Goal: Contribute content: Contribute content

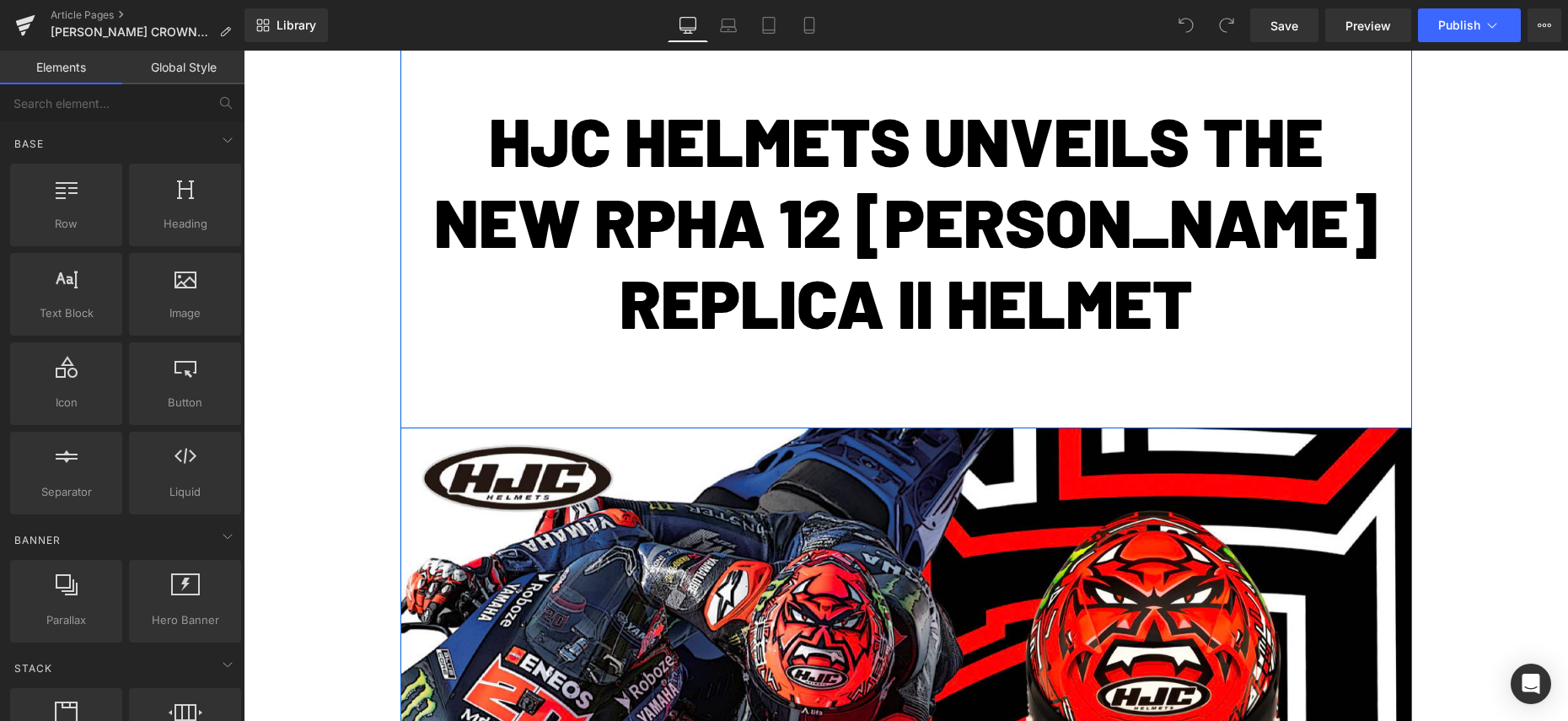
click at [919, 275] on h5 "HJC HELMETS UNVEILS THE NEW RPHA 12 [PERSON_NAME] REPLICA II HELMET" at bounding box center [906, 221] width 961 height 243
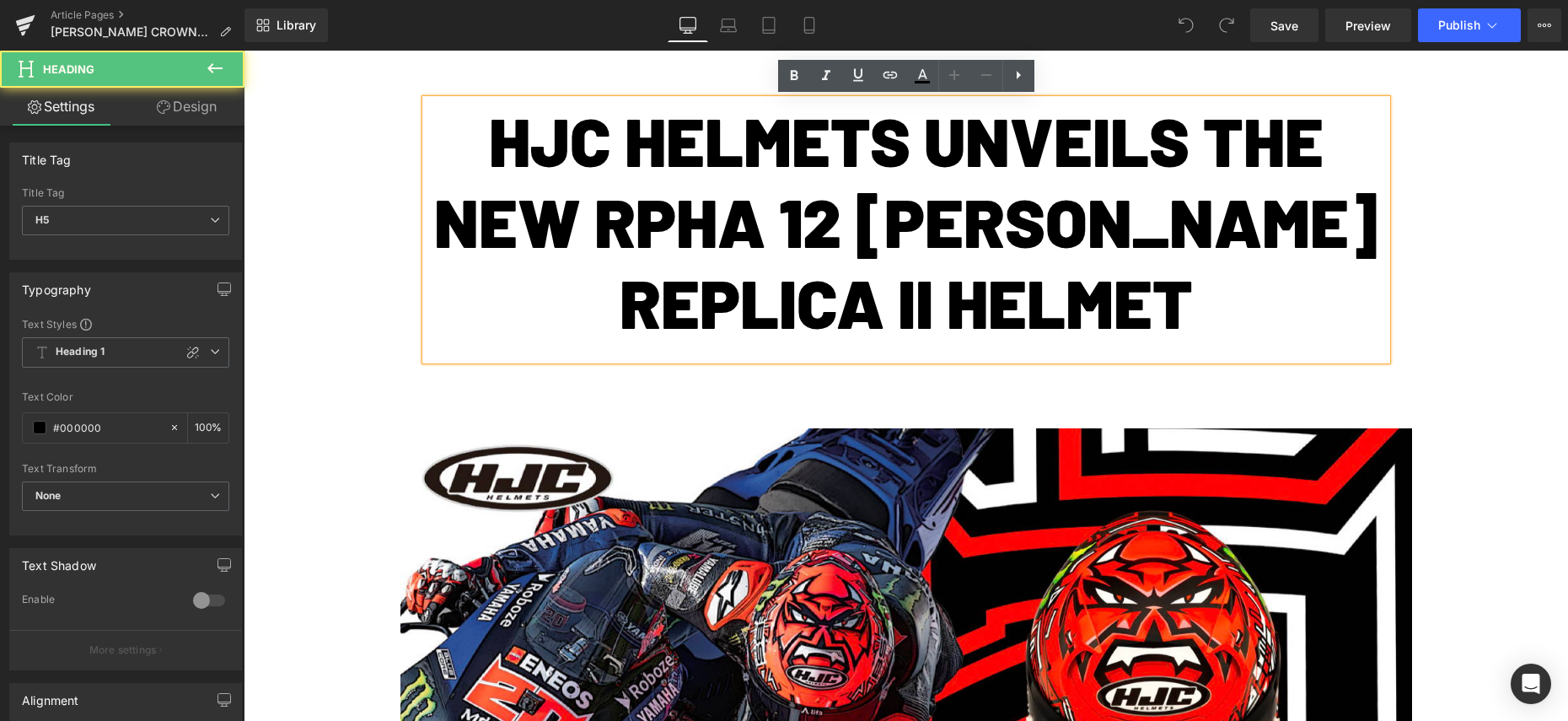
scroll to position [226, 0]
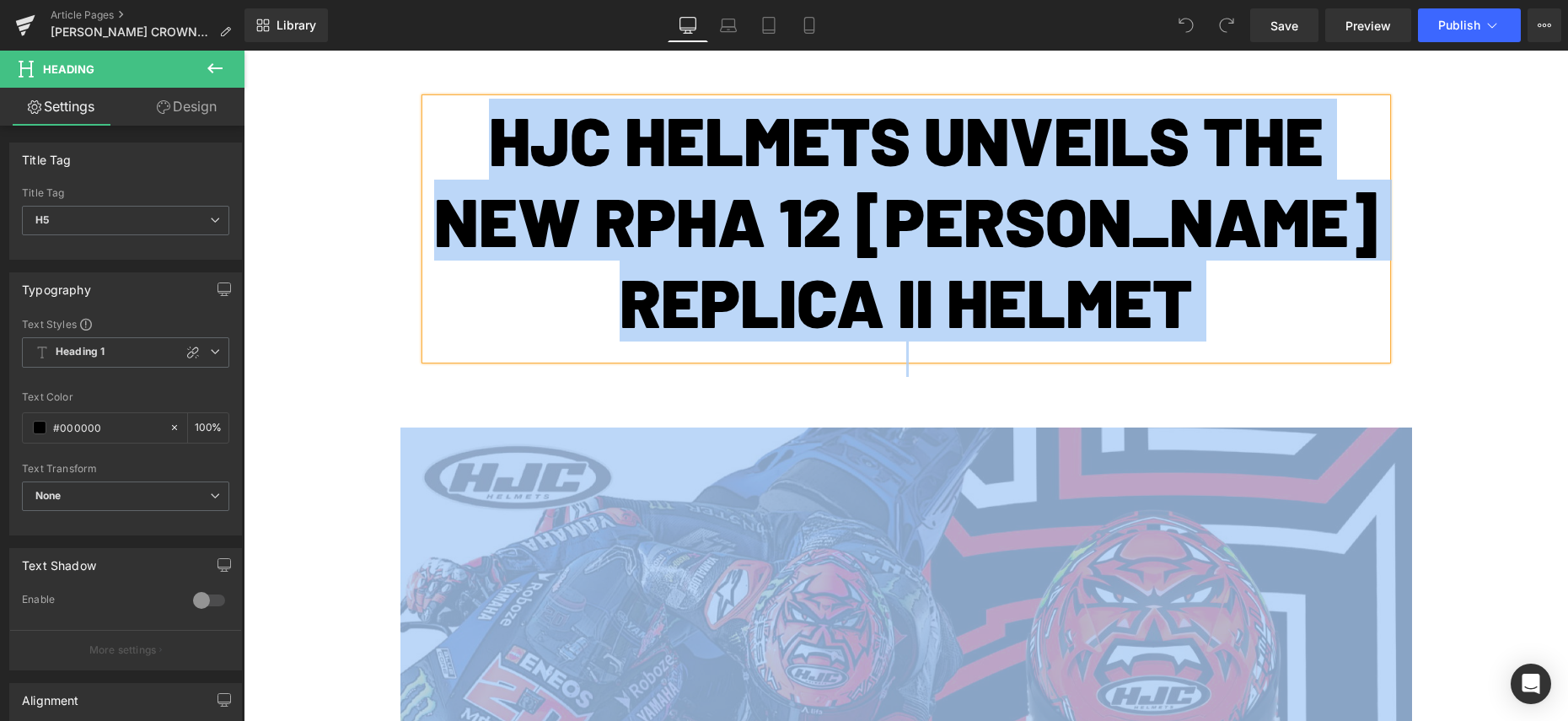
click at [1164, 301] on h5 "HJC HELMETS UNVEILS THE NEW RPHA 12 [PERSON_NAME] REPLICA II HELMET" at bounding box center [906, 221] width 961 height 243
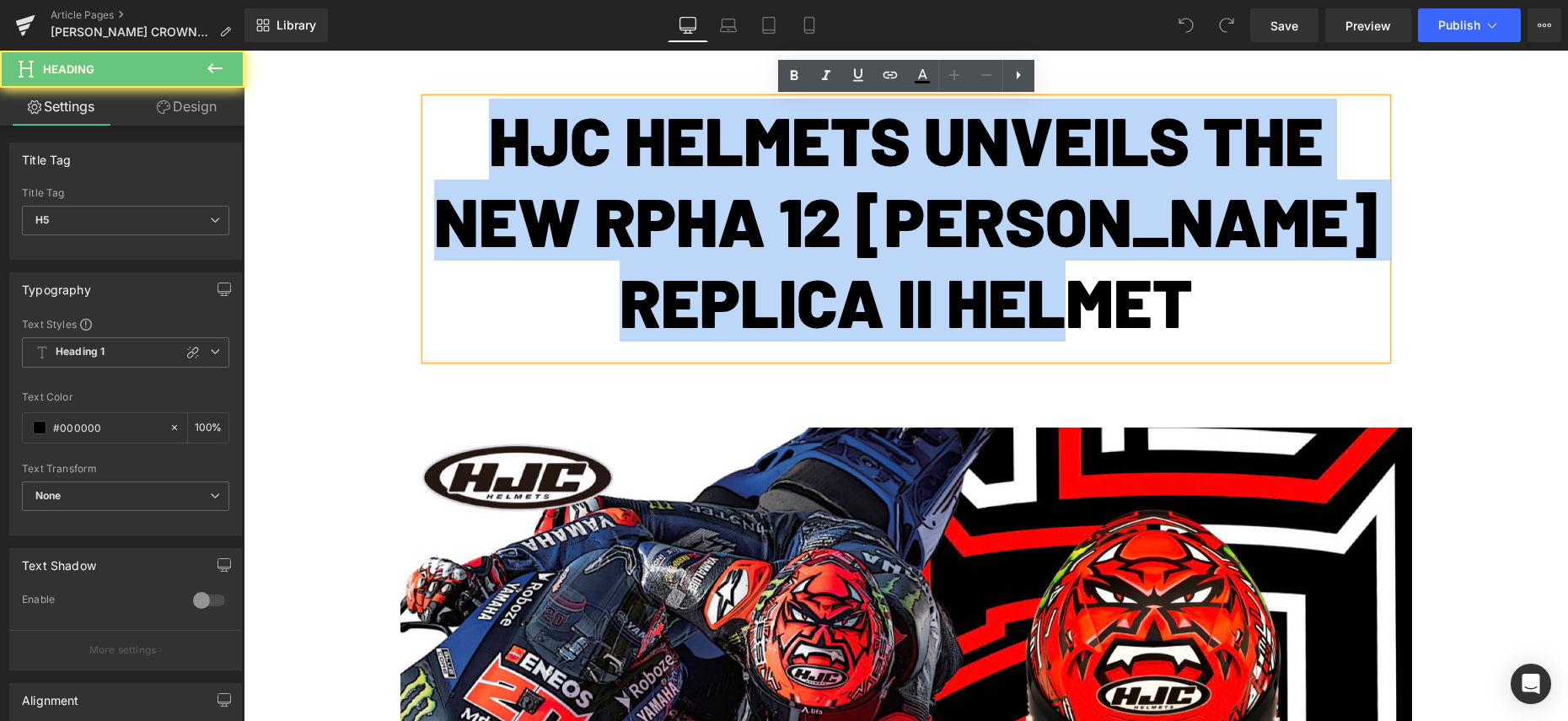
drag, startPoint x: 1238, startPoint y: 301, endPoint x: 496, endPoint y: 119, distance: 764.0
click at [496, 119] on h5 "HJC HELMETS UNVEILS THE NEW RPHA 12 [PERSON_NAME] REPLICA II HELMET" at bounding box center [906, 221] width 961 height 243
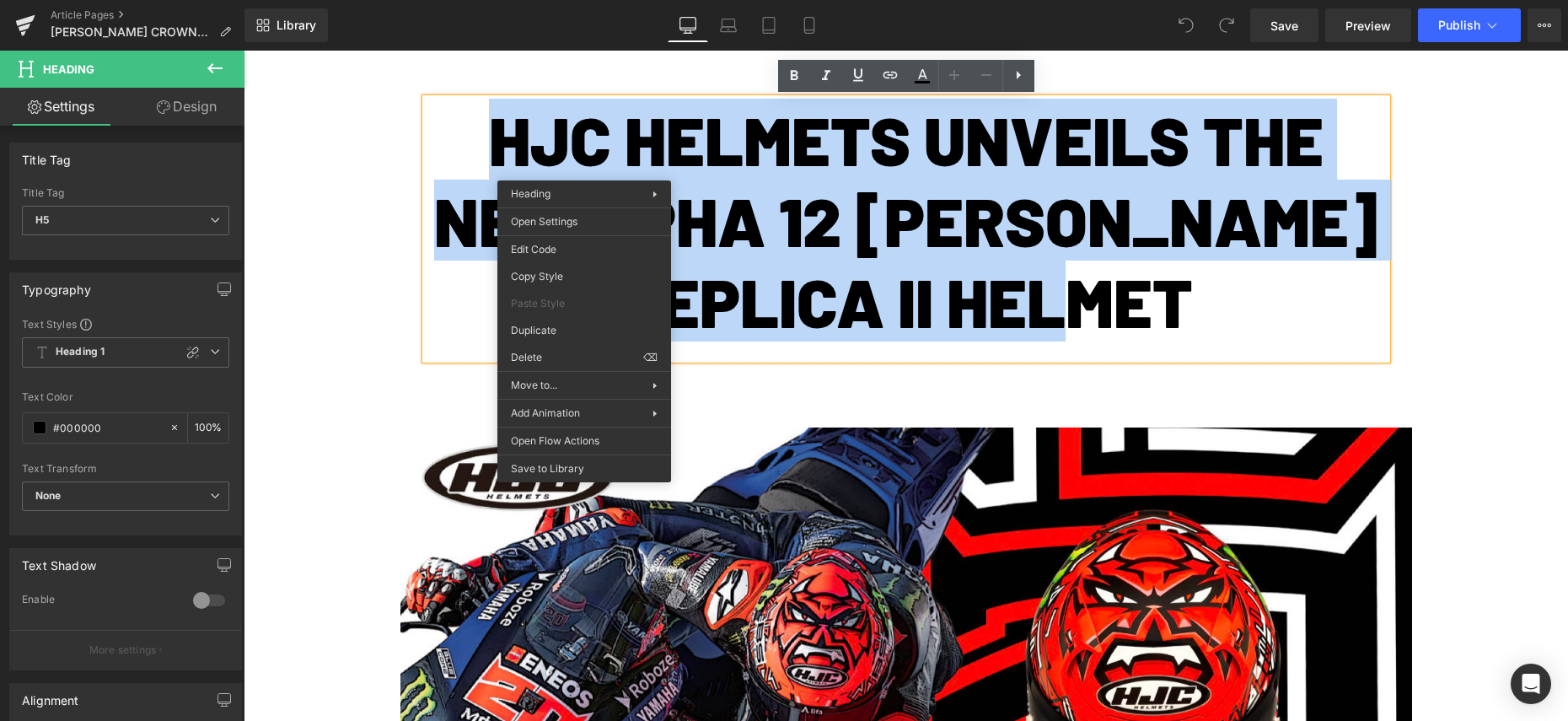
scroll to position [221, 0]
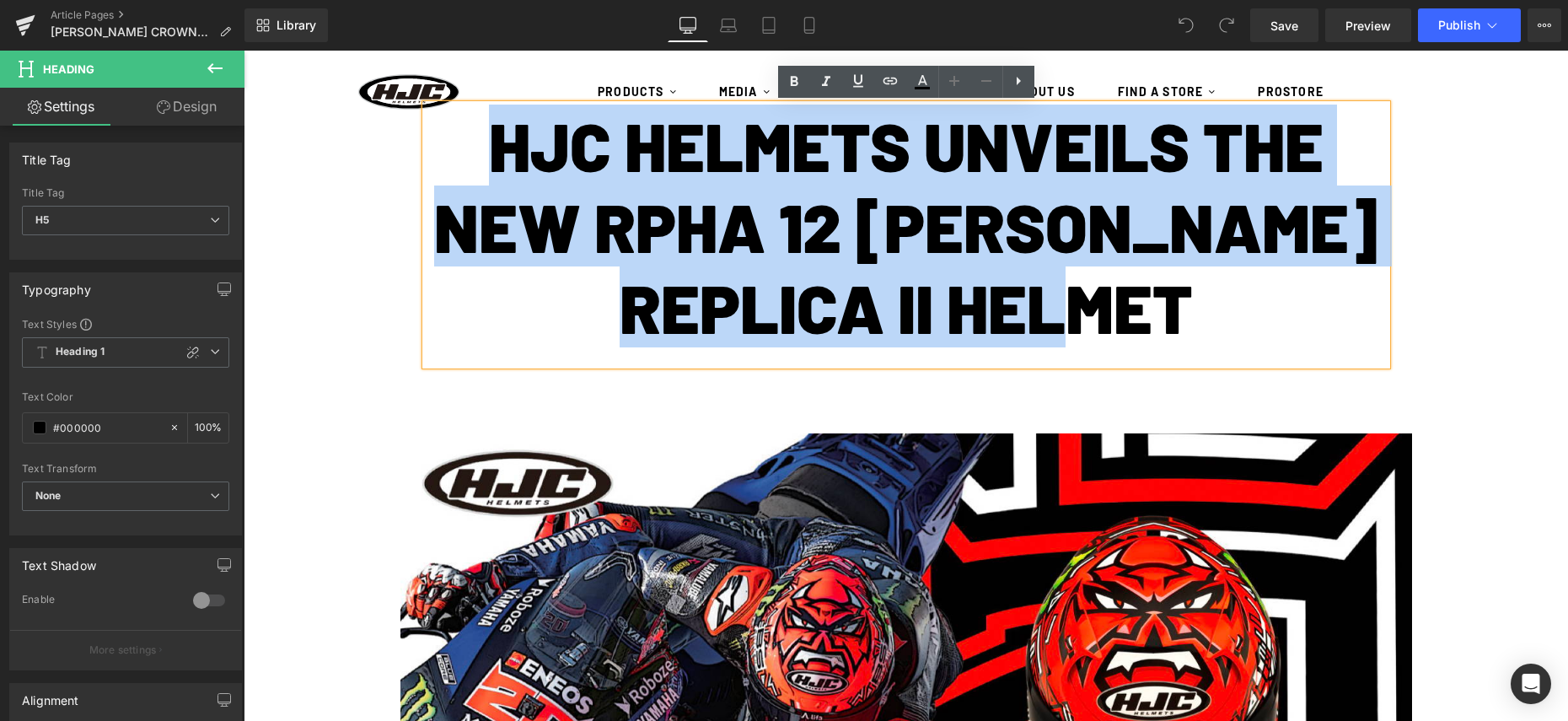
paste div
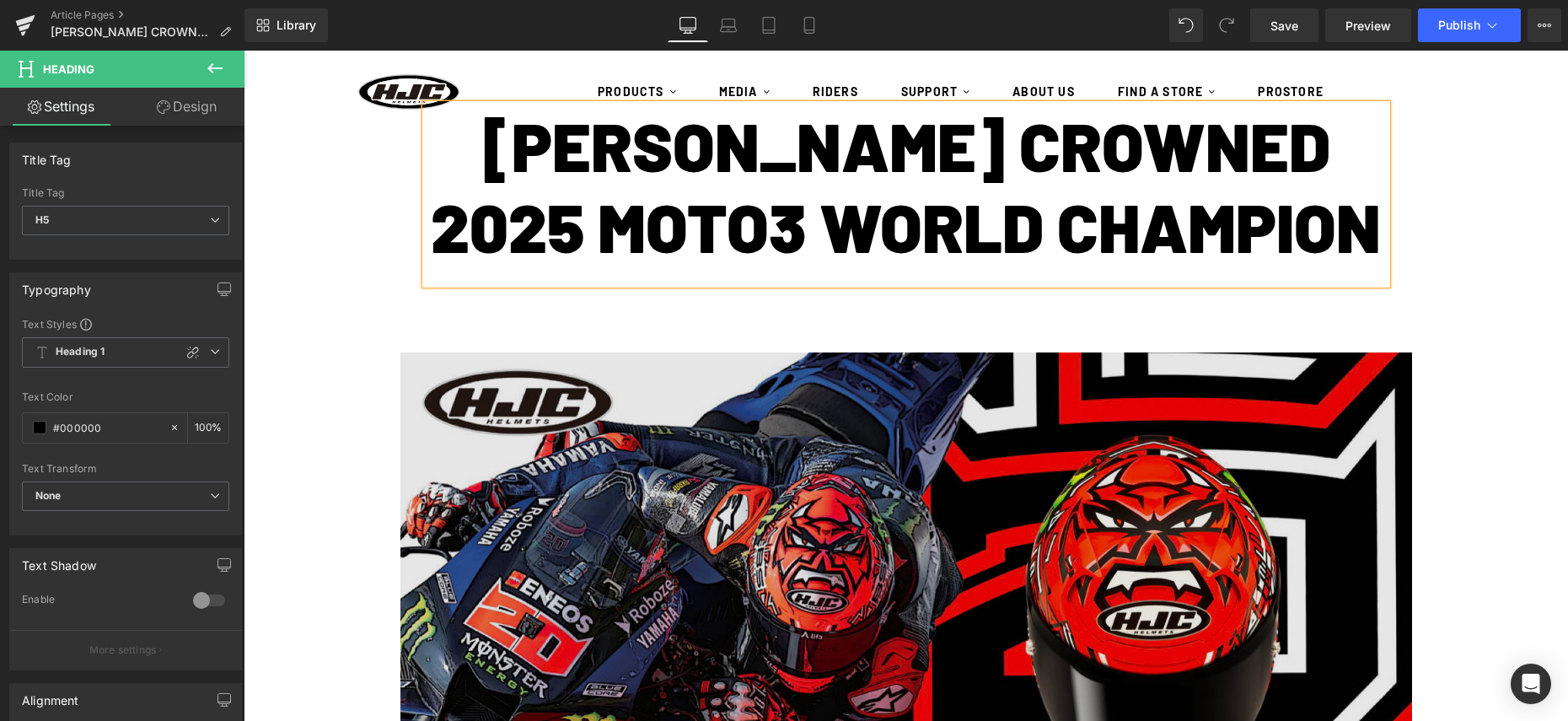
click at [851, 567] on img at bounding box center [906, 633] width 1012 height 563
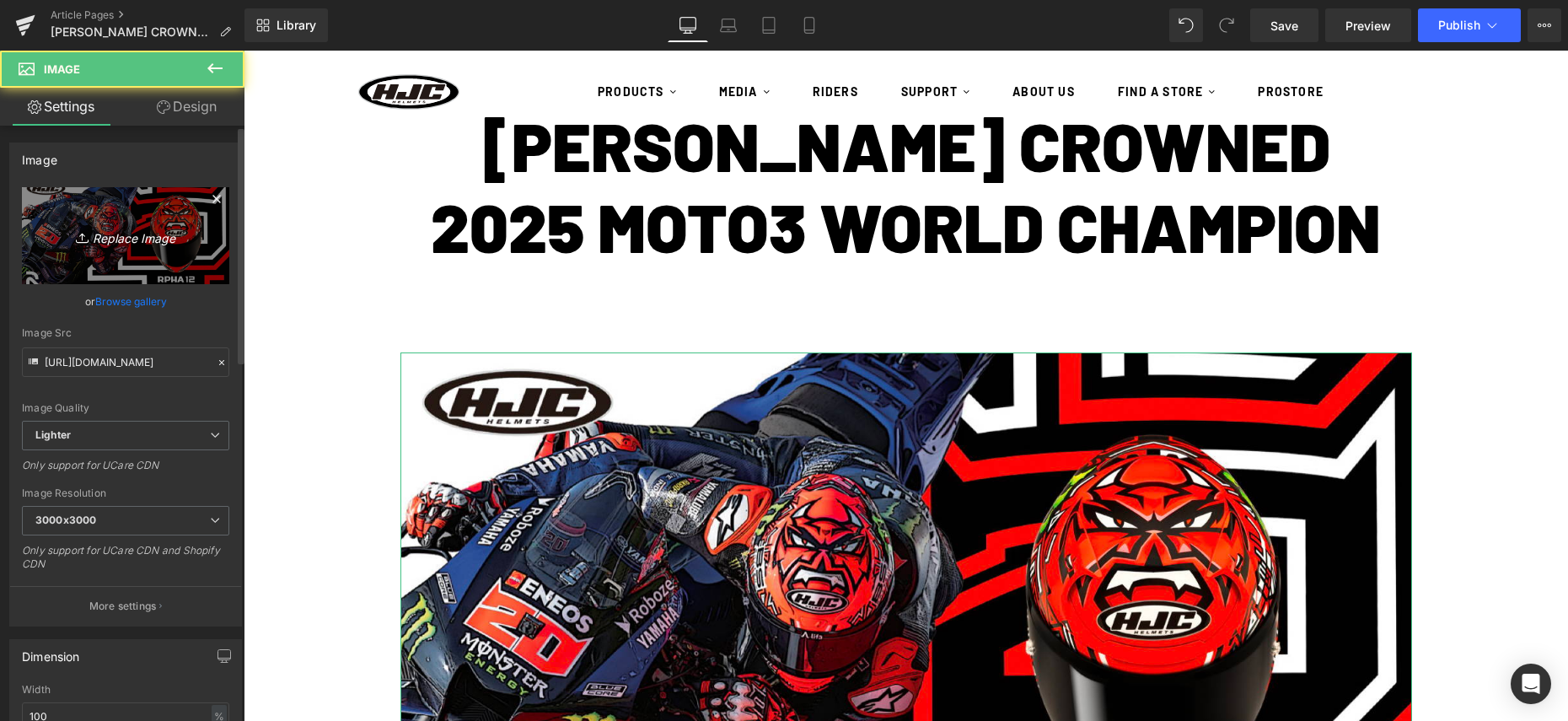
click at [173, 250] on link "Replace Image" at bounding box center [125, 236] width 207 height 97
click at [76, 205] on link "Replace Image" at bounding box center [125, 236] width 207 height 97
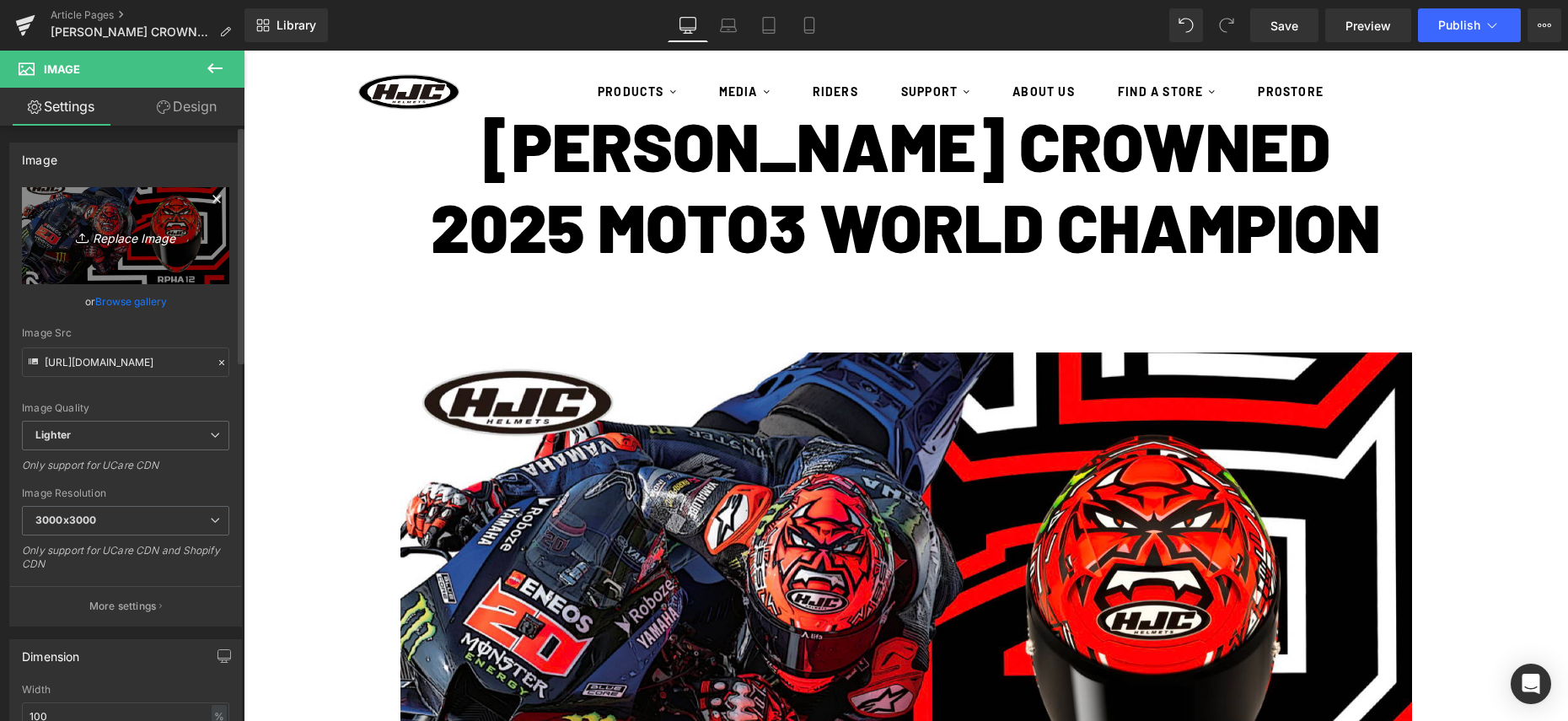
type input "C:\fakepath\Unknown.jpeg"
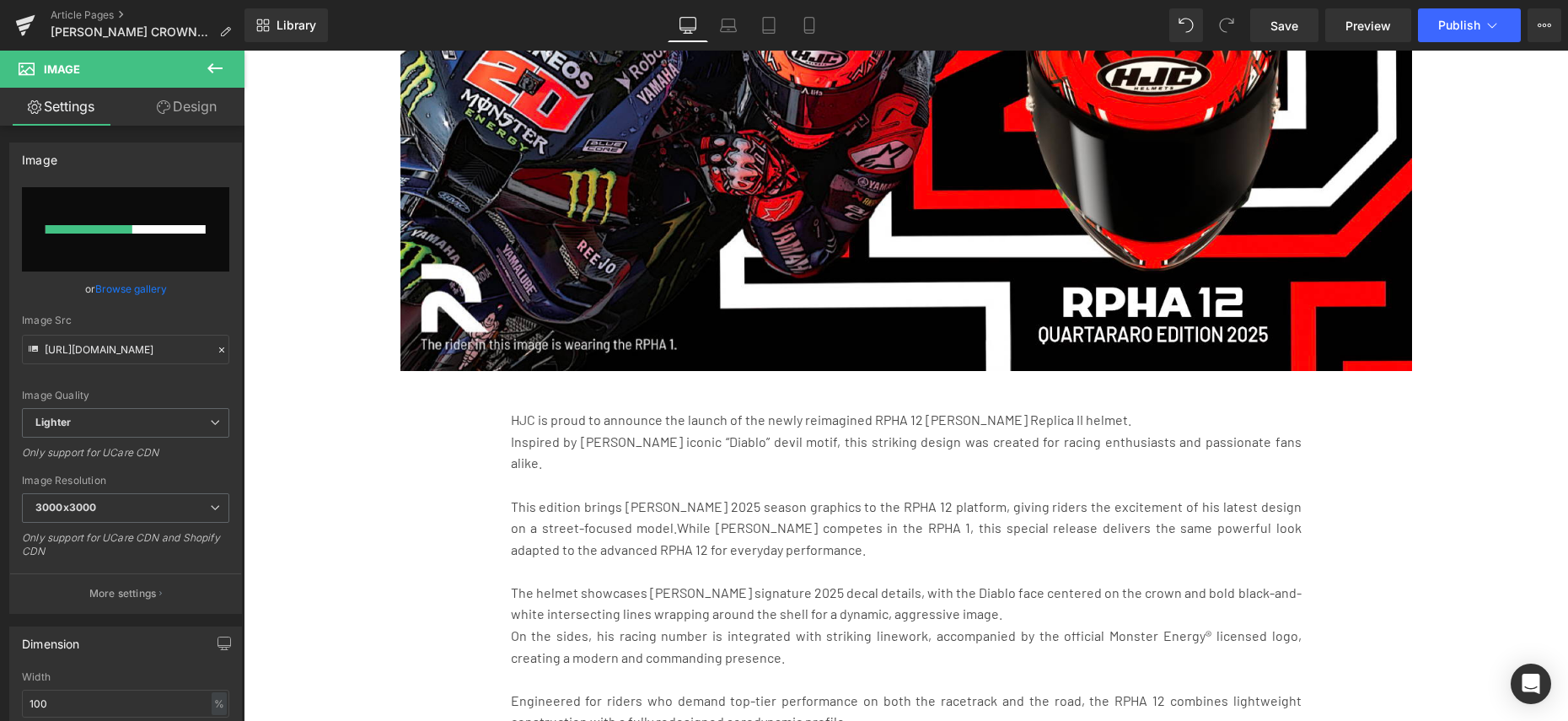
scroll to position [765, 0]
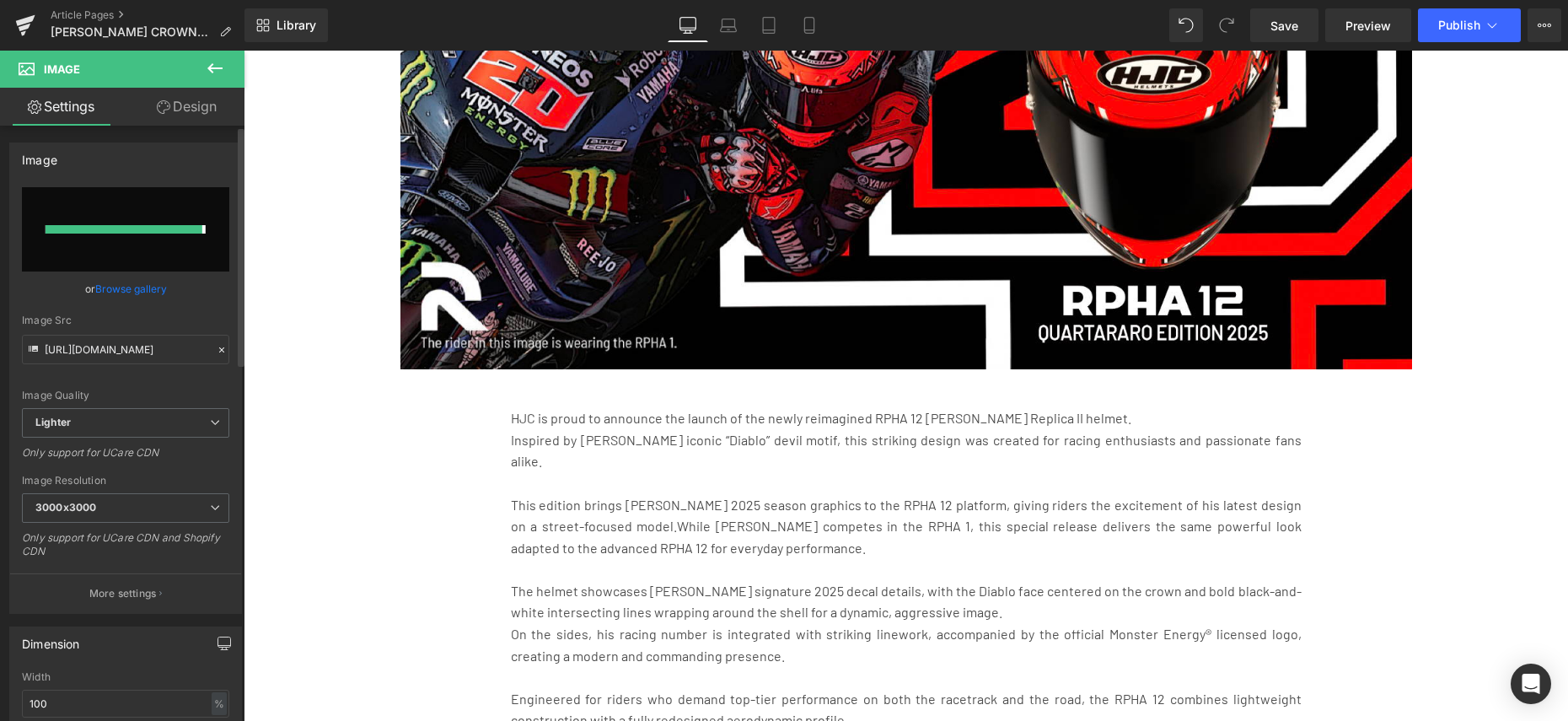
type input "[URL][DOMAIN_NAME]"
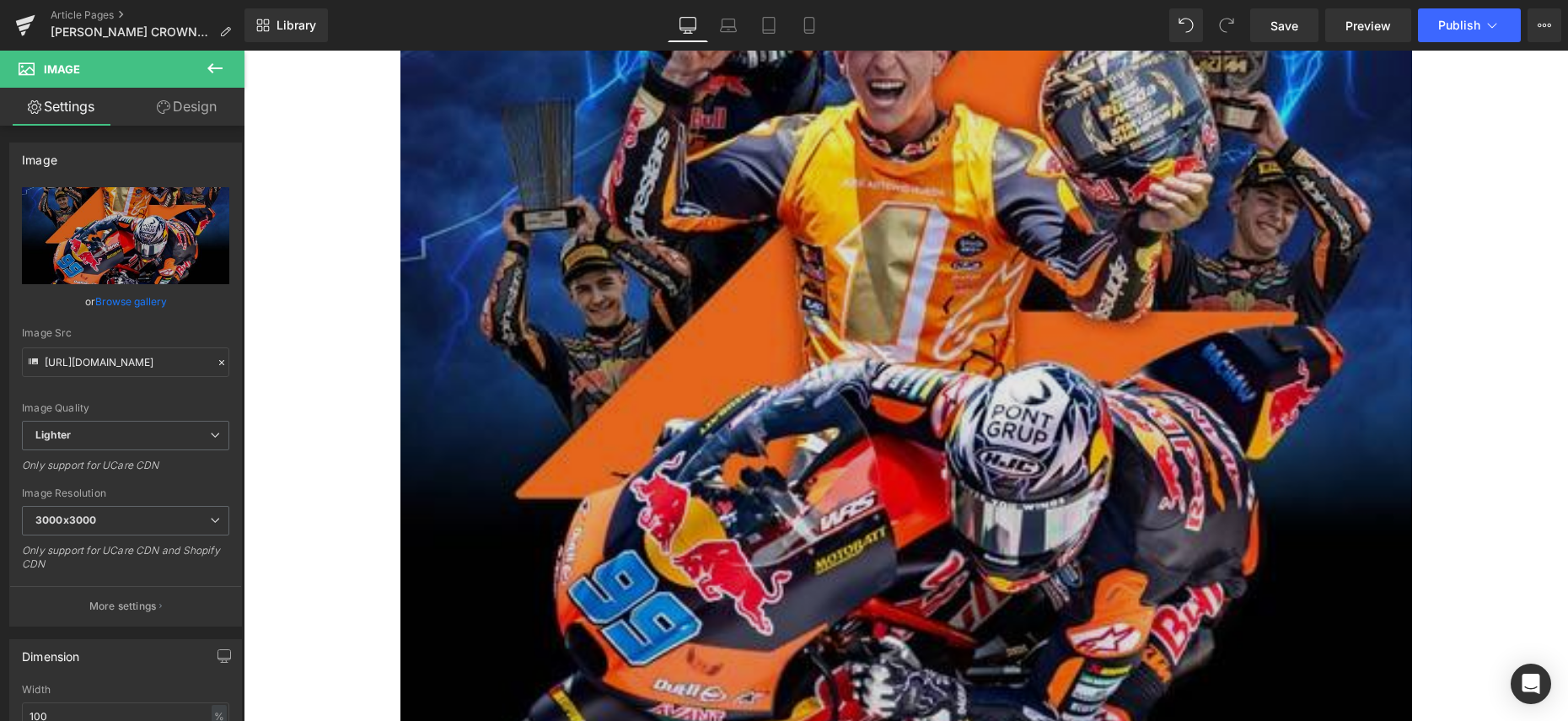
drag, startPoint x: 344, startPoint y: 436, endPoint x: 405, endPoint y: 444, distance: 61.5
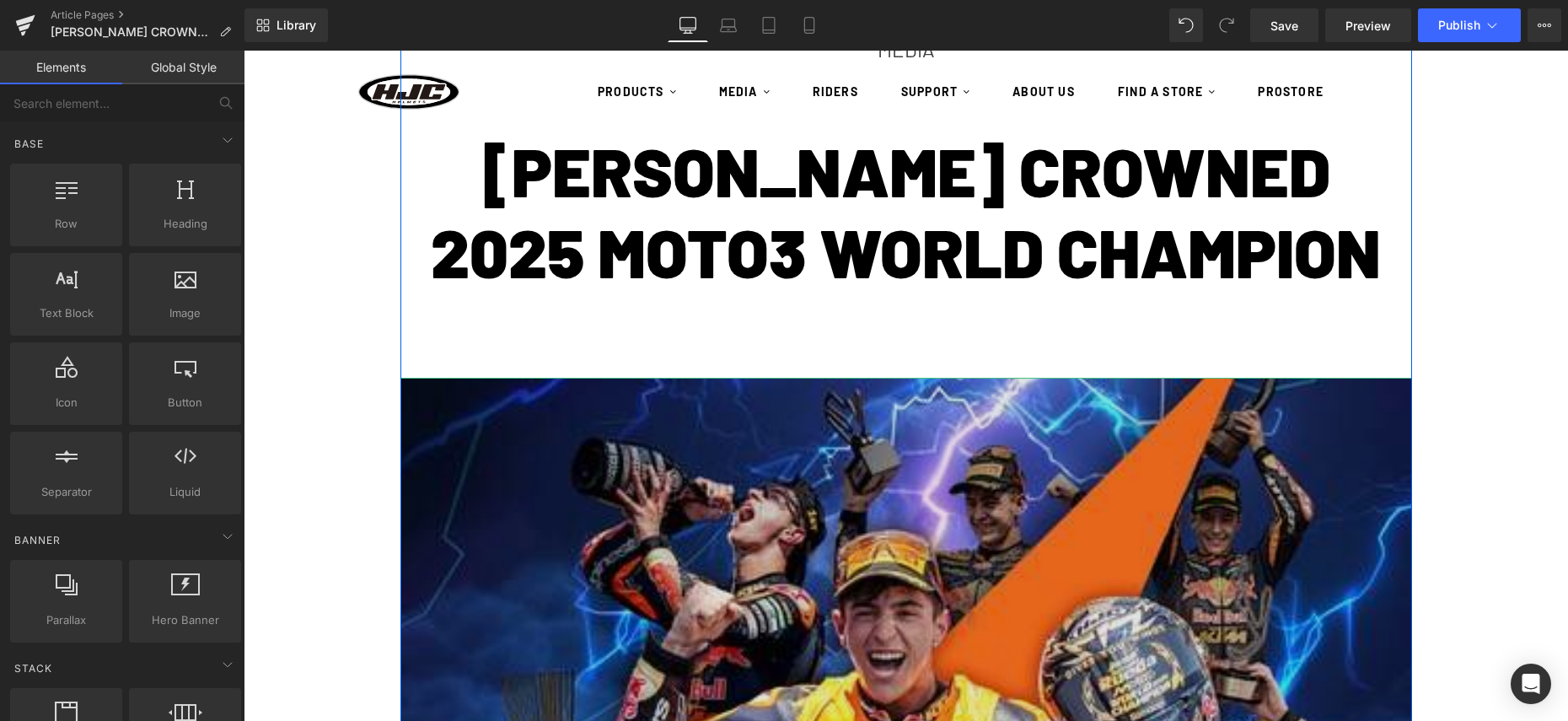
scroll to position [197, 0]
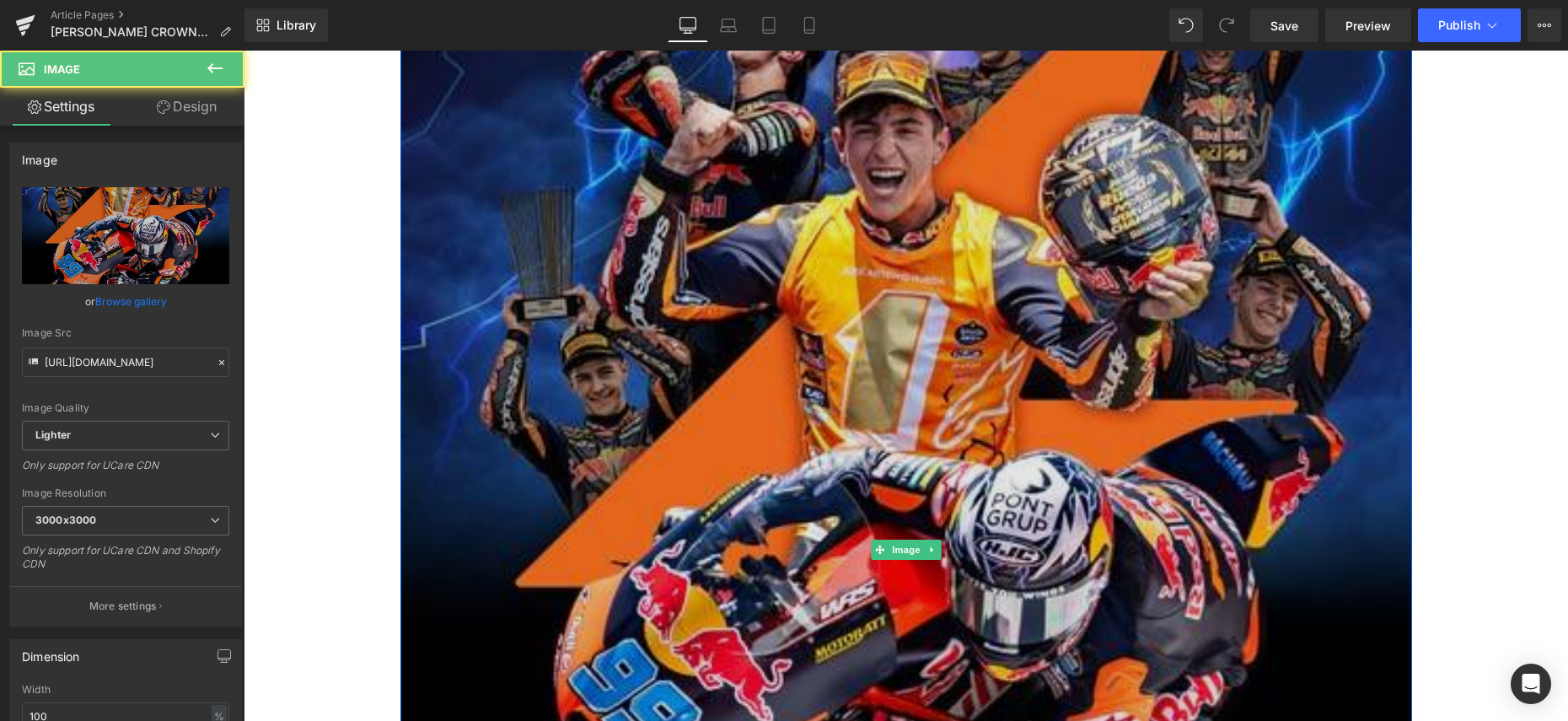
scroll to position [679, 0]
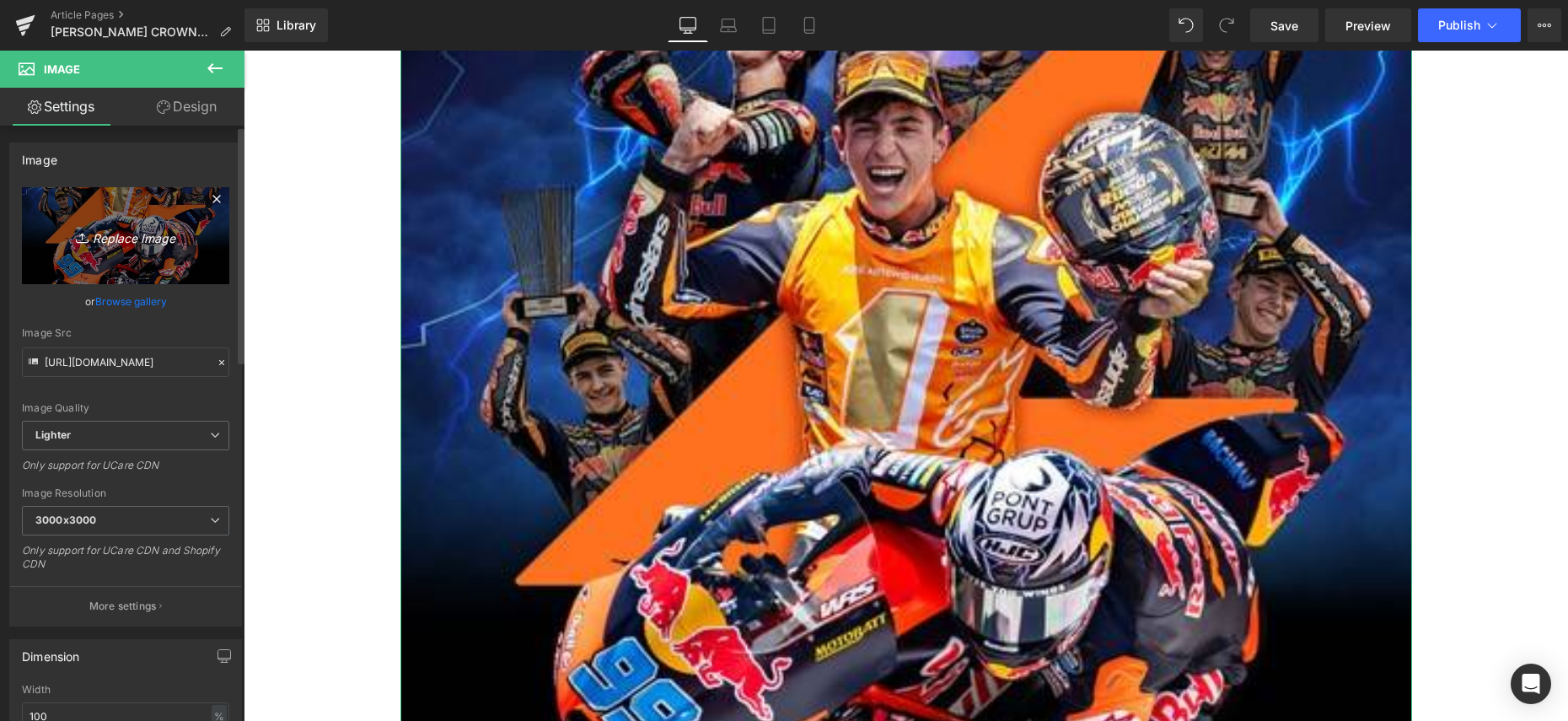
click at [81, 253] on link "Replace Image" at bounding box center [125, 236] width 207 height 97
type input "C:\fakepath\[PERSON_NAME]-champs-poster-scaled.jpg"
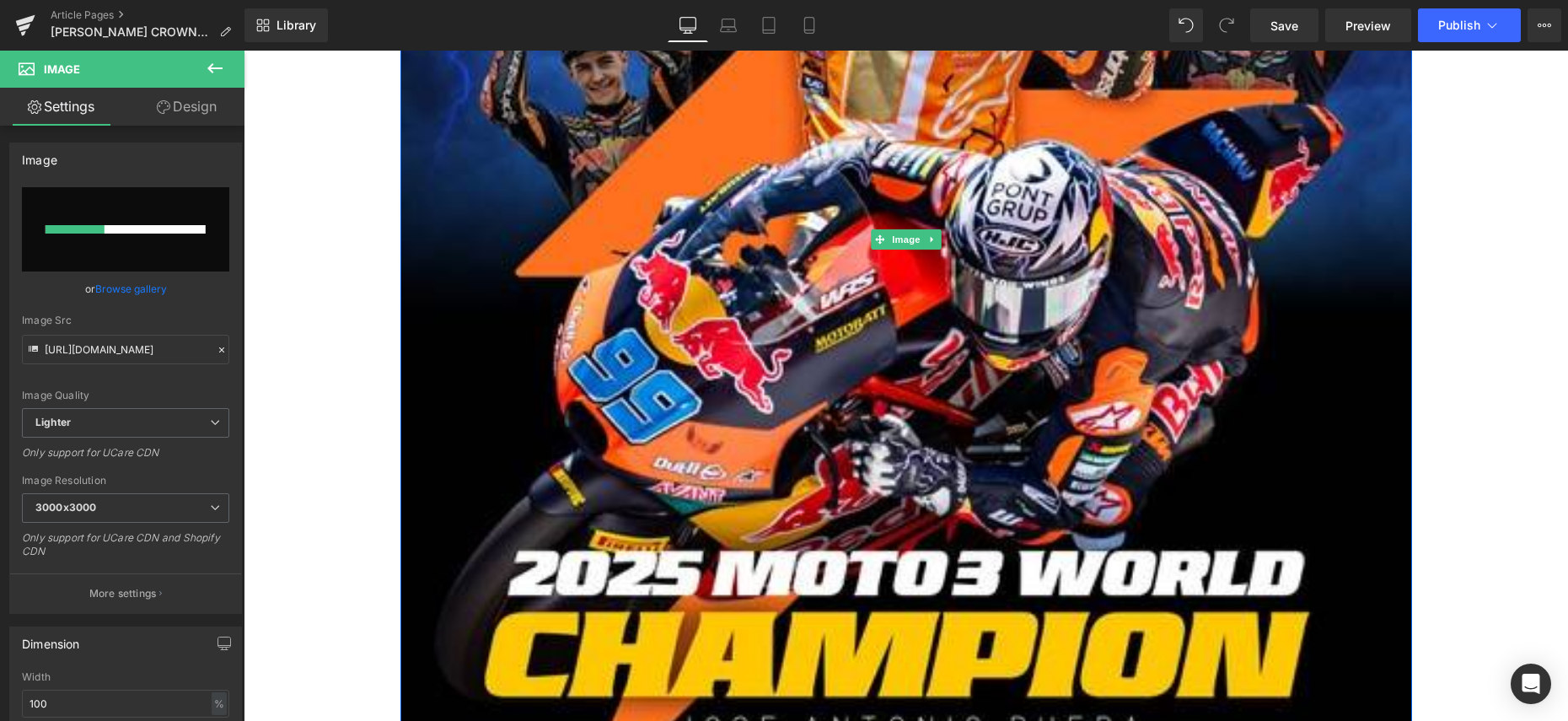
scroll to position [1001, 0]
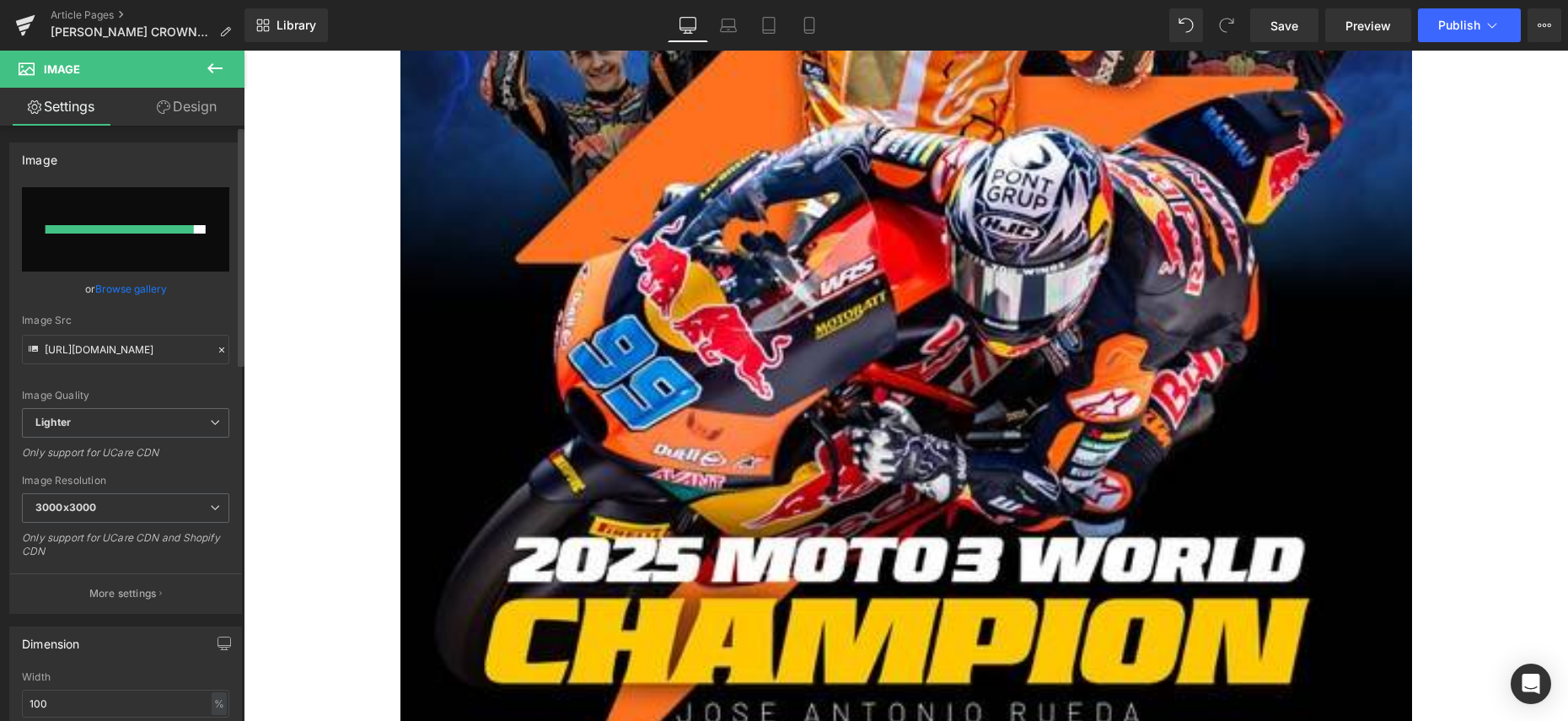
type input "[URL][DOMAIN_NAME][PERSON_NAME]"
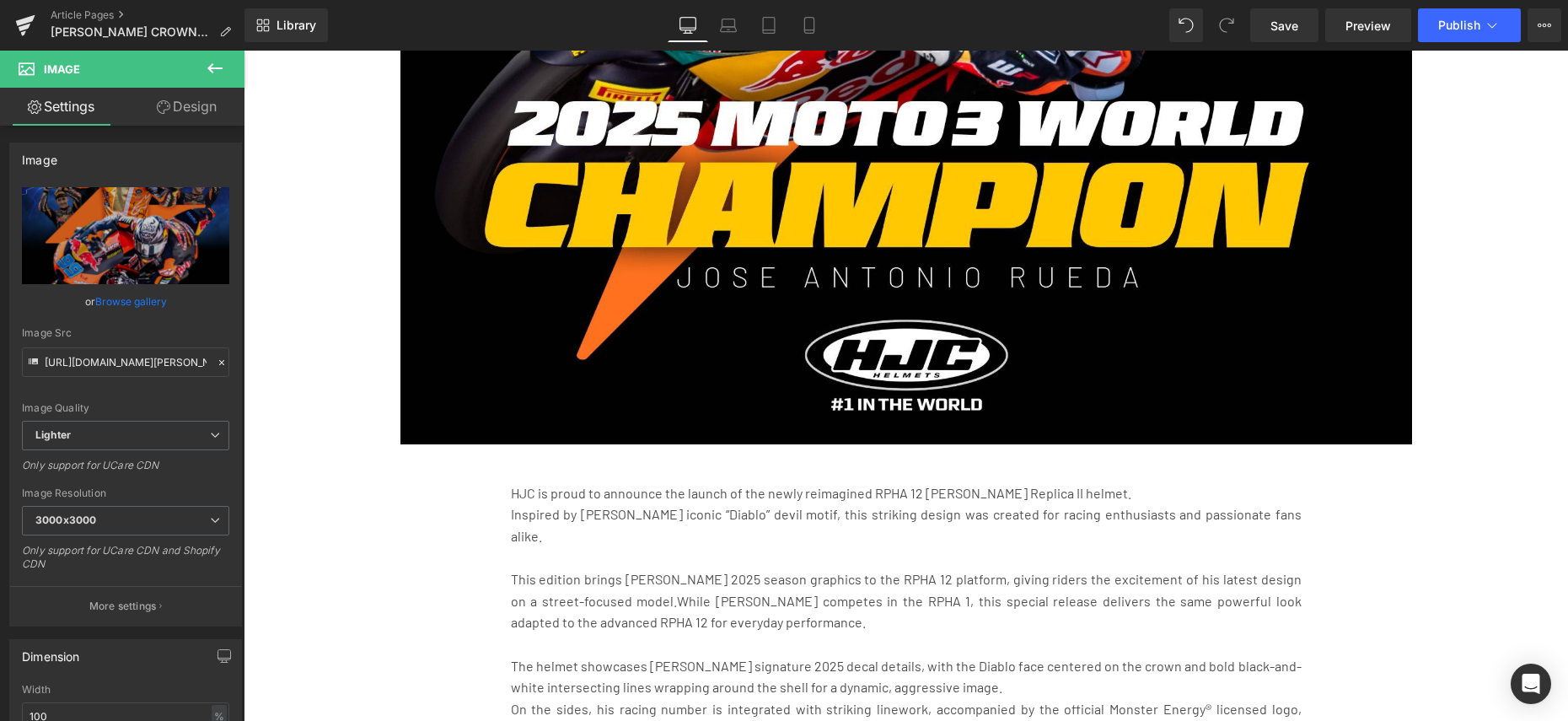
scroll to position [1736, 0]
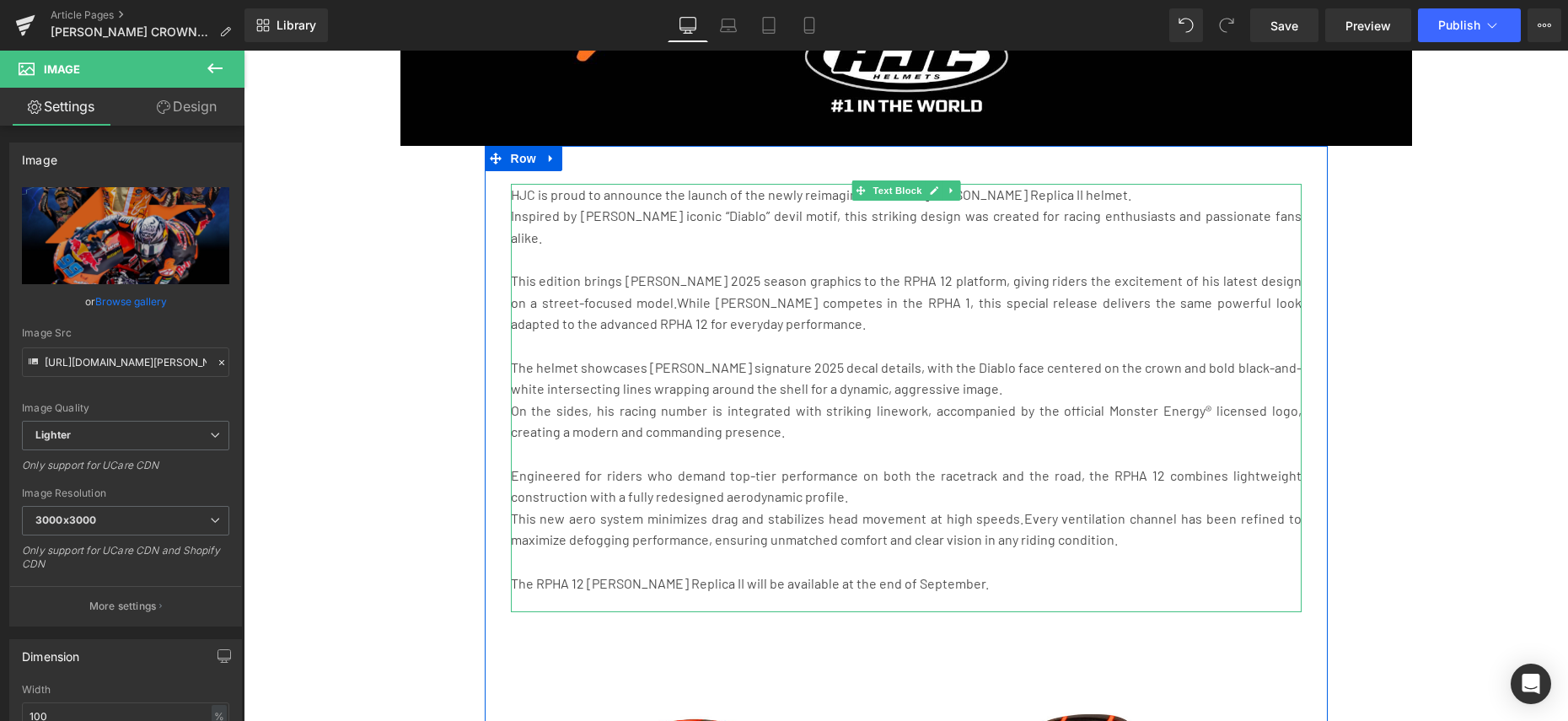
click at [694, 556] on p at bounding box center [906, 561] width 791 height 22
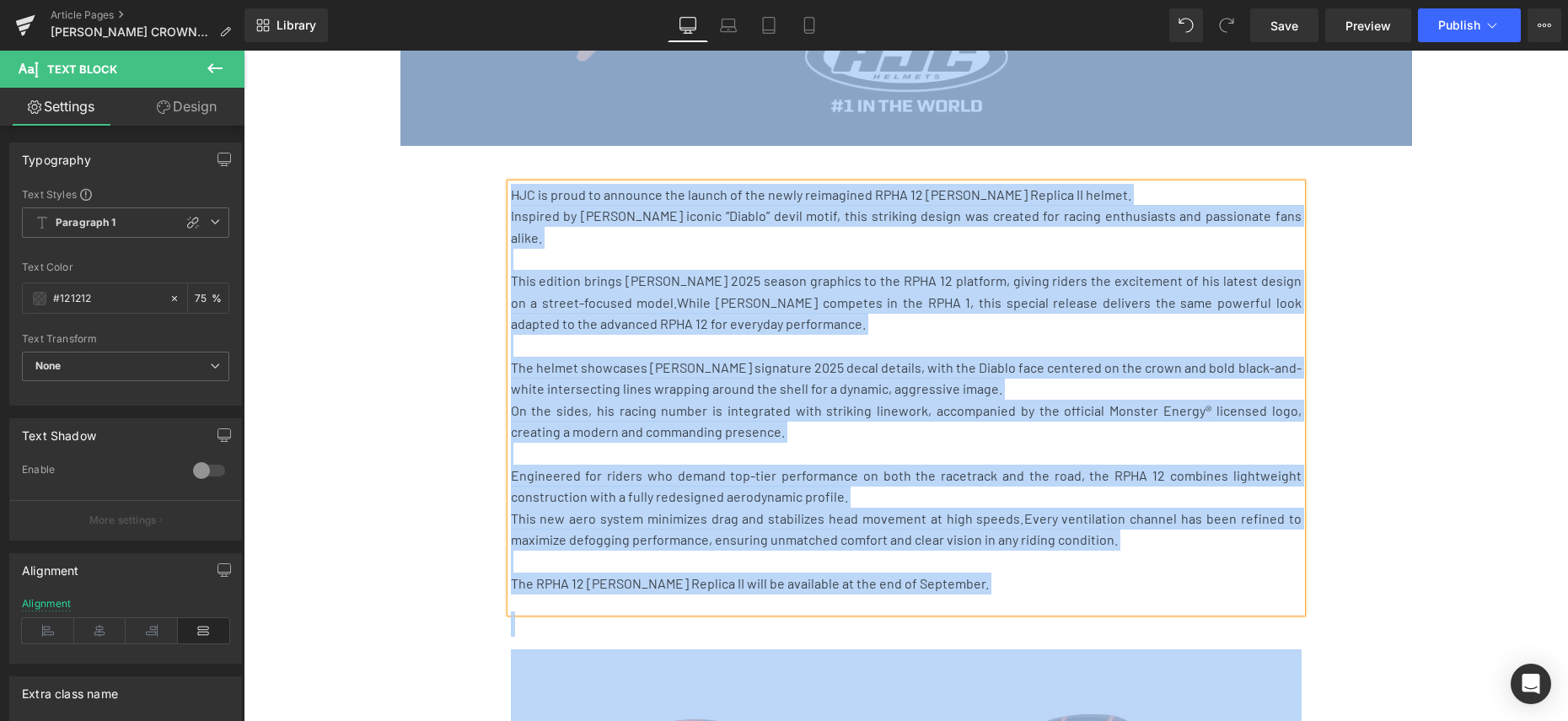
click at [996, 573] on p "The RPHA 12 [PERSON_NAME] Replica II will be available at the end of September." at bounding box center [906, 583] width 791 height 22
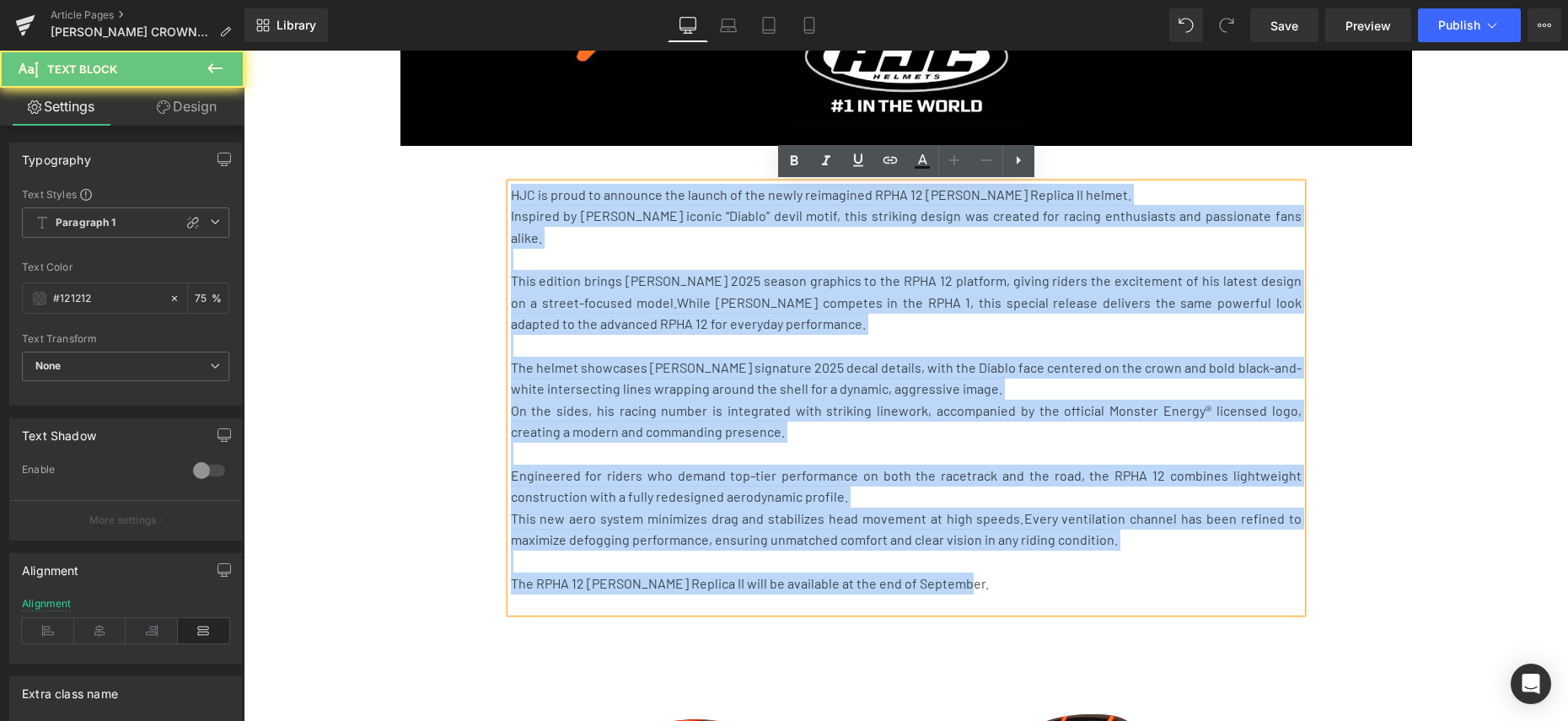
drag, startPoint x: 872, startPoint y: 522, endPoint x: 345, endPoint y: 92, distance: 680.2
click at [345, 92] on div "NEWS Heading MEDIA Heading Row [PERSON_NAME] CROWNED 2025 MOTO3 WORLD CHAMPION …" at bounding box center [906, 19] width 1325 height 3308
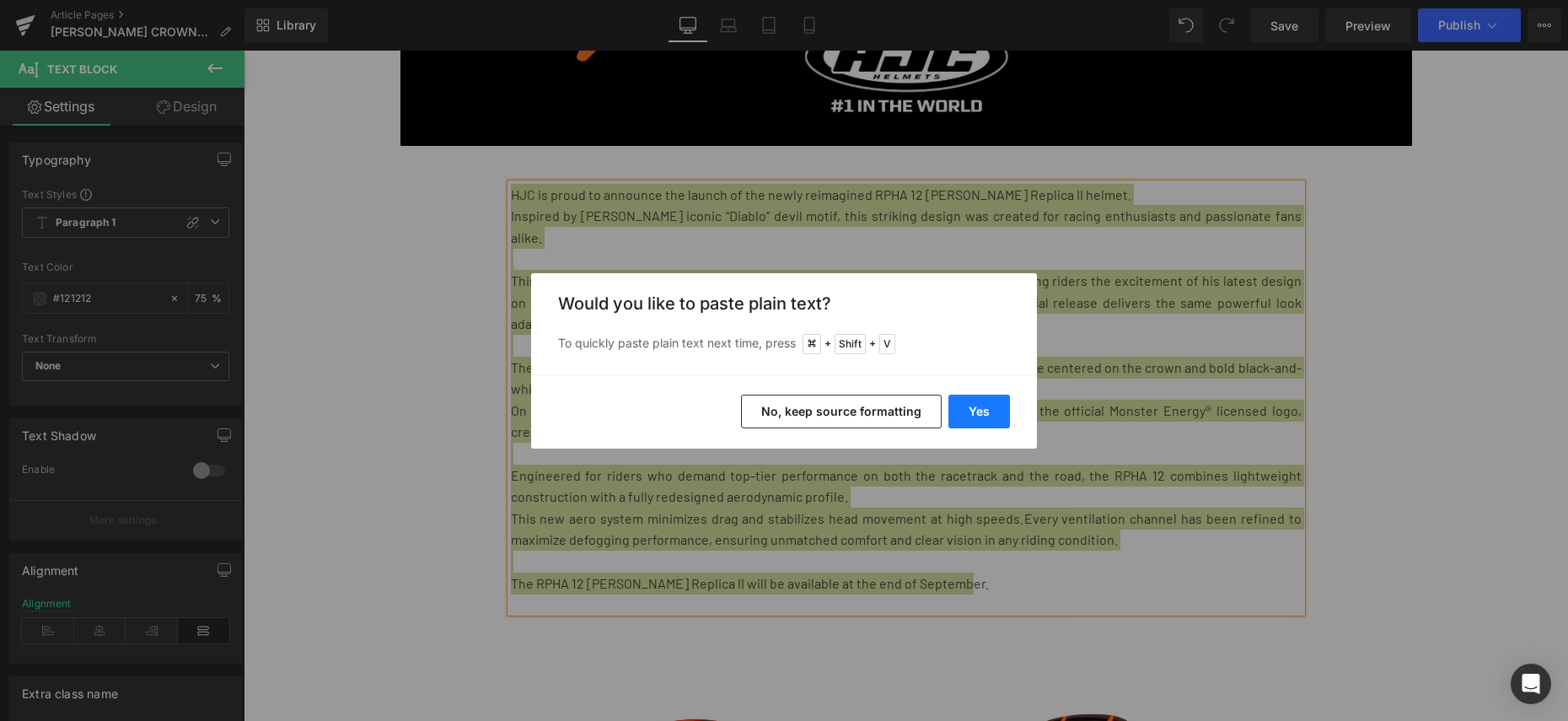
click at [982, 411] on button "Yes" at bounding box center [979, 412] width 61 height 34
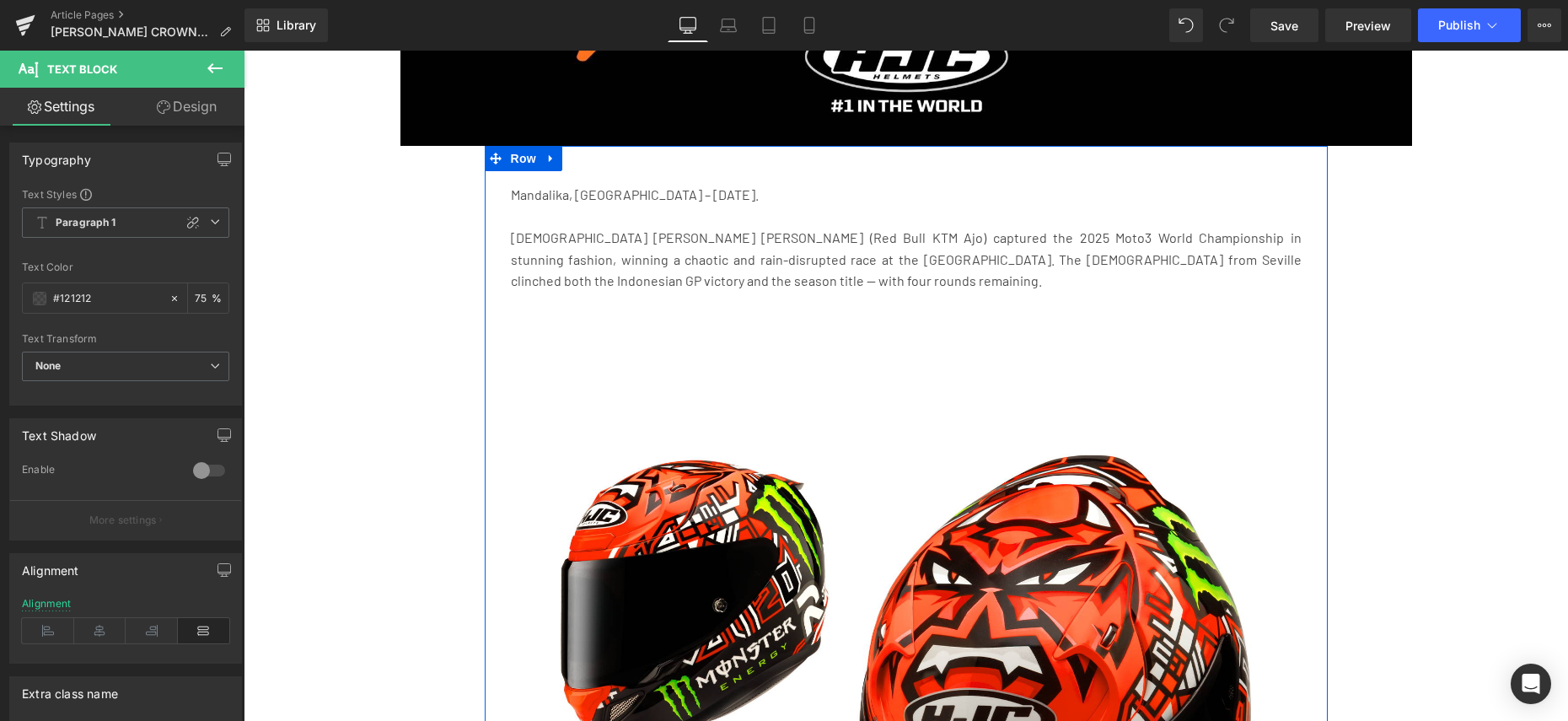
click at [533, 174] on div "Mandalika, [GEOGRAPHIC_DATA] – [DATE]. [DEMOGRAPHIC_DATA] [PERSON_NAME] [PERSON…" at bounding box center [906, 669] width 843 height 1046
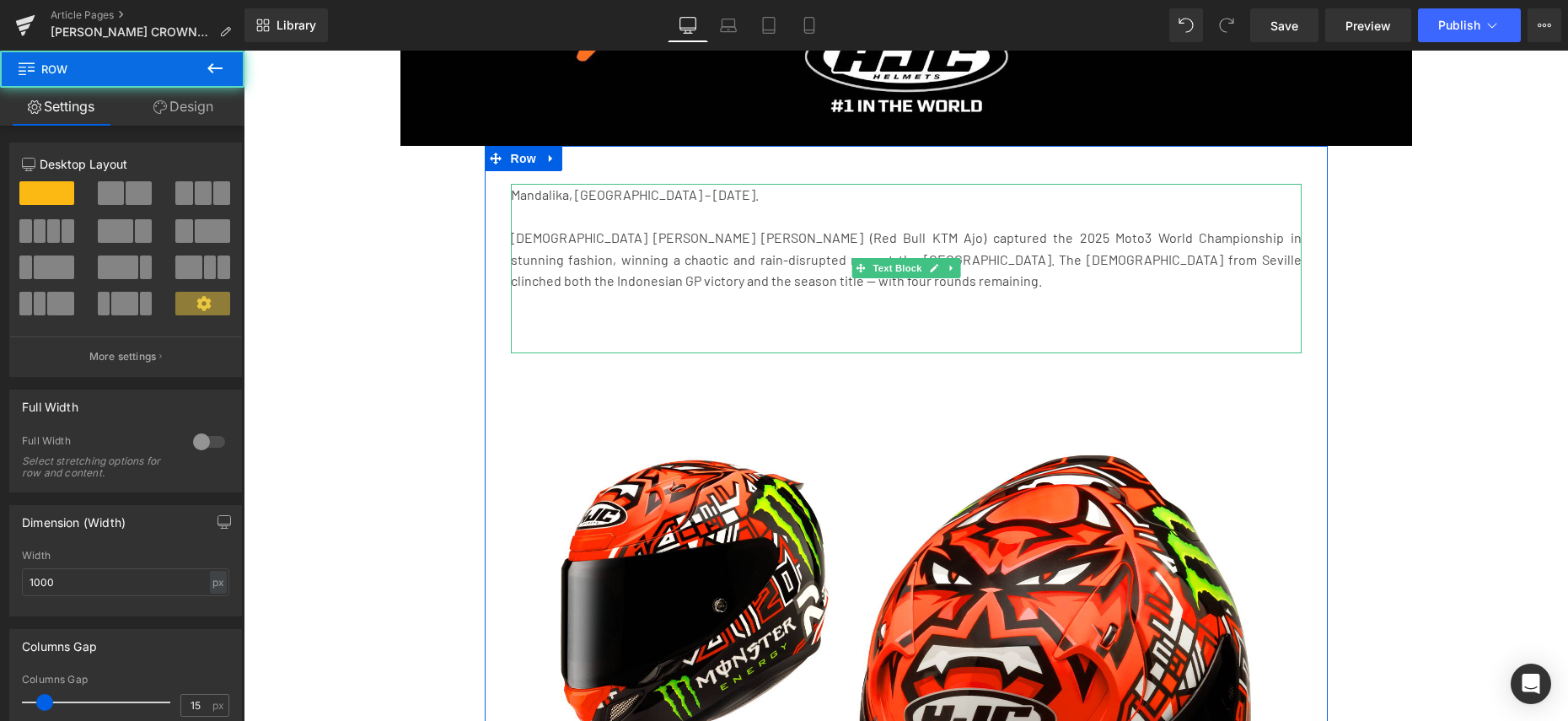
click at [535, 217] on p at bounding box center [906, 215] width 791 height 22
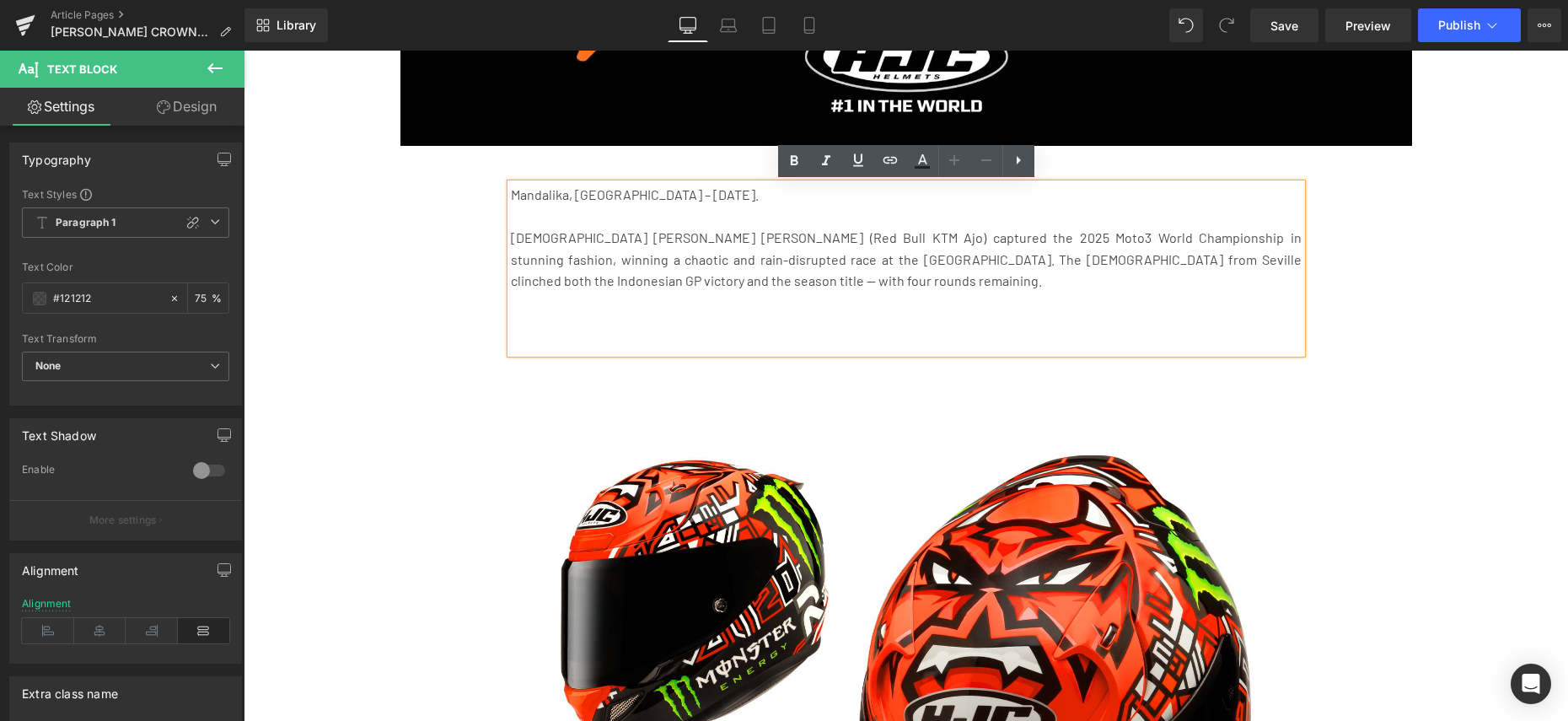
click at [530, 221] on p at bounding box center [906, 215] width 791 height 22
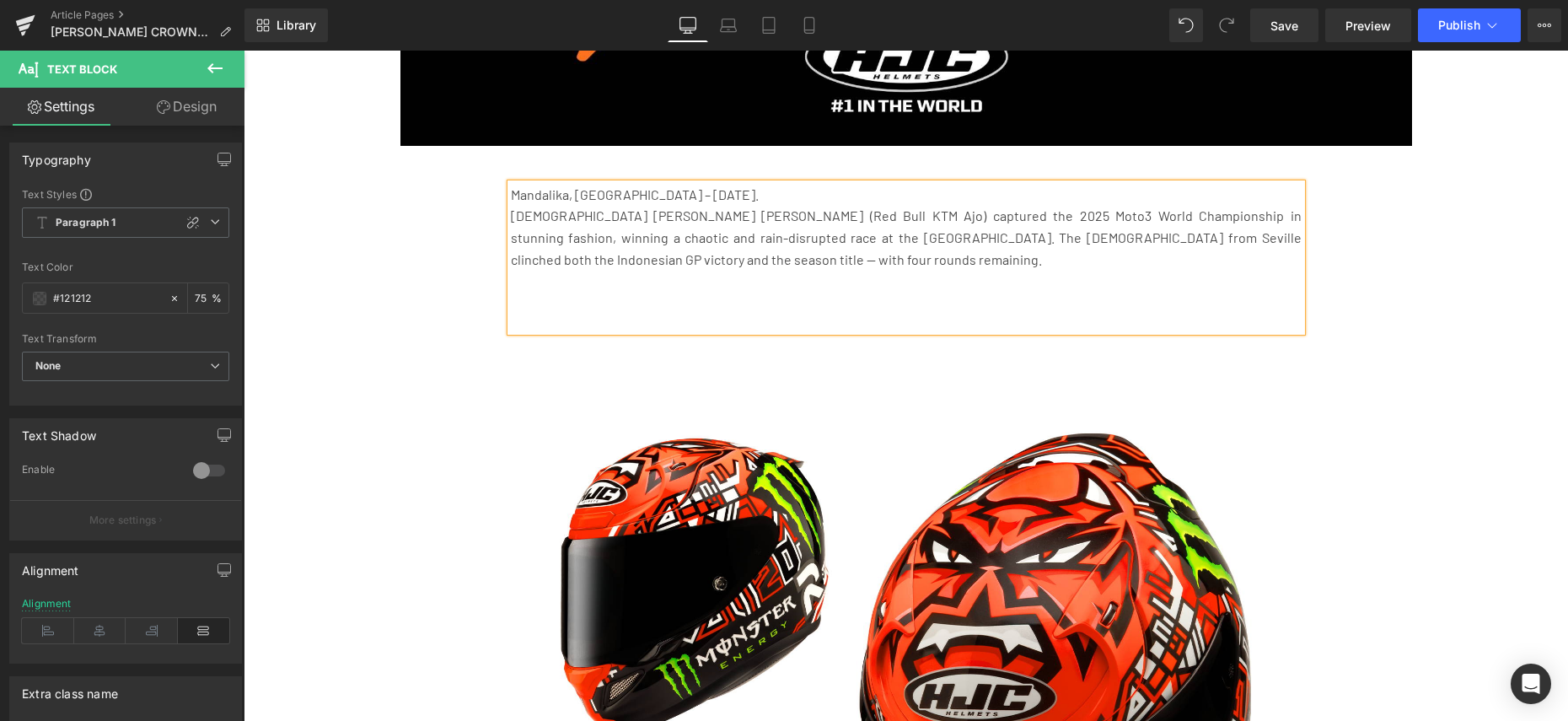
drag, startPoint x: 543, startPoint y: 209, endPoint x: 551, endPoint y: 200, distance: 12.0
click at [543, 209] on p "[DEMOGRAPHIC_DATA] [PERSON_NAME] [PERSON_NAME] (Red Bull KTM Ajo) captured the …" at bounding box center [906, 237] width 791 height 65
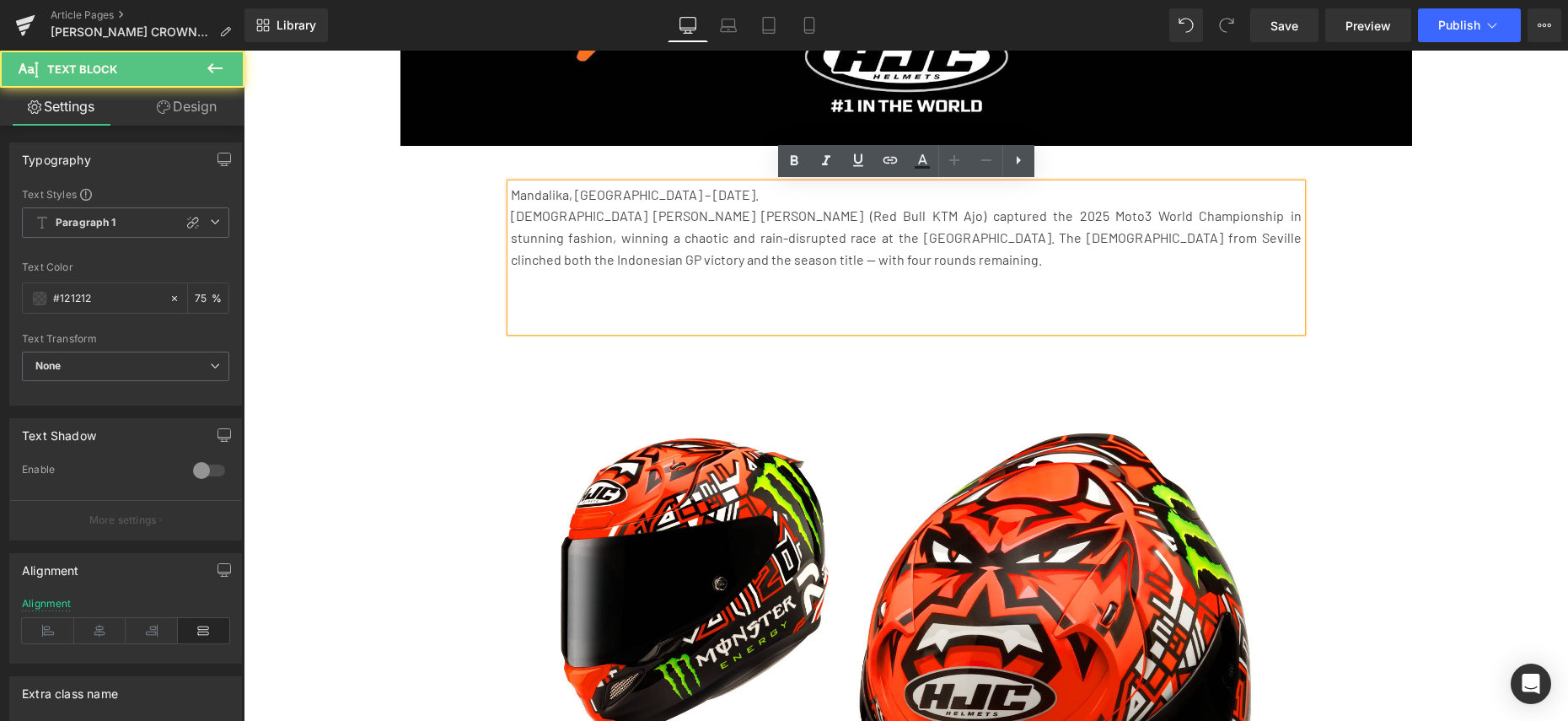
click at [556, 193] on p "Mandalika, [GEOGRAPHIC_DATA] – [DATE]." at bounding box center [906, 194] width 791 height 22
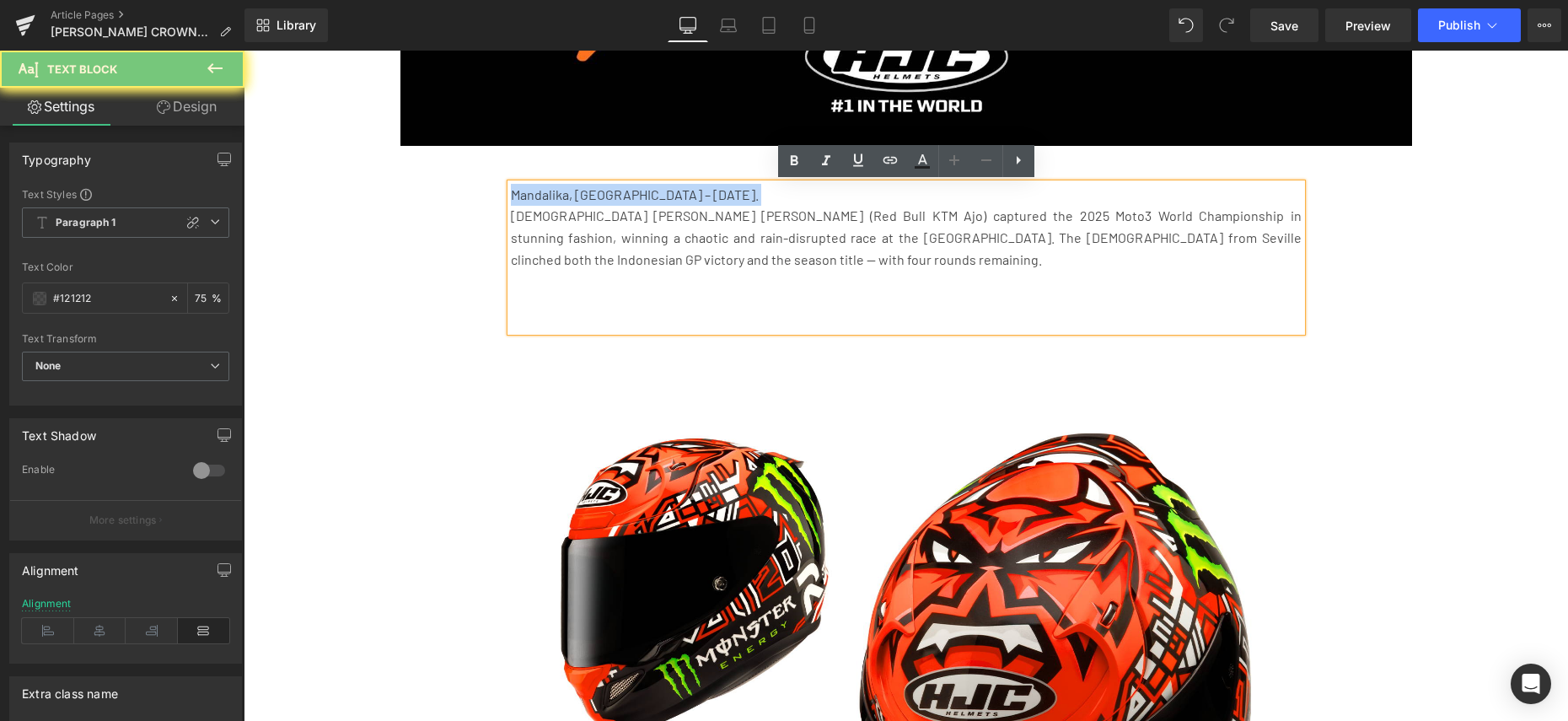
click at [556, 193] on p "Mandalika, [GEOGRAPHIC_DATA] – [DATE]." at bounding box center [906, 194] width 791 height 22
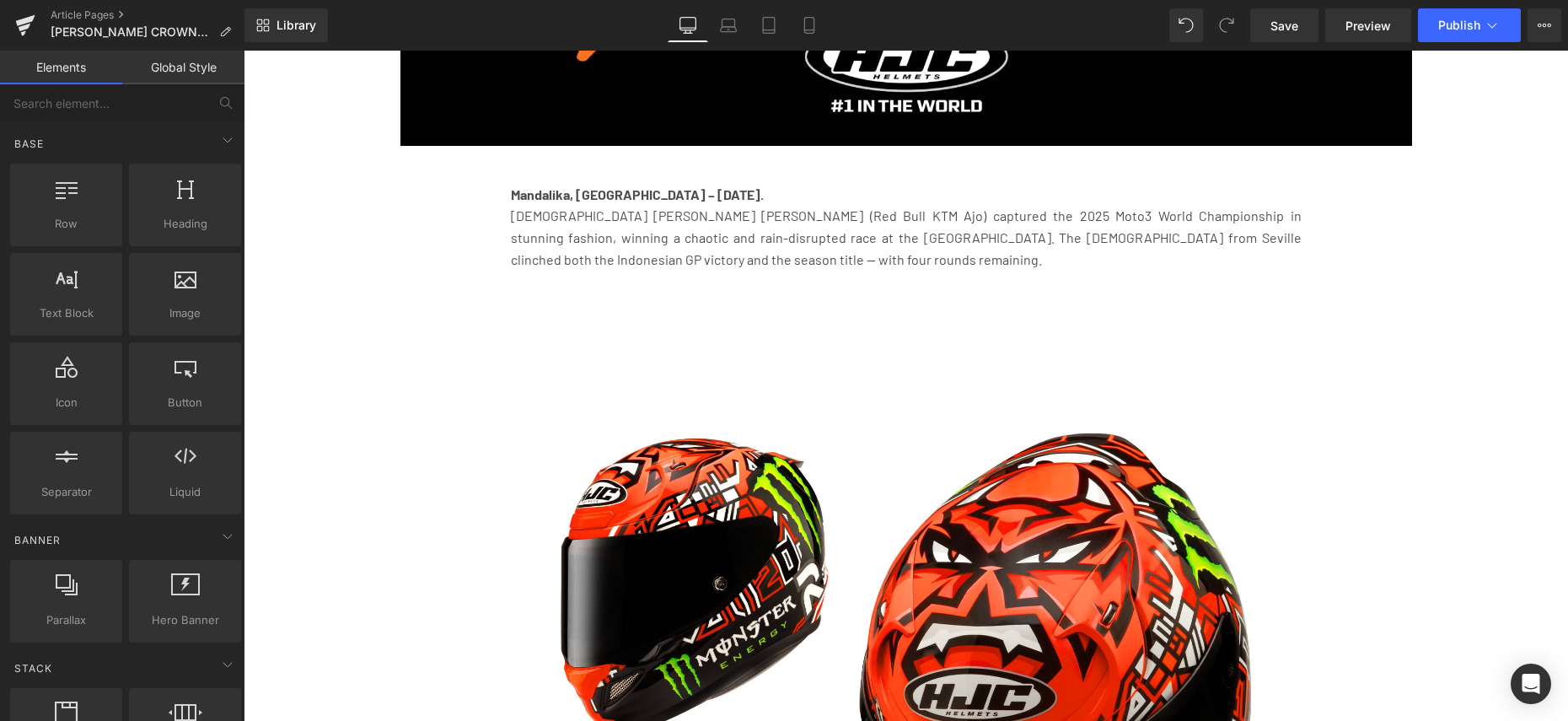
click at [793, 254] on p "[DEMOGRAPHIC_DATA] [PERSON_NAME] [PERSON_NAME] (Red Bull KTM Ajo) captured the …" at bounding box center [906, 237] width 791 height 65
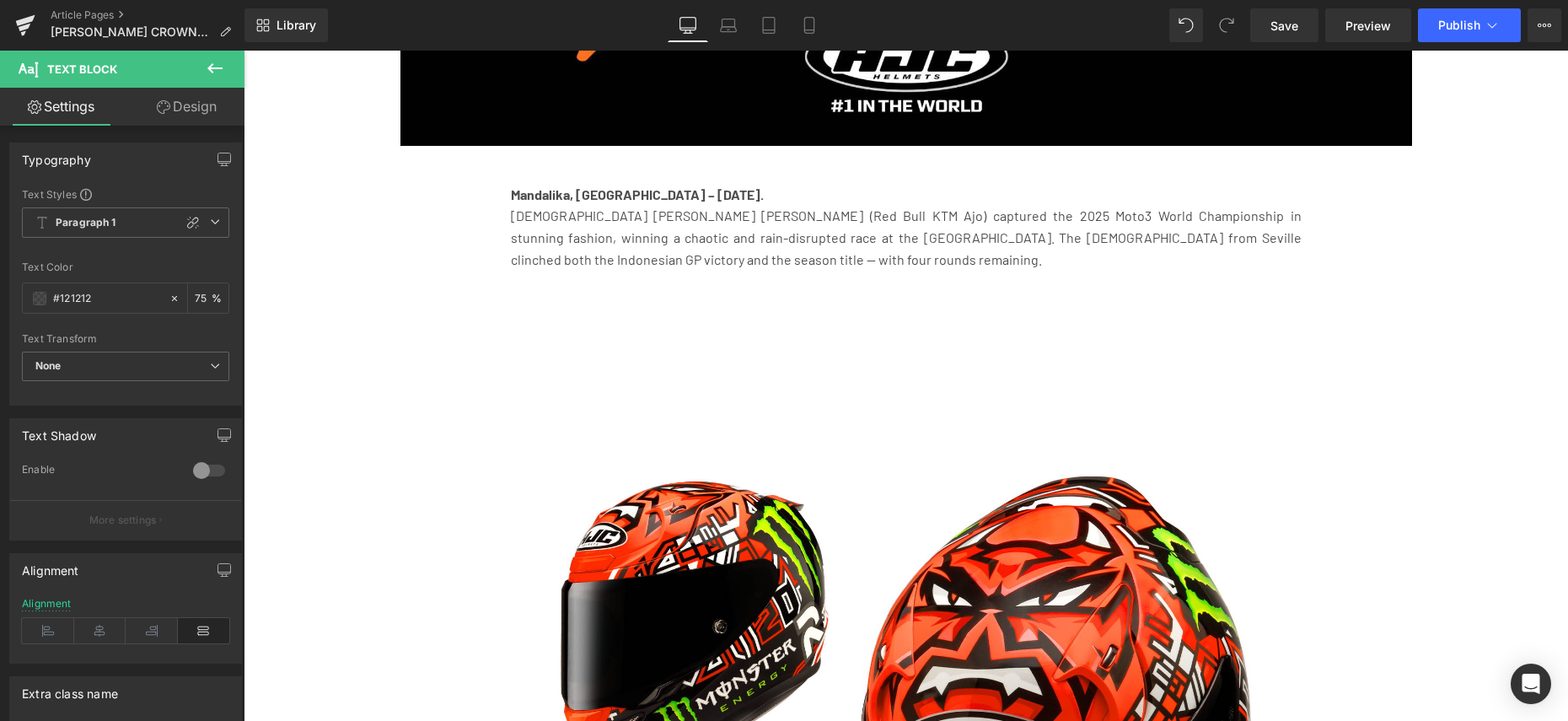
click at [204, 61] on button at bounding box center [215, 69] width 59 height 37
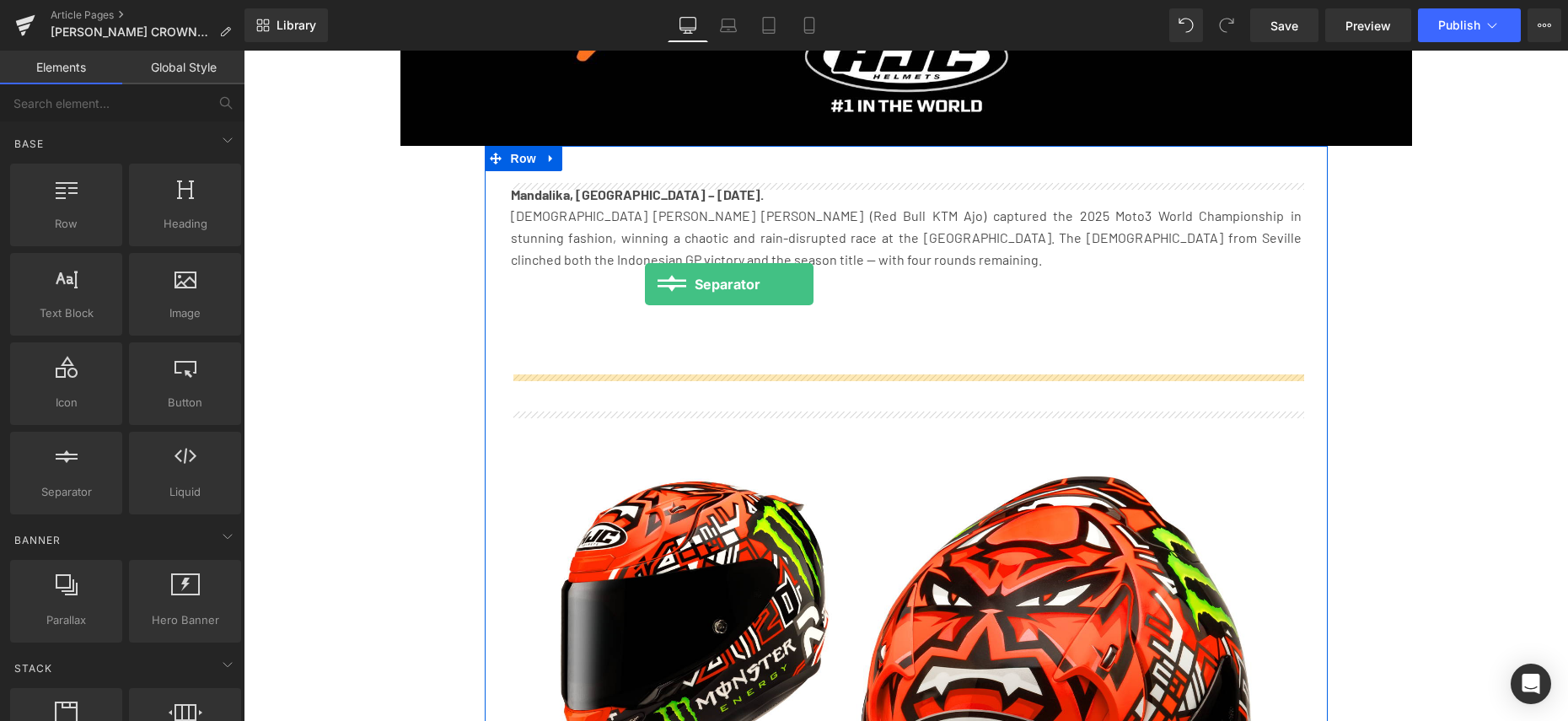
drag, startPoint x: 478, startPoint y: 509, endPoint x: 645, endPoint y: 285, distance: 279.4
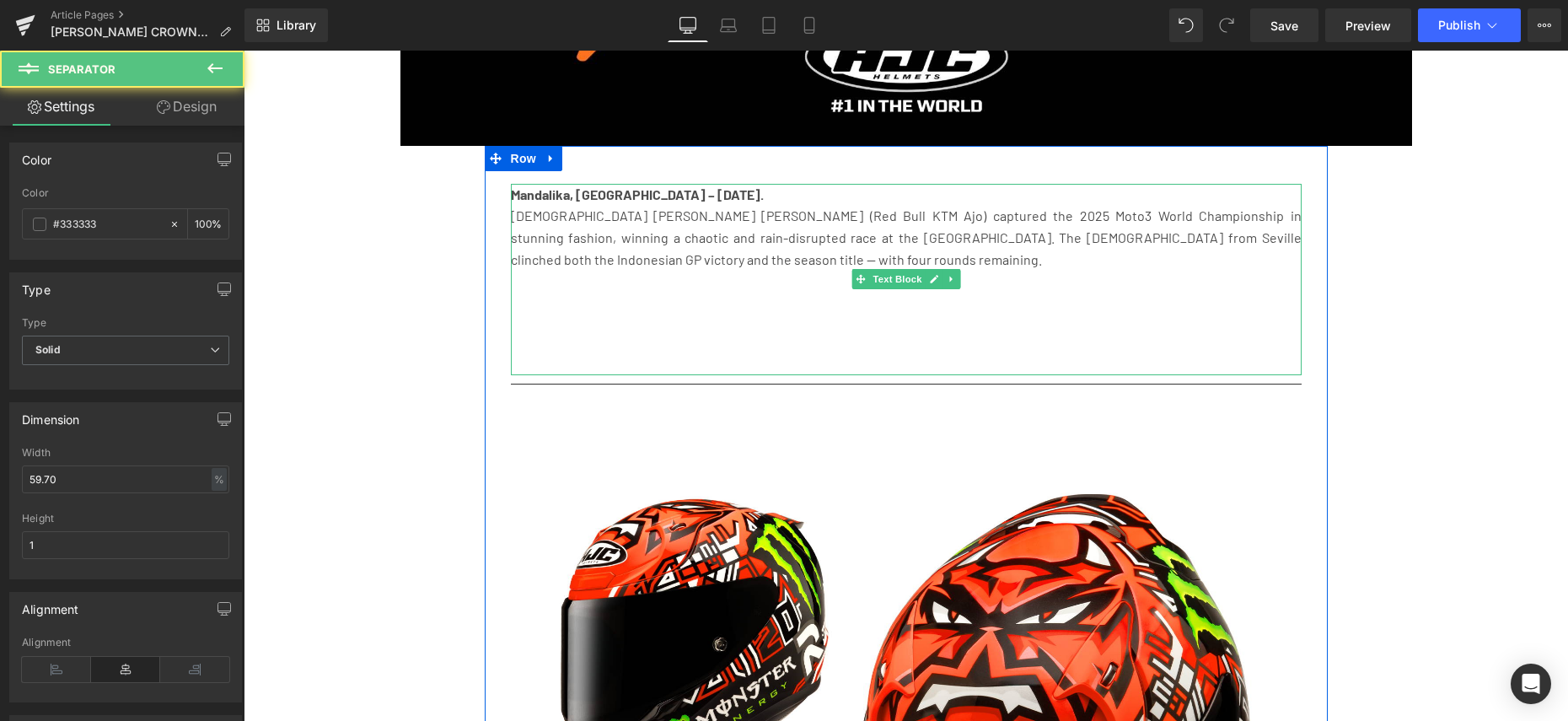
click at [652, 332] on p at bounding box center [906, 323] width 791 height 22
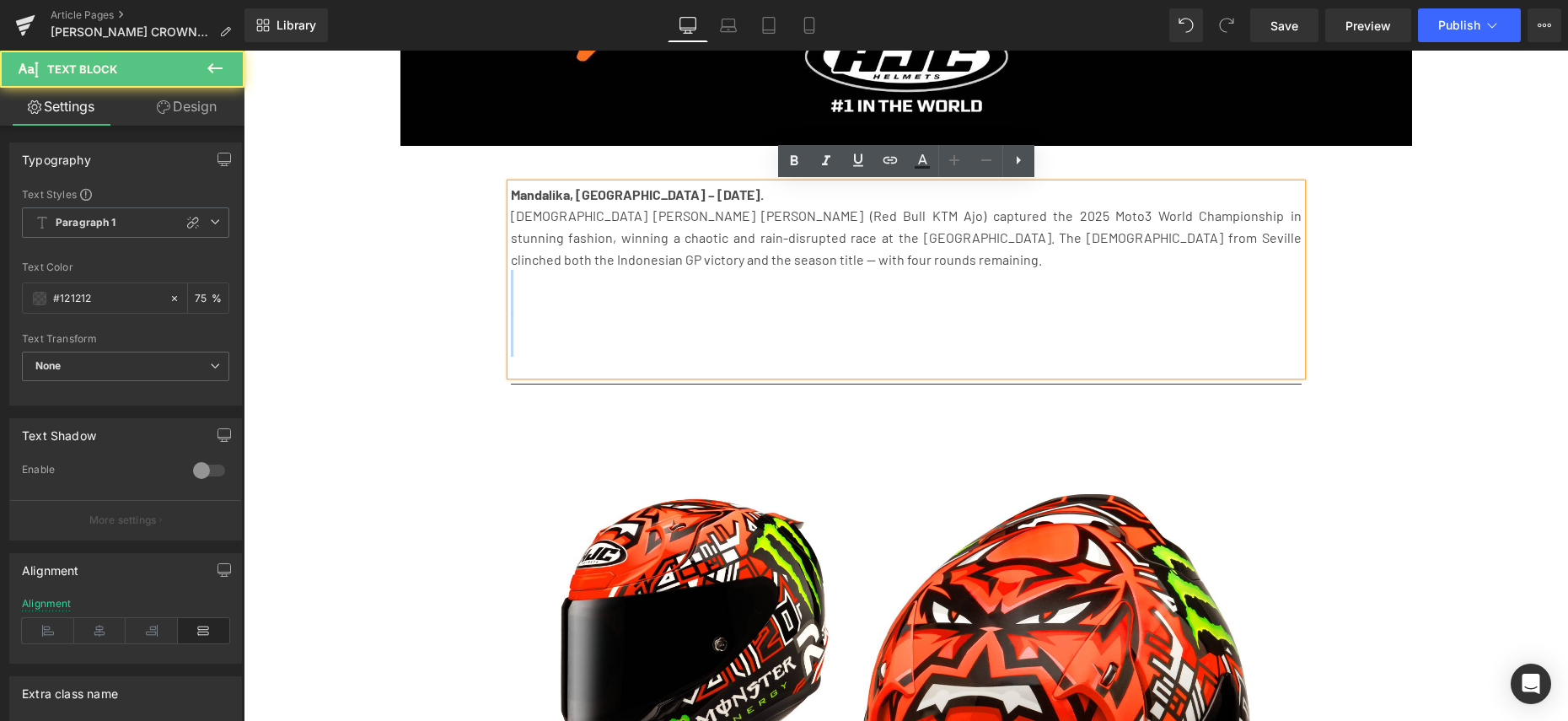
drag, startPoint x: 609, startPoint y: 359, endPoint x: 599, endPoint y: 275, distance: 84.6
click at [600, 276] on div "Mandalika, [GEOGRAPHIC_DATA] – [DATE]. [DEMOGRAPHIC_DATA] [PERSON_NAME] [PERSON…" at bounding box center [906, 279] width 791 height 191
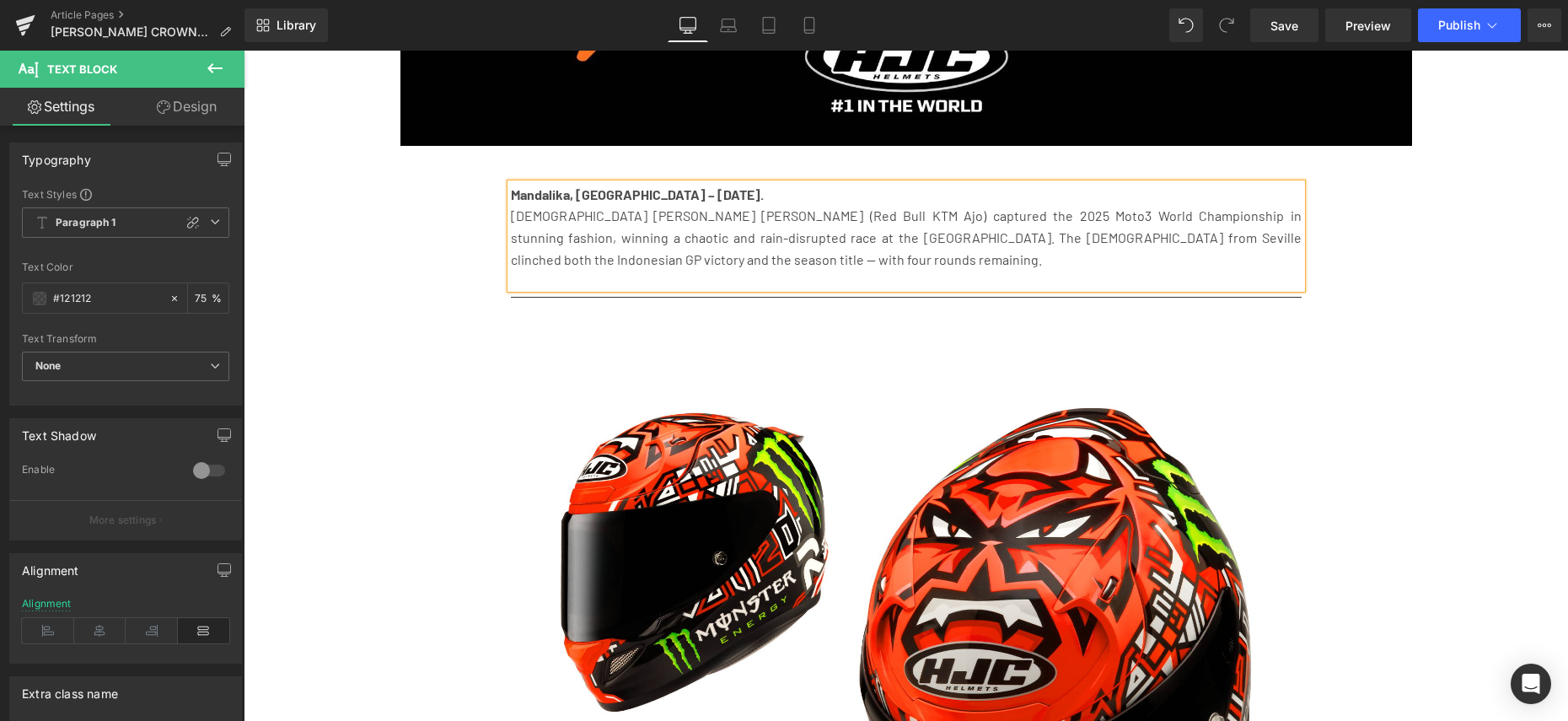
drag, startPoint x: 369, startPoint y: 315, endPoint x: 440, endPoint y: 316, distance: 71.0
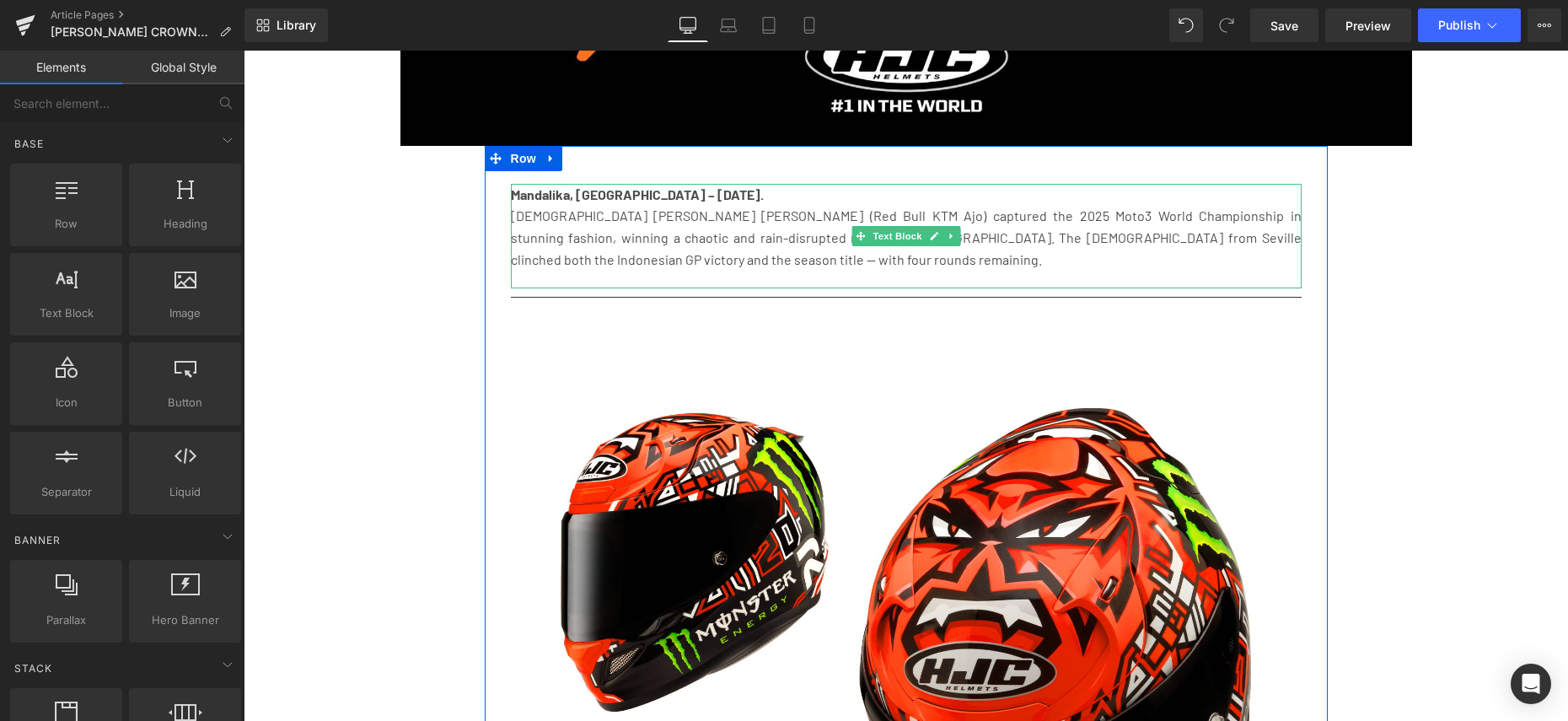
click at [1269, 255] on p "[DEMOGRAPHIC_DATA] [PERSON_NAME] [PERSON_NAME] (Red Bull KTM Ajo) captured the …" at bounding box center [906, 237] width 791 height 65
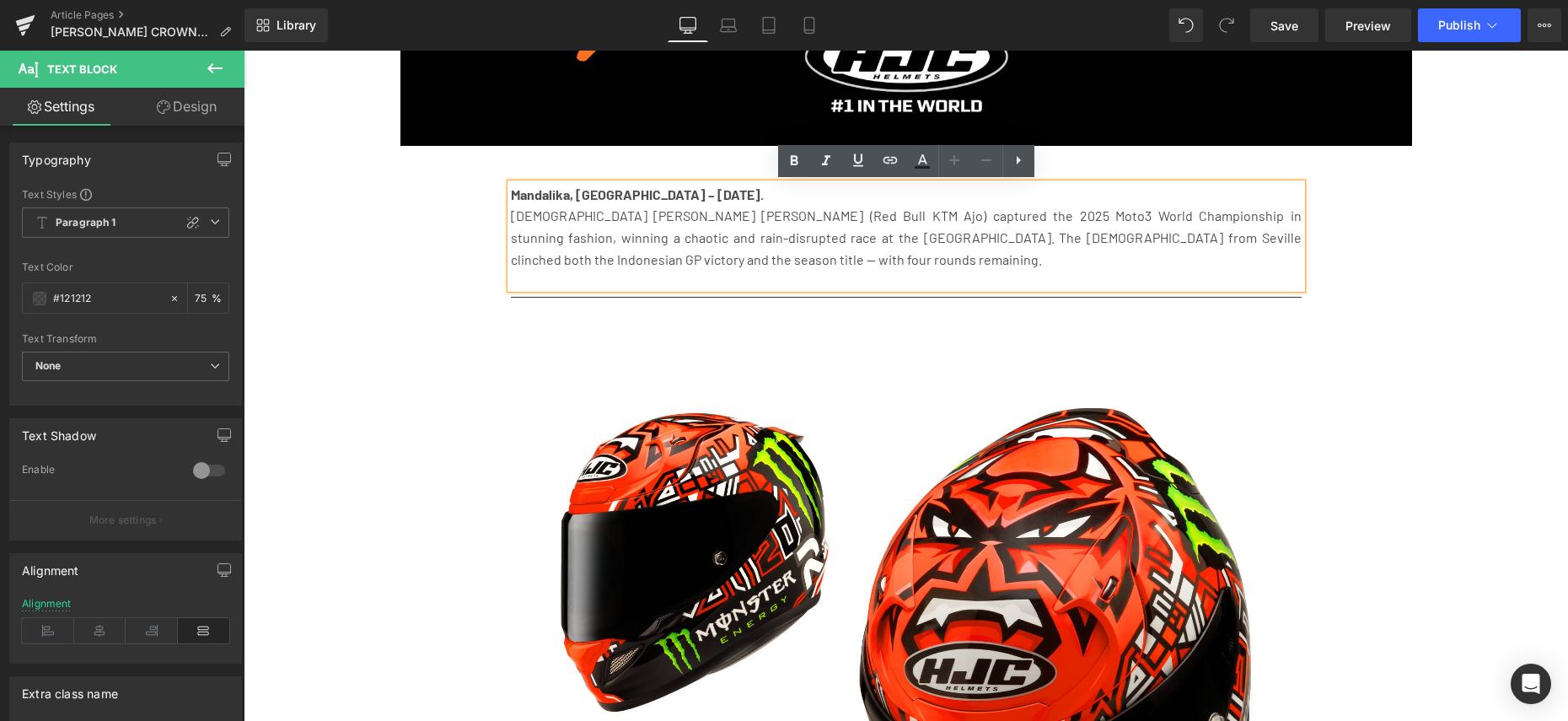
drag, startPoint x: 421, startPoint y: 291, endPoint x: 613, endPoint y: 221, distance: 204.4
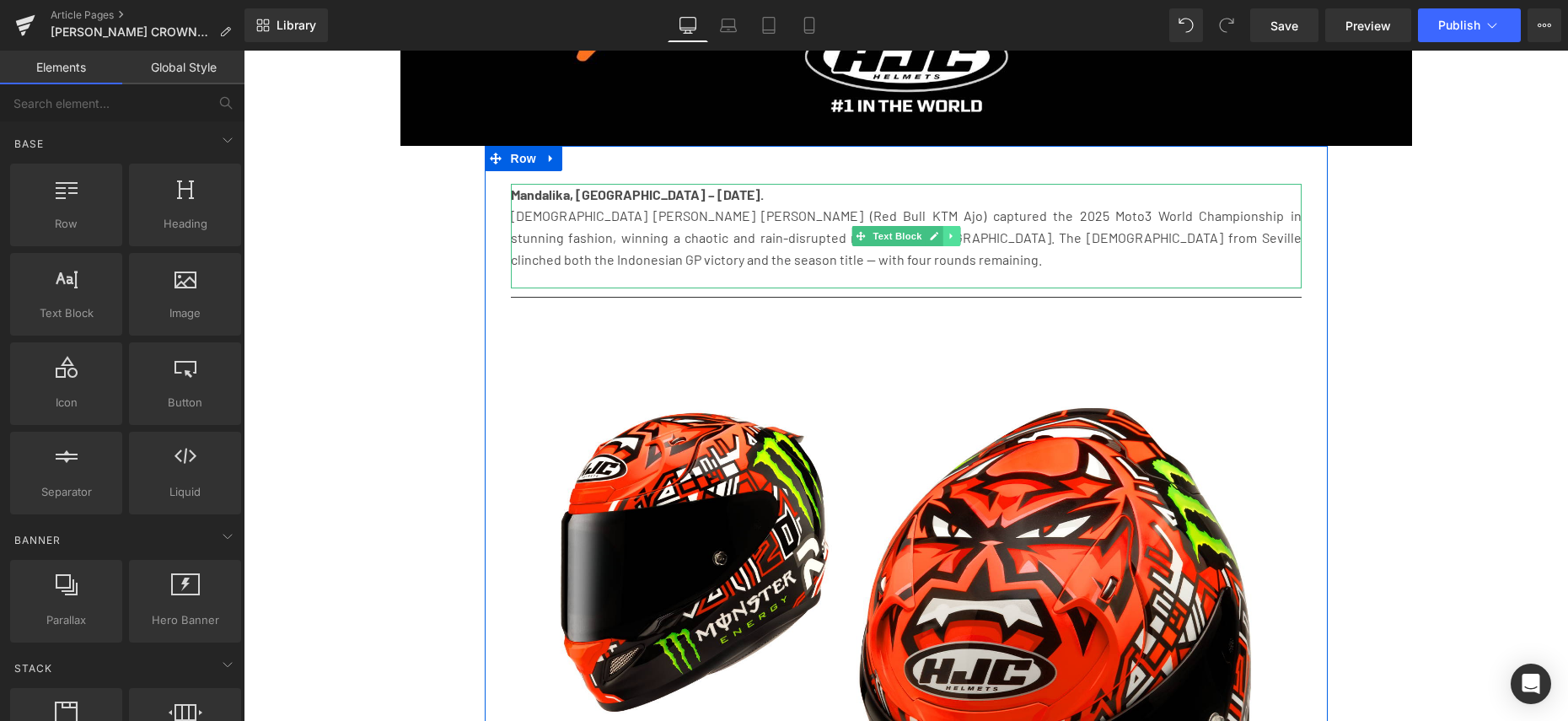
click at [957, 239] on link at bounding box center [951, 236] width 18 height 20
click at [942, 238] on icon at bounding box center [942, 236] width 9 height 10
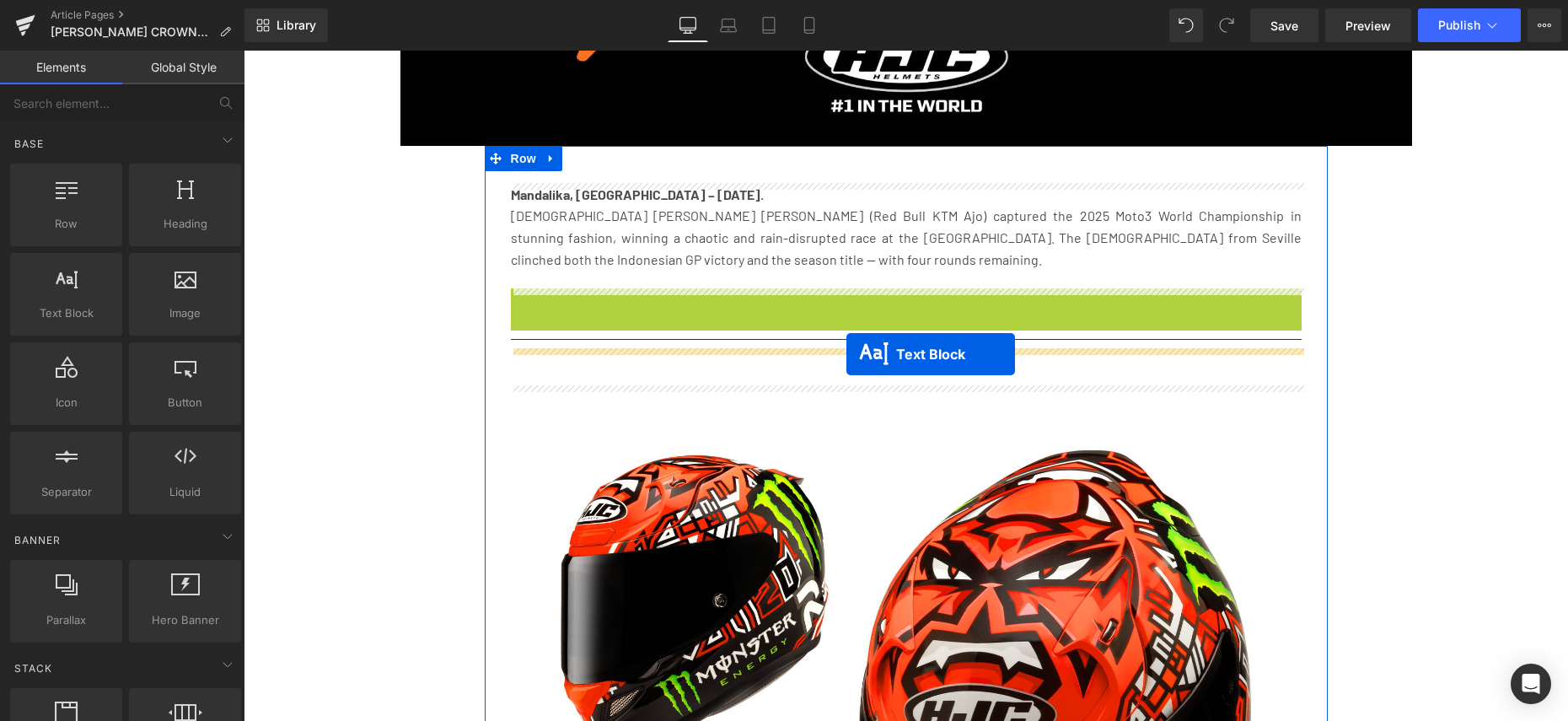
drag, startPoint x: 859, startPoint y: 340, endPoint x: 846, endPoint y: 354, distance: 19.1
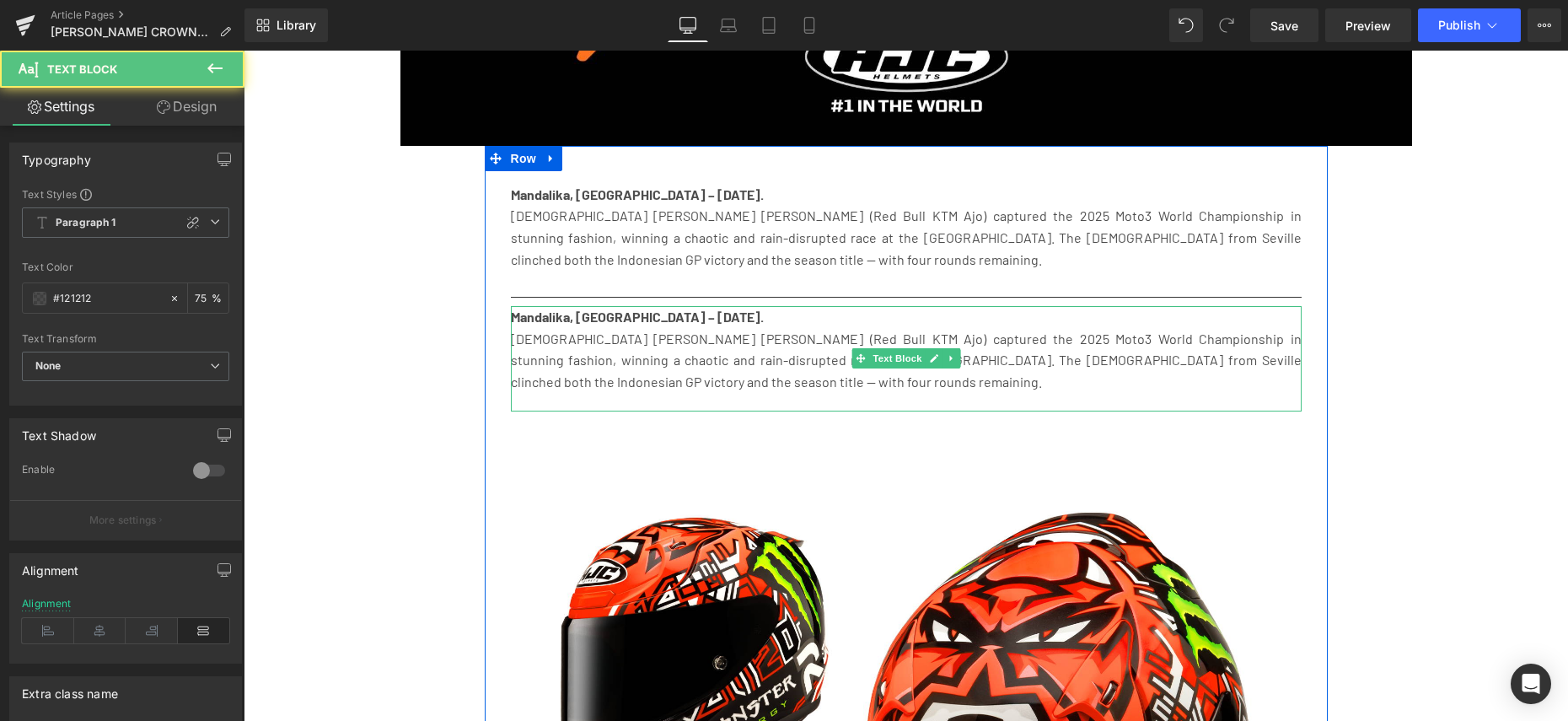
drag, startPoint x: 731, startPoint y: 381, endPoint x: 792, endPoint y: 385, distance: 61.1
click at [732, 381] on p "[DEMOGRAPHIC_DATA] [PERSON_NAME] [PERSON_NAME] (Red Bull KTM Ajo) captured the …" at bounding box center [906, 360] width 791 height 65
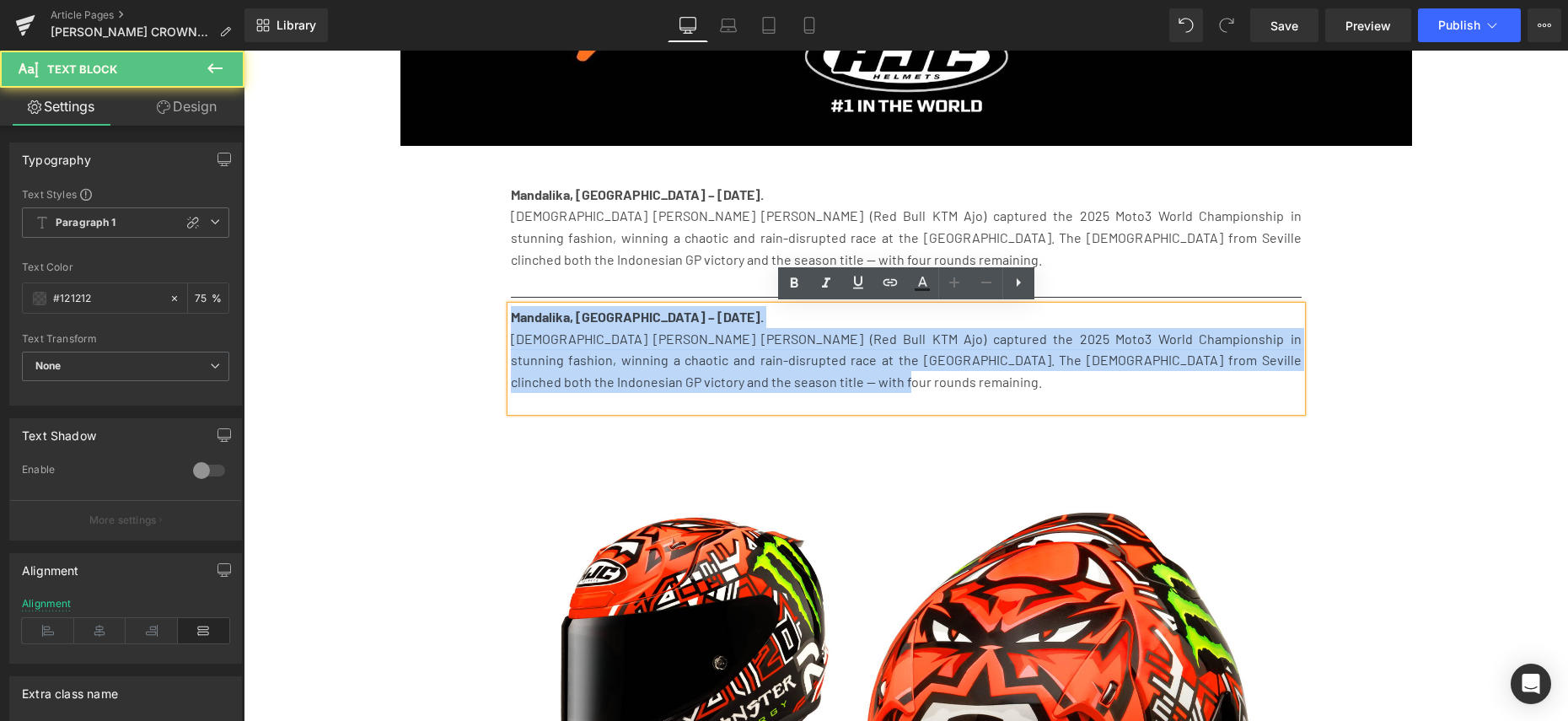
drag, startPoint x: 757, startPoint y: 377, endPoint x: 466, endPoint y: 292, distance: 303.2
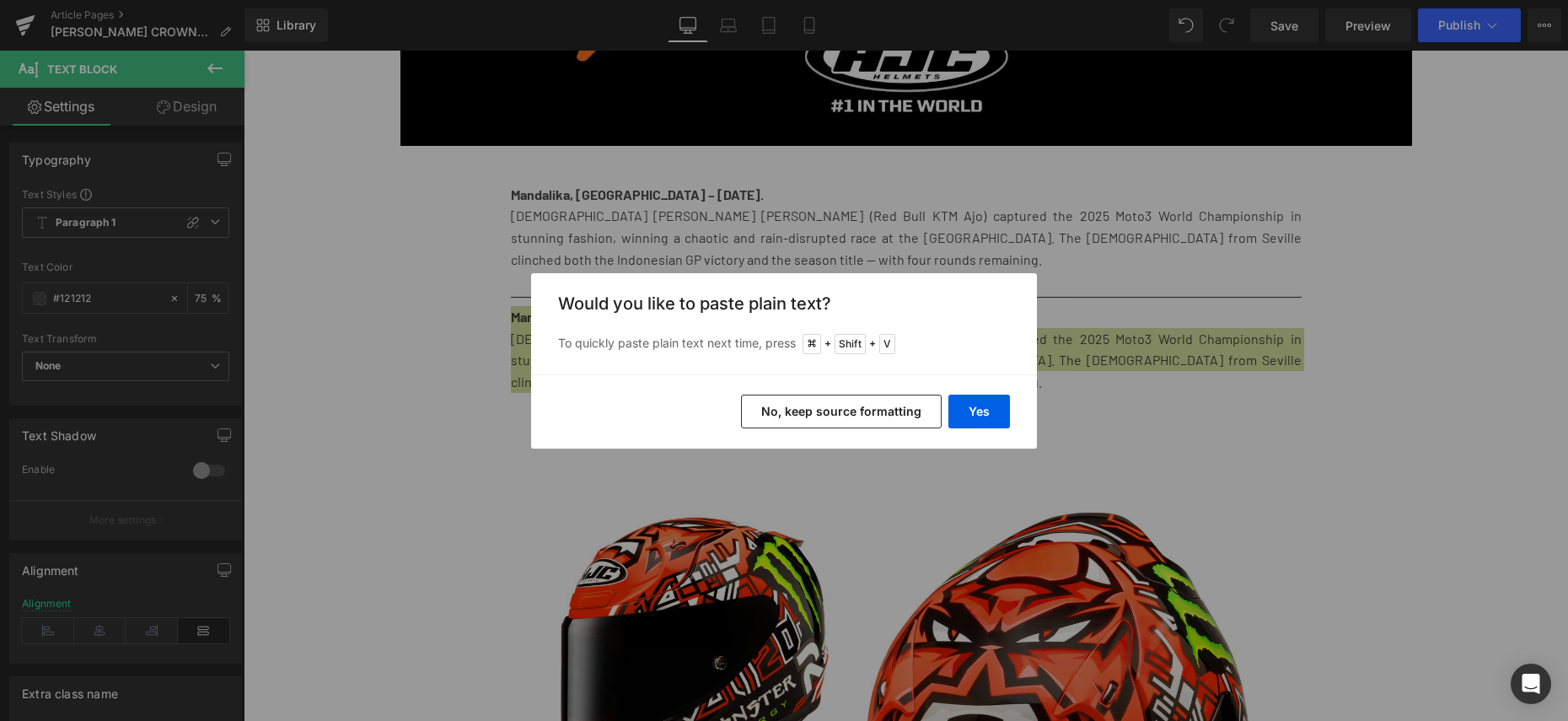
click at [1014, 407] on div "Yes No, keep source formatting" at bounding box center [784, 411] width 506 height 74
click at [998, 412] on button "Yes" at bounding box center [979, 412] width 61 height 34
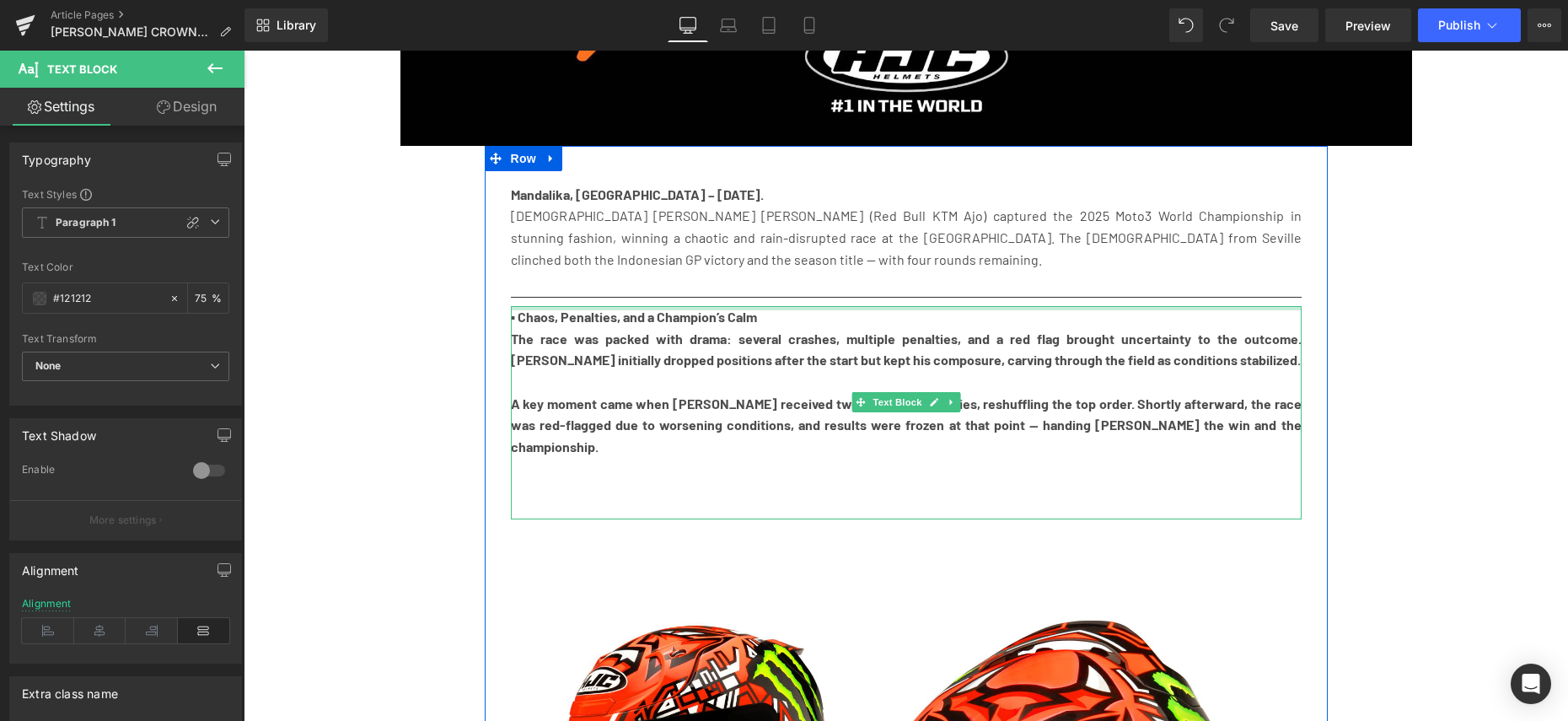
drag, startPoint x: 562, startPoint y: 305, endPoint x: 532, endPoint y: 318, distance: 32.7
click at [561, 306] on div at bounding box center [906, 308] width 791 height 4
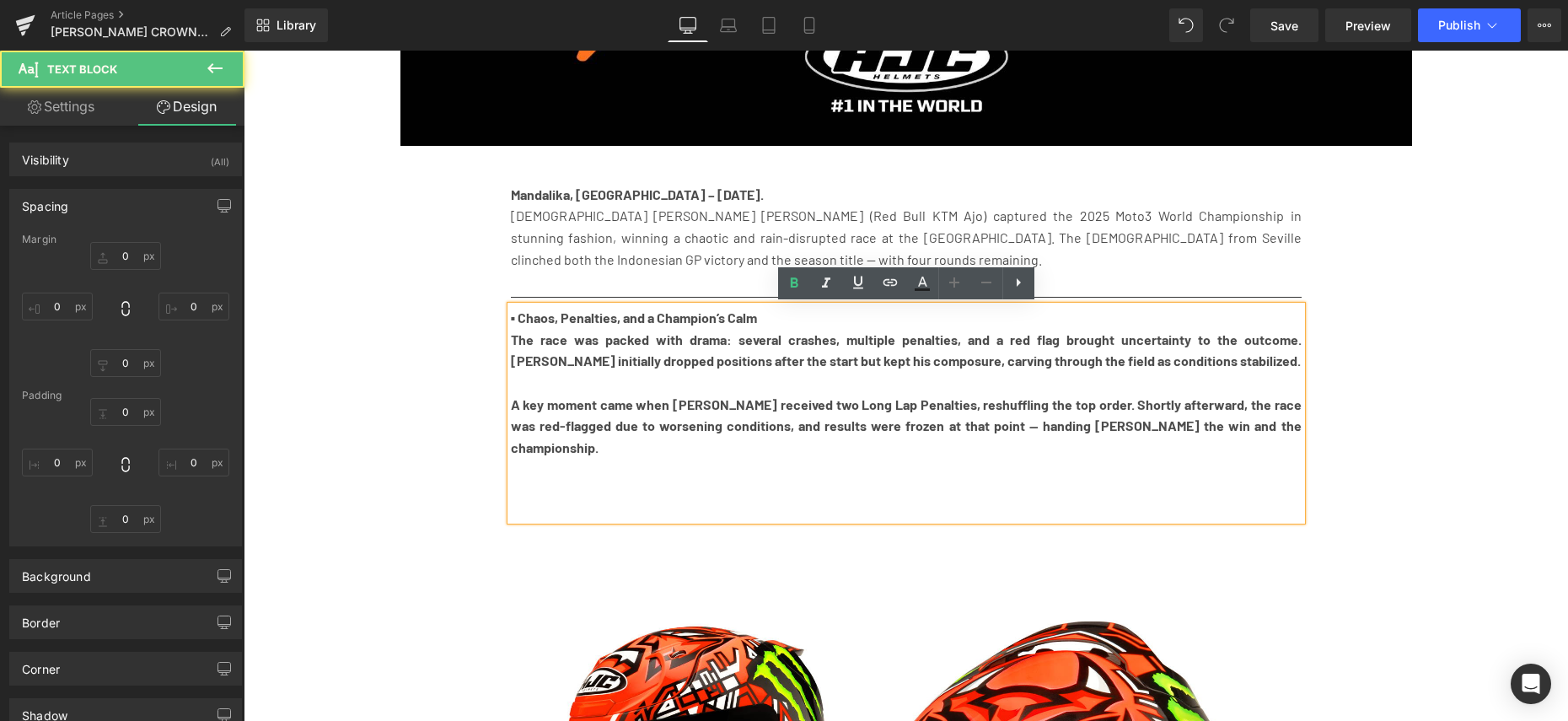
click at [531, 319] on b "▪ Chaos, Penalties, and a Champion’s Calm" at bounding box center [634, 317] width 247 height 16
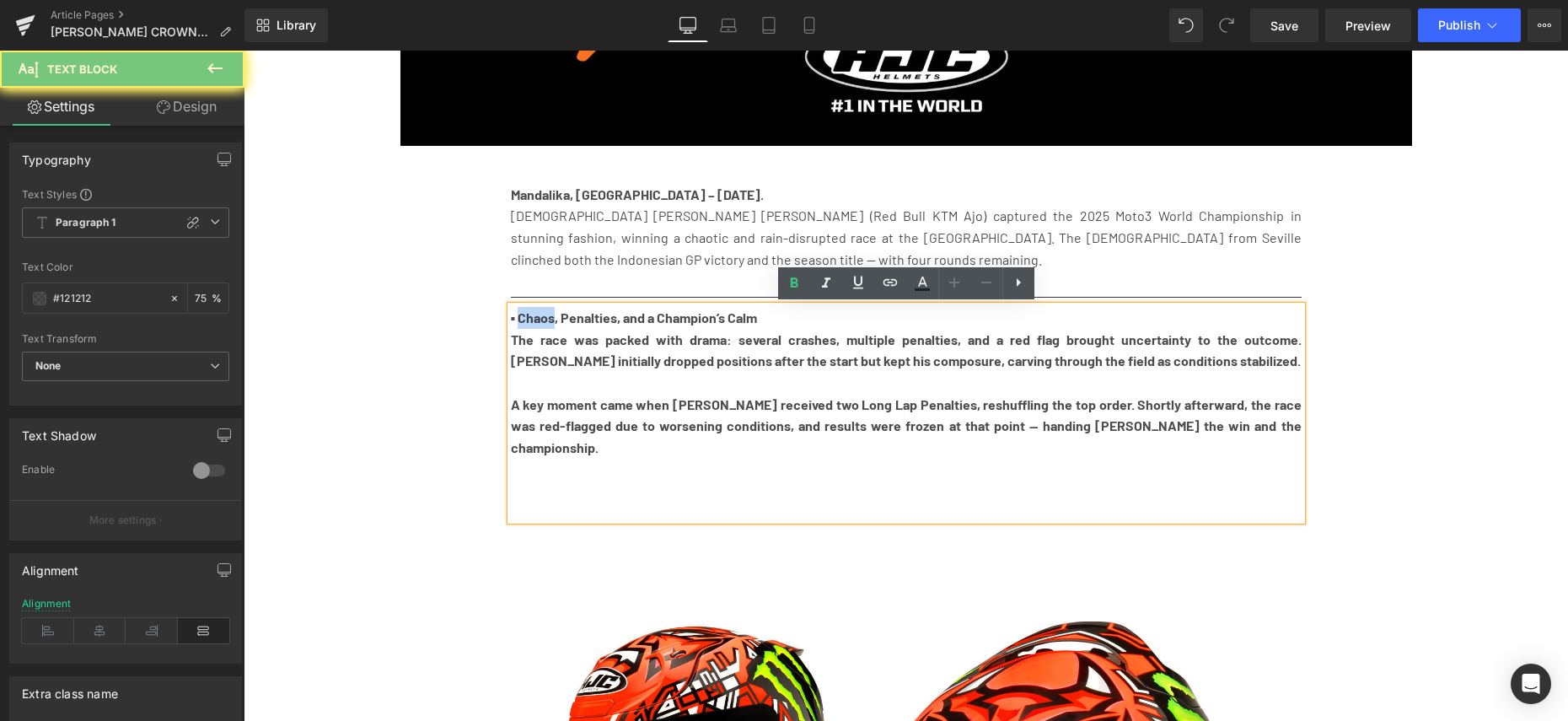
click at [532, 319] on b "▪ Chaos, Penalties, and a Champion’s Calm" at bounding box center [634, 317] width 247 height 16
drag, startPoint x: 532, startPoint y: 319, endPoint x: 499, endPoint y: 319, distance: 33.0
click at [532, 319] on b "▪ Chaos, Penalties, and a Champion’s Calm" at bounding box center [634, 317] width 247 height 16
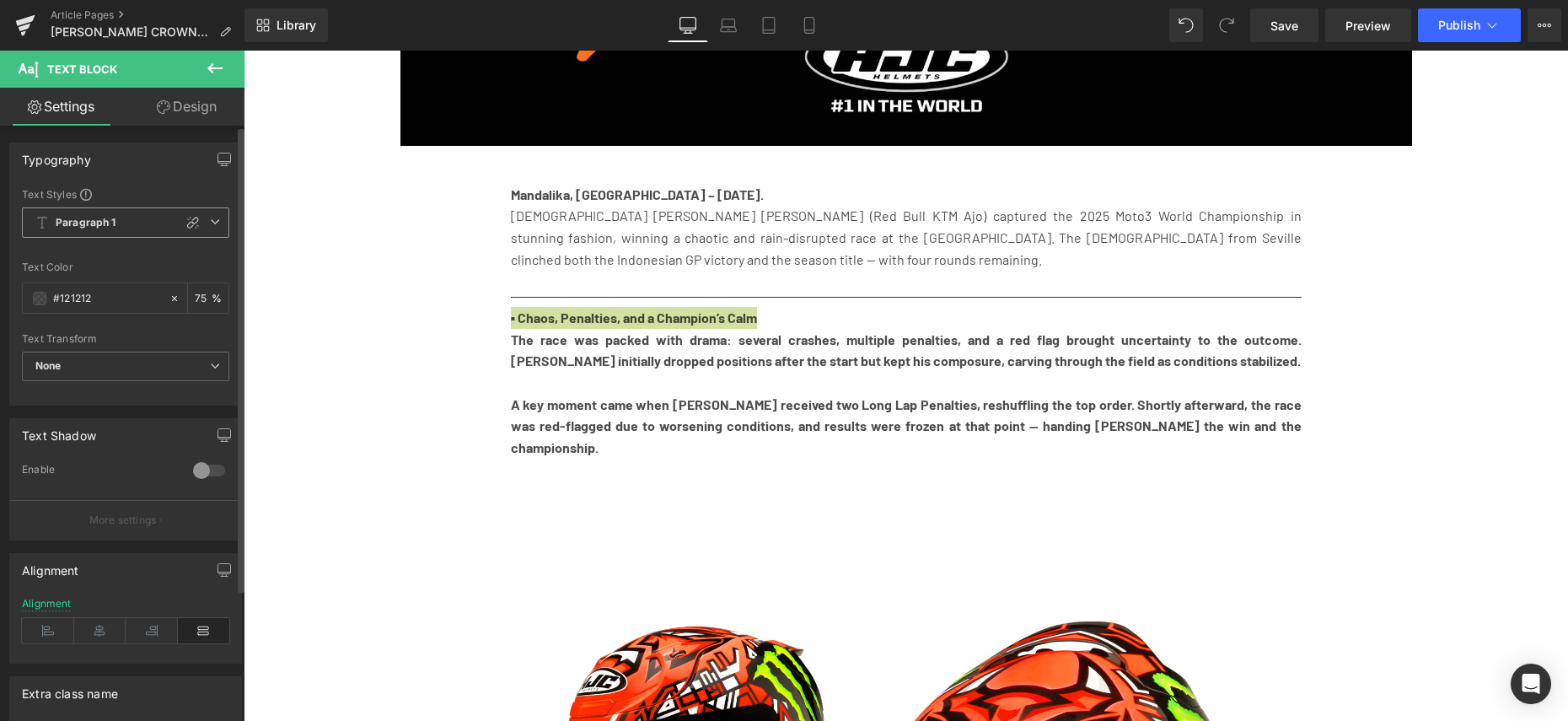
click at [153, 231] on span "Paragraph 1" at bounding box center [125, 222] width 207 height 30
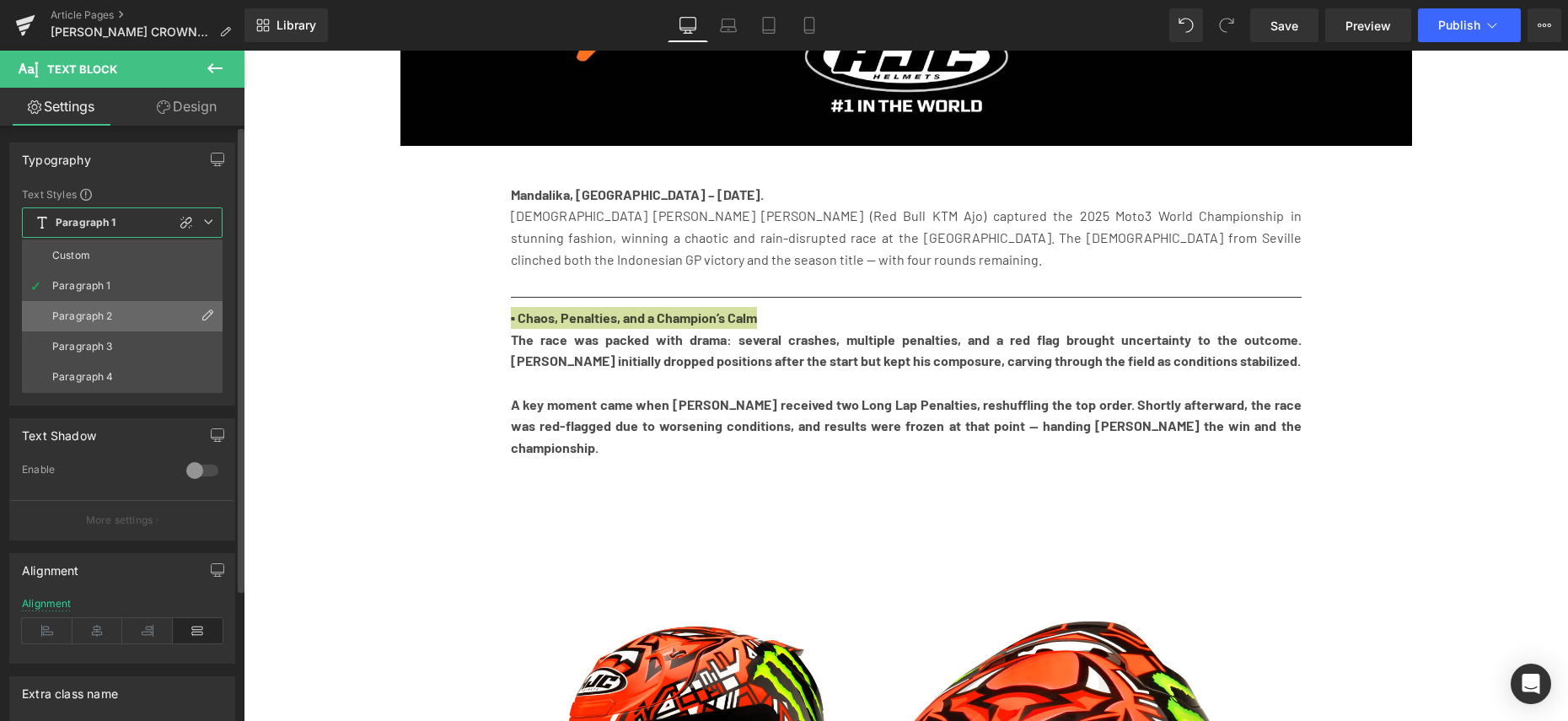
click at [133, 322] on li "Paragraph 2" at bounding box center [122, 316] width 201 height 30
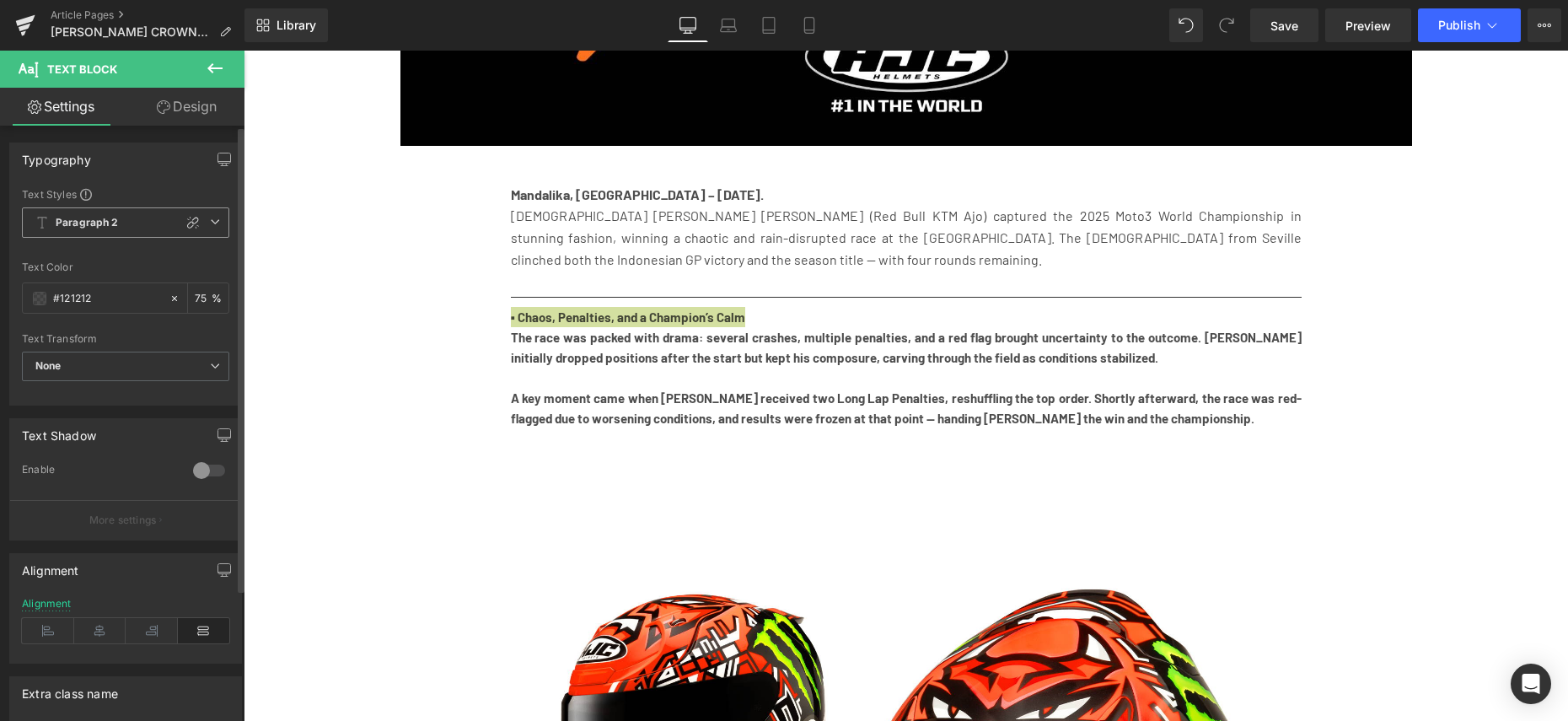
click at [119, 219] on span "Paragraph 2" at bounding box center [125, 222] width 207 height 30
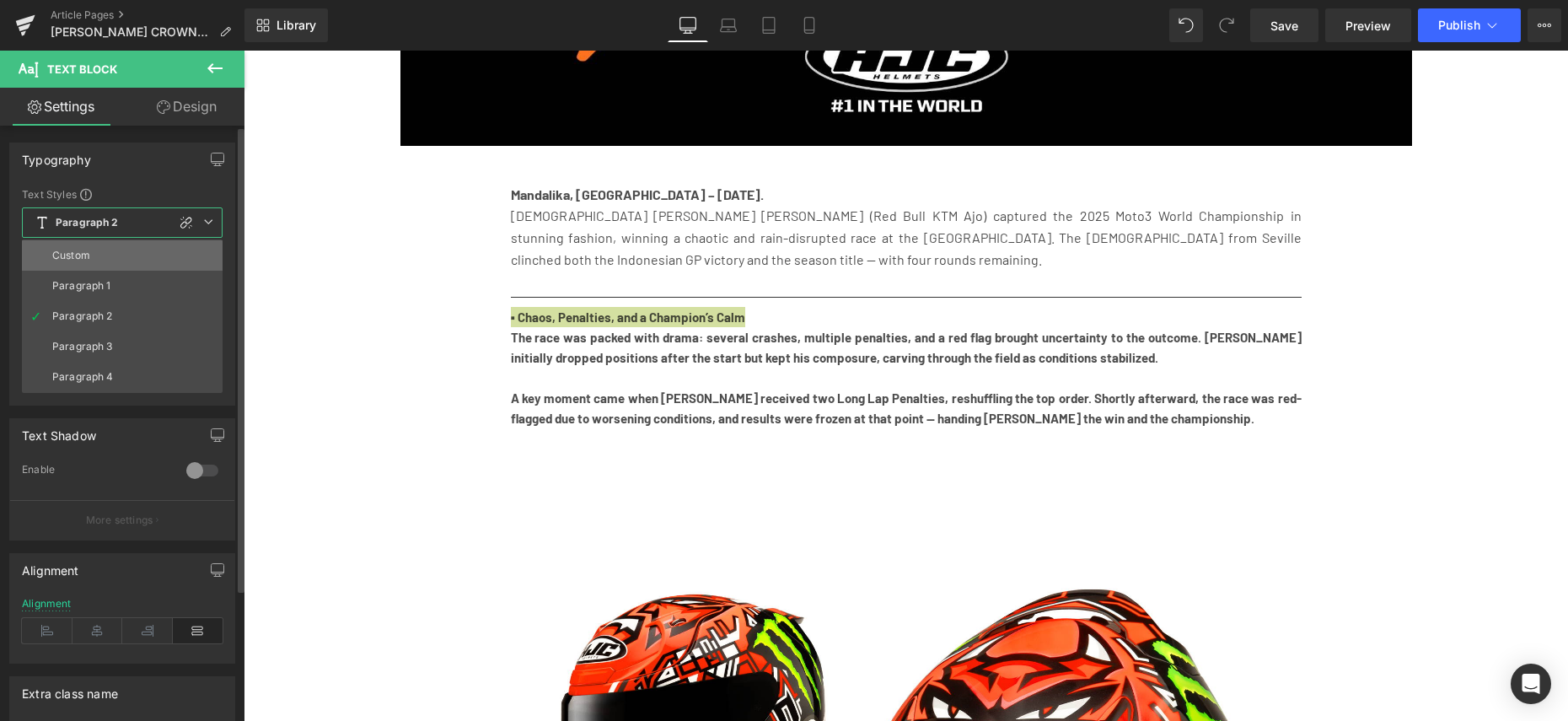
click at [112, 256] on li "Custom" at bounding box center [122, 255] width 201 height 30
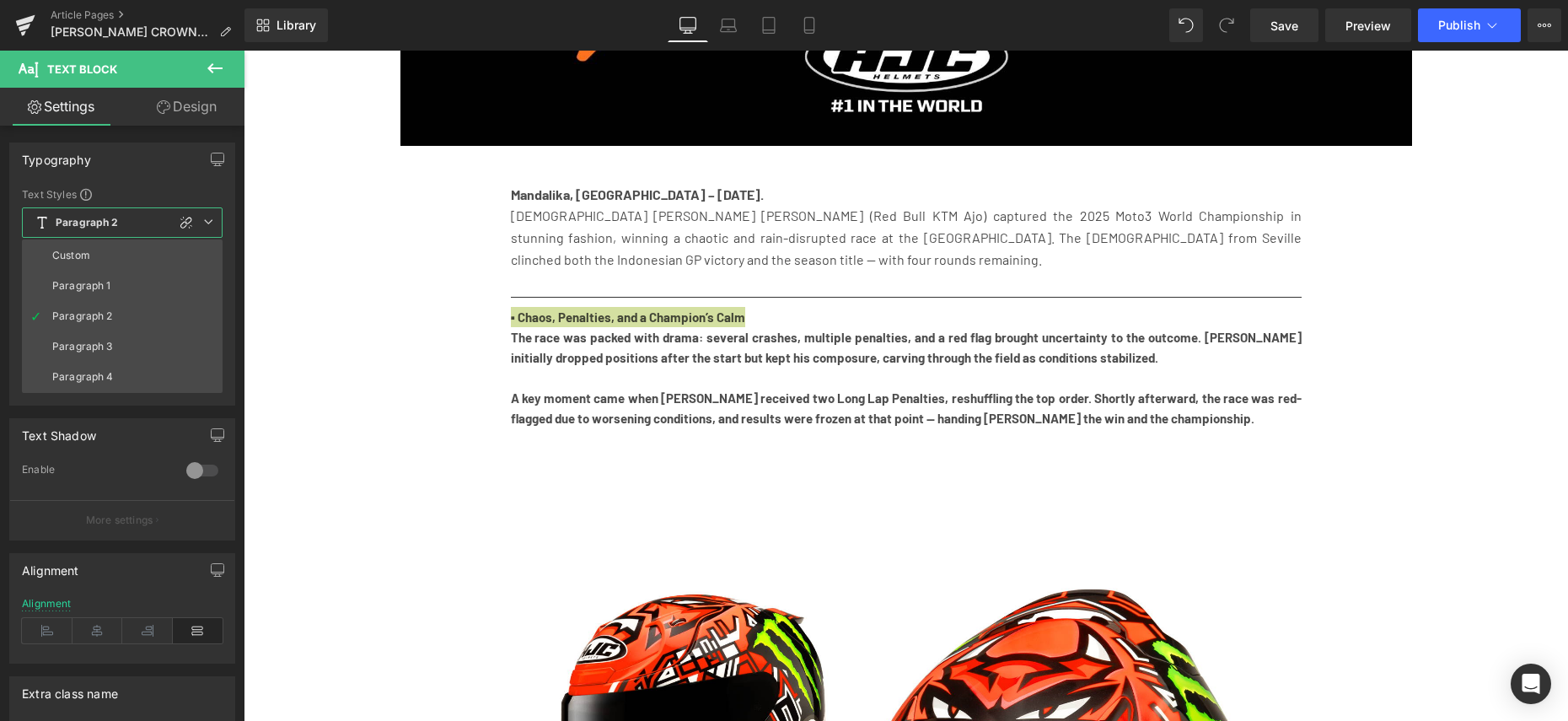
type input "15"
type input "1.5"
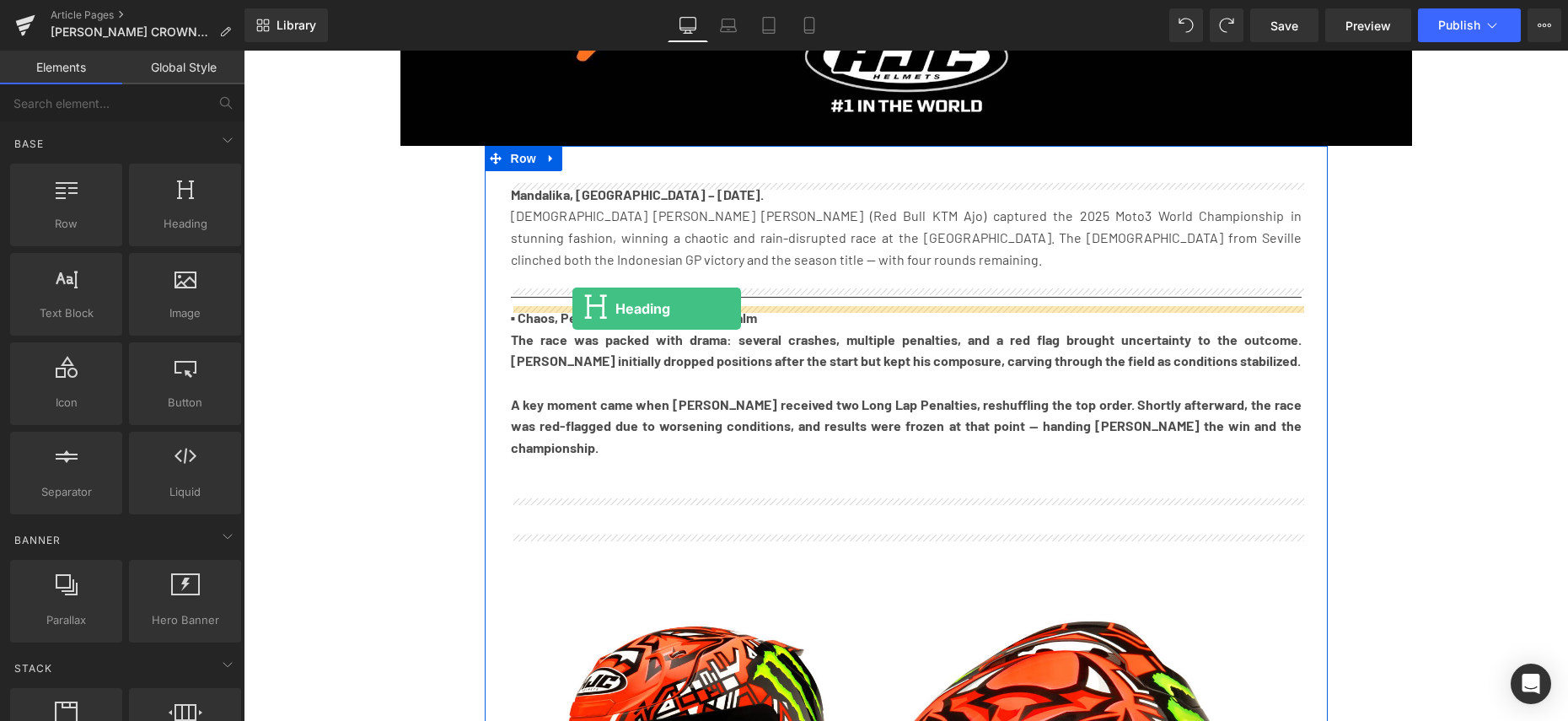
drag, startPoint x: 446, startPoint y: 253, endPoint x: 573, endPoint y: 308, distance: 138.4
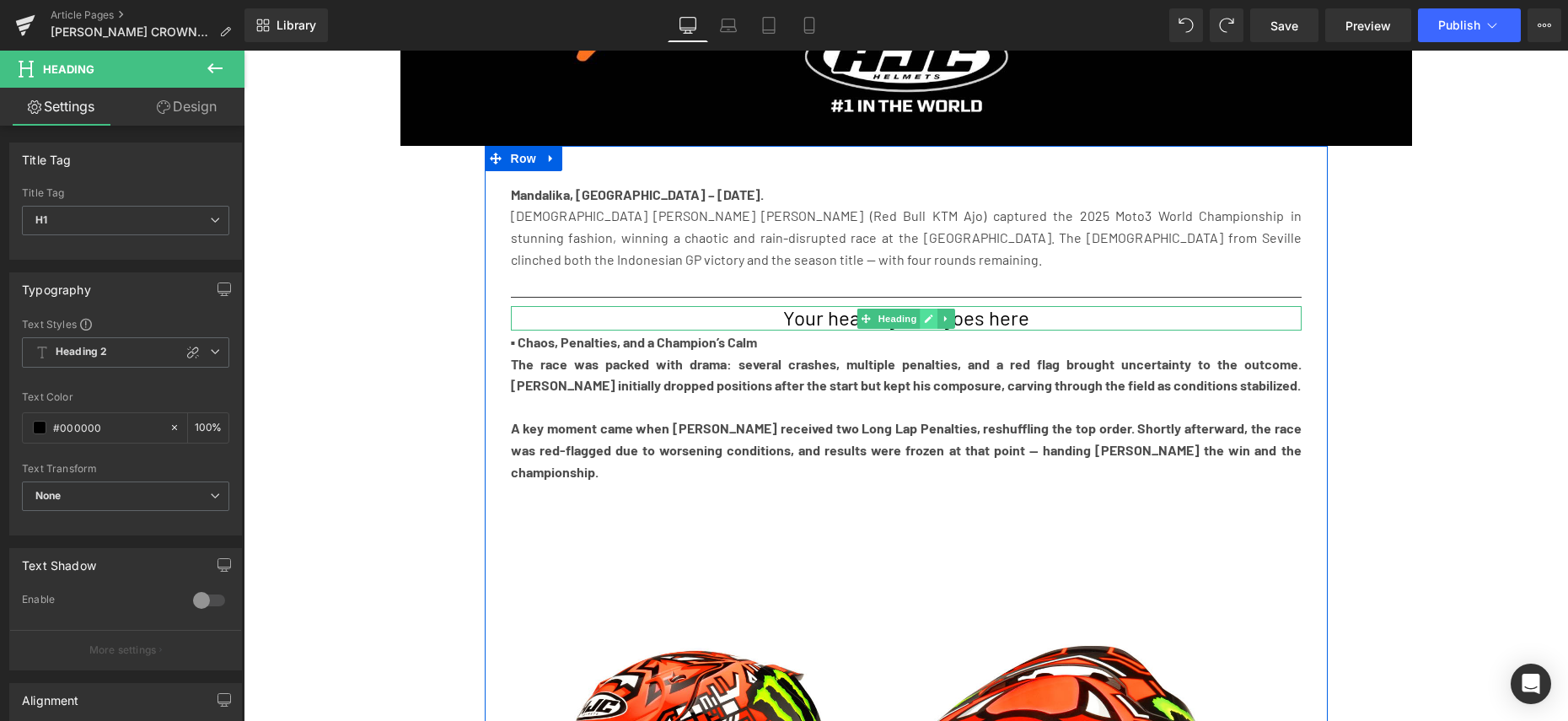
click at [920, 317] on link at bounding box center [928, 318] width 18 height 20
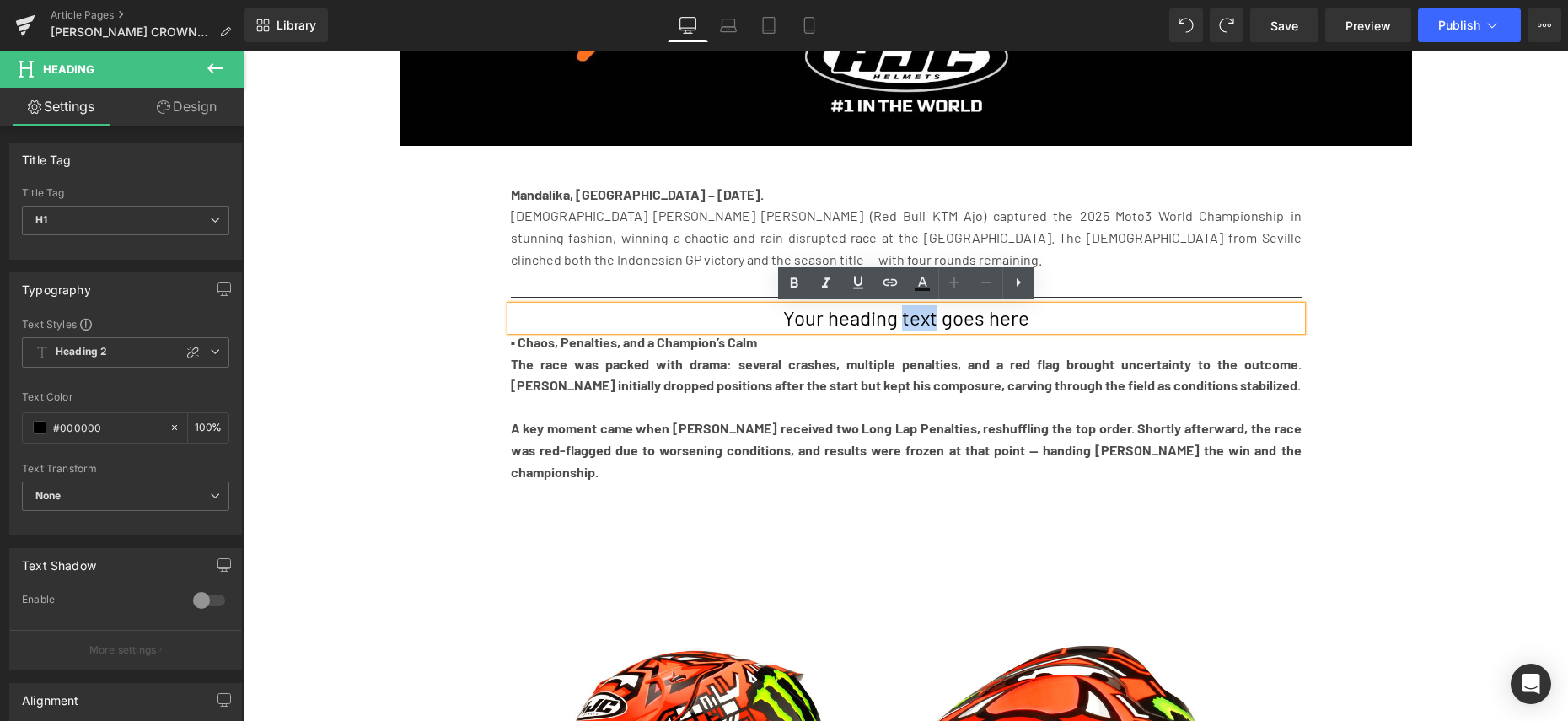
click at [920, 317] on h1 "Your heading text goes here" at bounding box center [906, 319] width 791 height 25
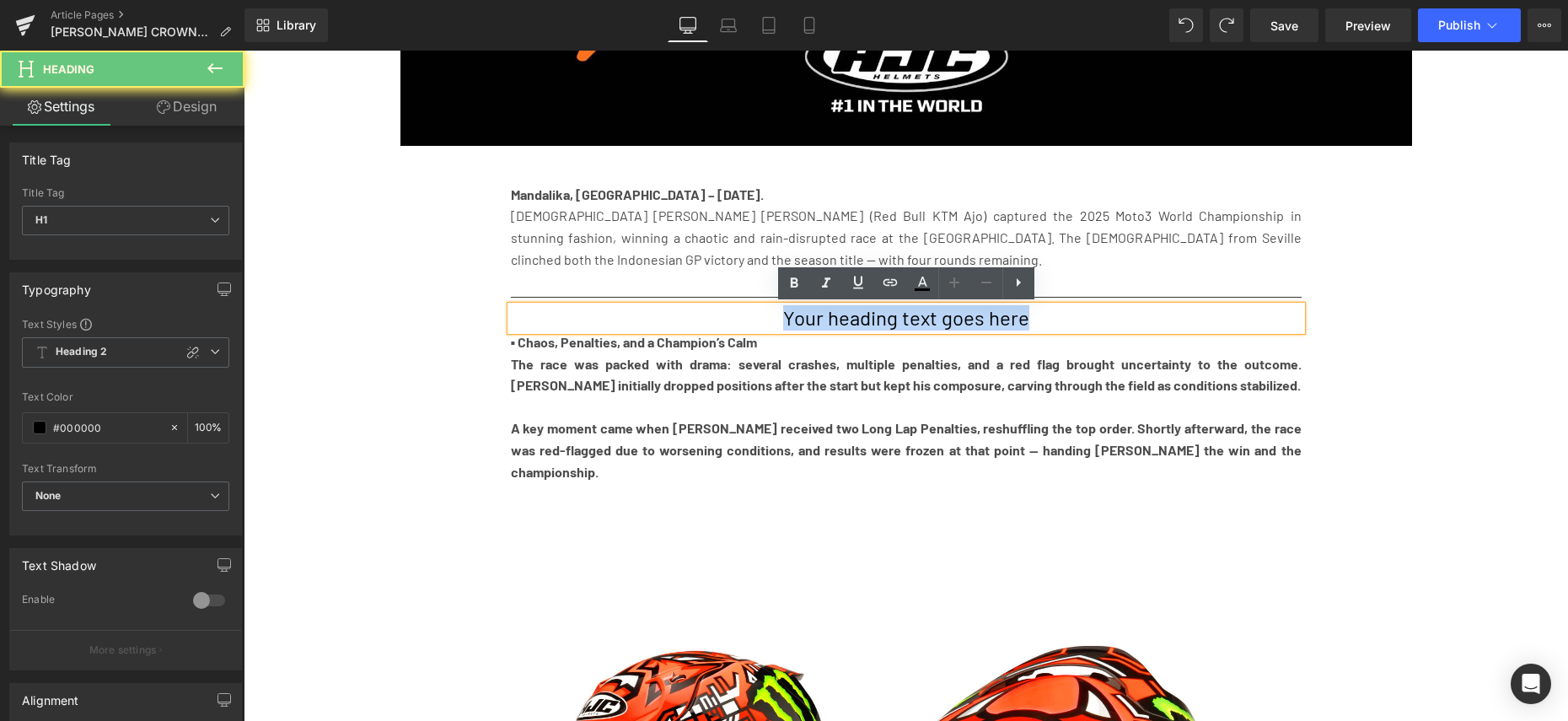
click at [921, 317] on h1 "Your heading text goes here" at bounding box center [906, 319] width 791 height 25
click at [707, 345] on b "▪ Chaos, Penalties, and a Champion’s Calm" at bounding box center [634, 341] width 247 height 16
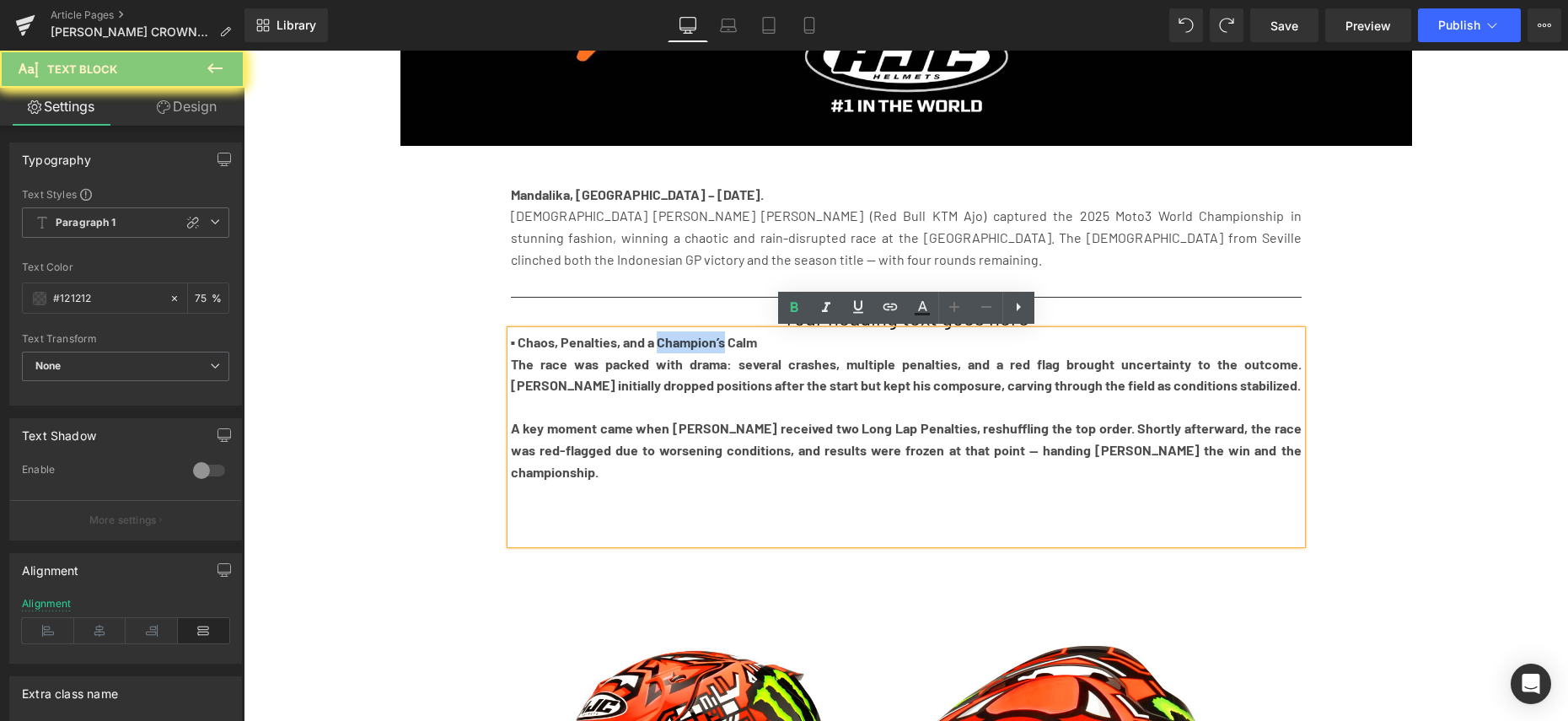
click at [707, 345] on b "▪ Chaos, Penalties, and a Champion’s Calm" at bounding box center [634, 341] width 247 height 16
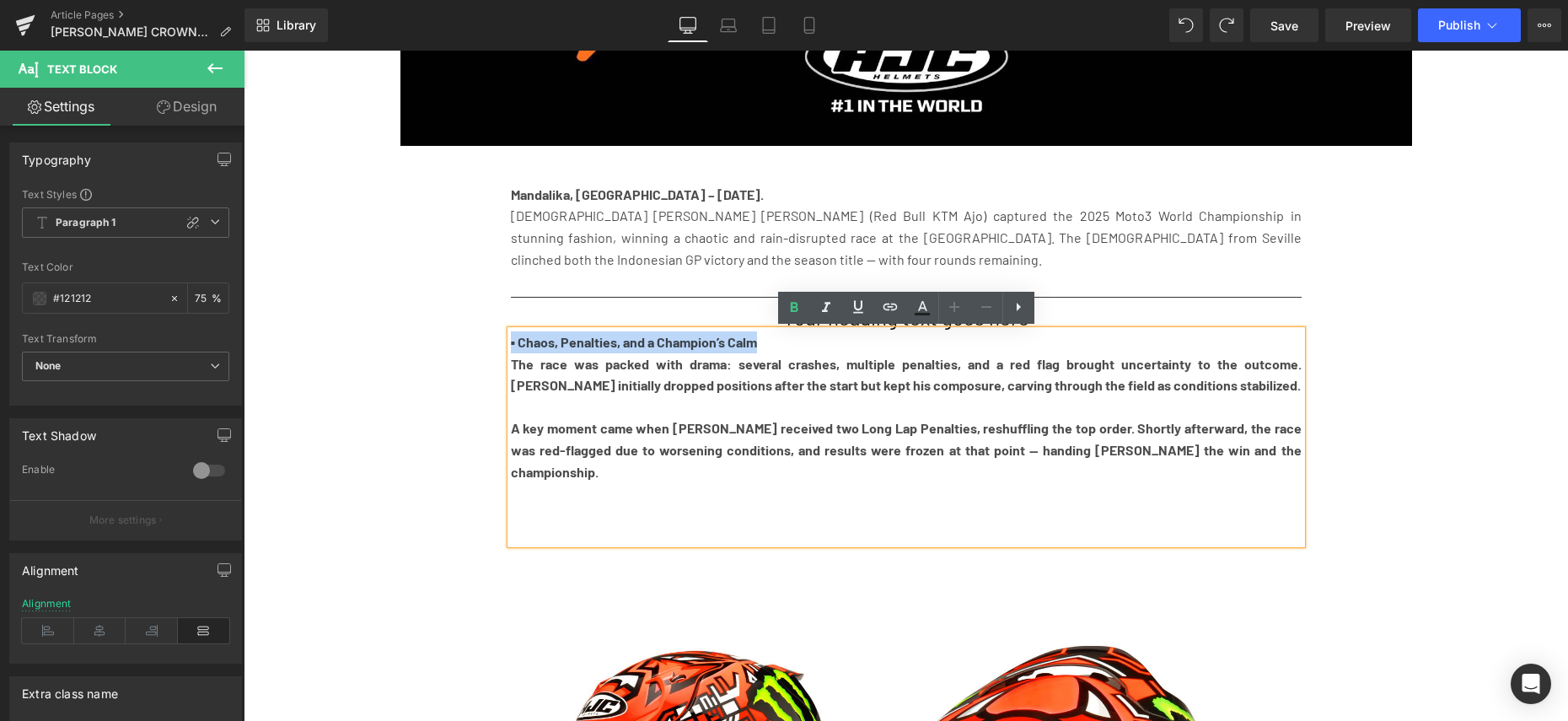
click at [708, 345] on b "▪ Chaos, Penalties, and a Champion’s Calm" at bounding box center [634, 341] width 247 height 16
copy b "▪ Chaos, Penalties, and a Champion’s Calm"
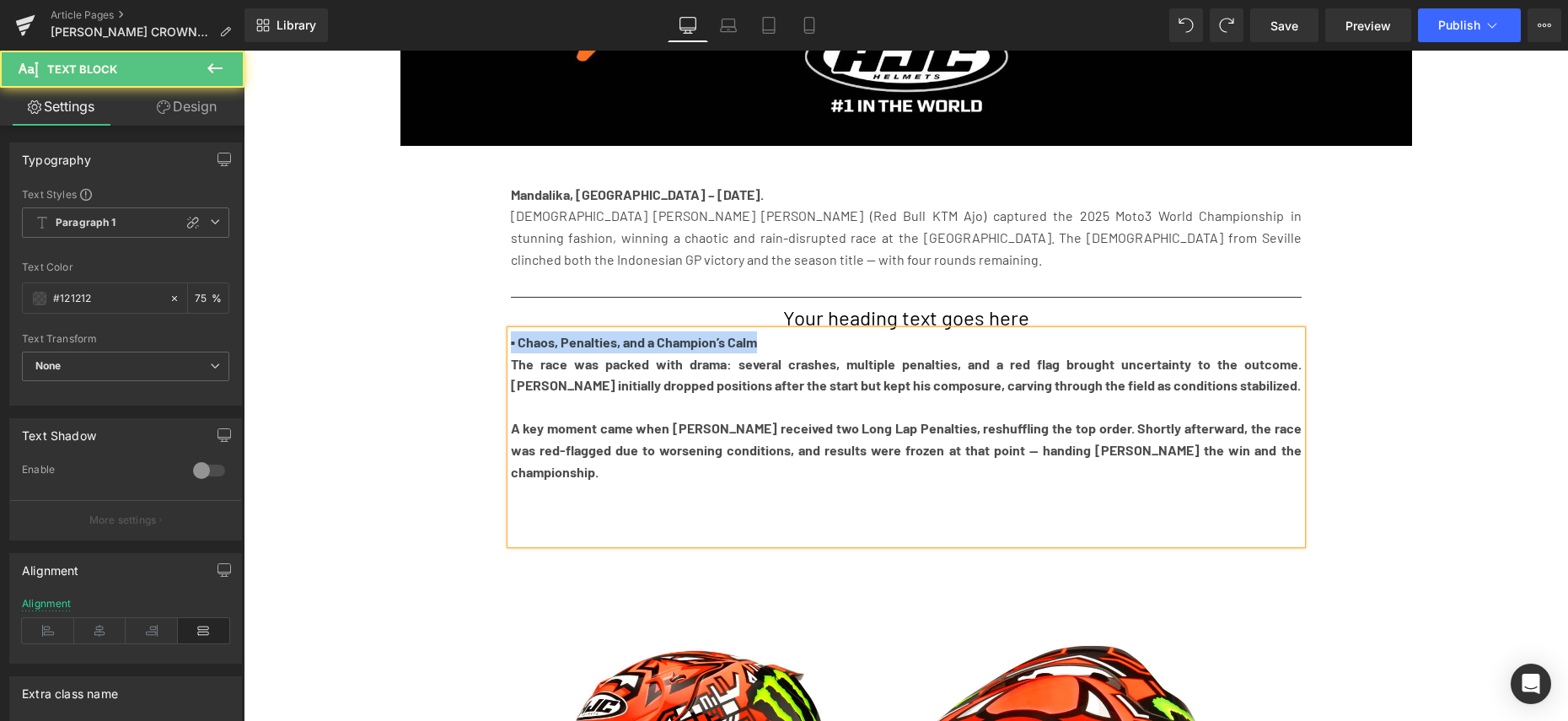
click at [743, 323] on h1 "Your heading text goes here" at bounding box center [906, 319] width 791 height 25
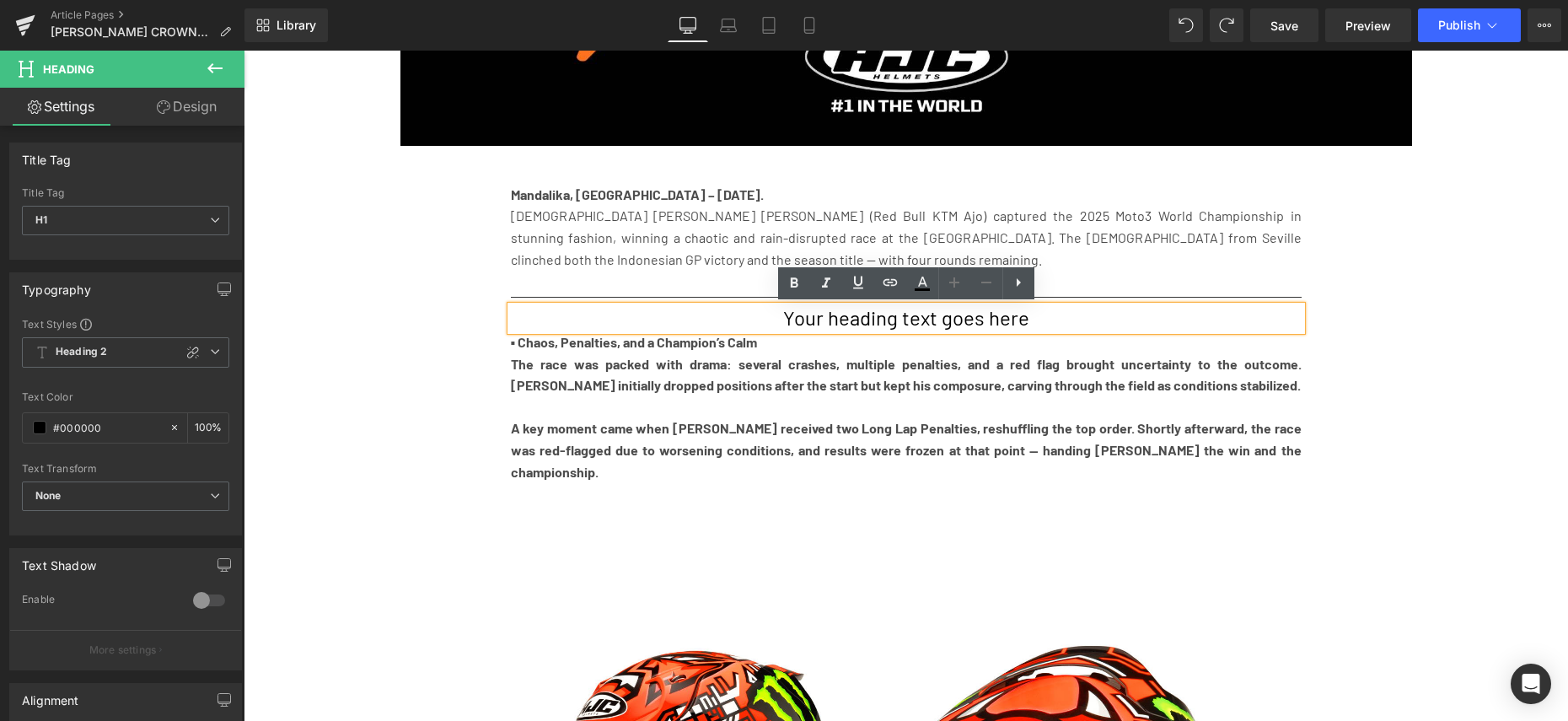
click at [767, 318] on h1 "Your heading text goes here" at bounding box center [906, 319] width 791 height 25
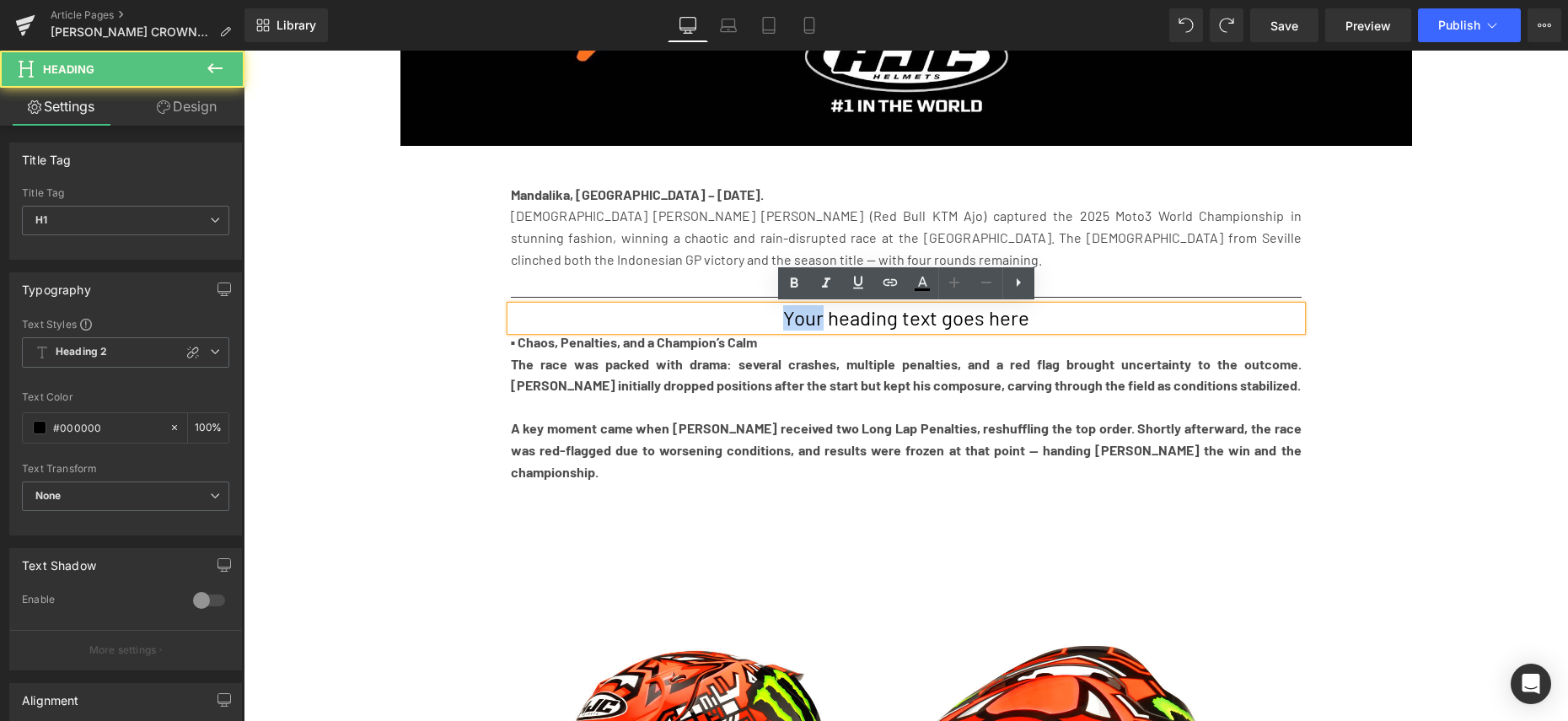
click at [767, 318] on h1 "Your heading text goes here" at bounding box center [906, 319] width 791 height 25
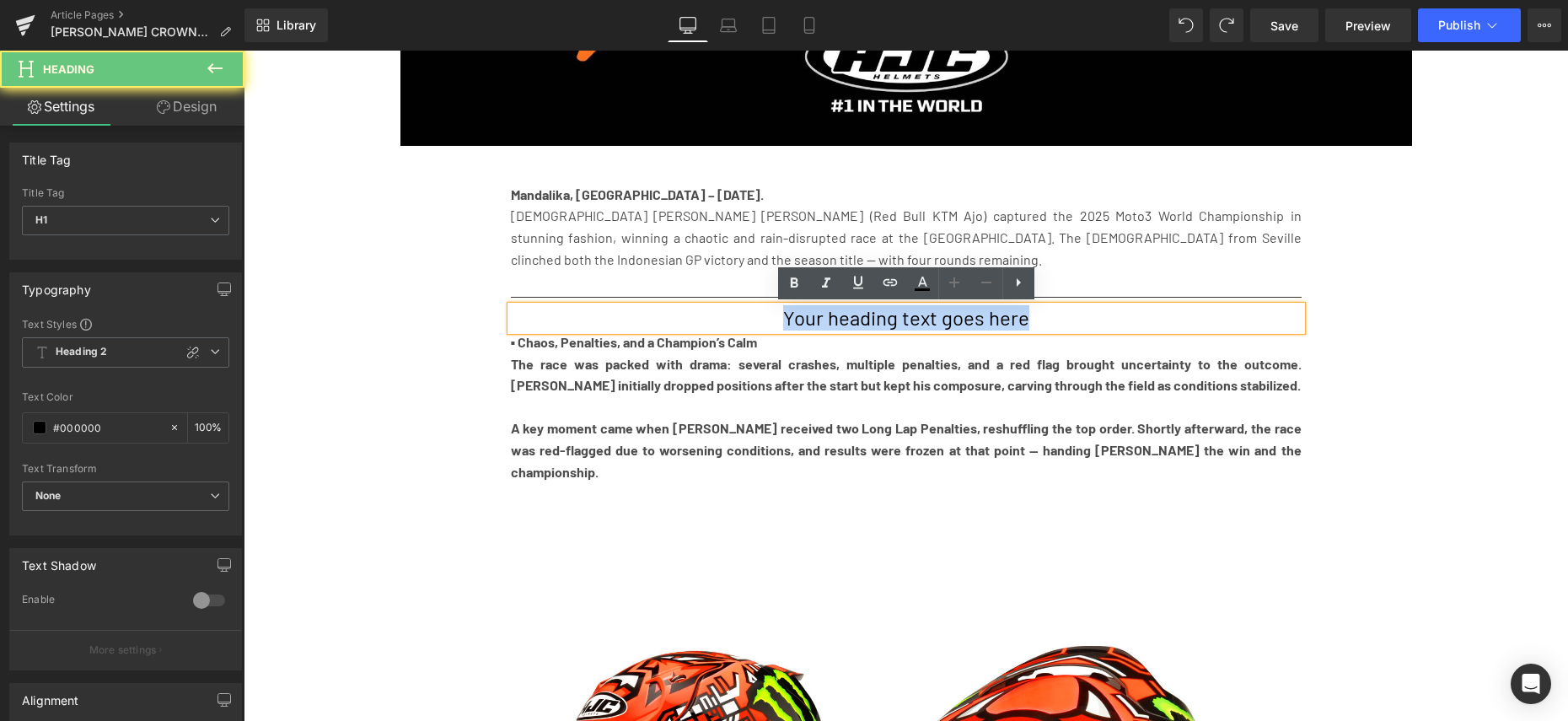
click at [767, 318] on h1 "Your heading text goes here" at bounding box center [906, 319] width 791 height 25
paste div
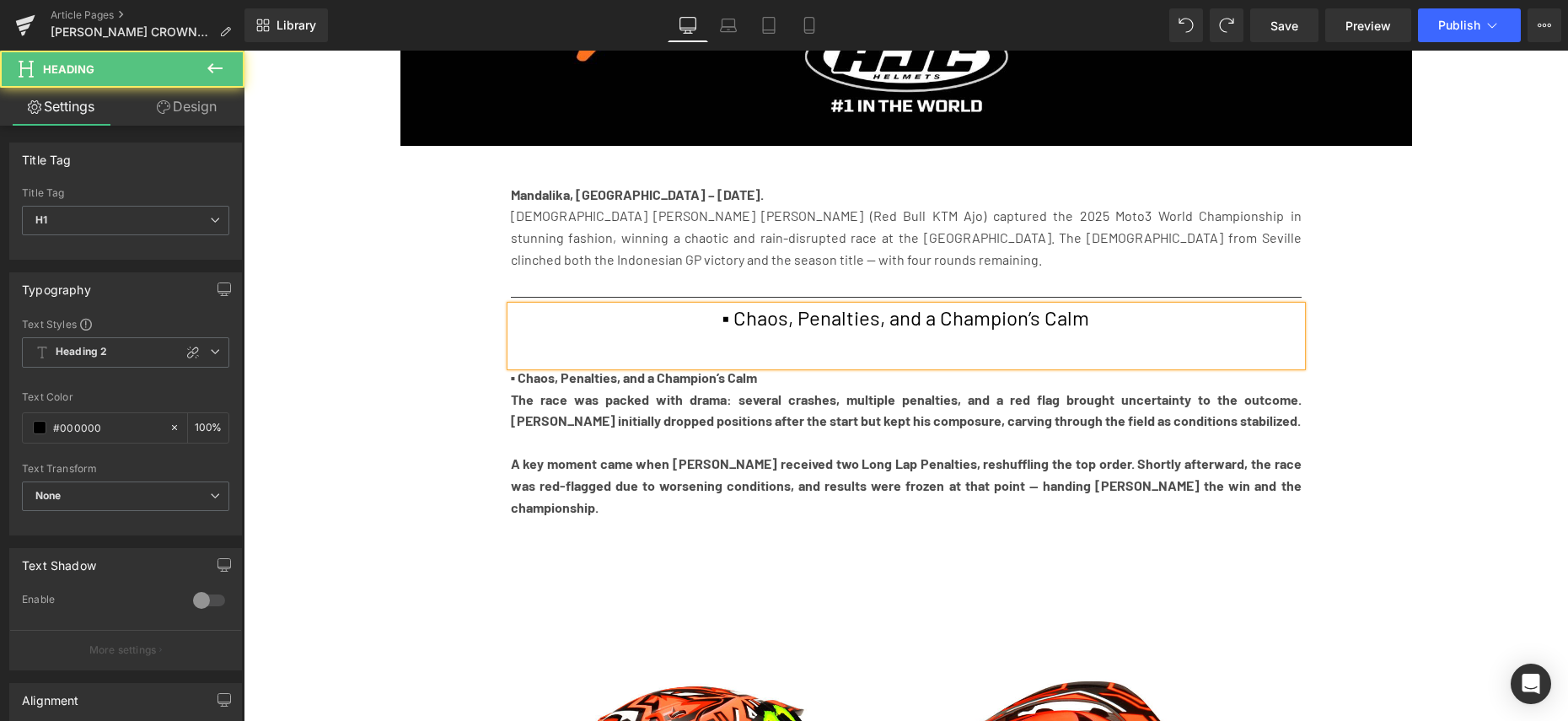
click at [729, 320] on h1 "▪ Chaos, Penalties, and a Champion’s Calm" at bounding box center [906, 319] width 791 height 25
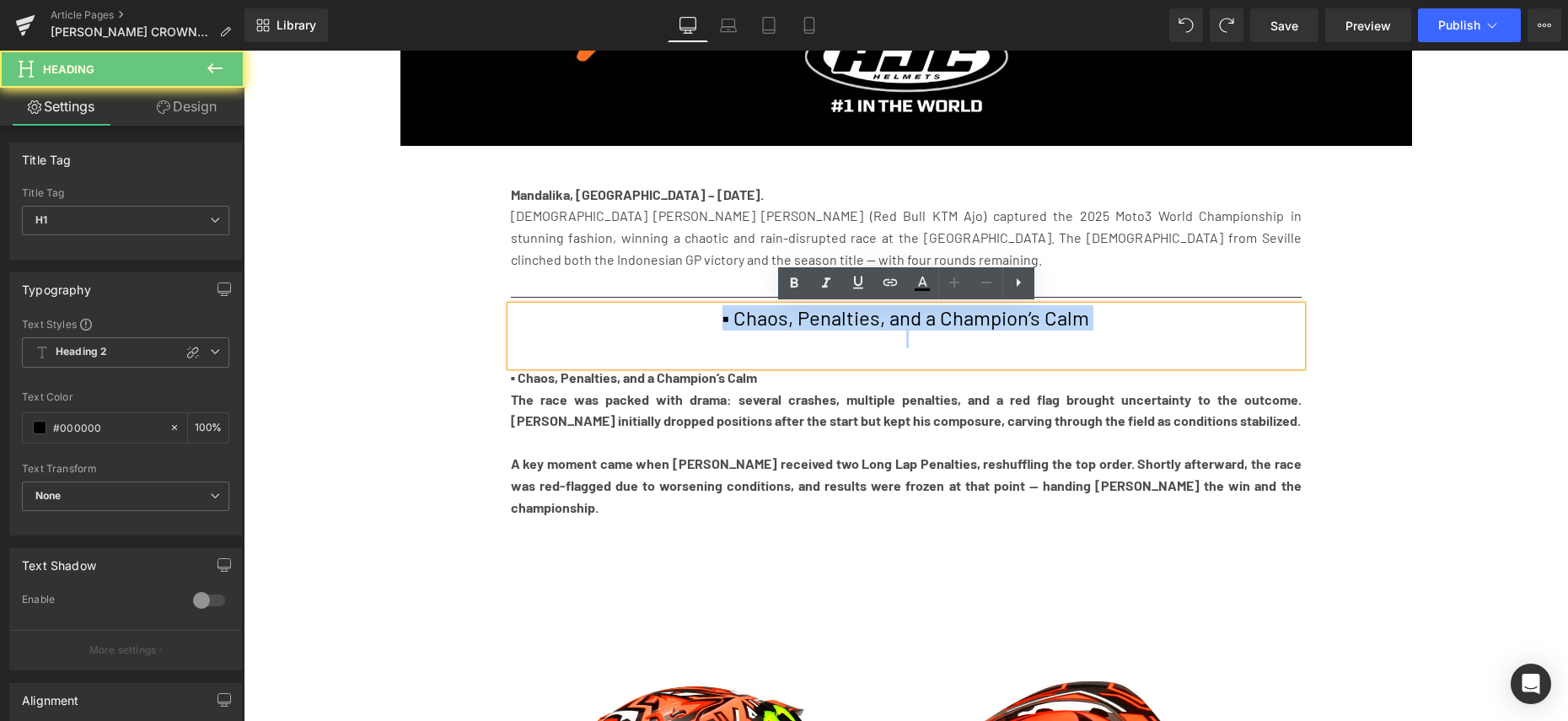
click at [729, 320] on h1 "▪ Chaos, Penalties, and a Champion’s Calm" at bounding box center [906, 319] width 791 height 25
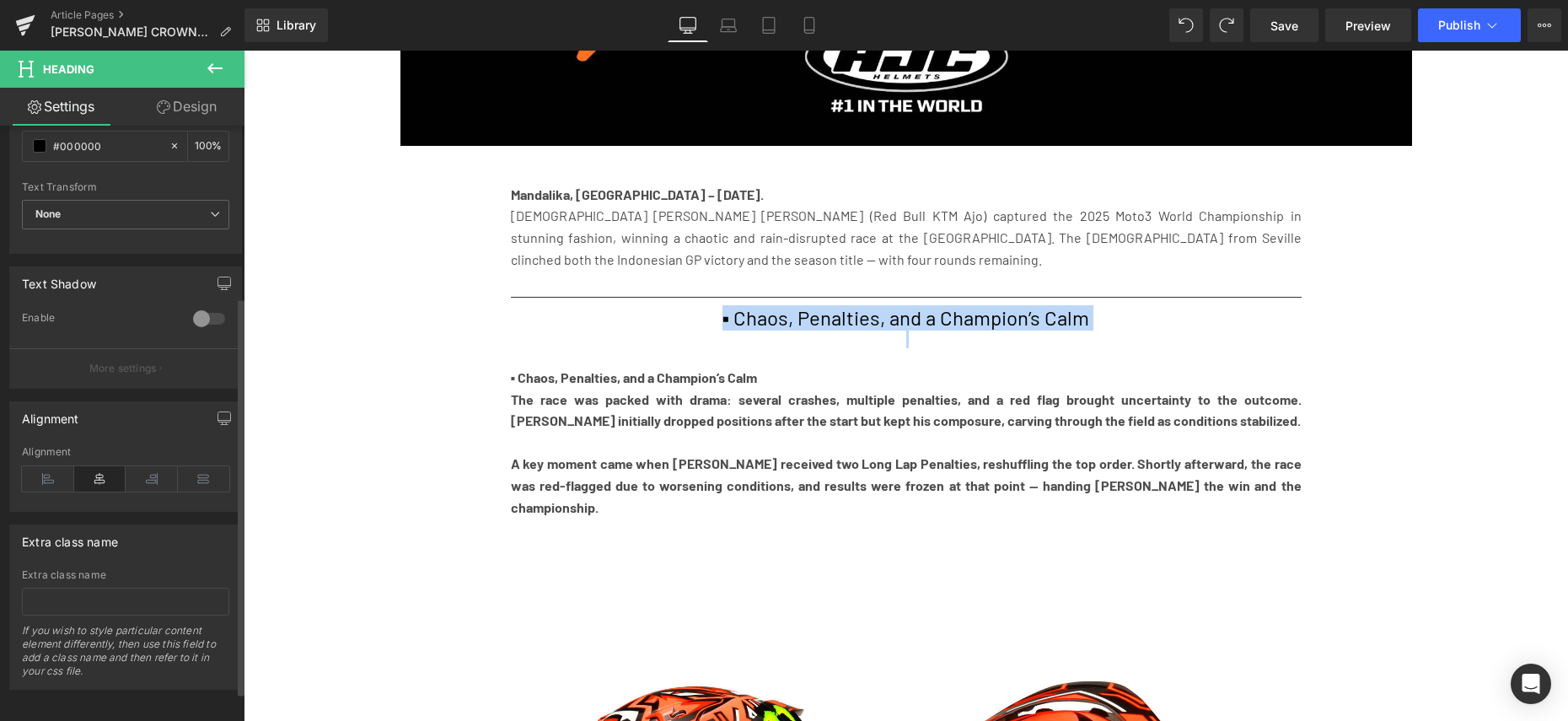
scroll to position [299, 0]
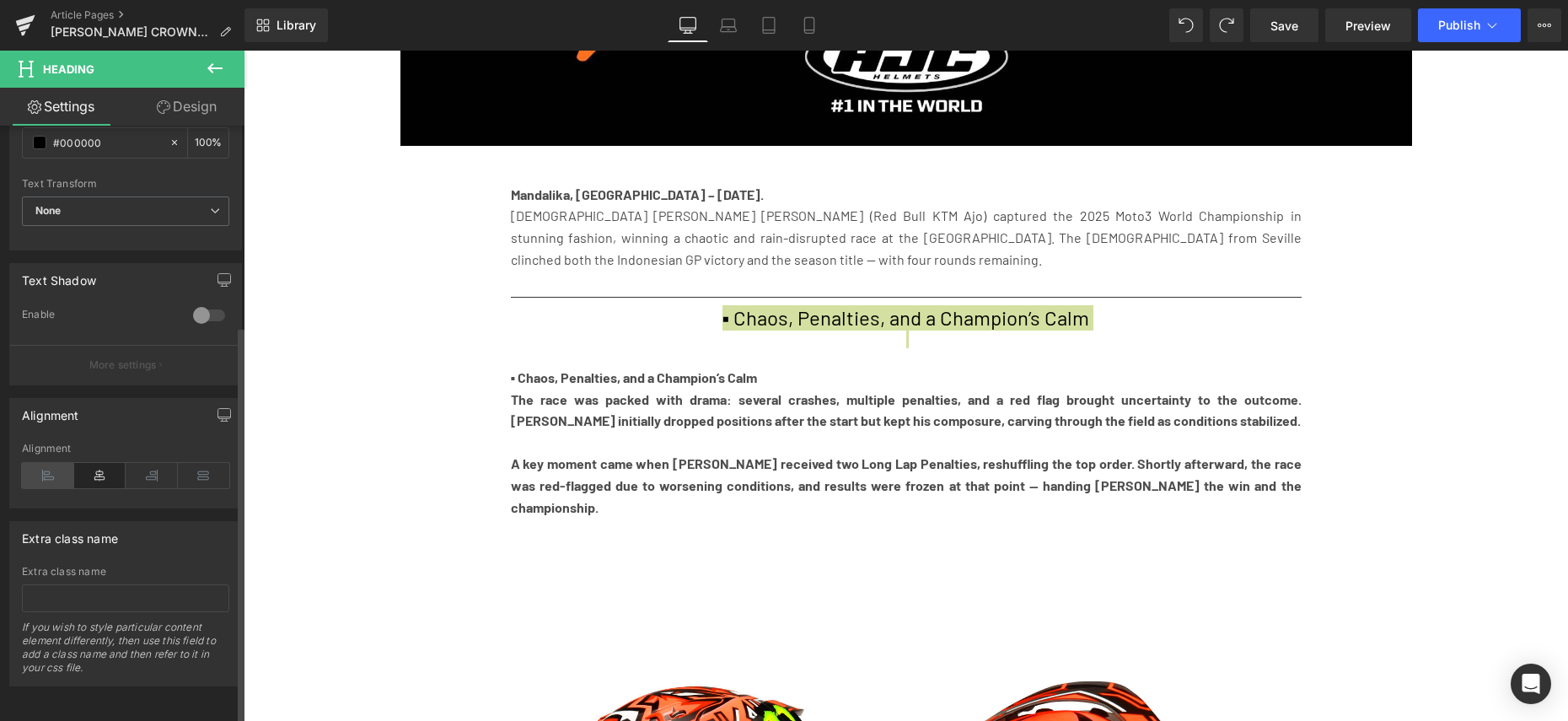
click at [46, 463] on icon at bounding box center [47, 475] width 52 height 25
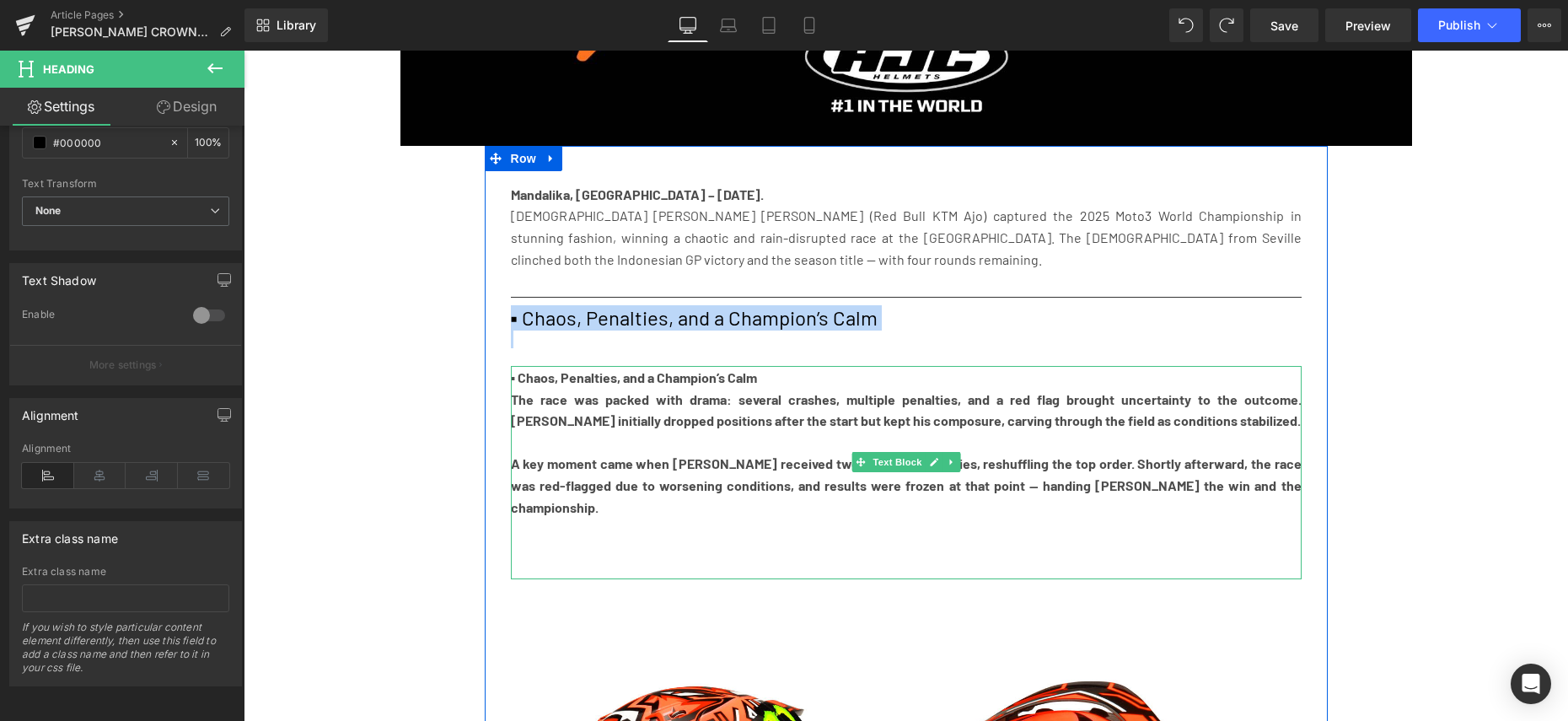
click at [639, 378] on b "▪ Chaos, Penalties, and a Champion’s Calm" at bounding box center [634, 377] width 247 height 16
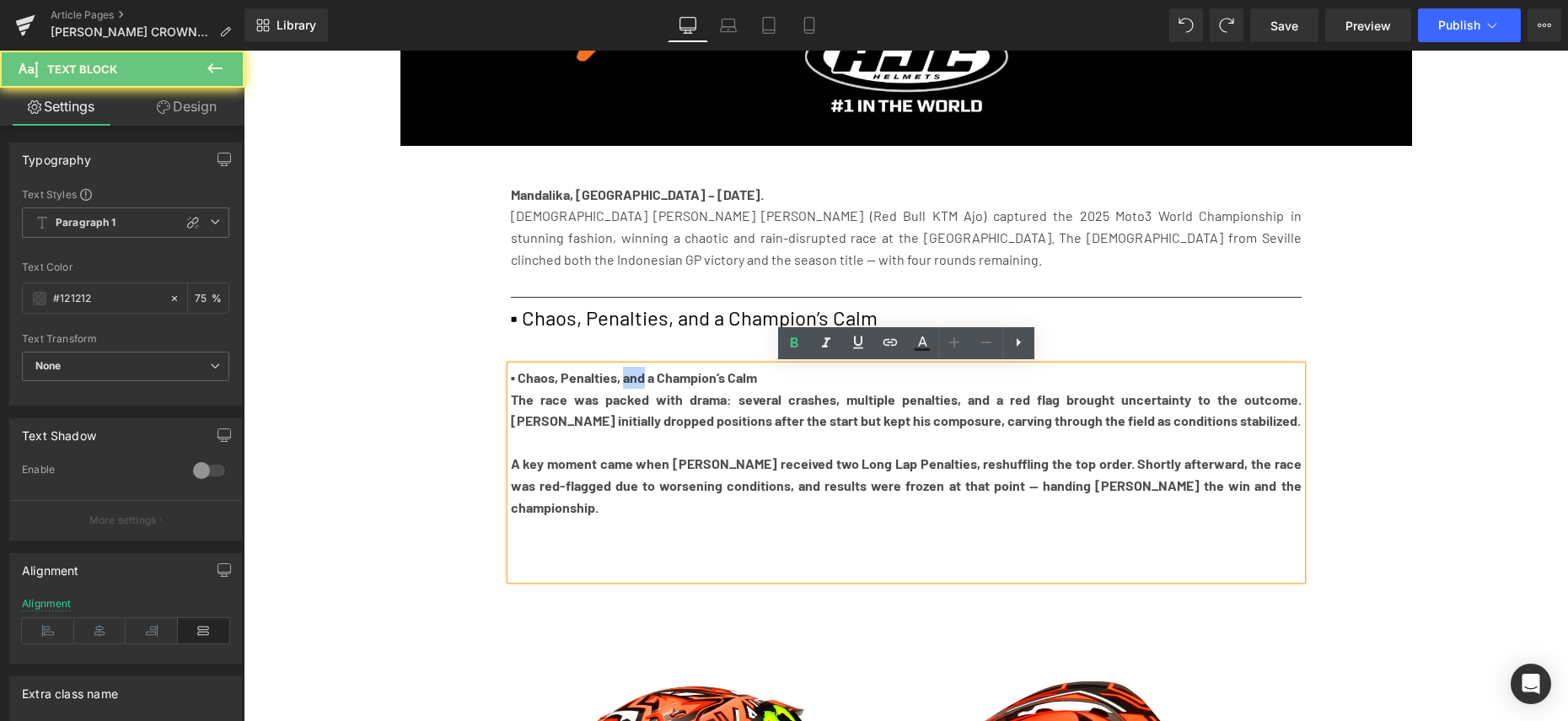
click at [639, 378] on b "▪ Chaos, Penalties, and a Champion’s Calm" at bounding box center [634, 377] width 247 height 16
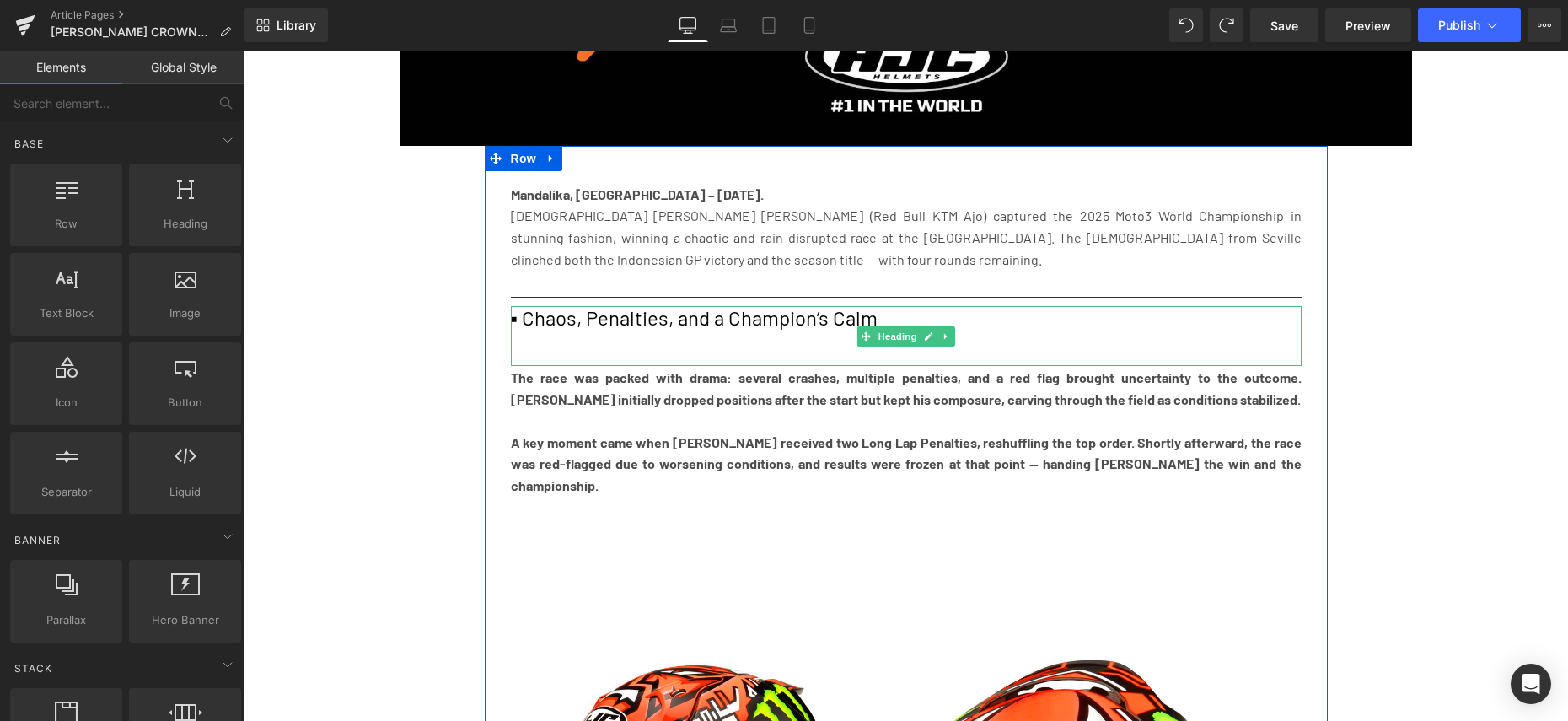
click at [604, 352] on div at bounding box center [906, 357] width 791 height 18
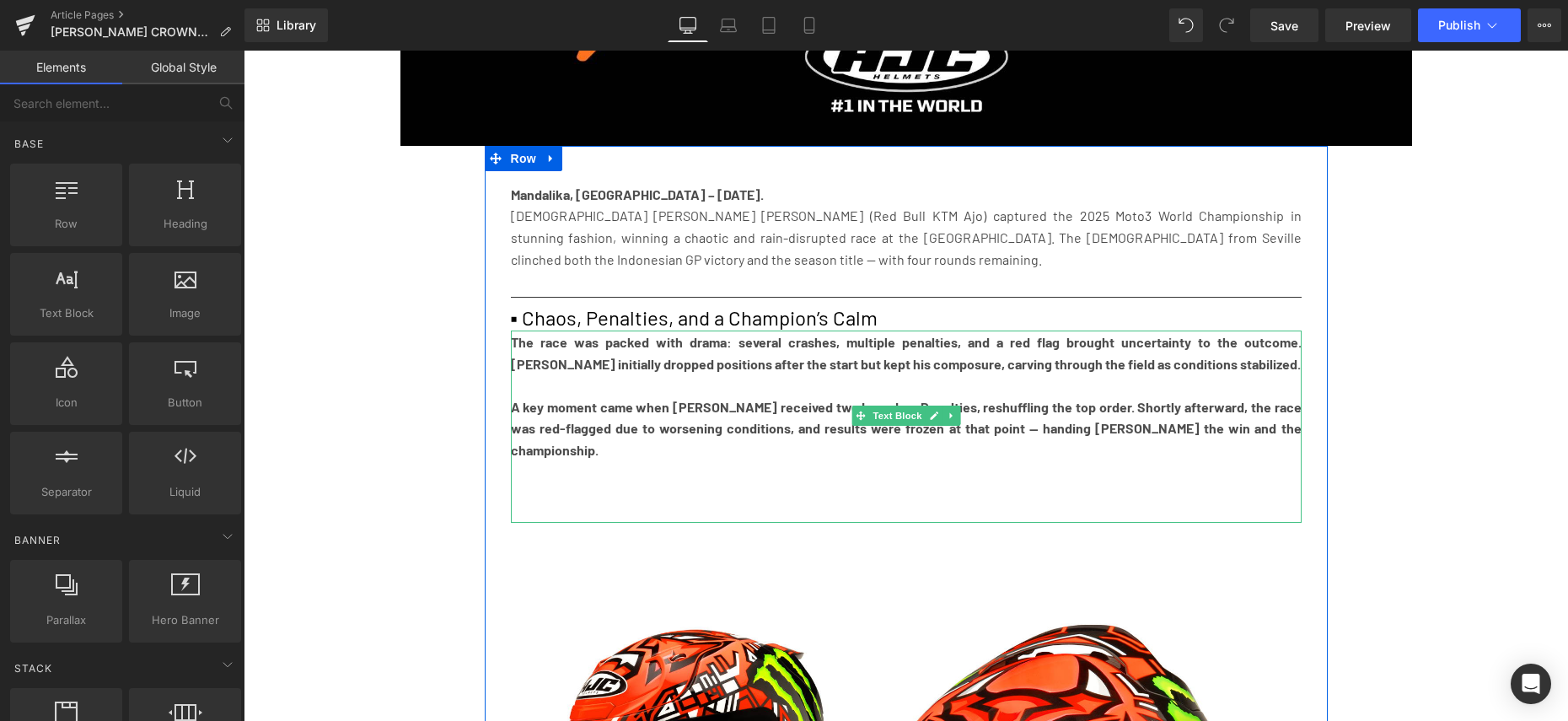
click at [725, 369] on b "The race was packed with drama: several crashes, multiple penalties, and a red …" at bounding box center [906, 352] width 791 height 38
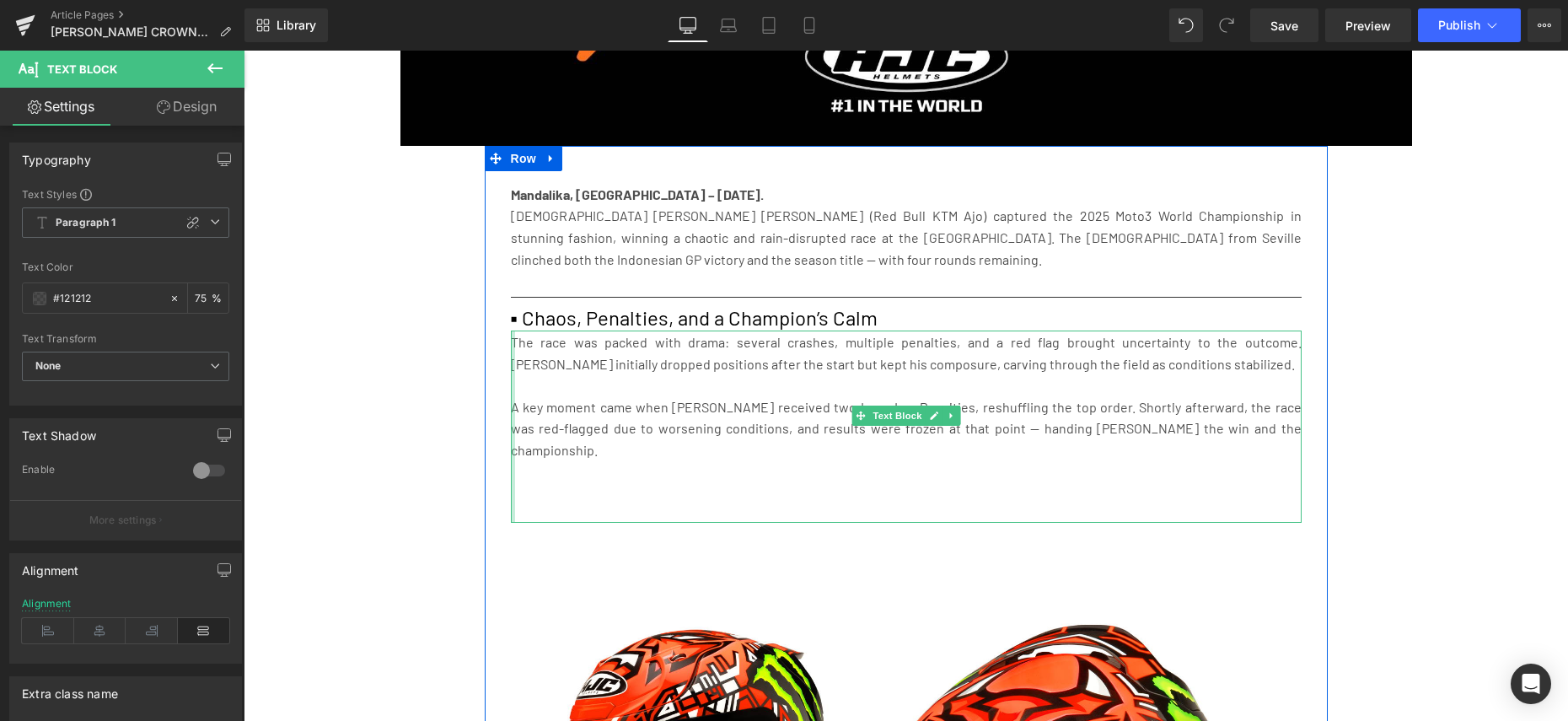
click at [513, 373] on div at bounding box center [513, 427] width 4 height 192
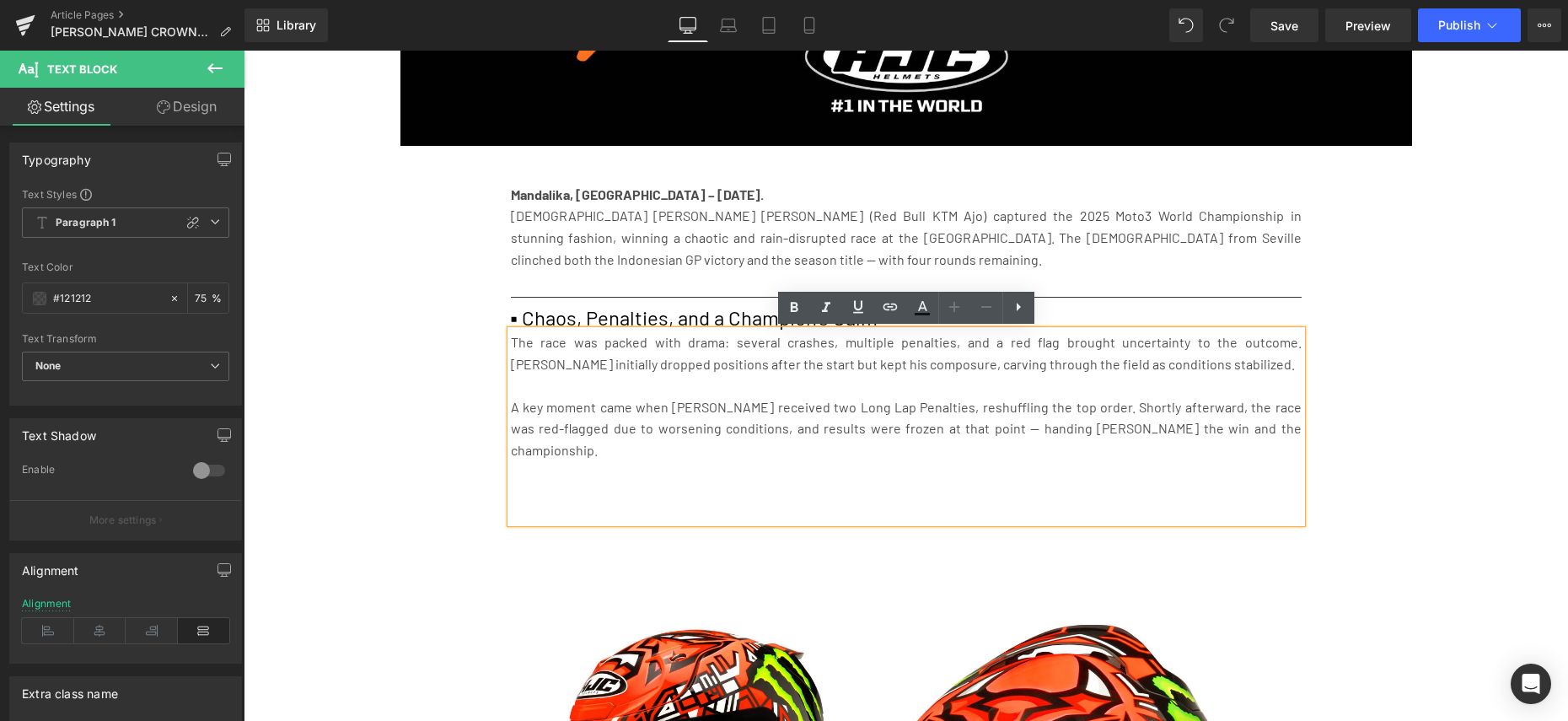
click at [514, 343] on p "The race was packed with drama: several crashes, multiple penalties, and a red …" at bounding box center [906, 353] width 791 height 43
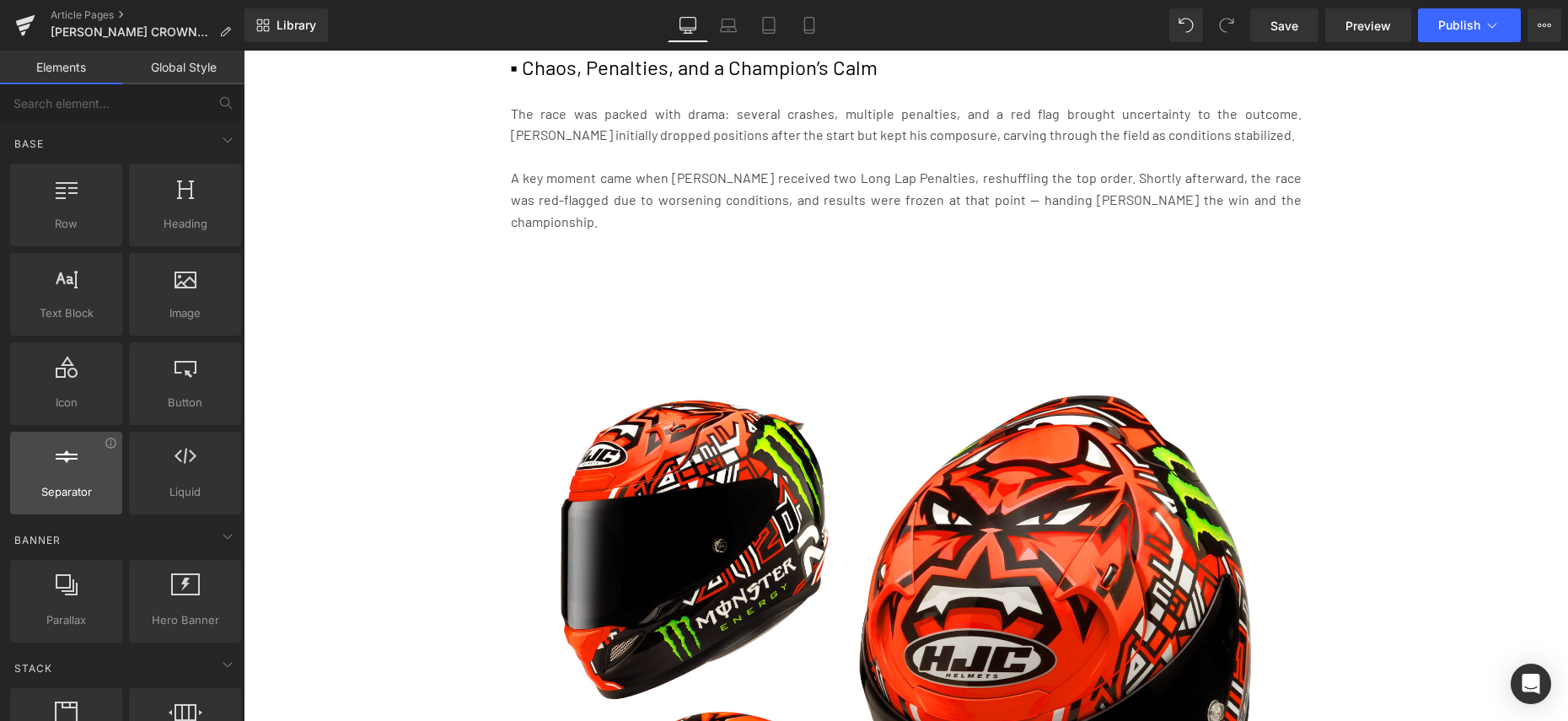
scroll to position [4, 0]
click at [799, 200] on p "A key moment came when [PERSON_NAME] received two Long Lap Penalties, reshuffli…" at bounding box center [906, 199] width 791 height 65
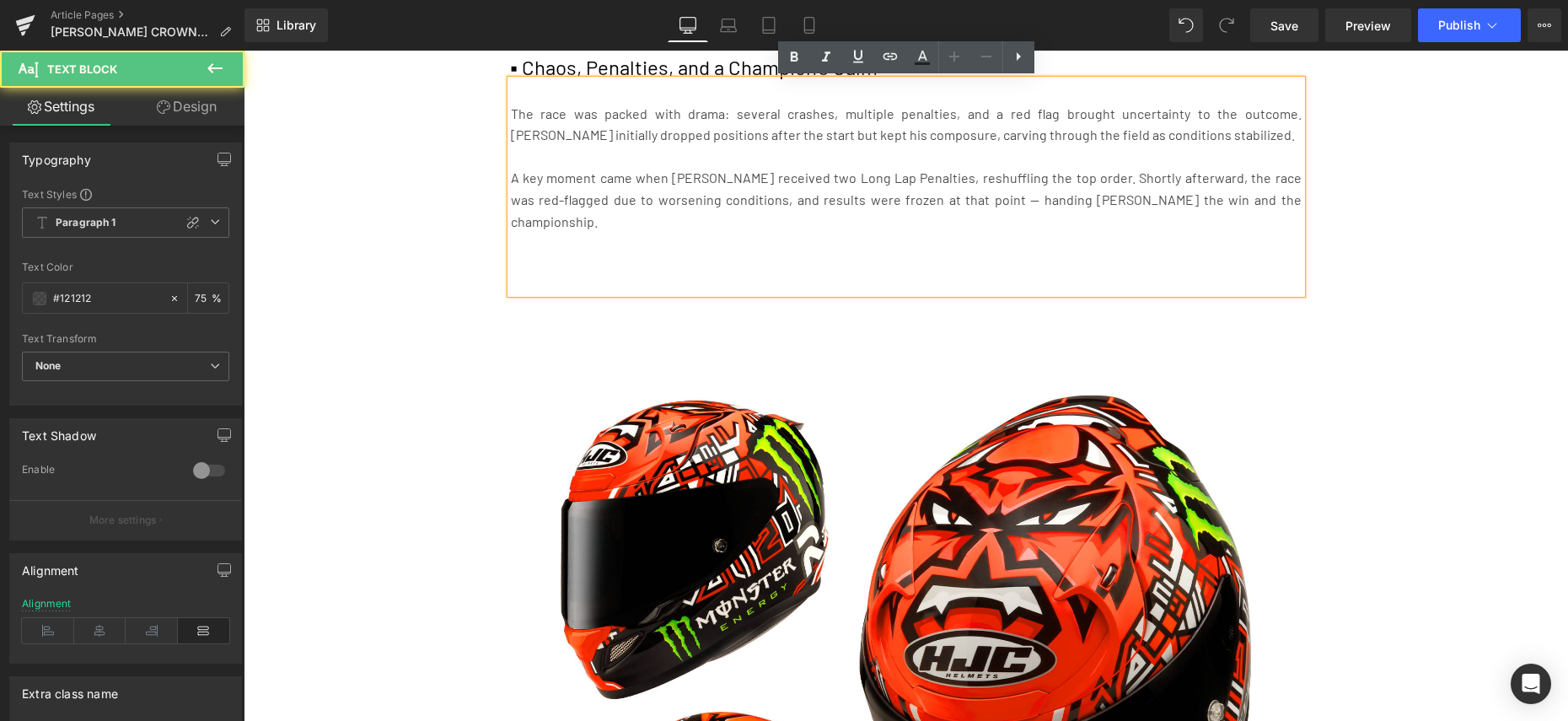
click at [678, 254] on p at bounding box center [906, 264] width 791 height 22
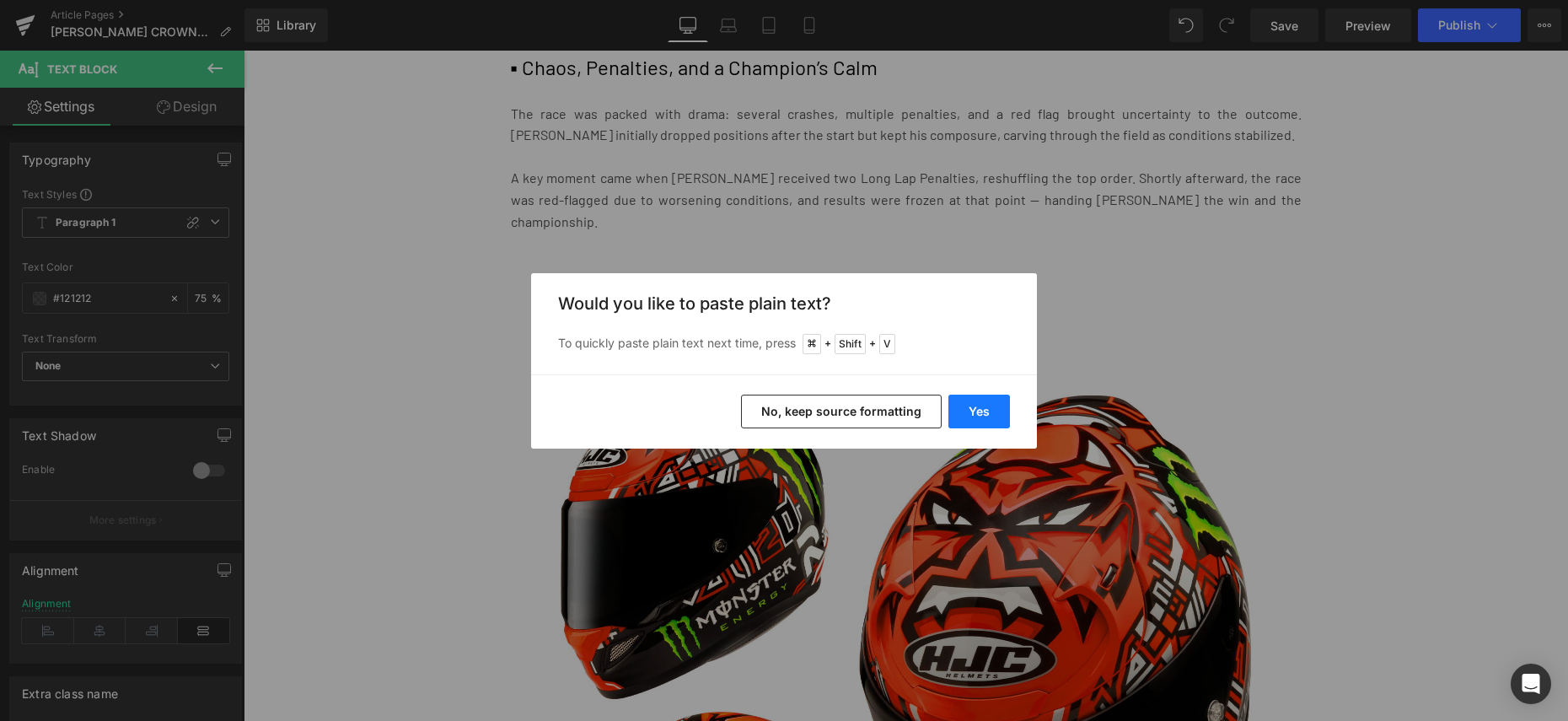
click at [992, 416] on button "Yes" at bounding box center [979, 412] width 61 height 34
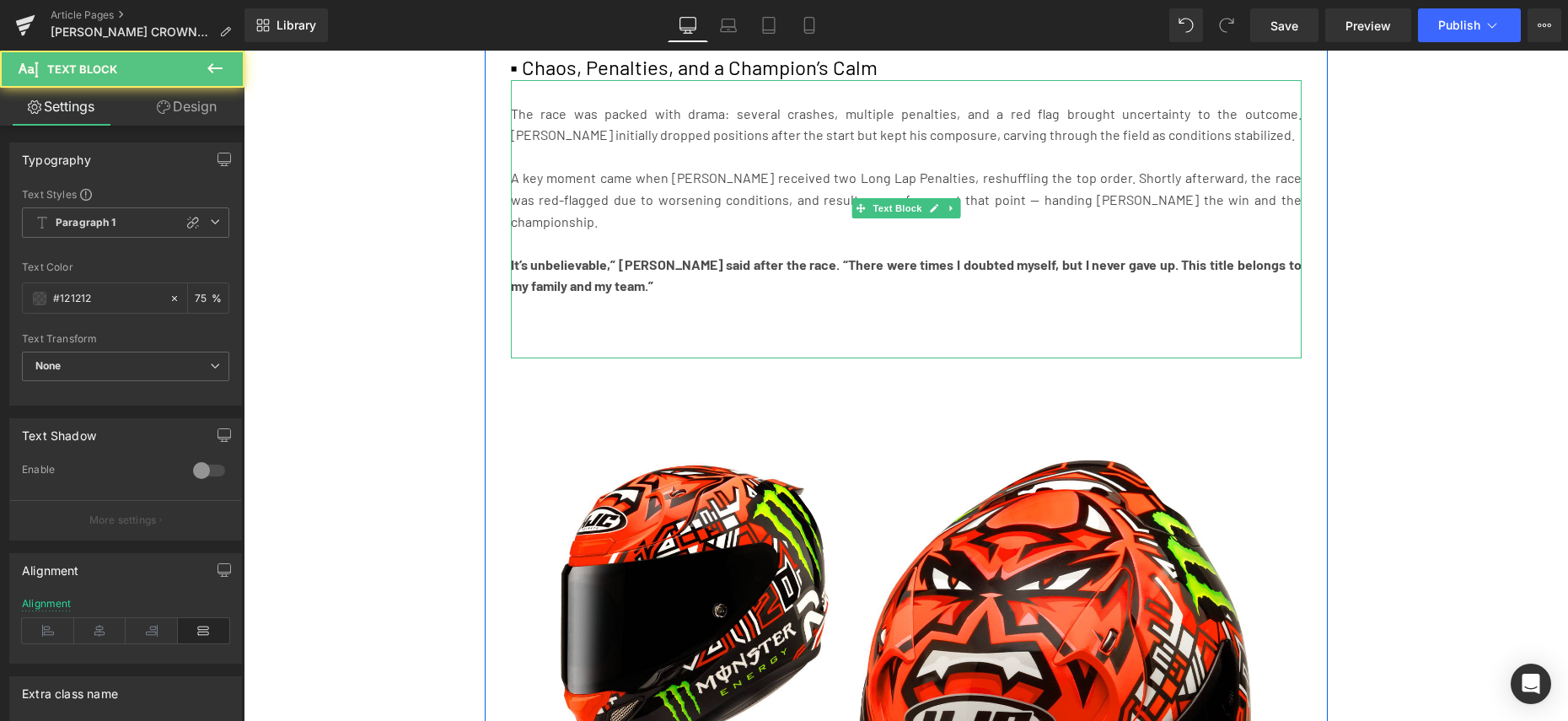
click at [521, 256] on strong "It’s unbelievable,” [PERSON_NAME] said after the race. “There were times I doub…" at bounding box center [906, 275] width 791 height 38
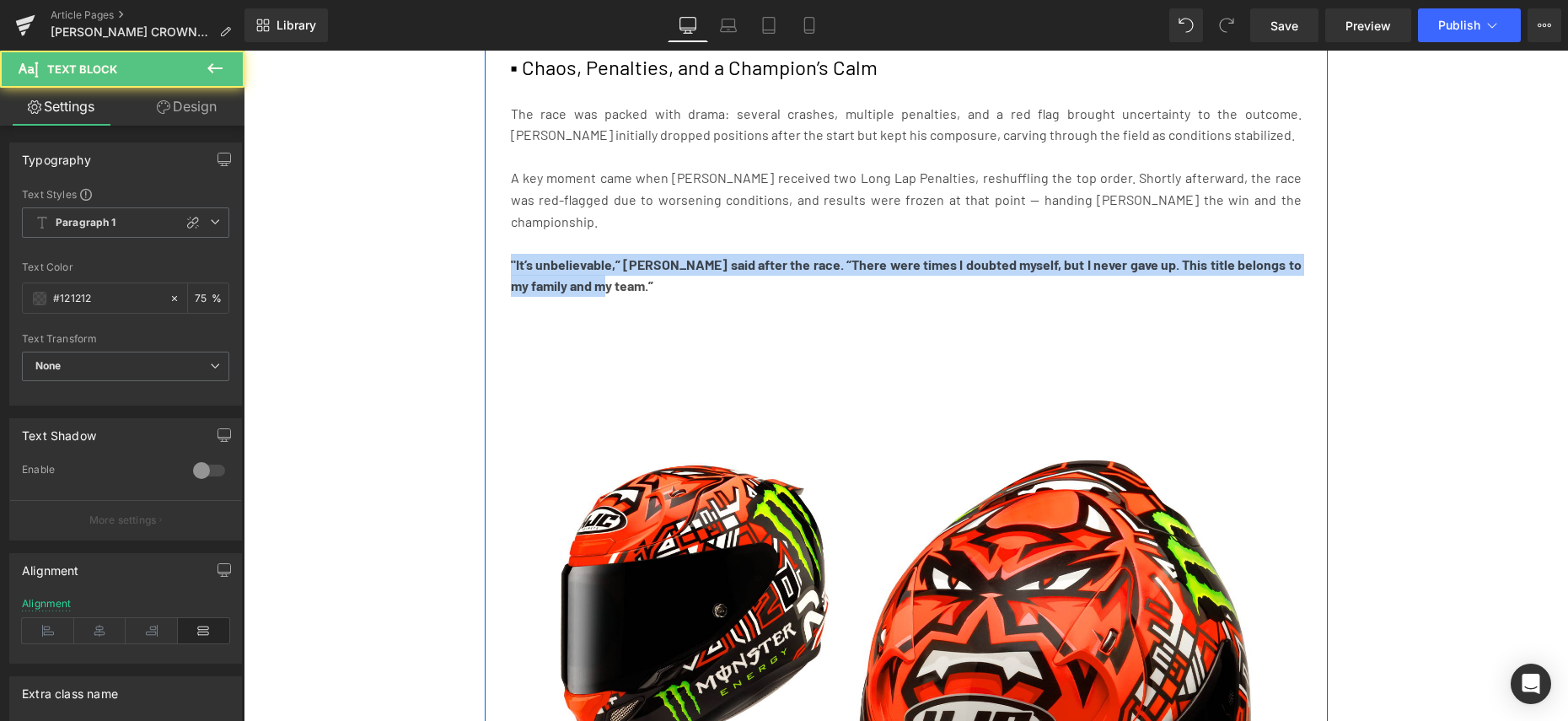
drag, startPoint x: 620, startPoint y: 269, endPoint x: 504, endPoint y: 241, distance: 119.3
click at [504, 241] on div "Mandalika, [GEOGRAPHIC_DATA] – [DATE]. [DEMOGRAPHIC_DATA] [PERSON_NAME] [PERSON…" at bounding box center [906, 548] width 816 height 1230
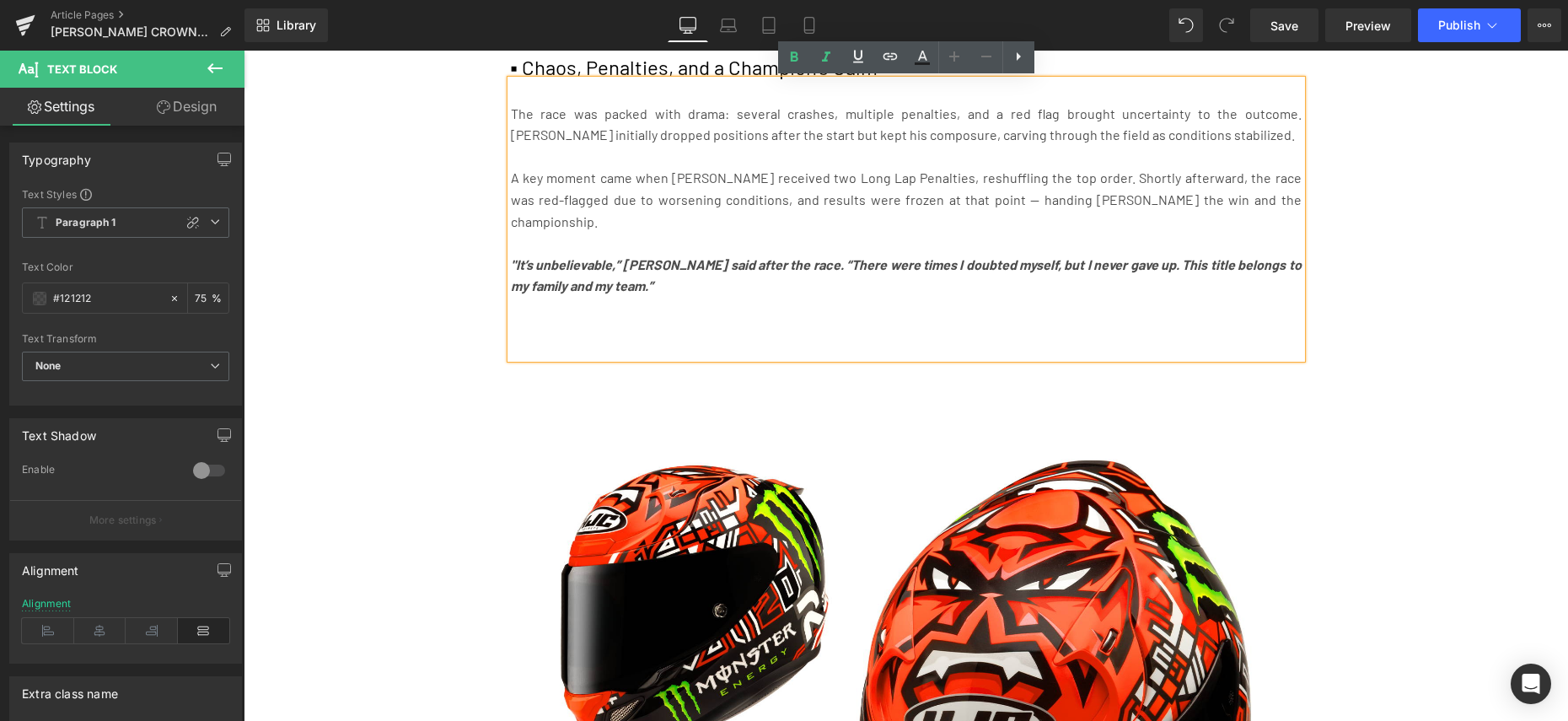
click at [505, 239] on div "Mandalika, [GEOGRAPHIC_DATA] – [DATE]. [DEMOGRAPHIC_DATA] [PERSON_NAME] [PERSON…" at bounding box center [906, 548] width 816 height 1230
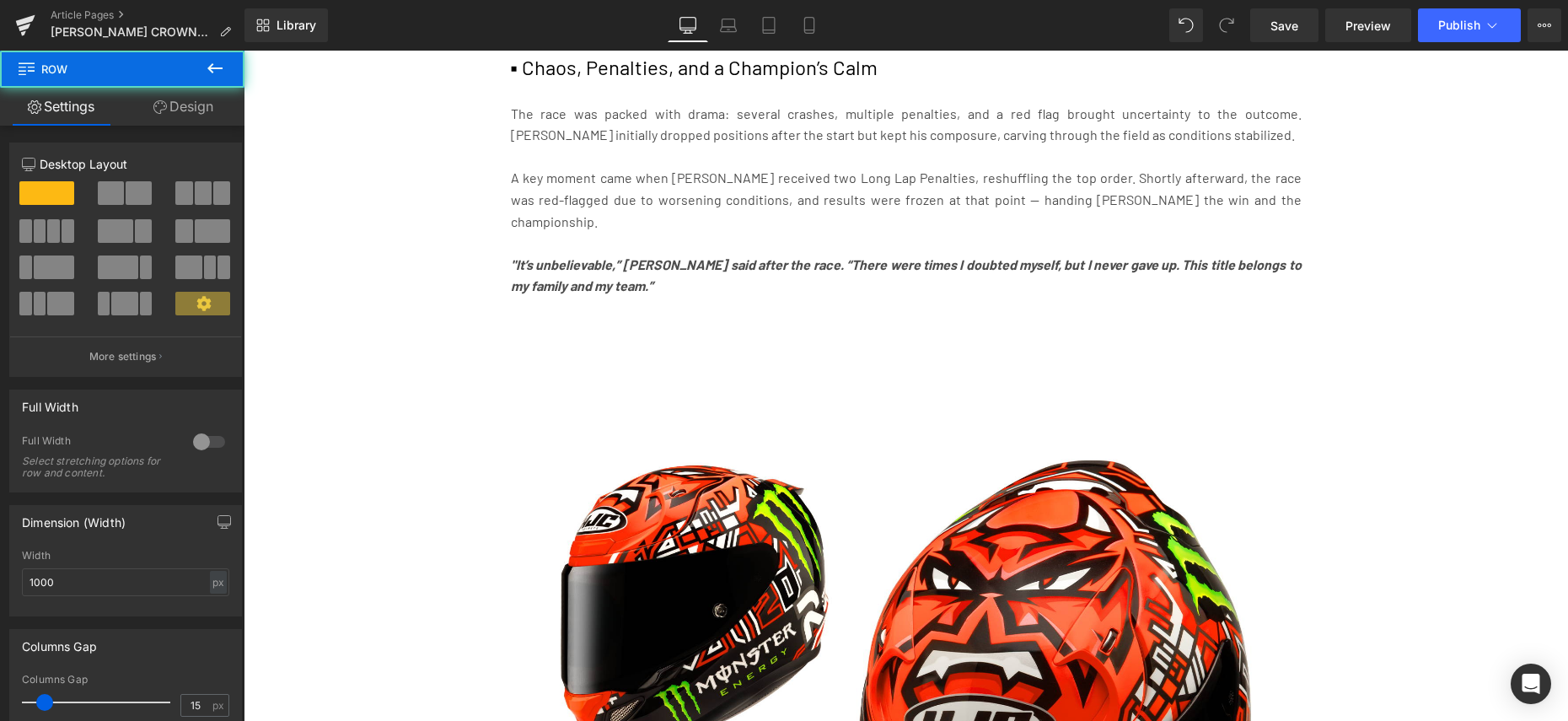
click at [581, 319] on p at bounding box center [906, 329] width 791 height 22
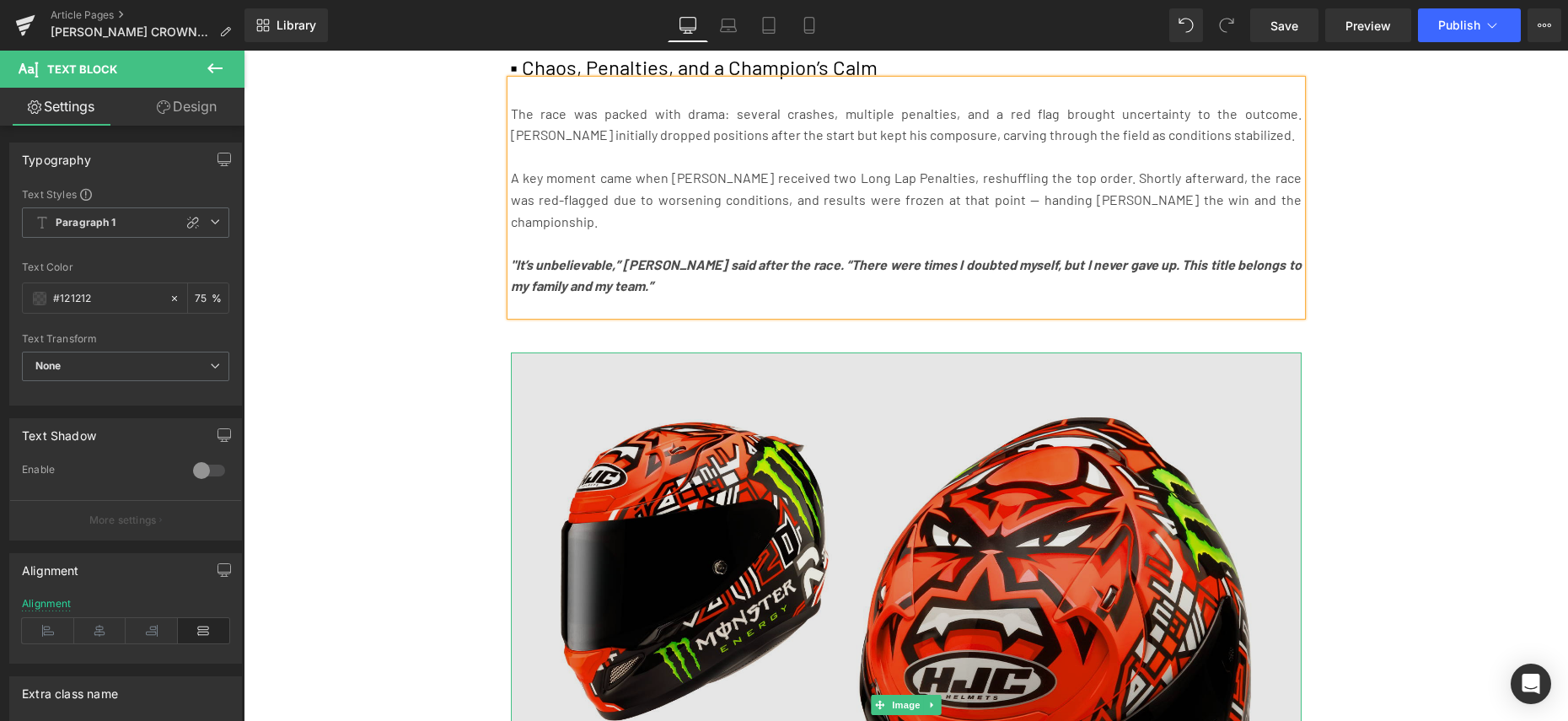
click at [885, 482] on img at bounding box center [906, 705] width 791 height 706
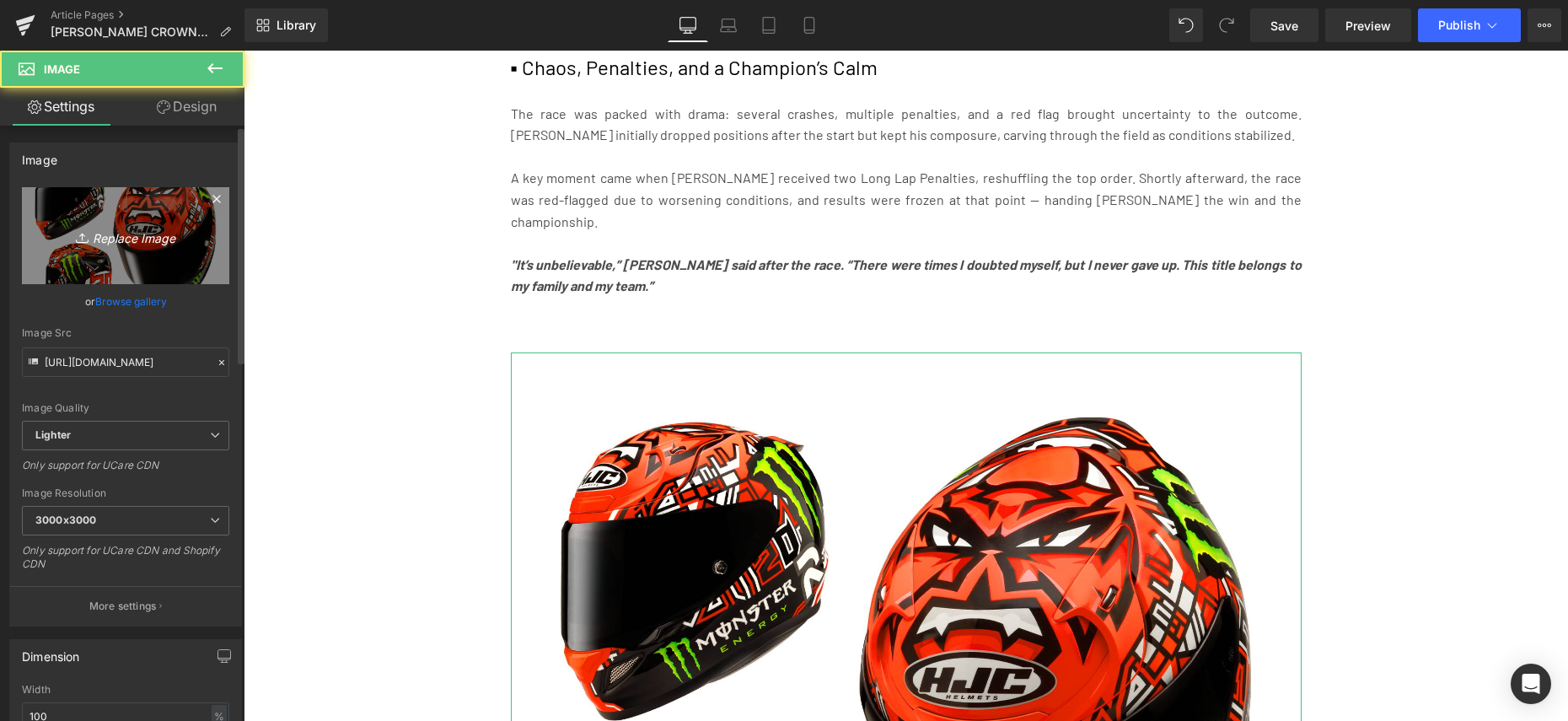
click at [92, 191] on link "Replace Image" at bounding box center [125, 236] width 207 height 97
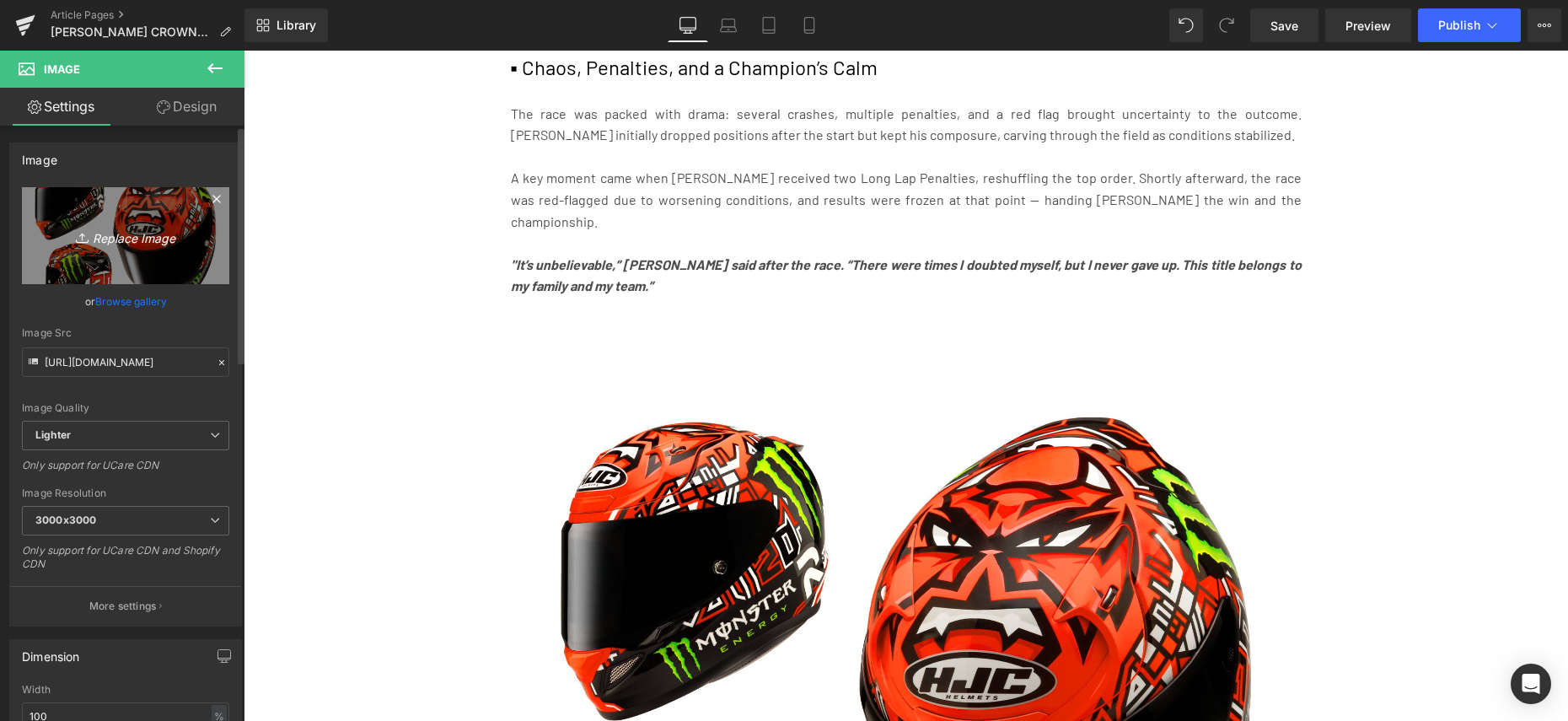
type input "C:\fakepath\[PERSON_NAME]-[PERSON_NAME]-Lekl-[PERSON_NAME]-05.-Oktober-2025-12-…"
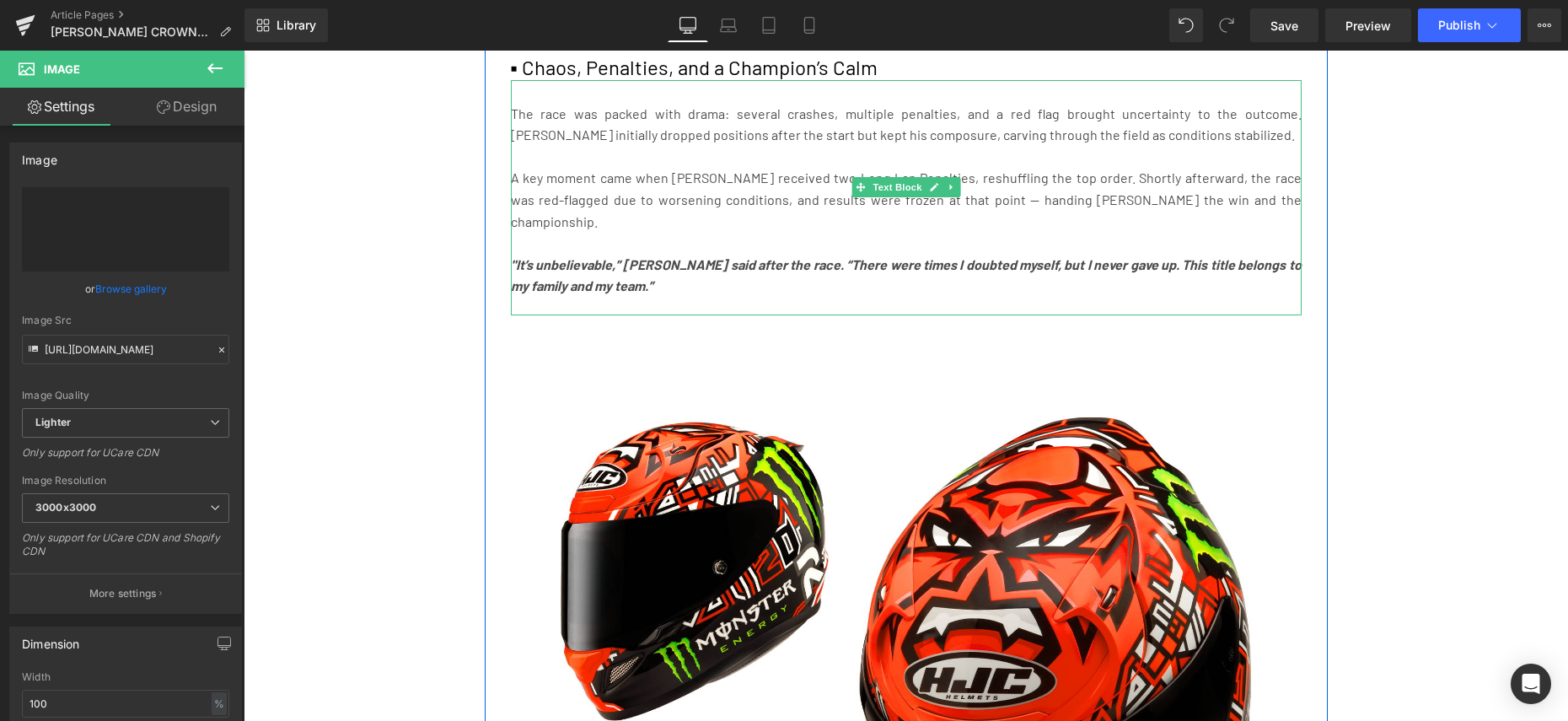
type input "[URL][DOMAIN_NAME][PERSON_NAME][PERSON_NAME][PERSON_NAME]"
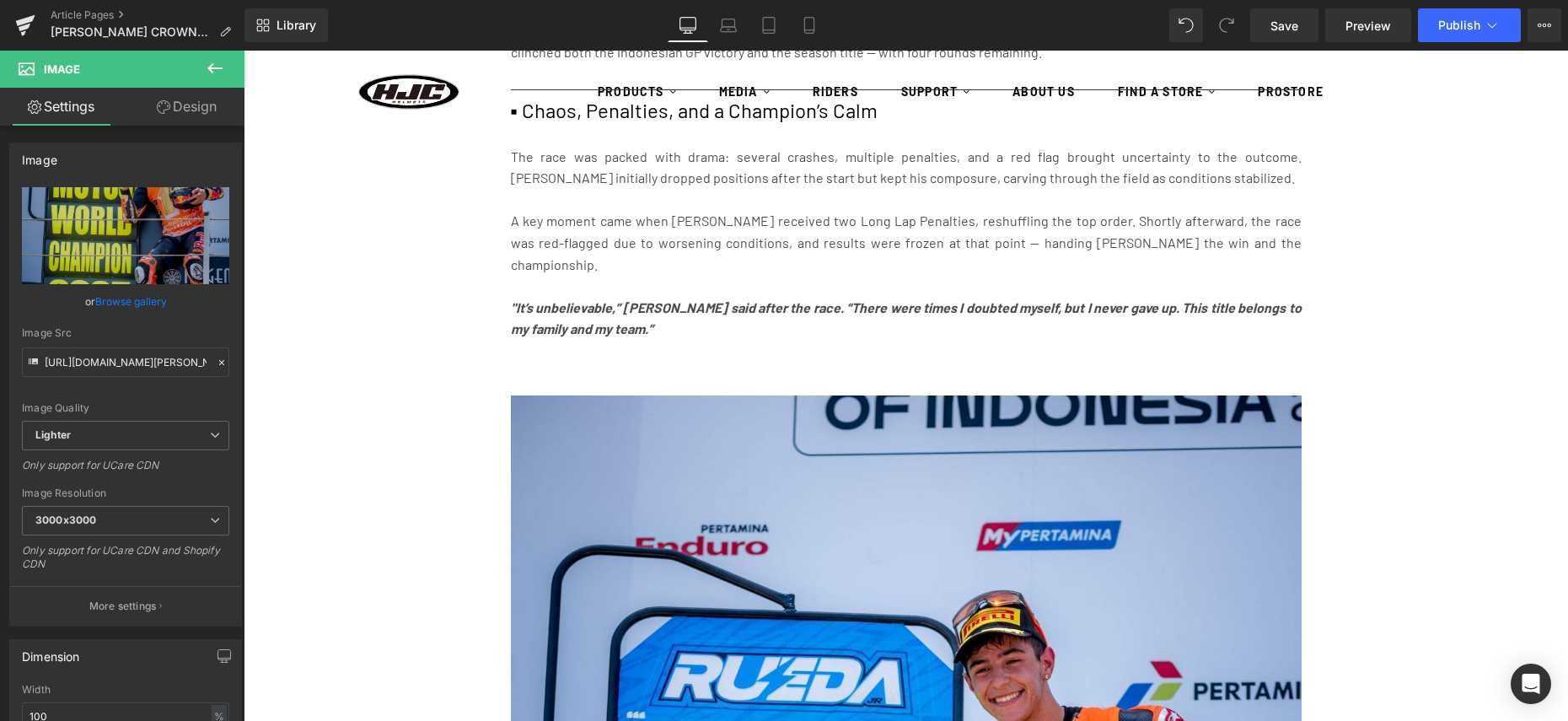
scroll to position [1937, 0]
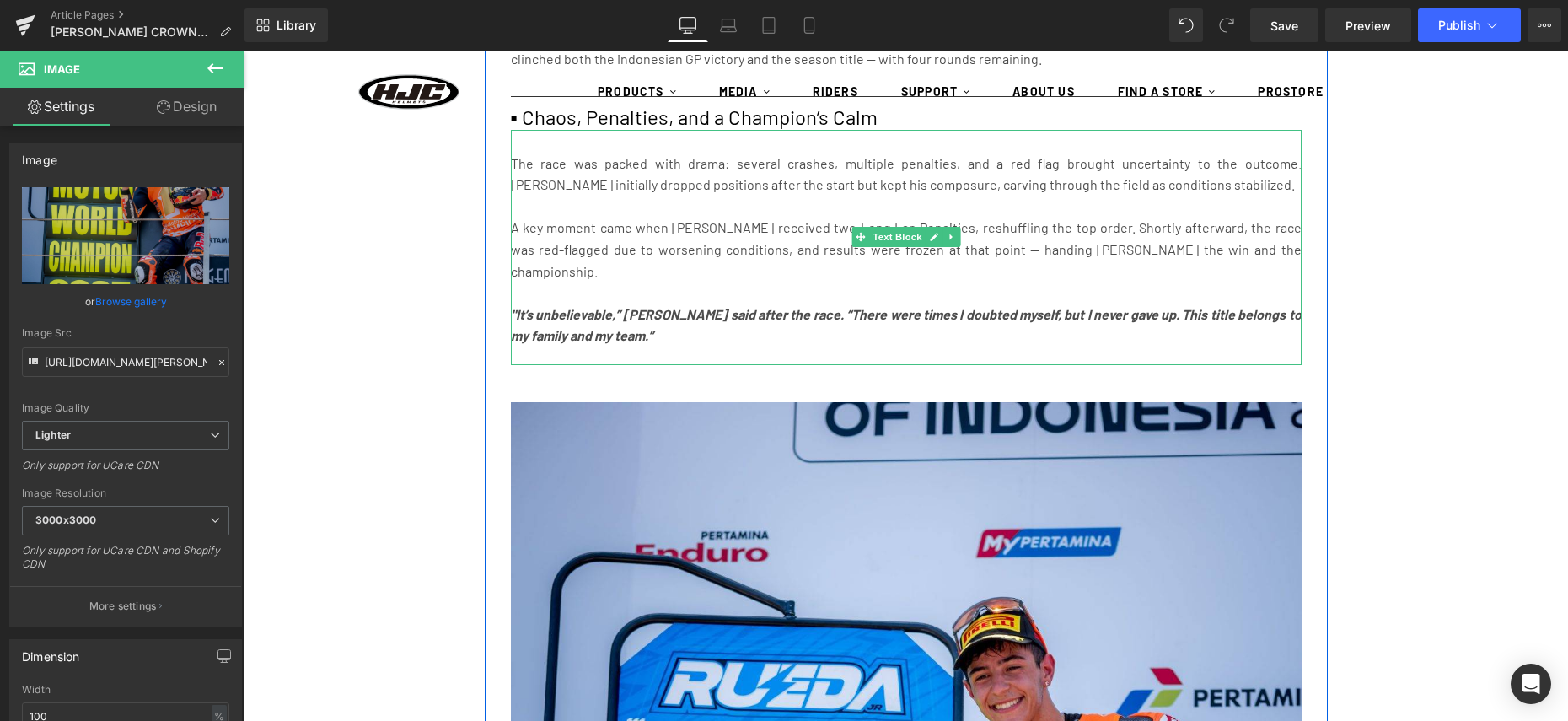
click at [1012, 198] on p at bounding box center [906, 206] width 791 height 22
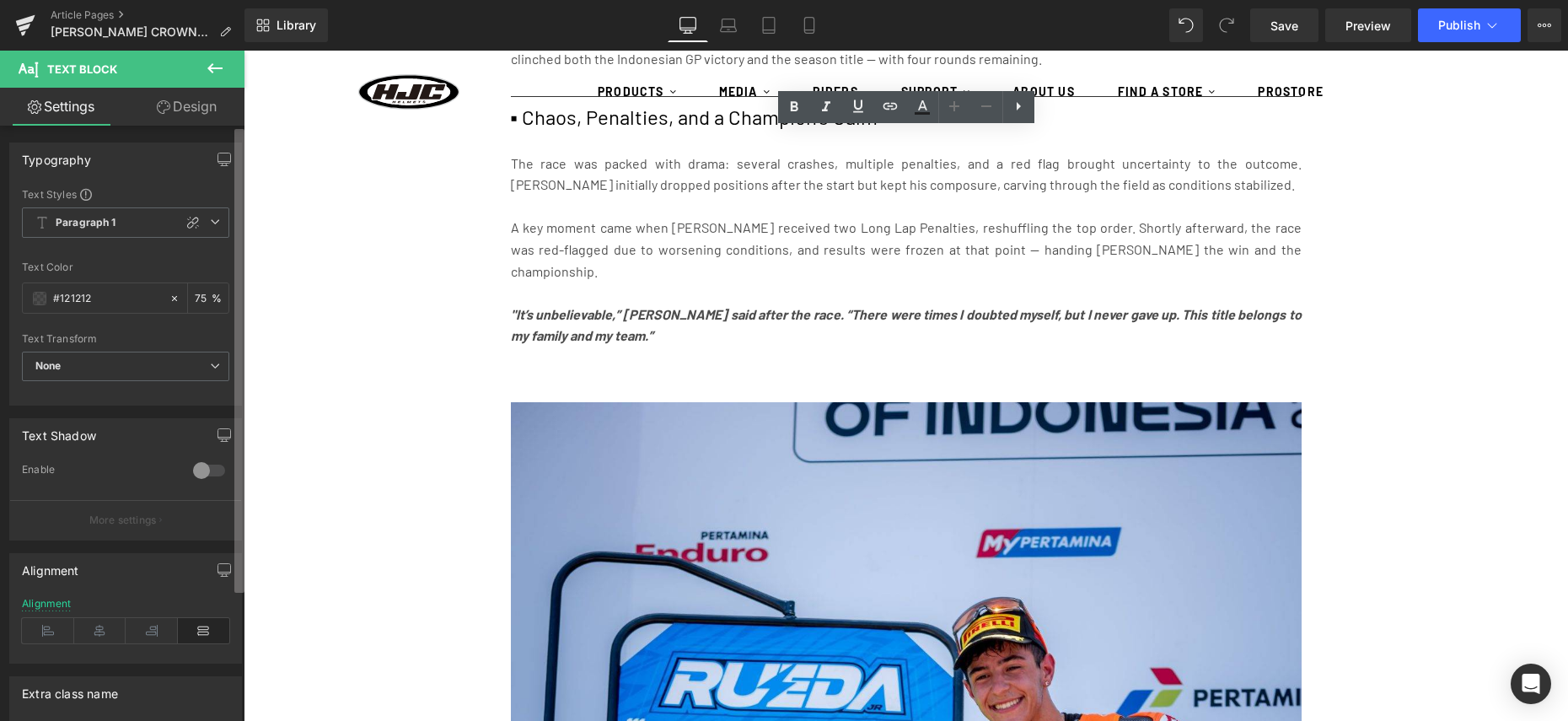
drag, startPoint x: 189, startPoint y: 267, endPoint x: 244, endPoint y: 265, distance: 55.0
click at [190, 267] on div "Text Color" at bounding box center [125, 267] width 207 height 12
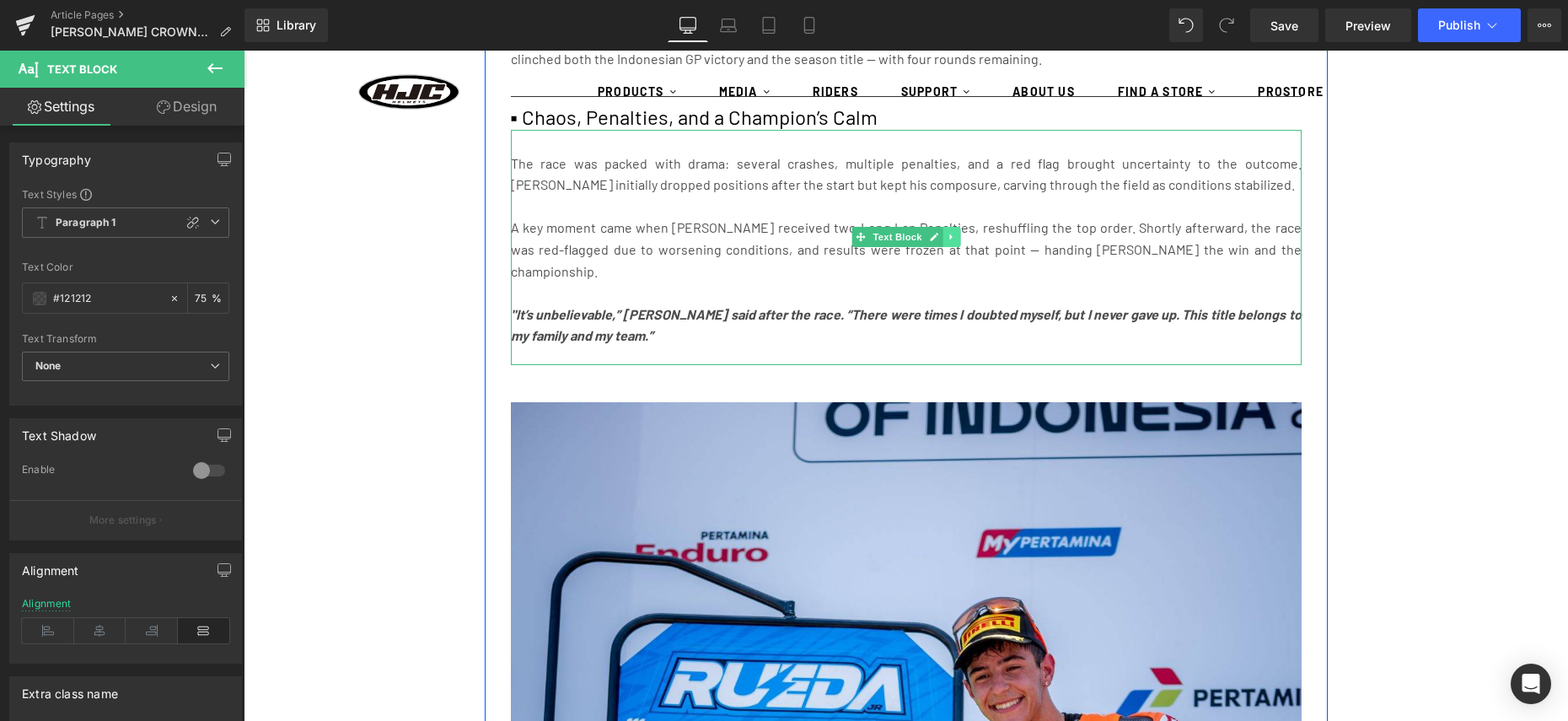
click at [950, 234] on icon at bounding box center [952, 237] width 9 height 10
click at [945, 234] on icon at bounding box center [942, 237] width 9 height 10
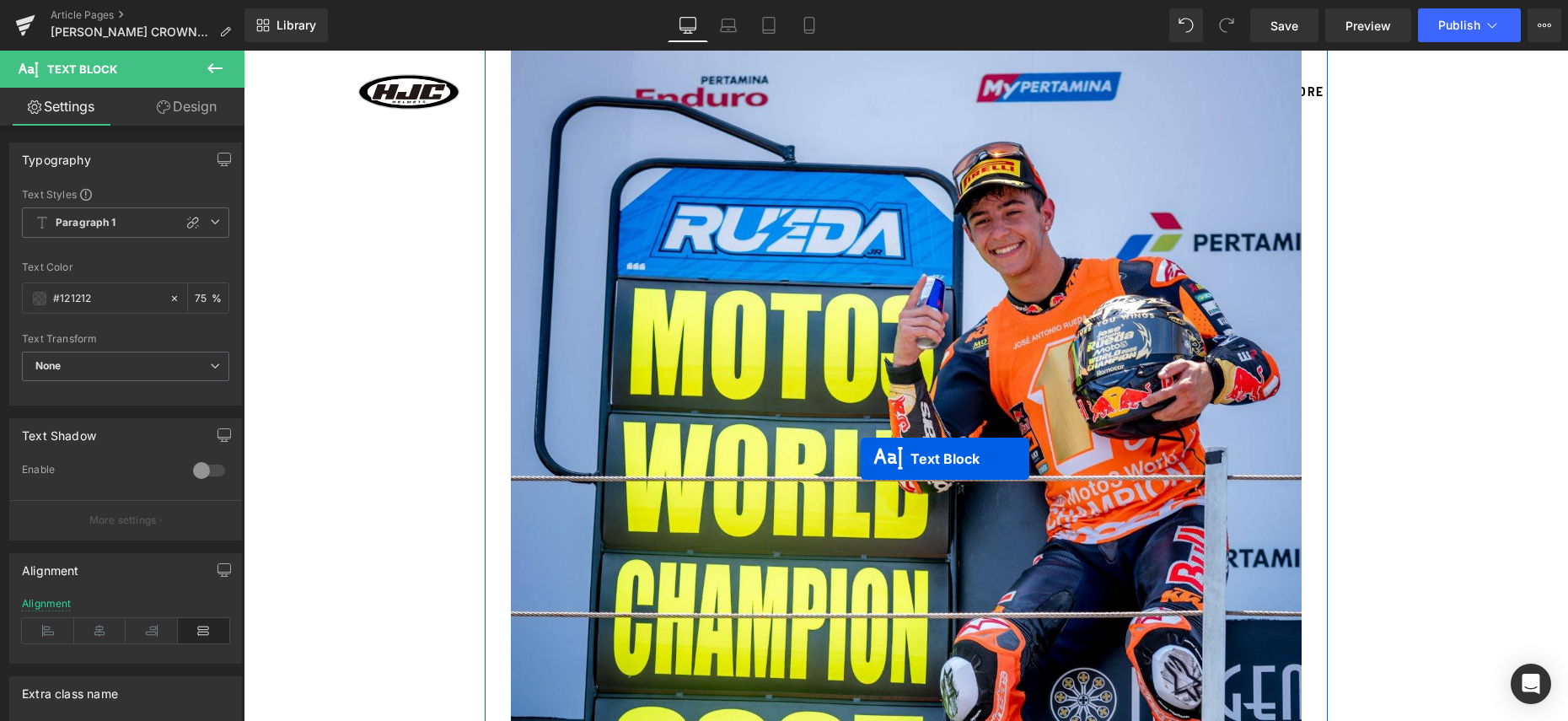
scroll to position [3503, 0]
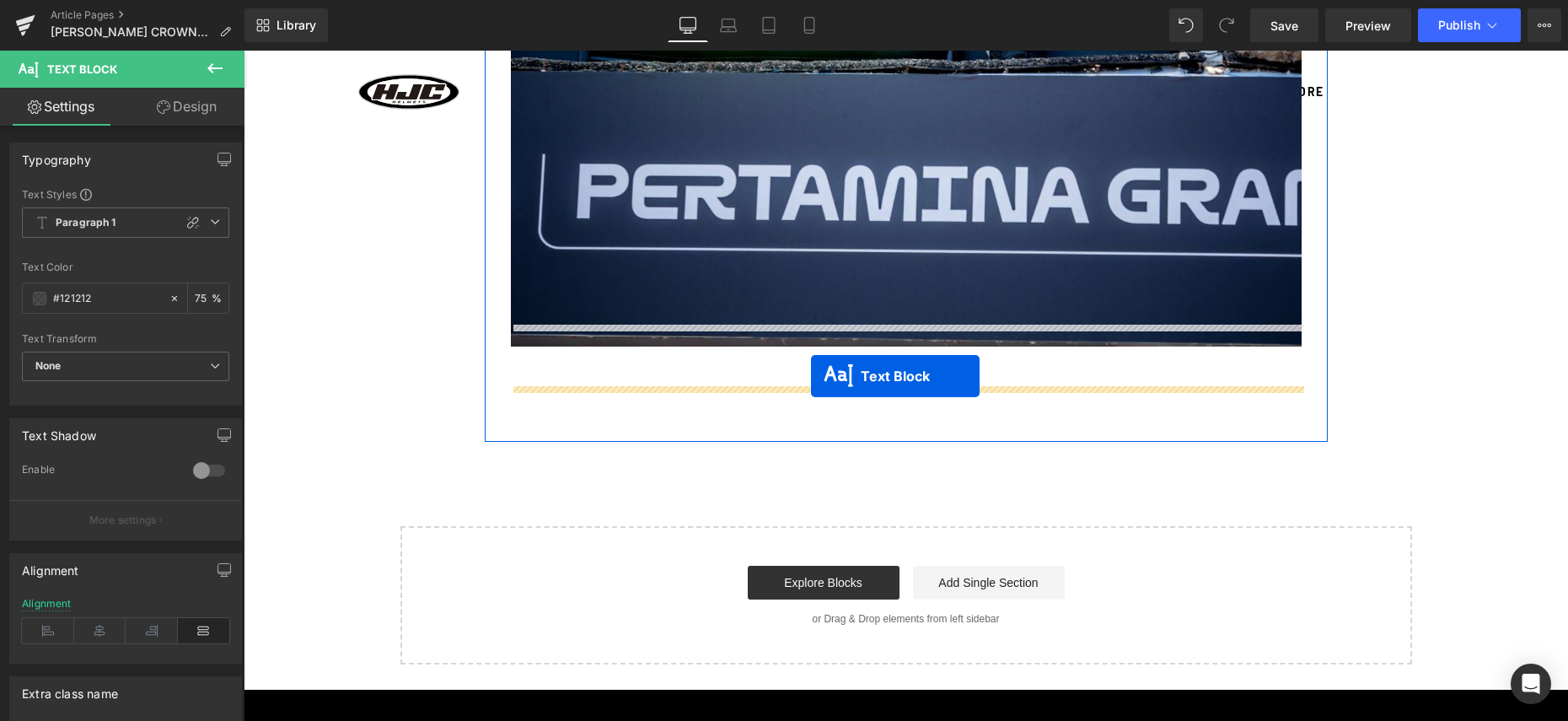
drag, startPoint x: 864, startPoint y: 453, endPoint x: 810, endPoint y: 376, distance: 94.0
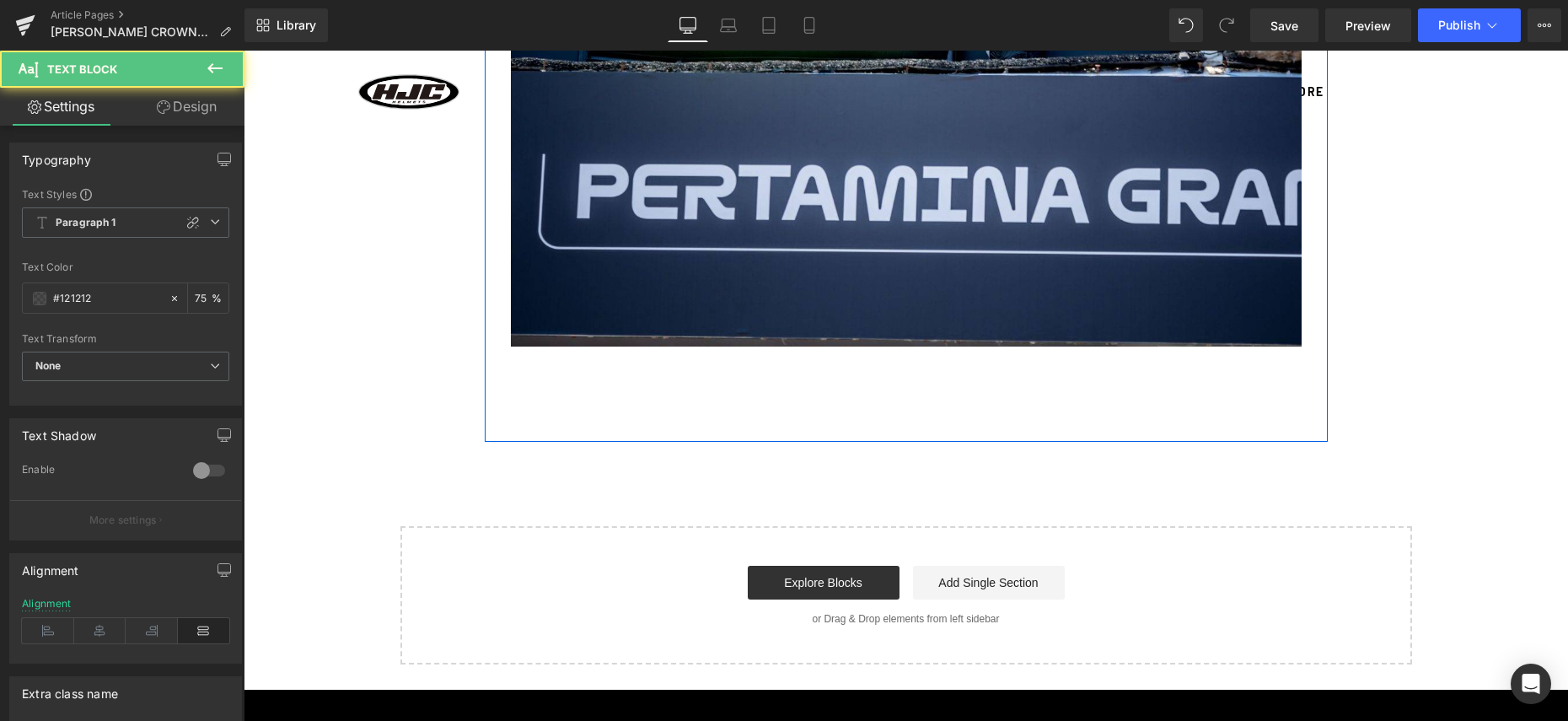
scroll to position [3177, 0]
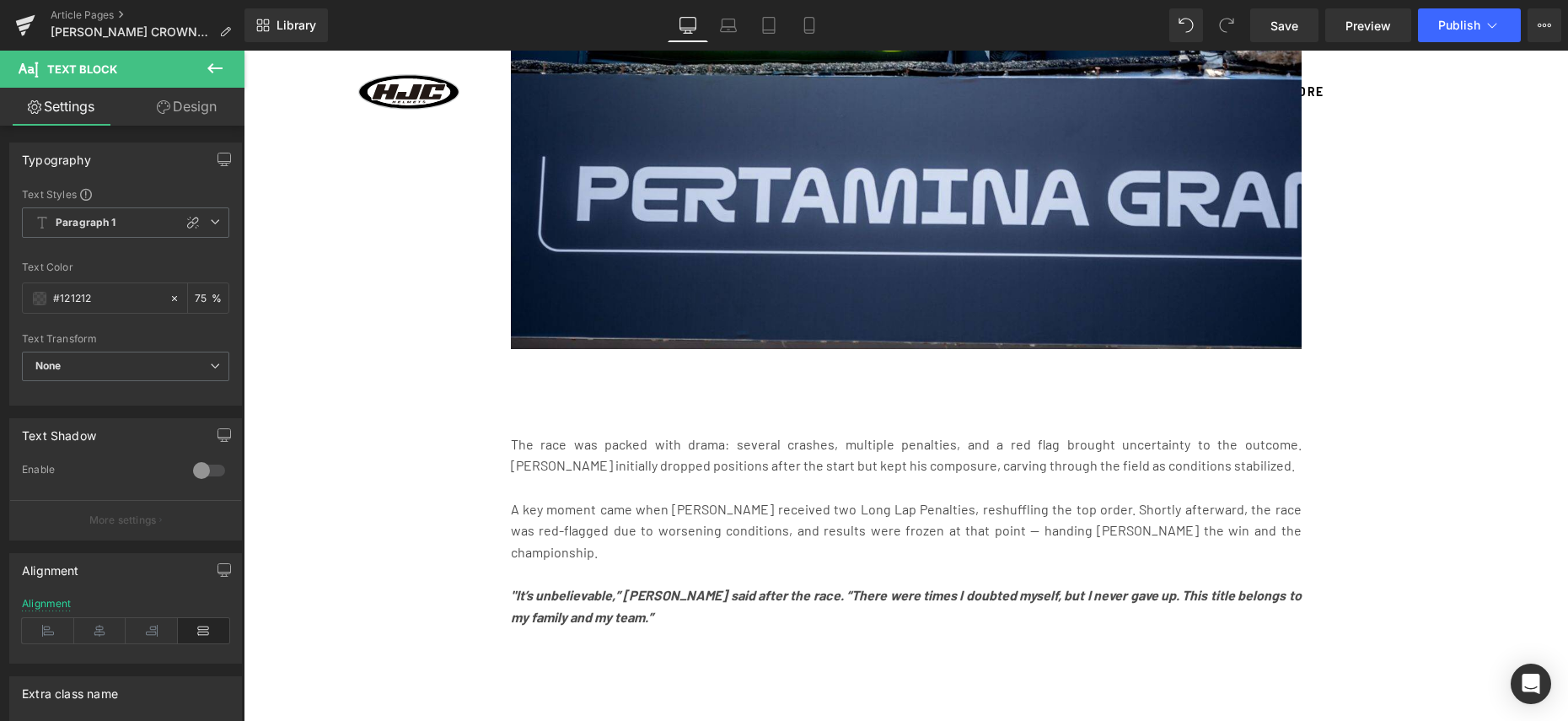
drag, startPoint x: 852, startPoint y: 545, endPoint x: 825, endPoint y: 541, distance: 27.3
click at [851, 587] on icon ""It’s unbelievable,” [PERSON_NAME] said after the race. “There were times I dou…" at bounding box center [906, 606] width 791 height 38
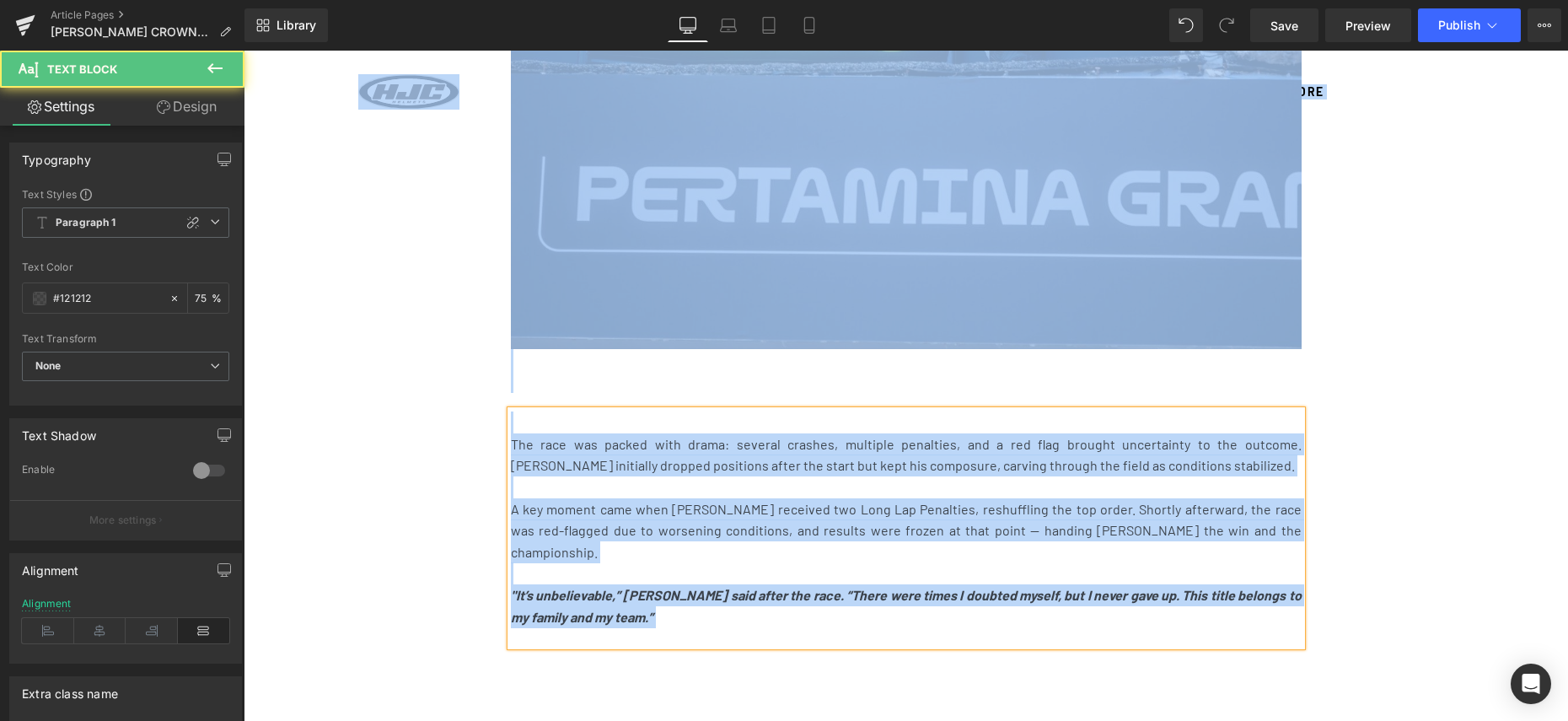
click at [618, 584] on p ""It’s unbelievable,” [PERSON_NAME] said after the race. “There were times I dou…" at bounding box center [906, 606] width 791 height 43
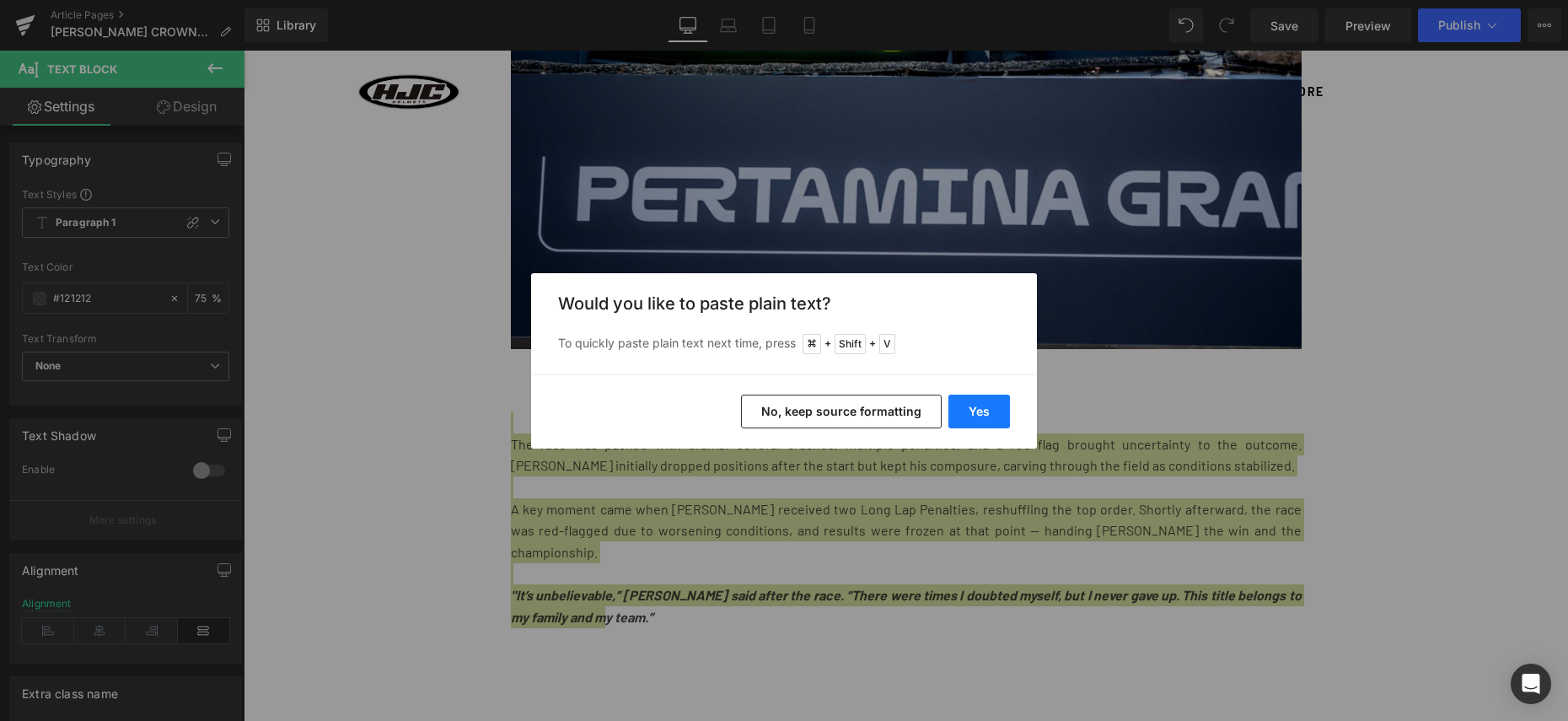
click at [993, 425] on button "Yes" at bounding box center [979, 412] width 61 height 34
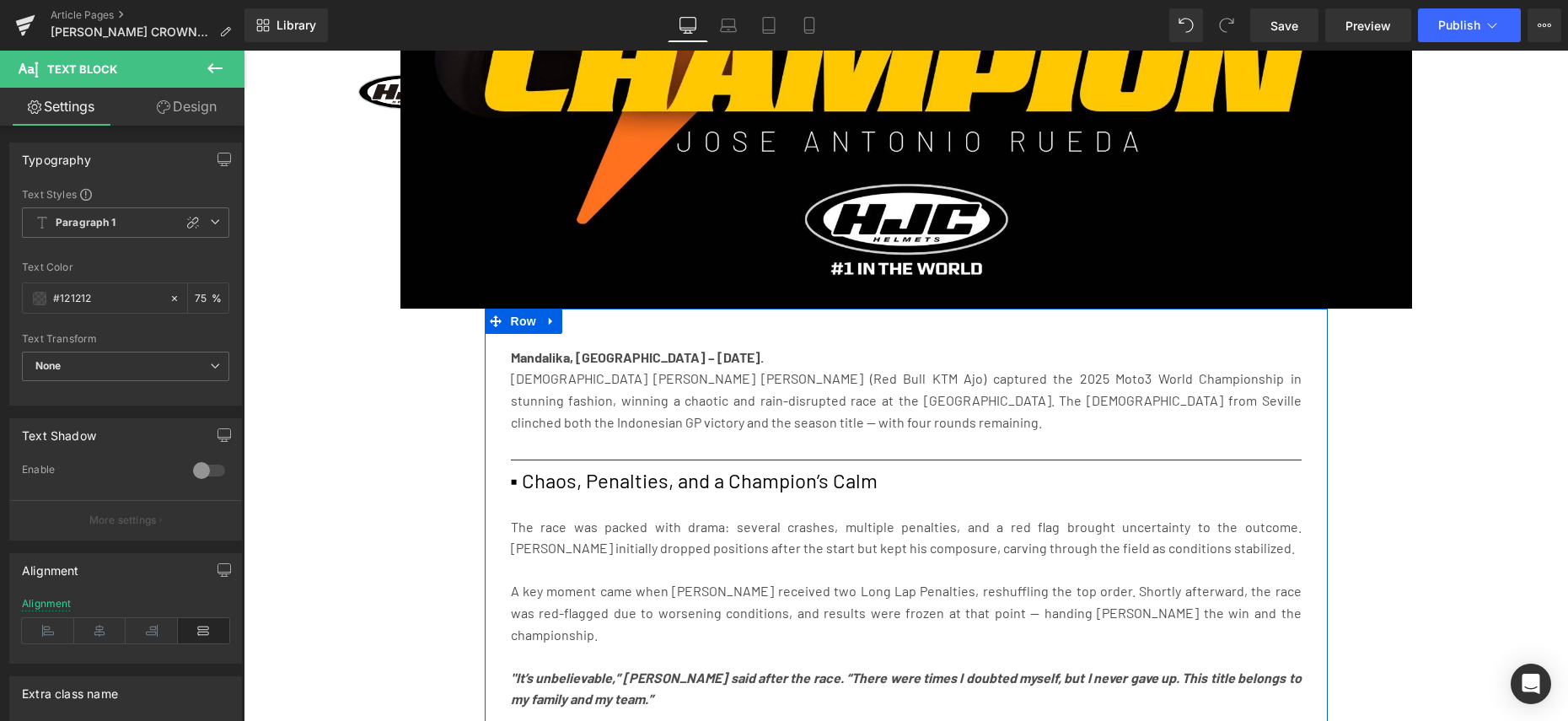
scroll to position [1401, 0]
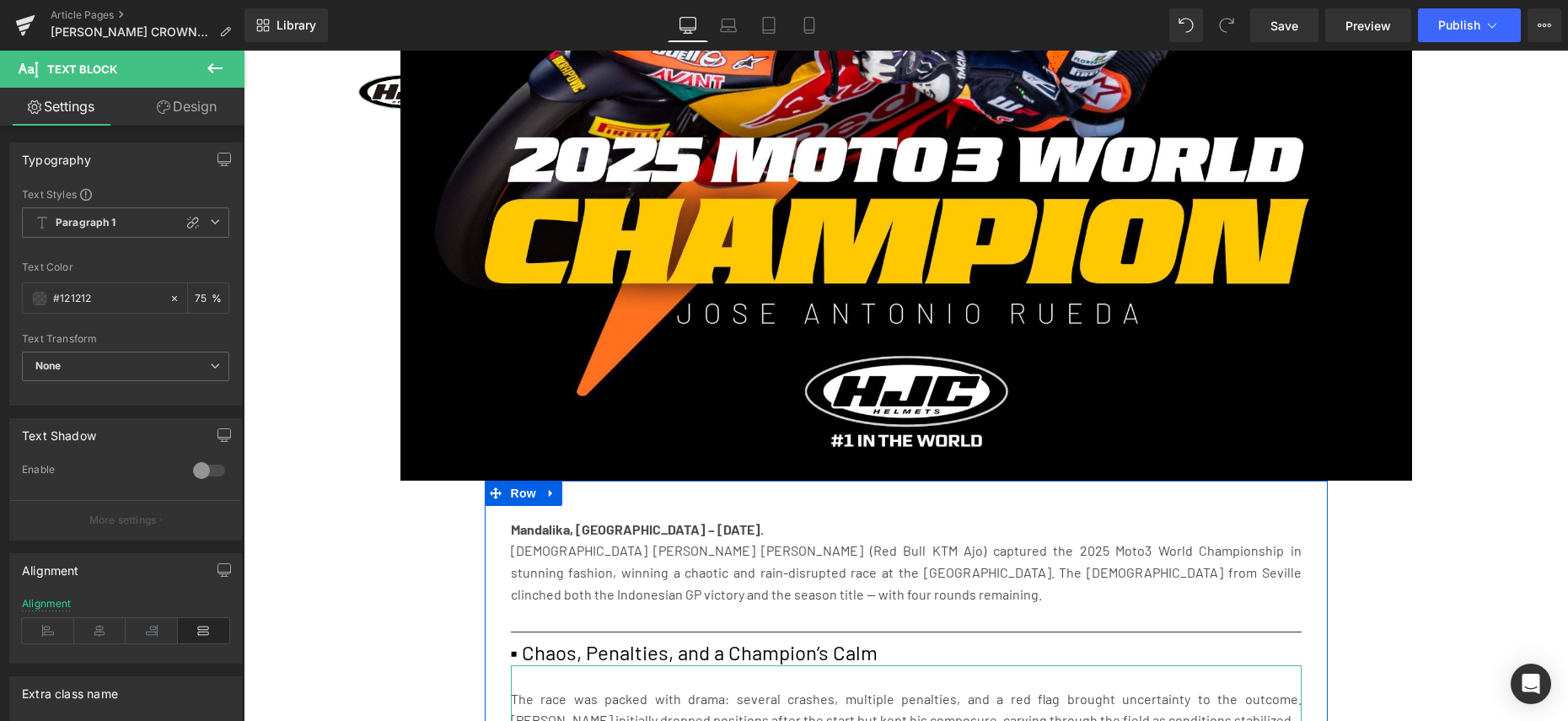
click at [701, 667] on p at bounding box center [906, 677] width 791 height 22
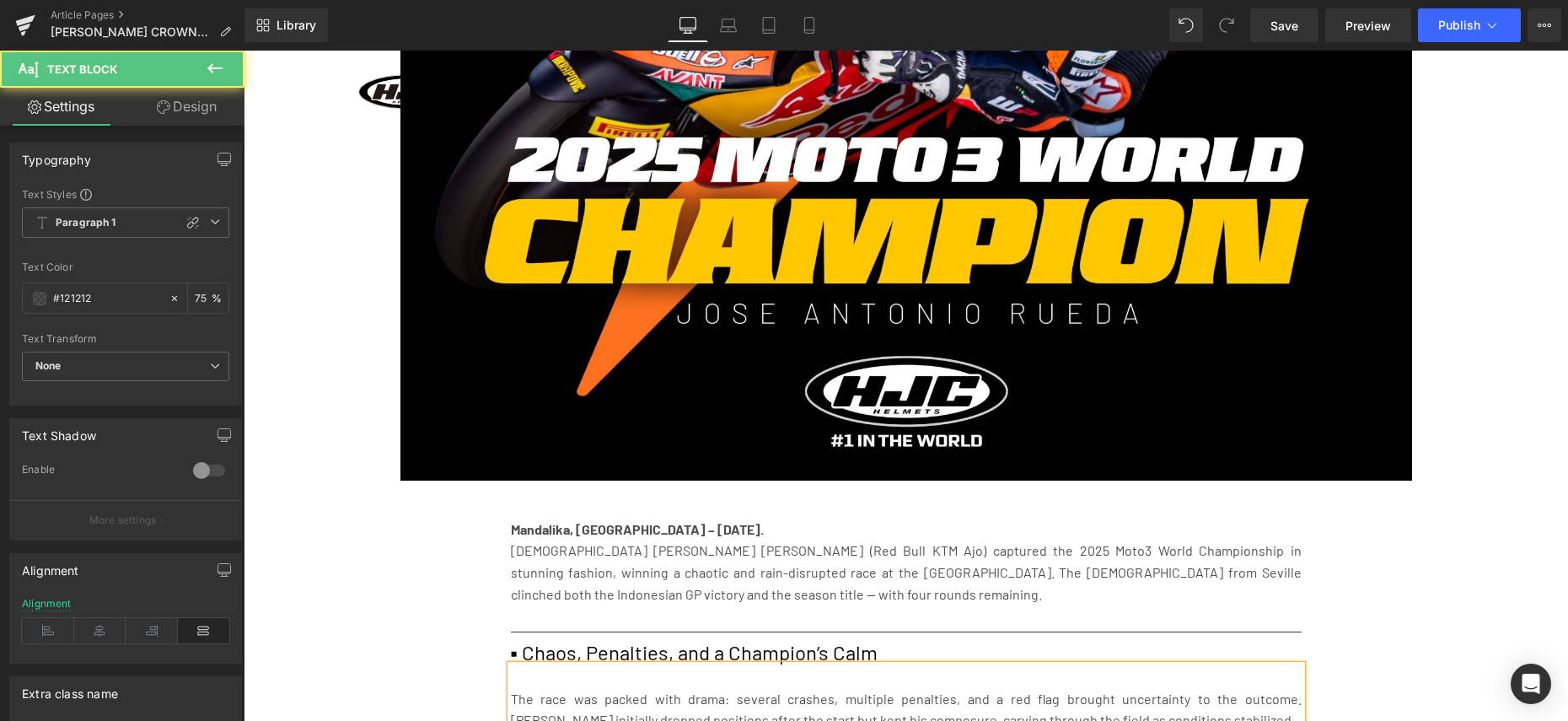
click at [736, 652] on div "Rendering Content" at bounding box center [785, 655] width 104 height 19
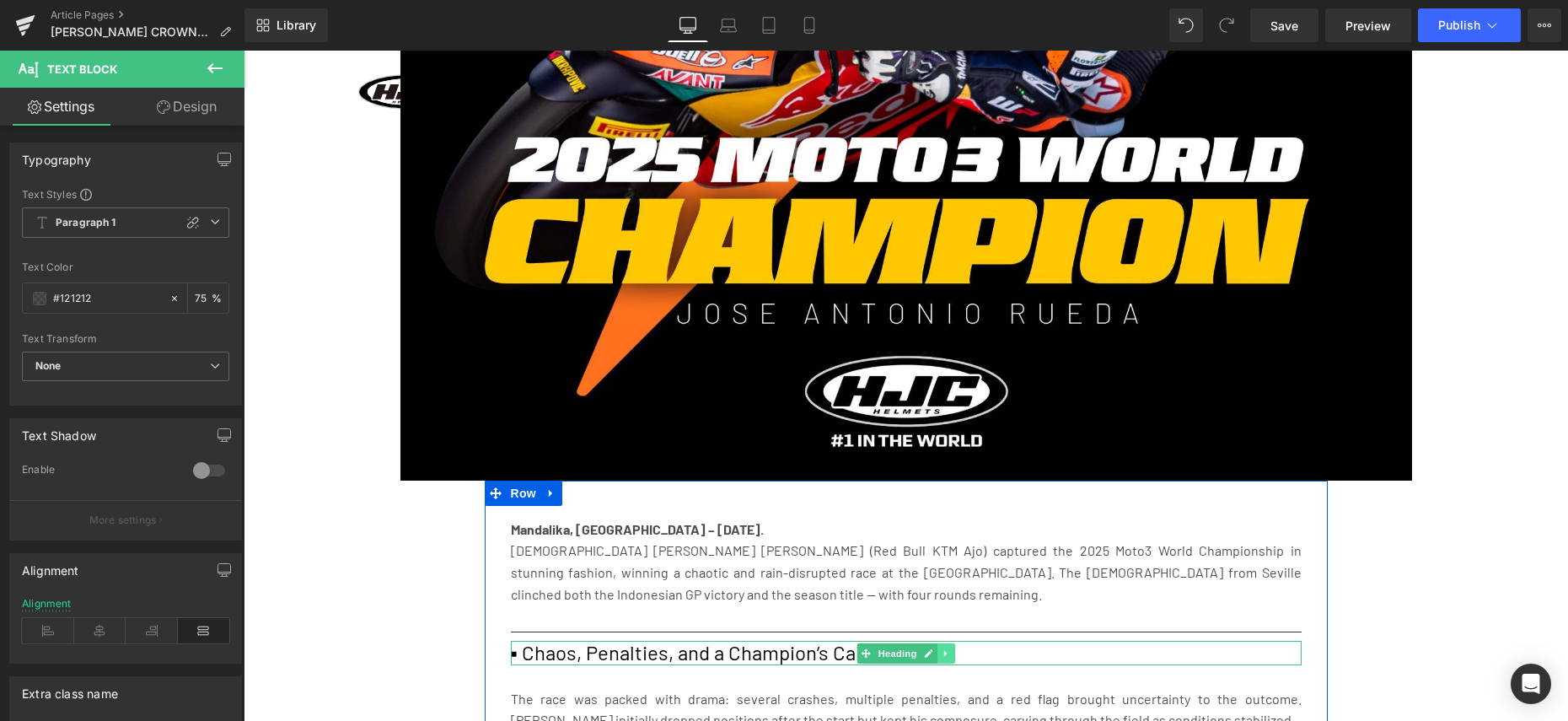
click at [947, 654] on icon at bounding box center [946, 653] width 9 height 10
click at [941, 656] on icon at bounding box center [938, 653] width 9 height 9
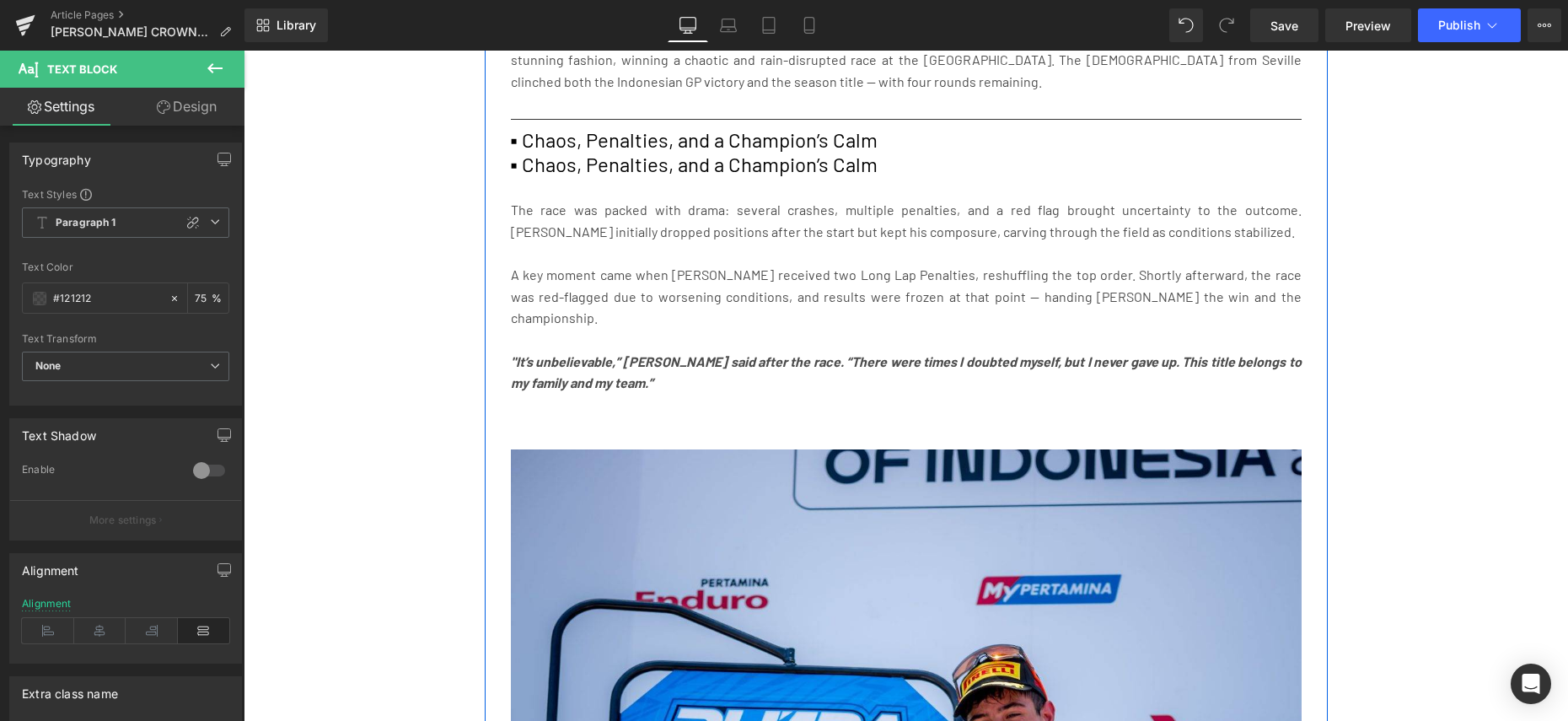
scroll to position [1949, 0]
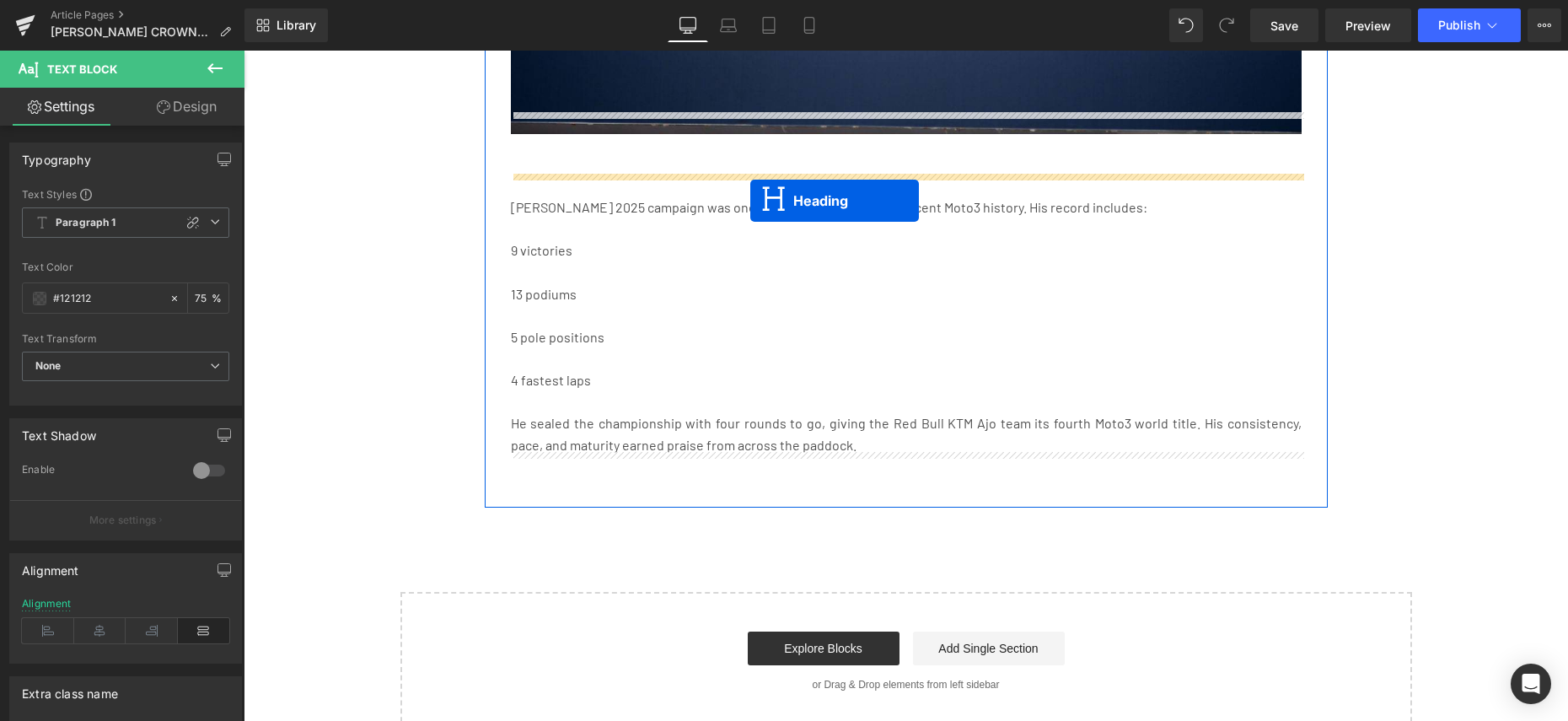
drag, startPoint x: 871, startPoint y: 136, endPoint x: 749, endPoint y: 200, distance: 137.8
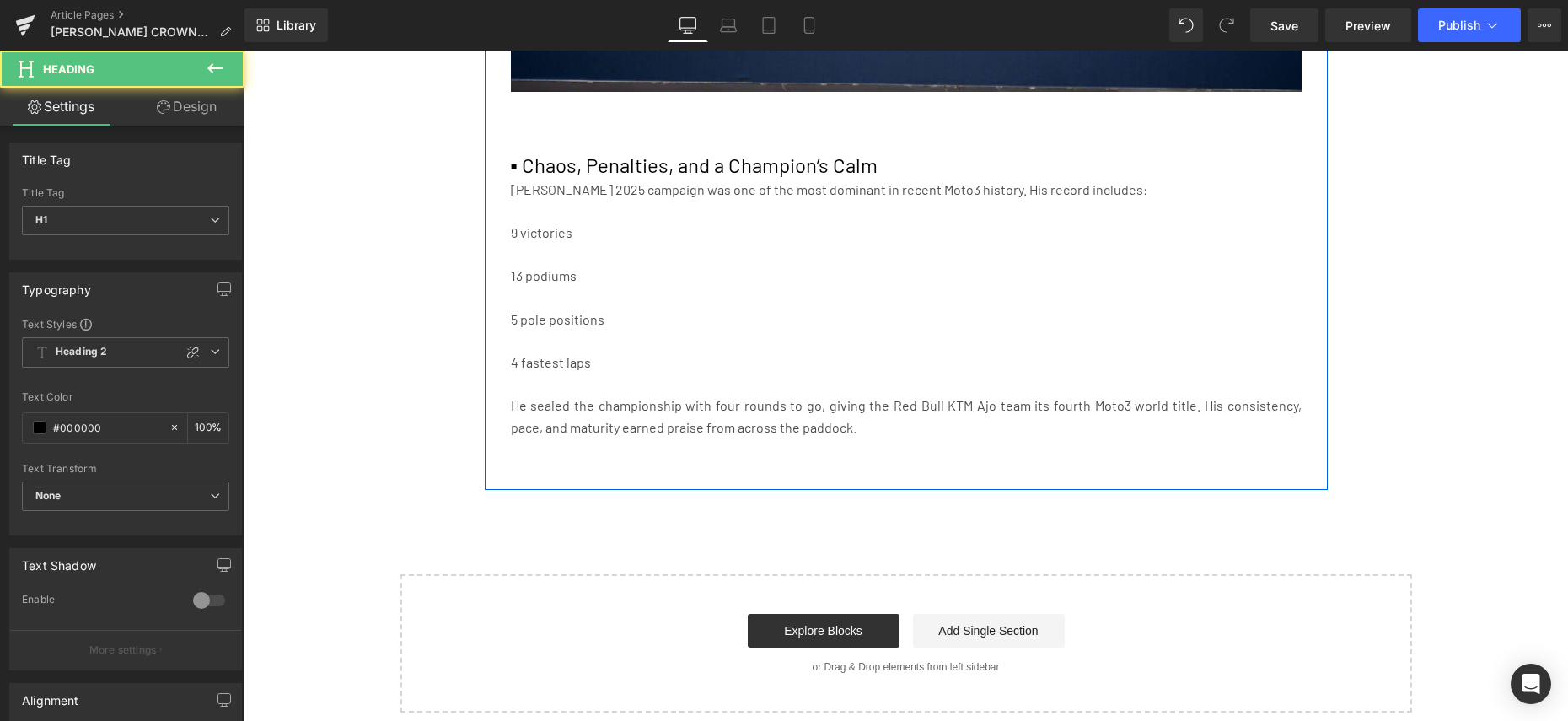
scroll to position [3392, 0]
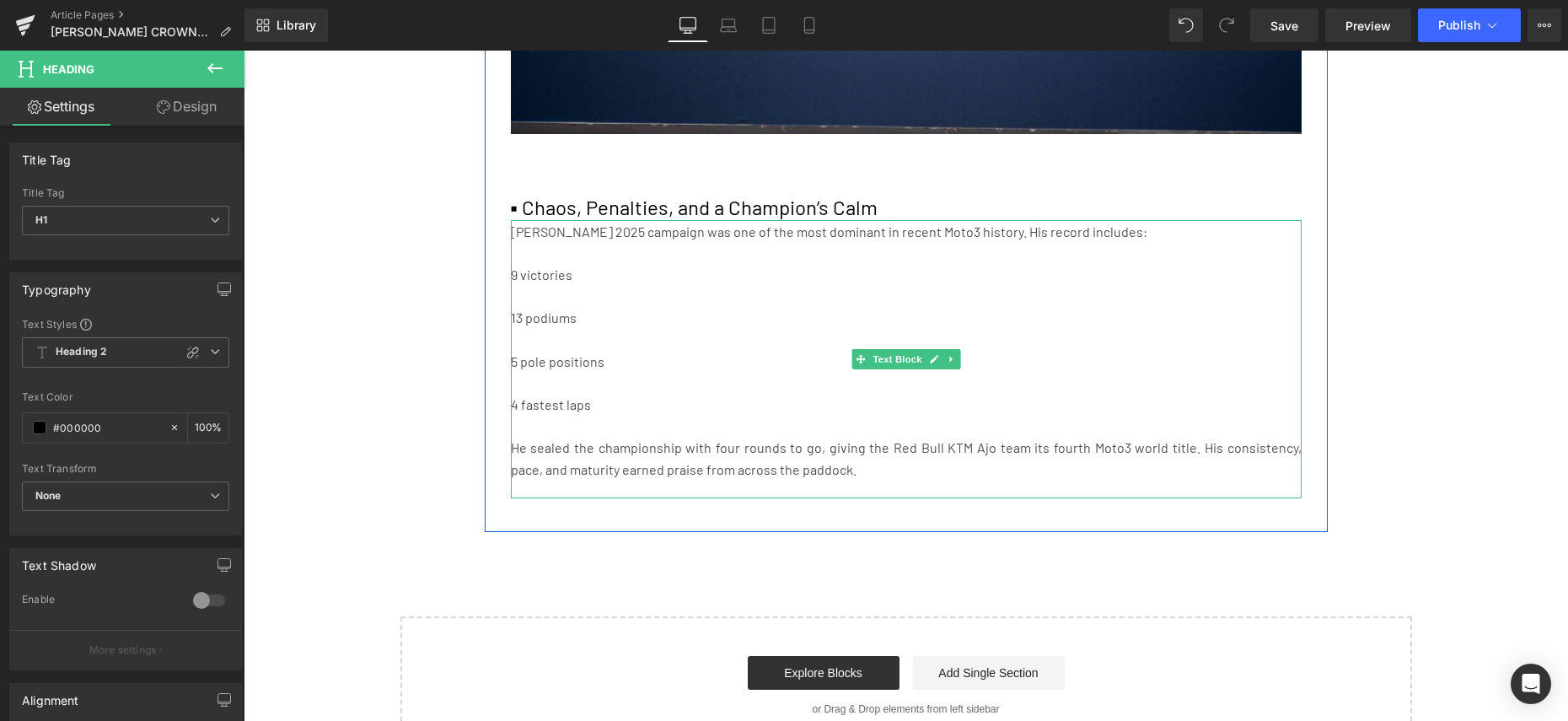
click at [517, 221] on p "[PERSON_NAME] 2025 campaign was one of the most dominant in recent Moto3 histor…" at bounding box center [906, 231] width 791 height 22
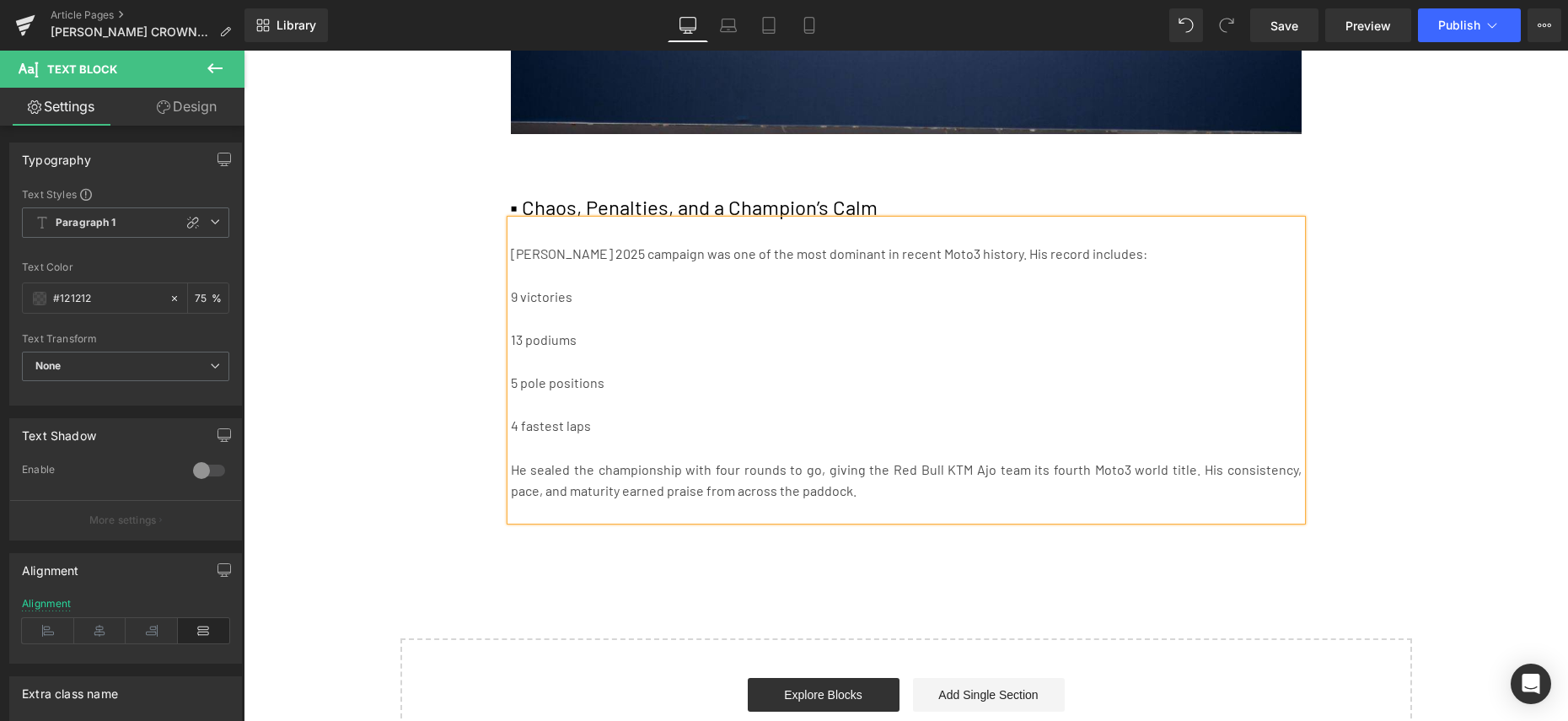
click at [622, 394] on p at bounding box center [906, 404] width 791 height 22
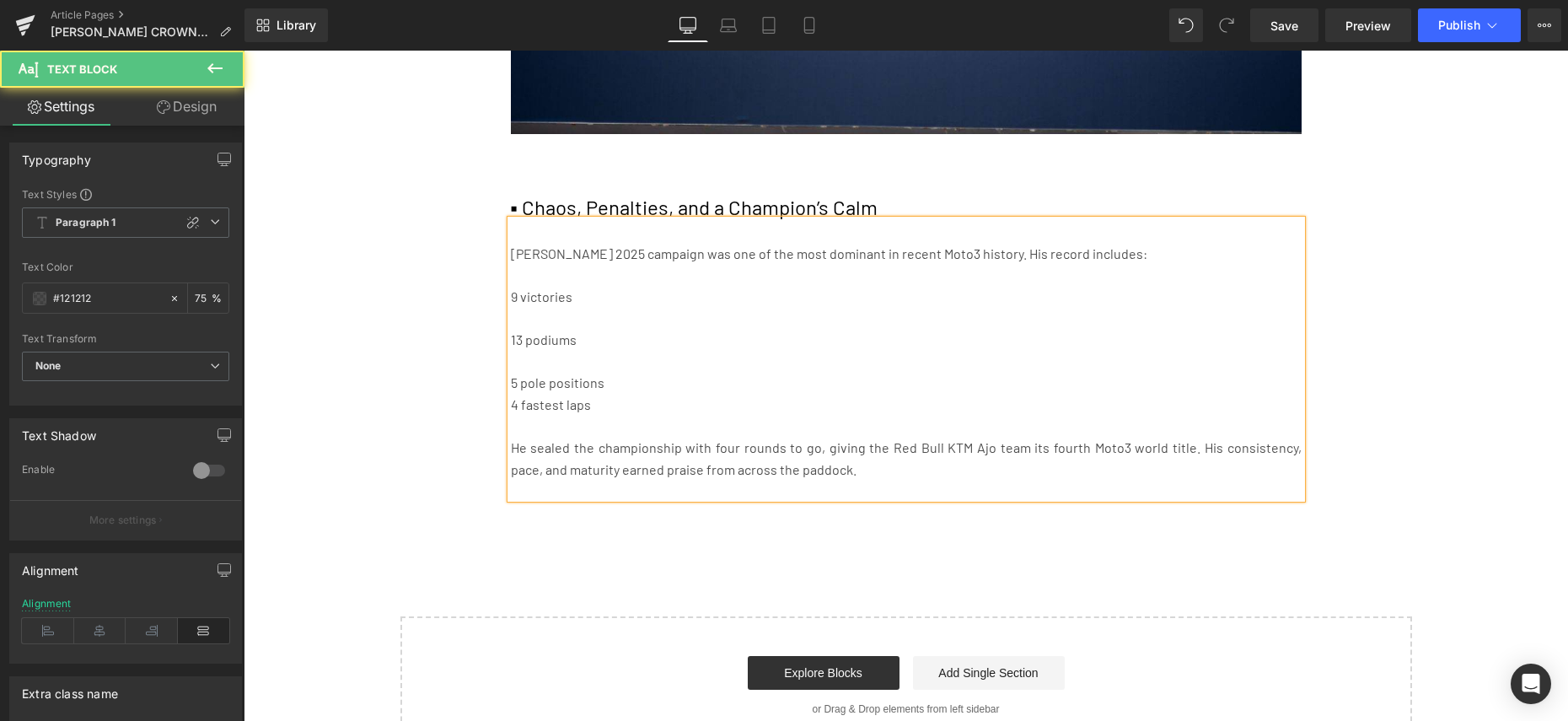
click at [596, 349] on div "[PERSON_NAME] 2025 campaign was one of the most dominant in recent Moto3 histor…" at bounding box center [906, 359] width 791 height 278
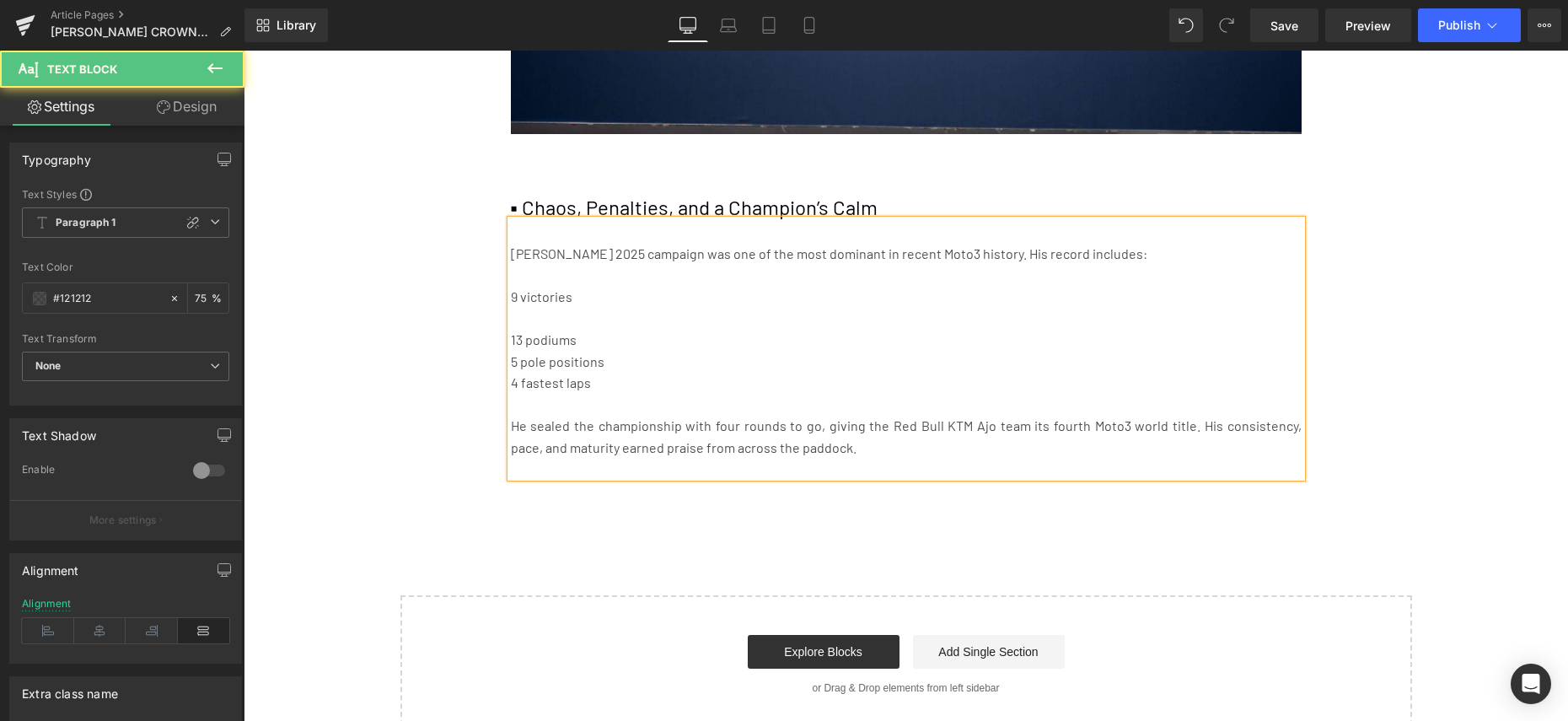
click at [572, 307] on p at bounding box center [906, 318] width 791 height 22
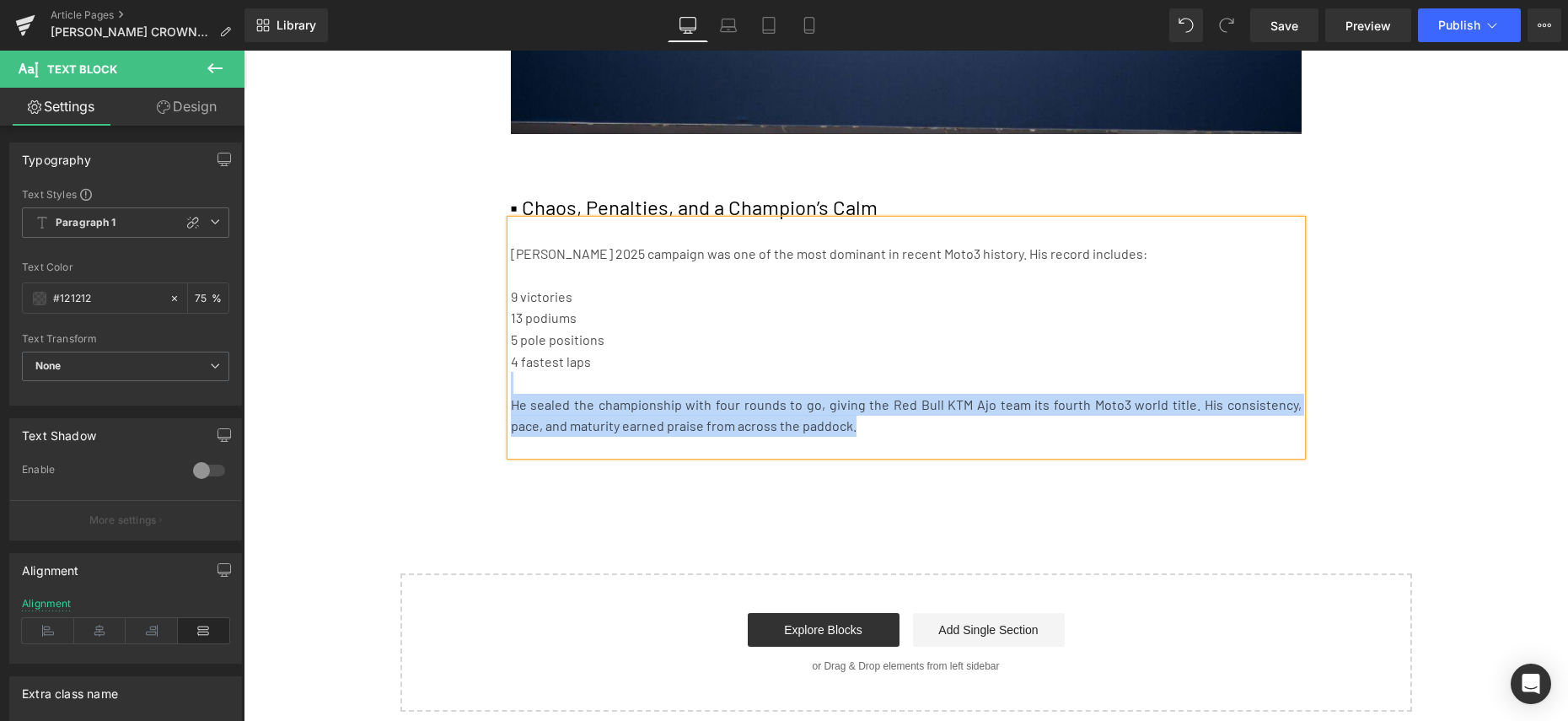
drag, startPoint x: 567, startPoint y: 308, endPoint x: 507, endPoint y: 270, distance: 71.0
click at [511, 270] on div "[PERSON_NAME] 2025 campaign was one of the most dominant in recent Moto3 histor…" at bounding box center [906, 338] width 791 height 236
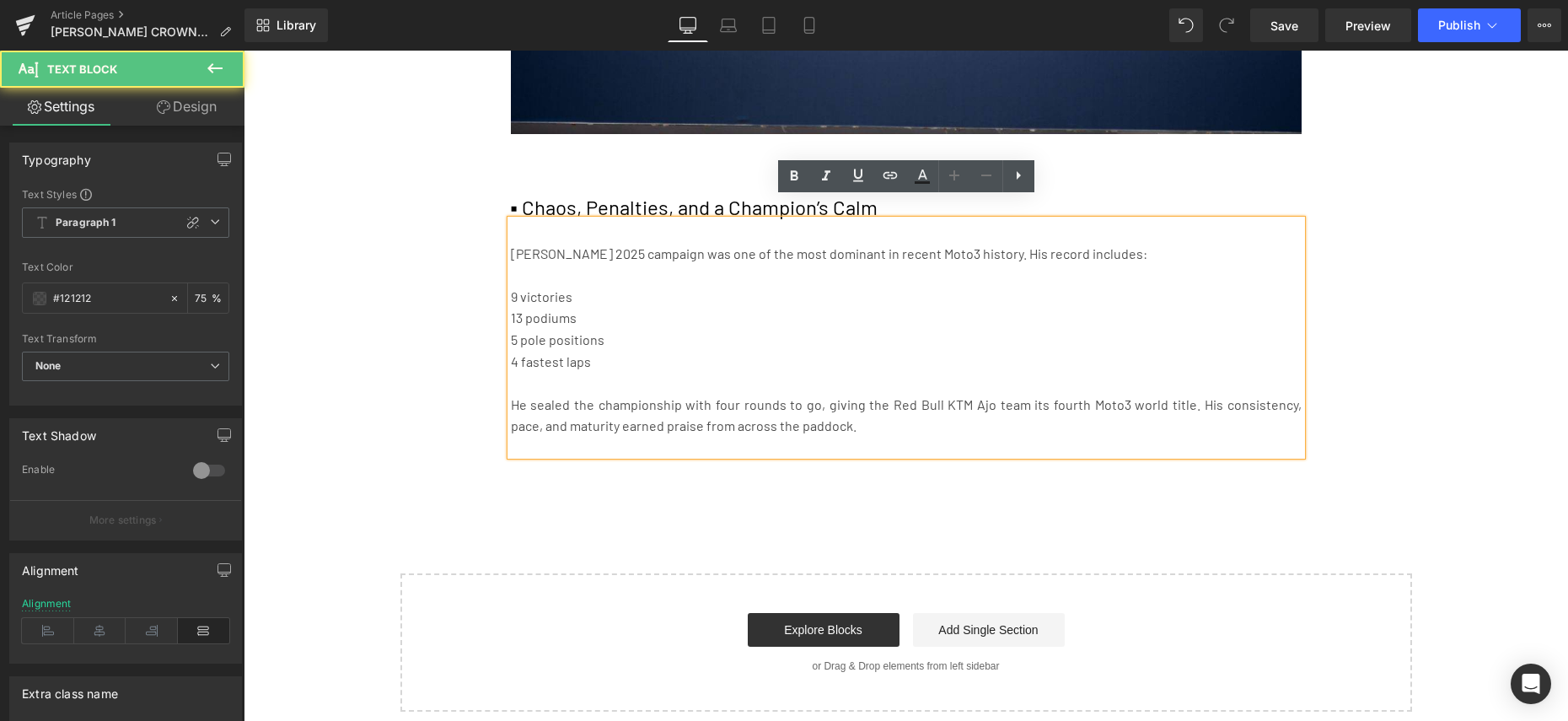
click at [516, 286] on p "9 victories" at bounding box center [906, 296] width 791 height 22
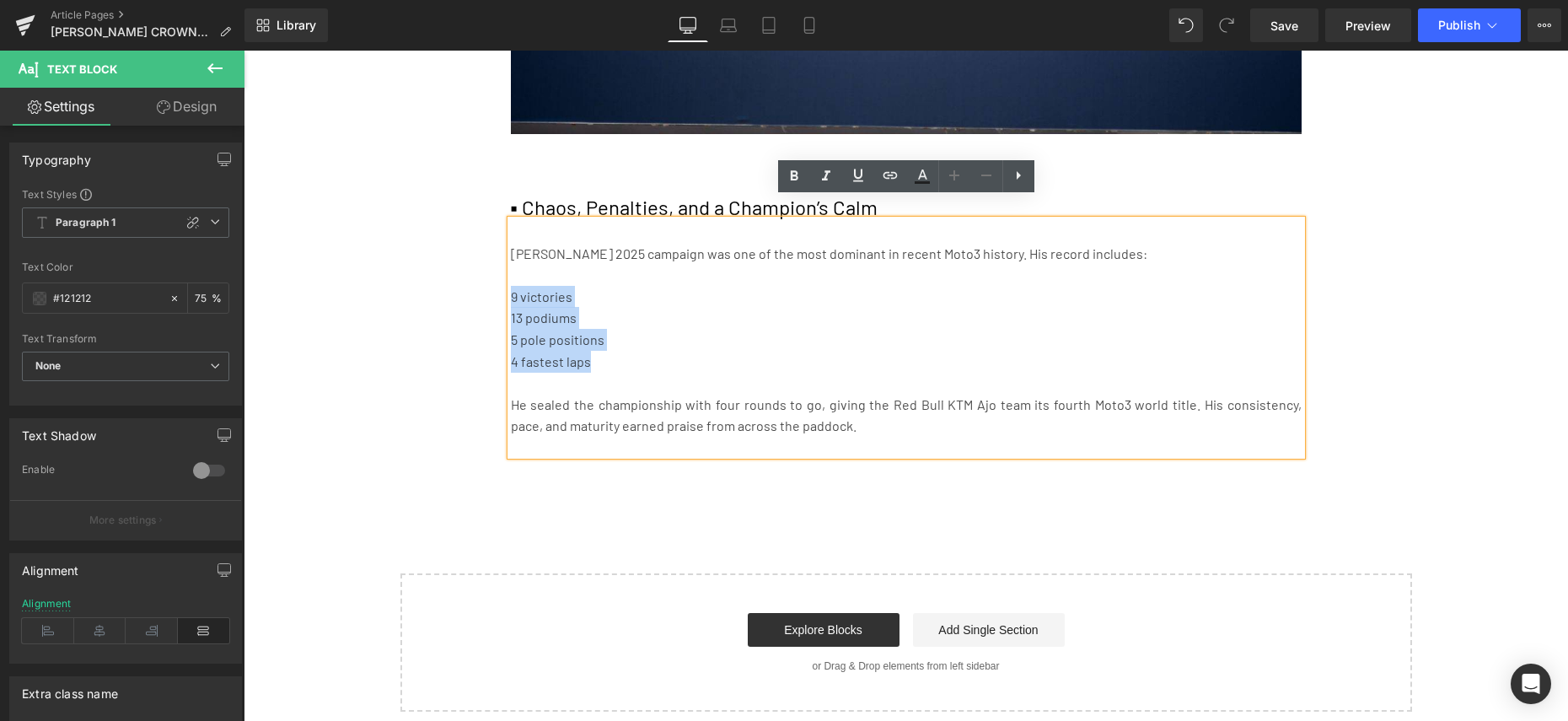
drag, startPoint x: 513, startPoint y: 272, endPoint x: 596, endPoint y: 335, distance: 104.2
click at [596, 335] on div "[PERSON_NAME] 2025 campaign was one of the most dominant in recent Moto3 histor…" at bounding box center [906, 338] width 791 height 236
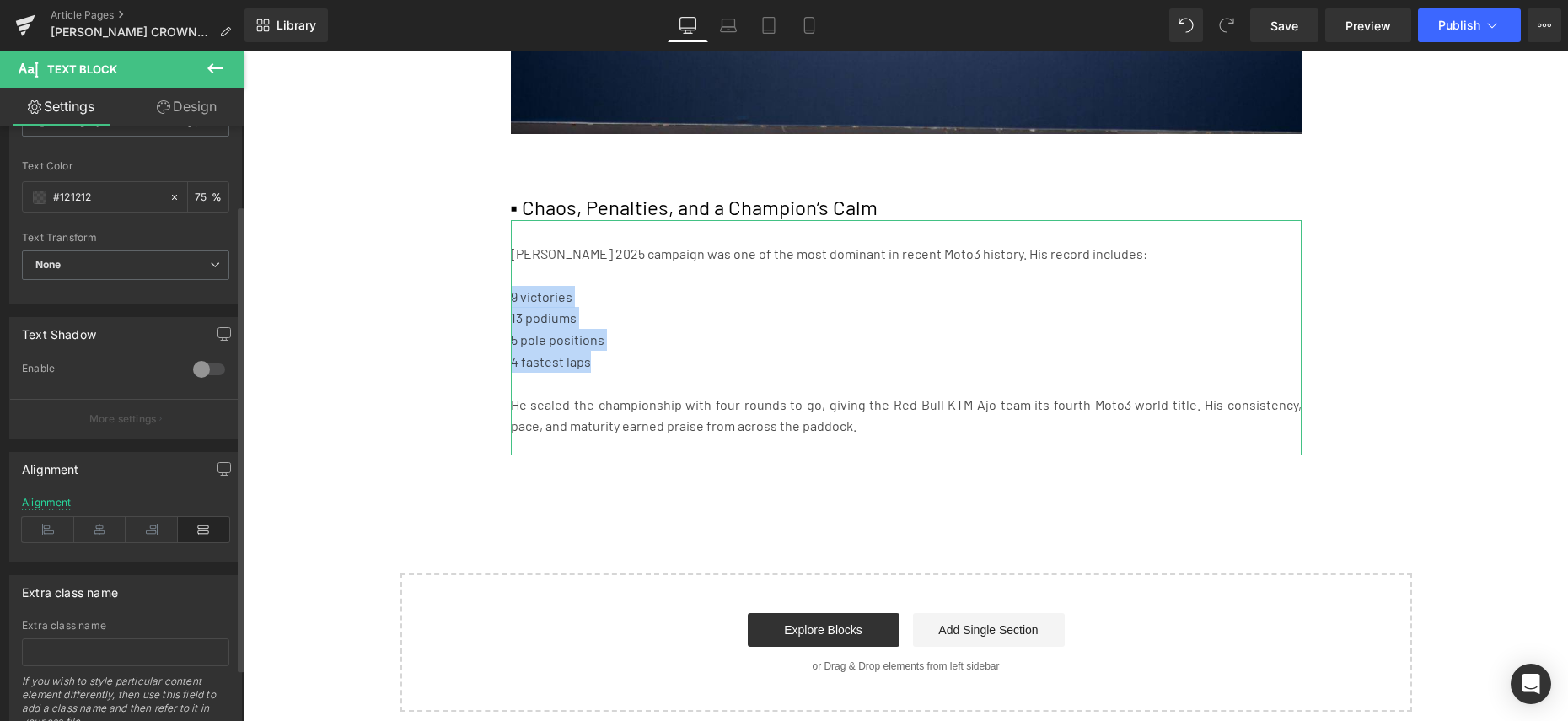
scroll to position [0, 0]
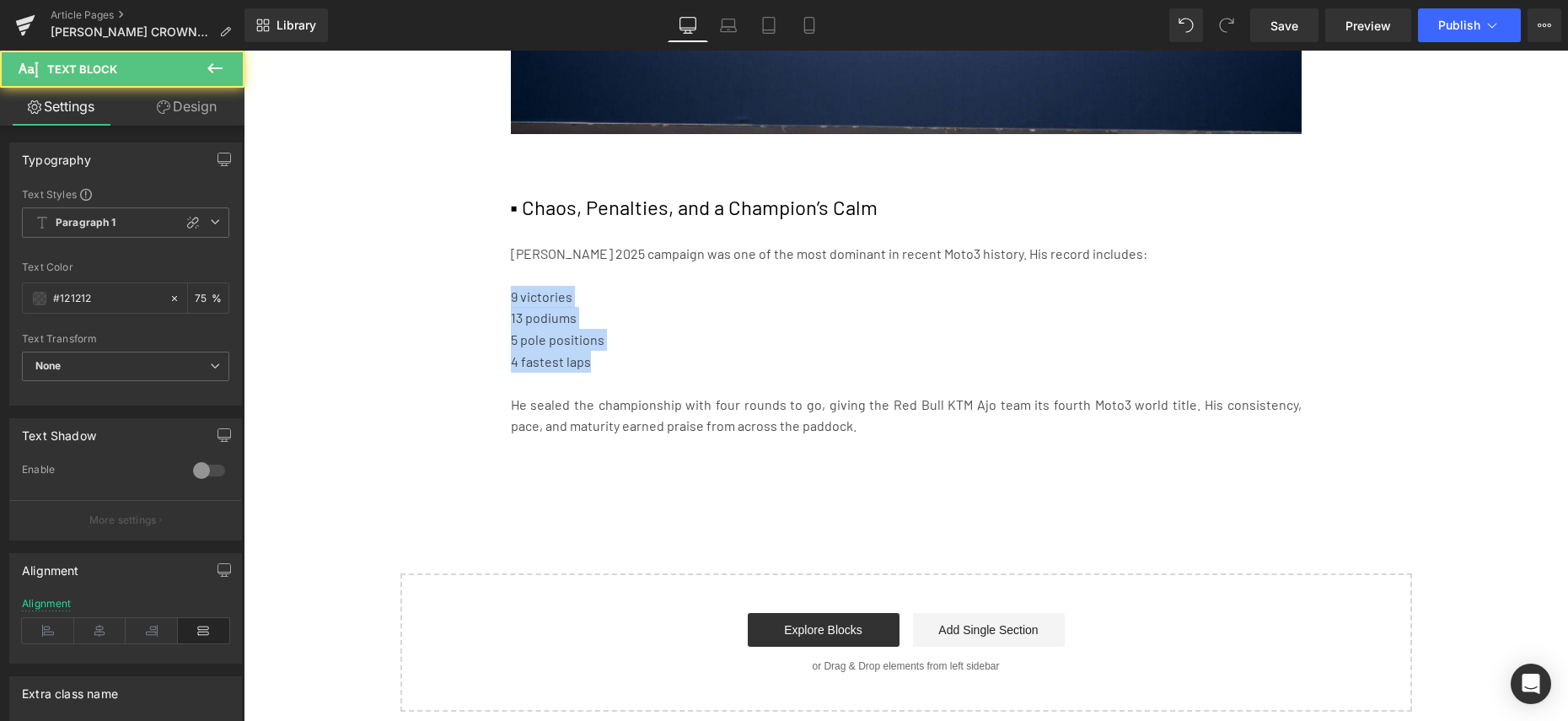
click at [532, 286] on p "9 victories" at bounding box center [906, 296] width 791 height 22
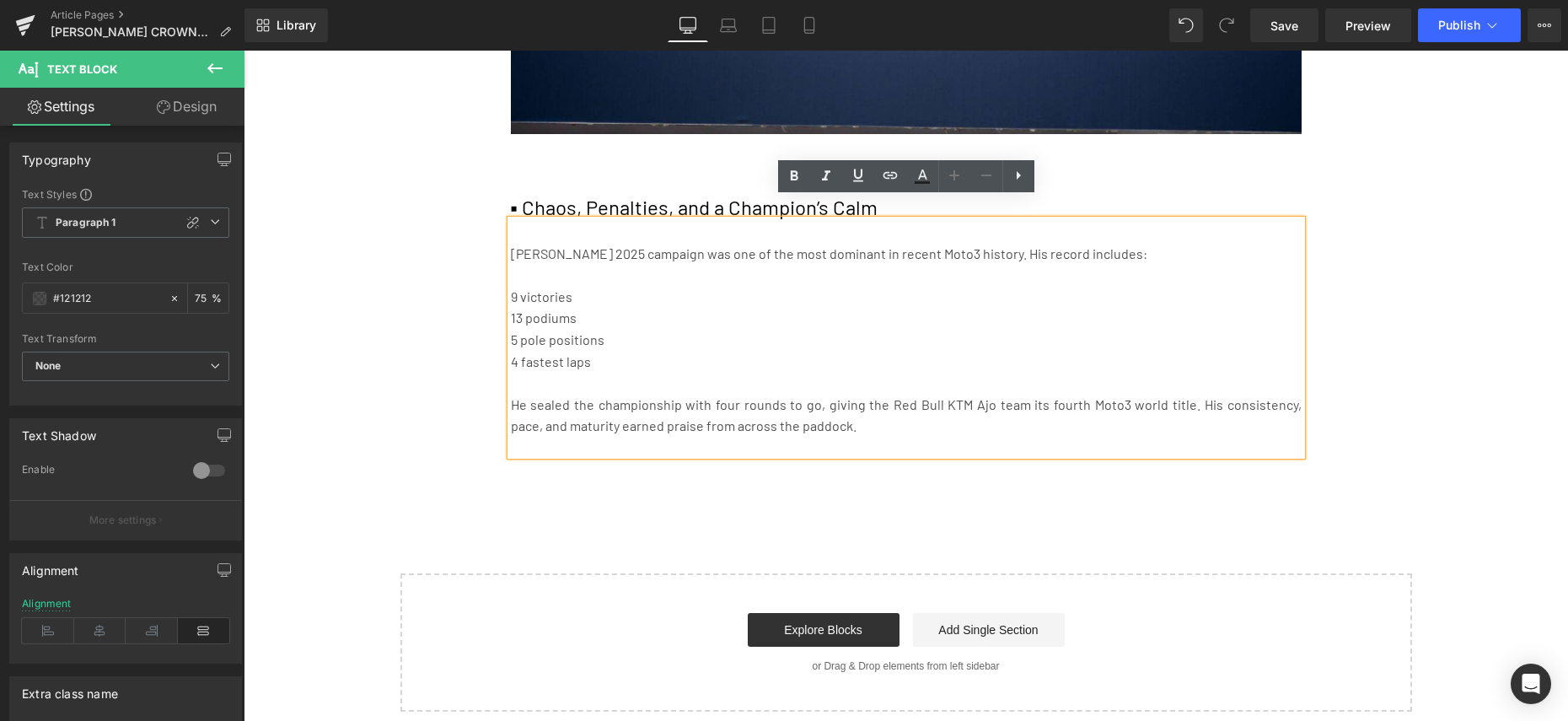
click at [511, 286] on p "9 victories" at bounding box center [906, 296] width 791 height 22
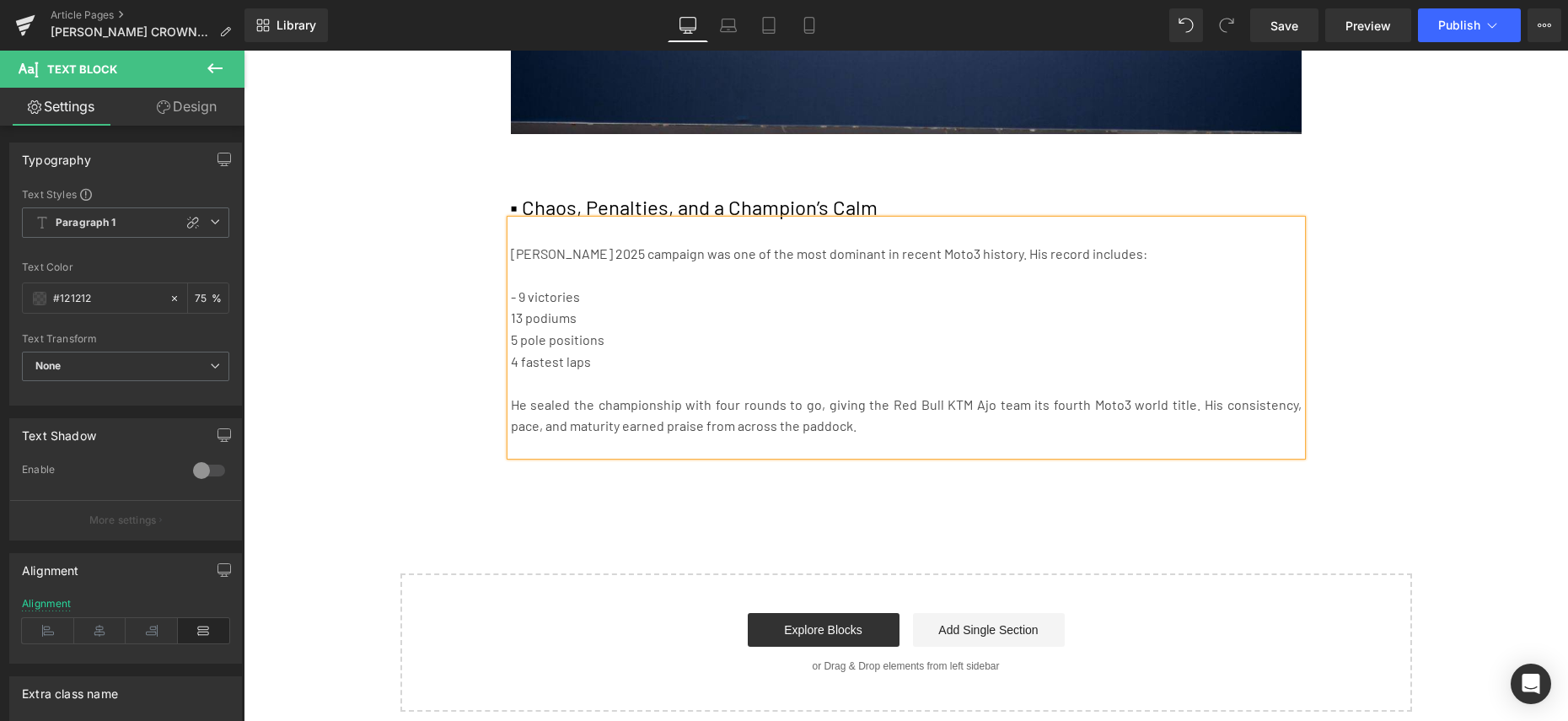
click at [511, 307] on p "13 podiums" at bounding box center [906, 318] width 791 height 22
click at [511, 329] on p "5 pole positions" at bounding box center [906, 339] width 791 height 22
click at [511, 351] on p "4 fastest laps" at bounding box center [906, 361] width 791 height 22
click at [863, 415] on p "He sealed the championship with four rounds to go, giving the Red Bull KTM Ajo …" at bounding box center [906, 416] width 791 height 43
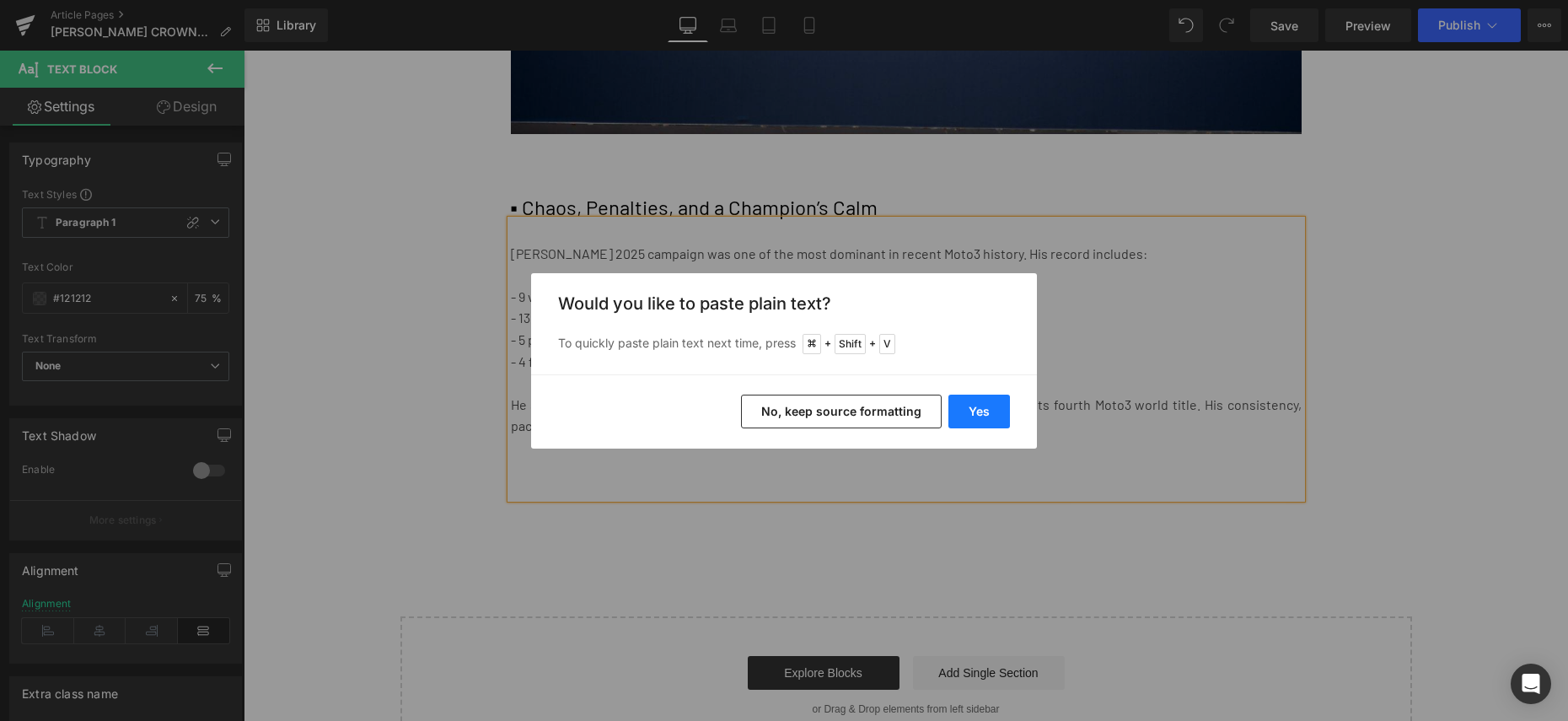
click at [957, 413] on button "Yes" at bounding box center [979, 412] width 61 height 34
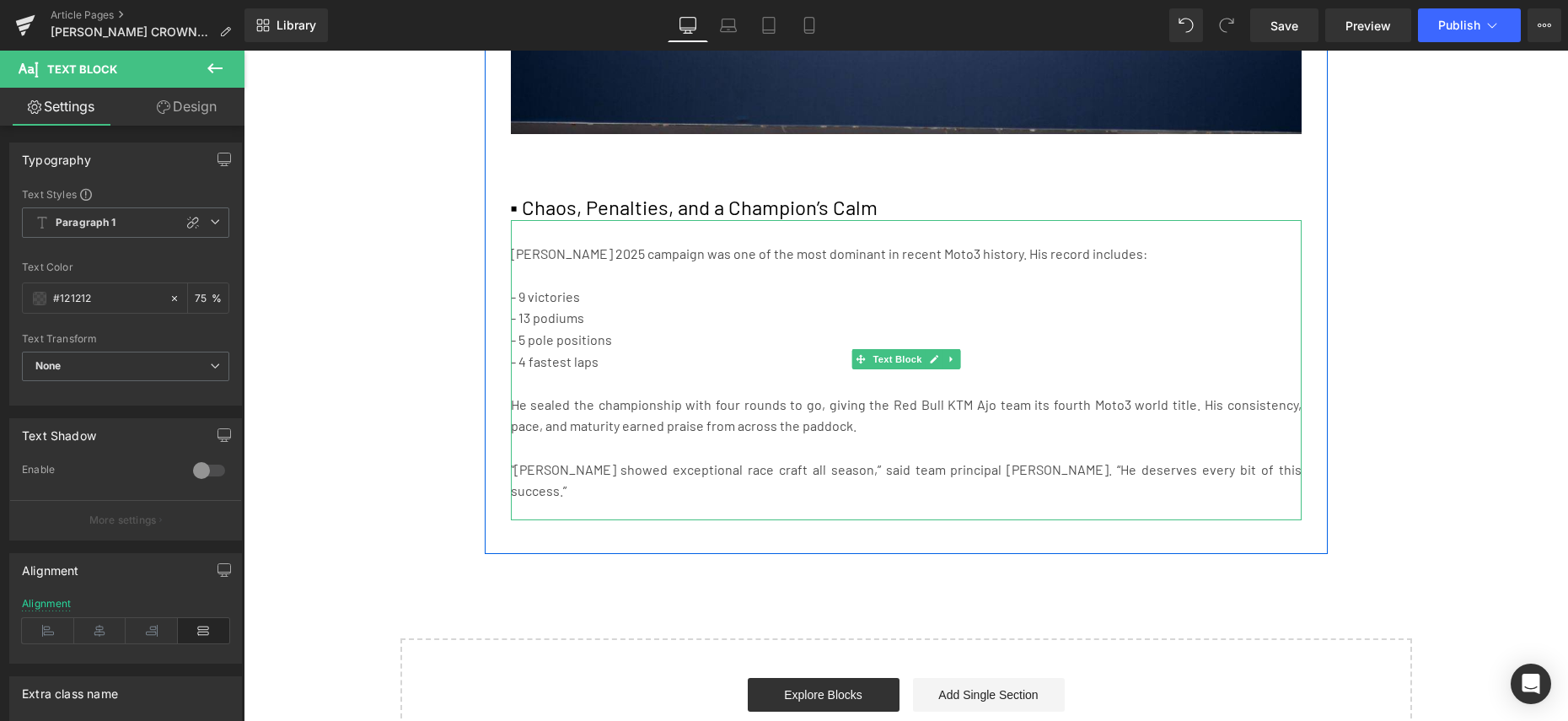
click at [819, 459] on p "“[PERSON_NAME] showed exceptional race craft all season,” said team principal […" at bounding box center [906, 481] width 791 height 43
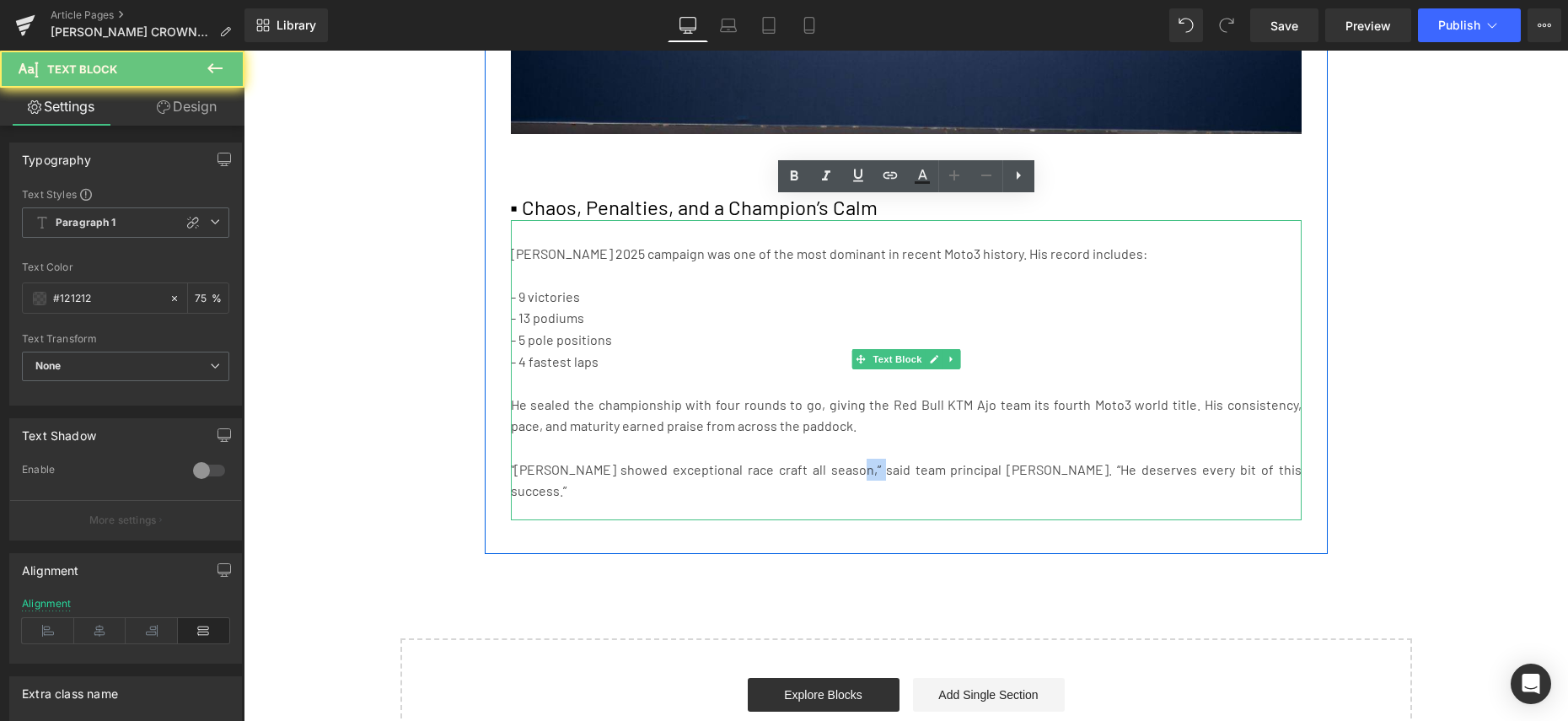
click at [819, 459] on p "“[PERSON_NAME] showed exceptional race craft all season,” said team principal […" at bounding box center [906, 481] width 791 height 43
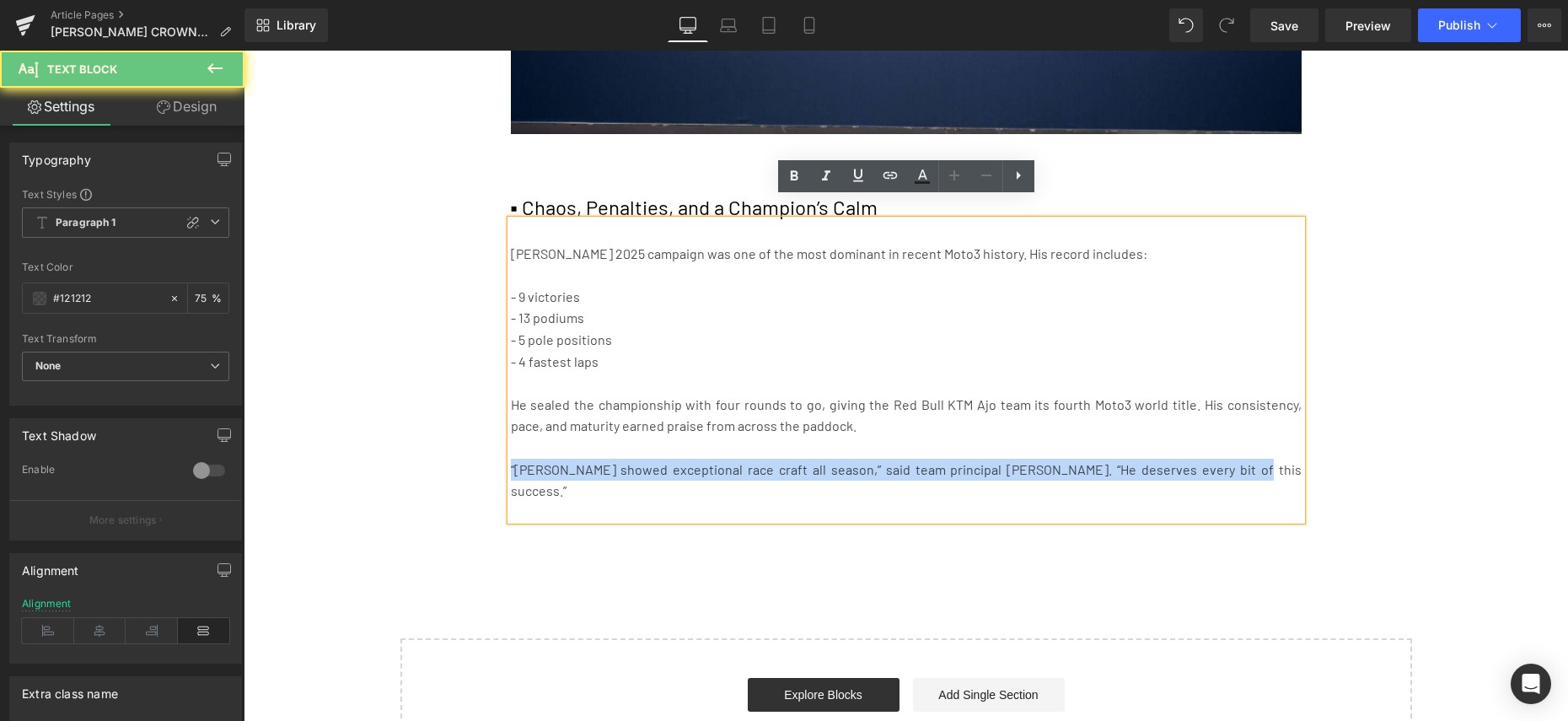
click at [819, 459] on p "“[PERSON_NAME] showed exceptional race craft all season,” said team principal […" at bounding box center [906, 481] width 791 height 43
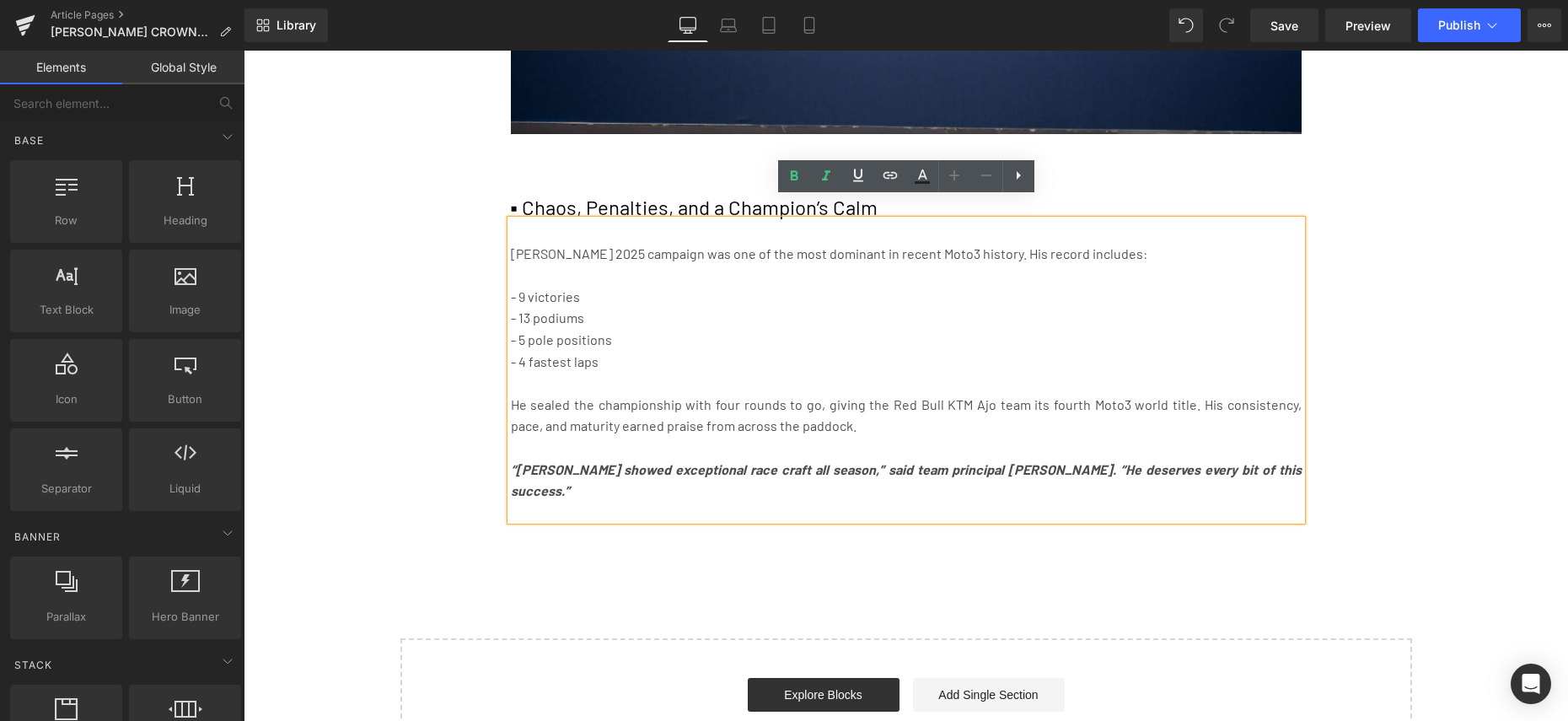
drag, startPoint x: 369, startPoint y: 463, endPoint x: 362, endPoint y: 455, distance: 10.6
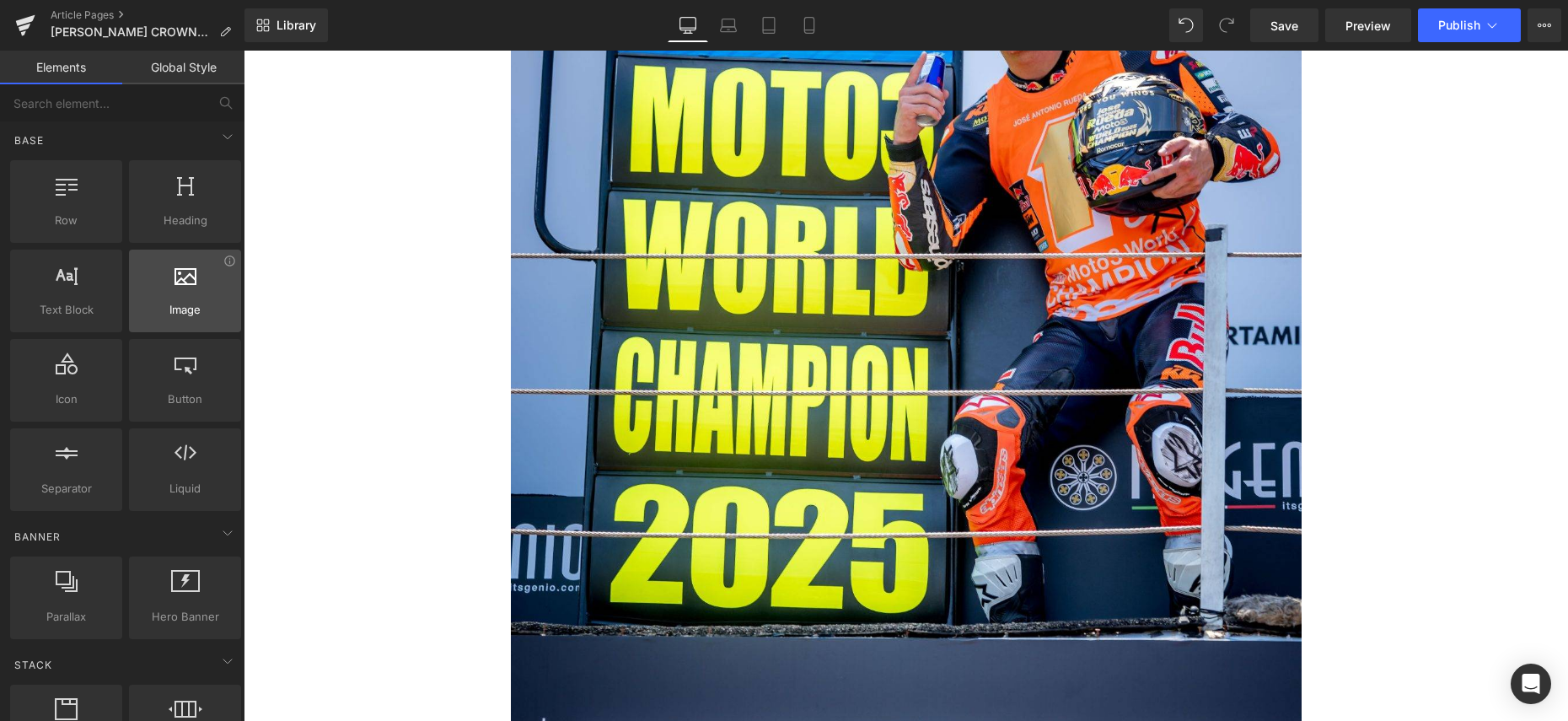
scroll to position [2683, 0]
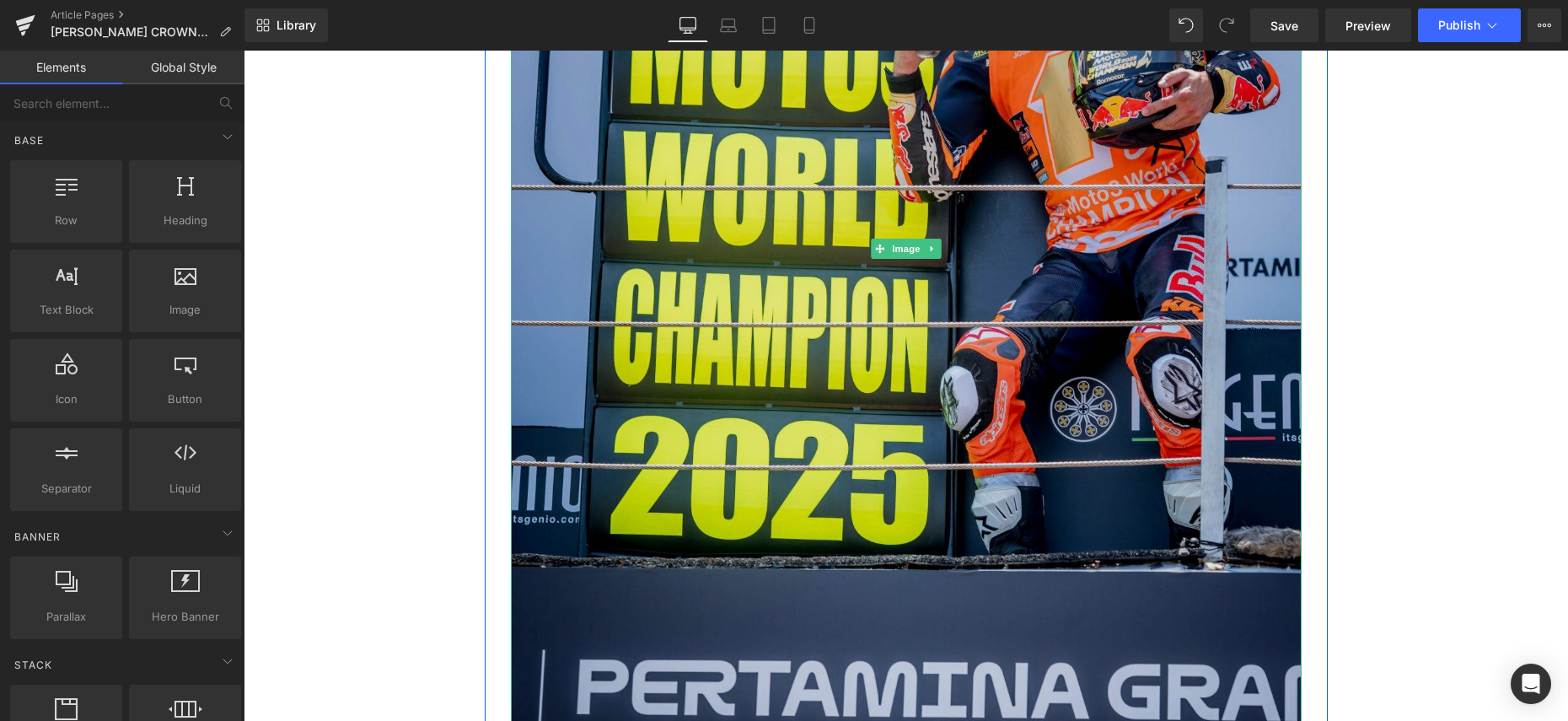
click at [900, 374] on img at bounding box center [906, 249] width 791 height 1187
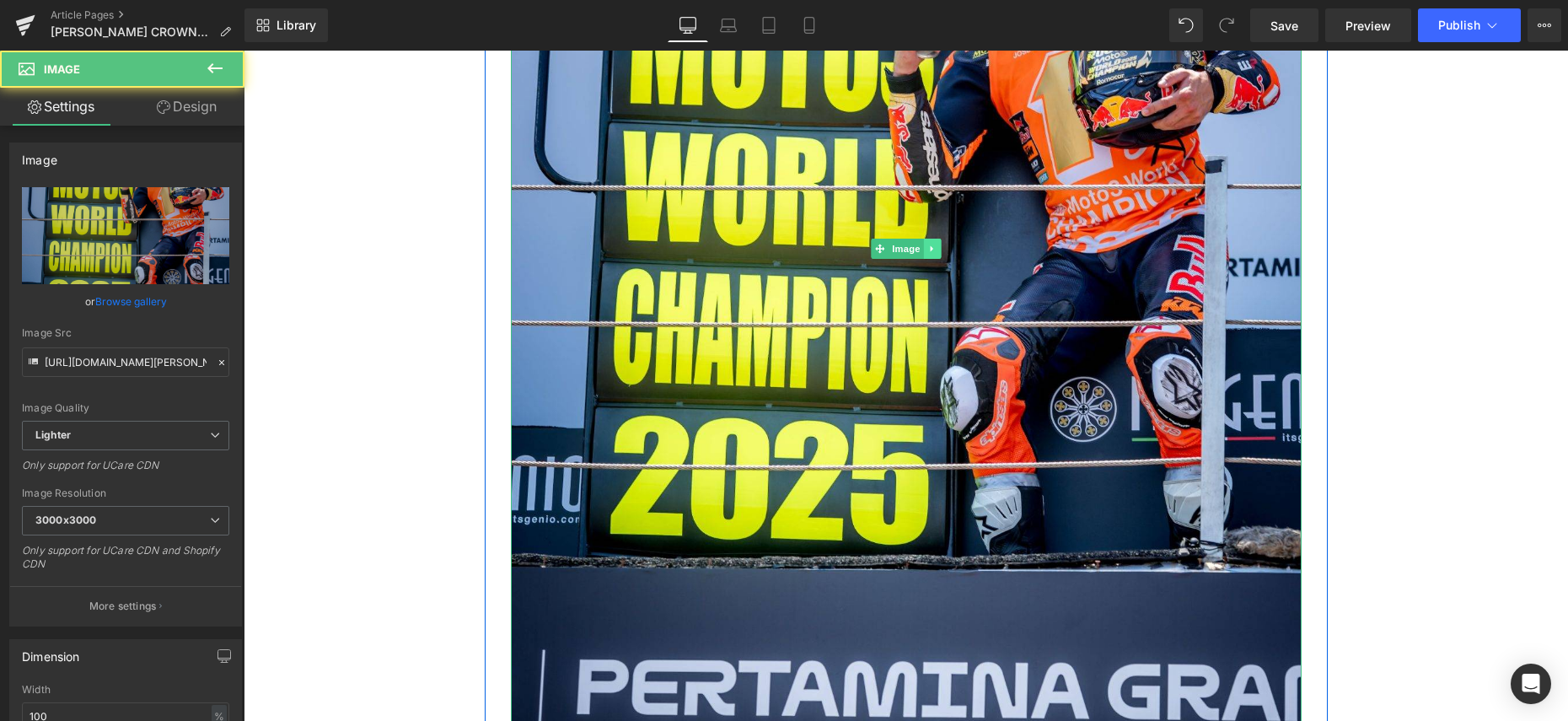
click at [939, 238] on link at bounding box center [932, 248] width 18 height 20
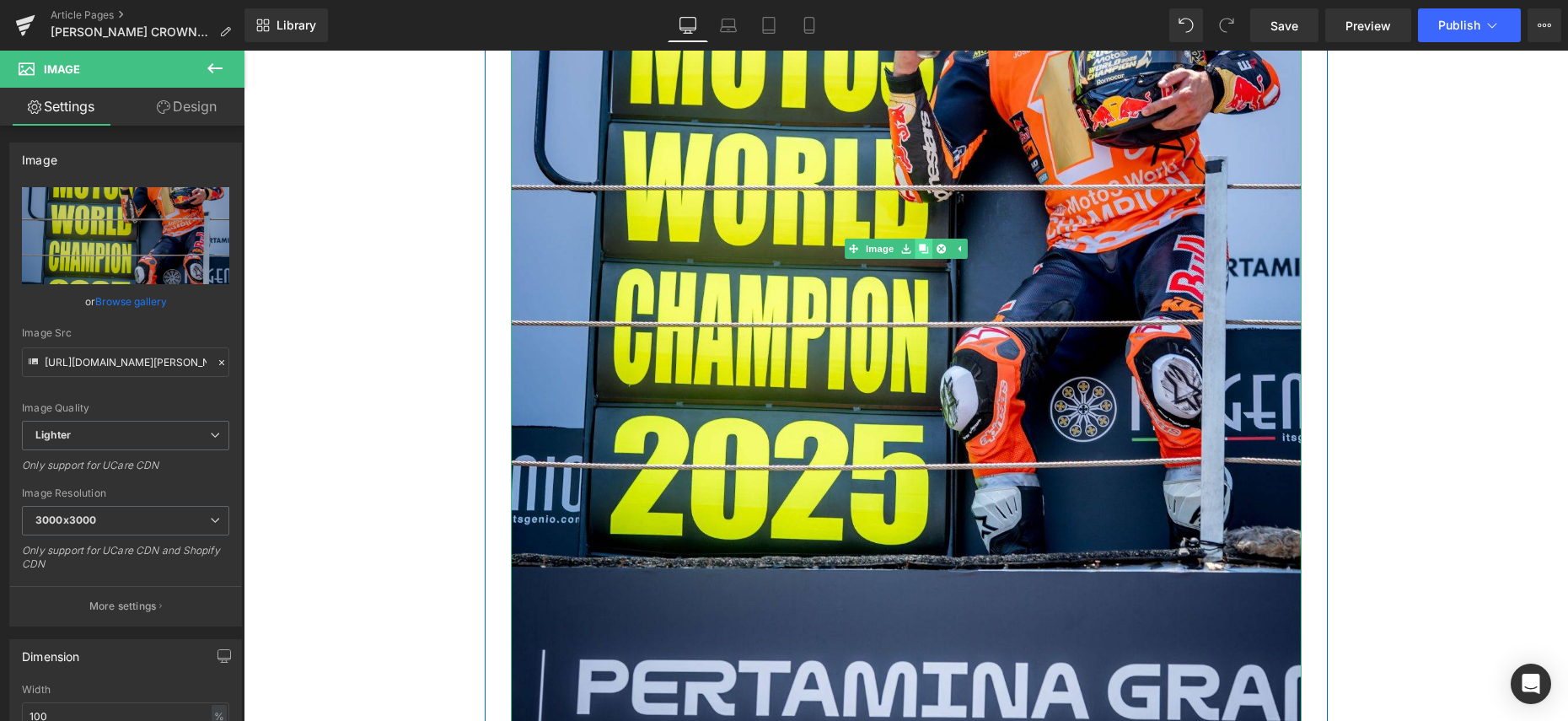
click at [928, 244] on icon at bounding box center [923, 249] width 9 height 9
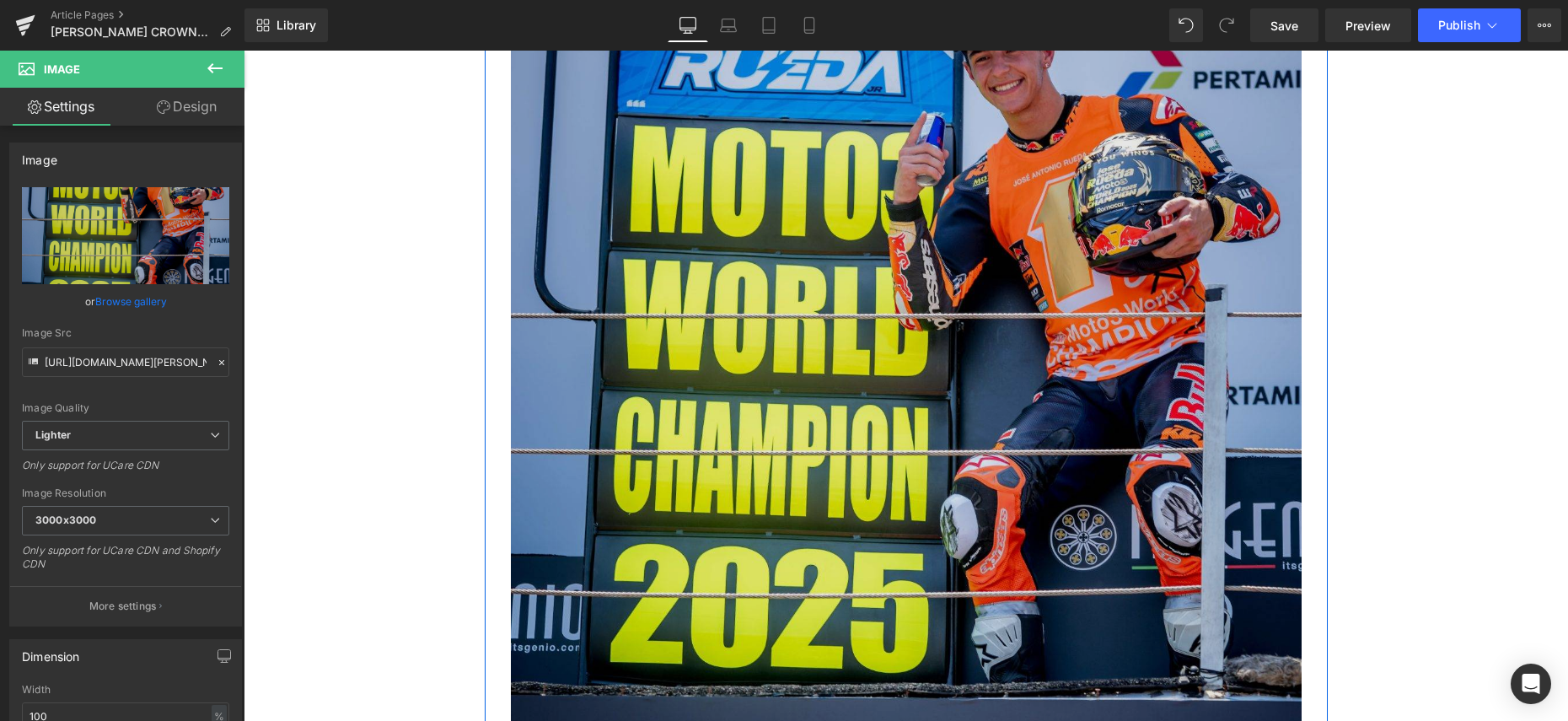
scroll to position [3741, 0]
click at [775, 397] on img at bounding box center [906, 378] width 791 height 1187
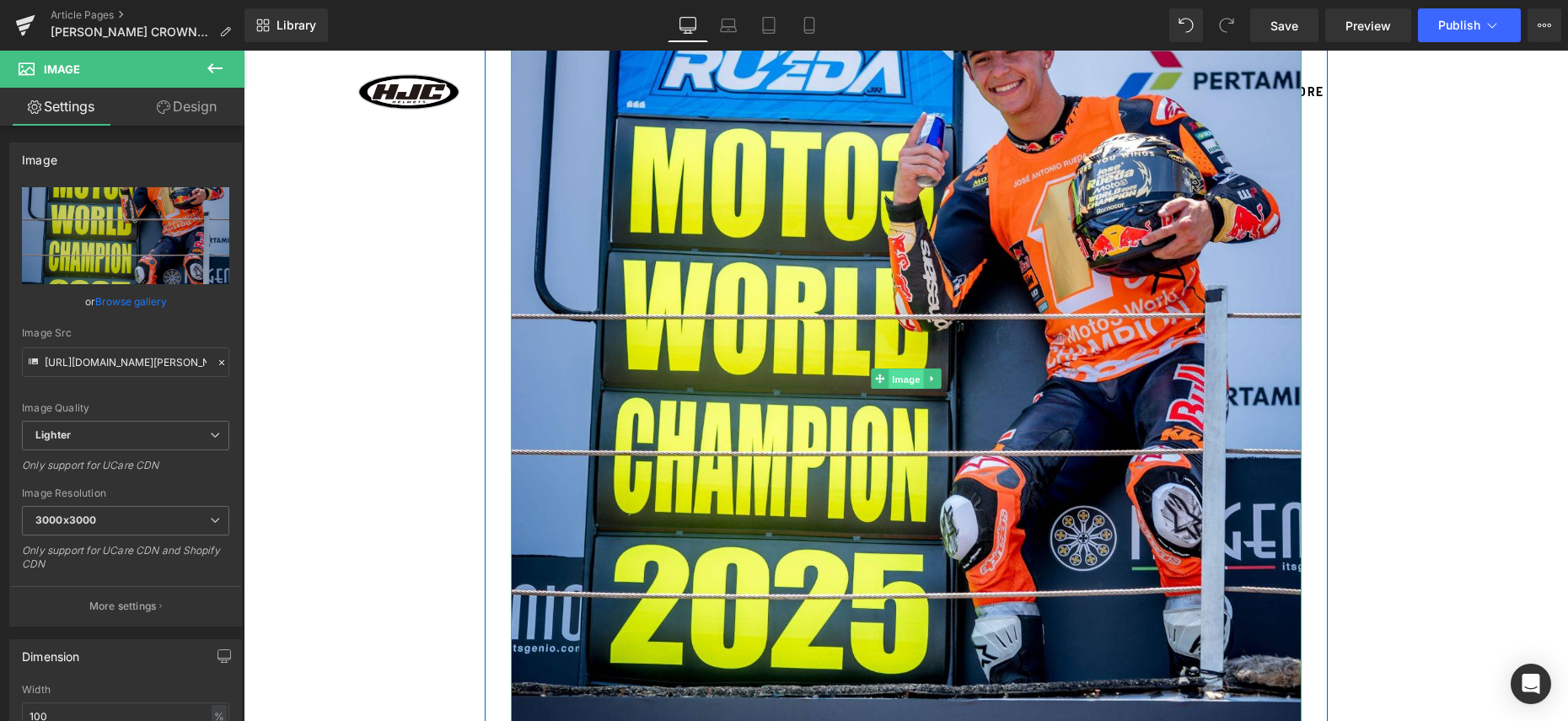
click at [893, 369] on span "Image" at bounding box center [906, 379] width 36 height 20
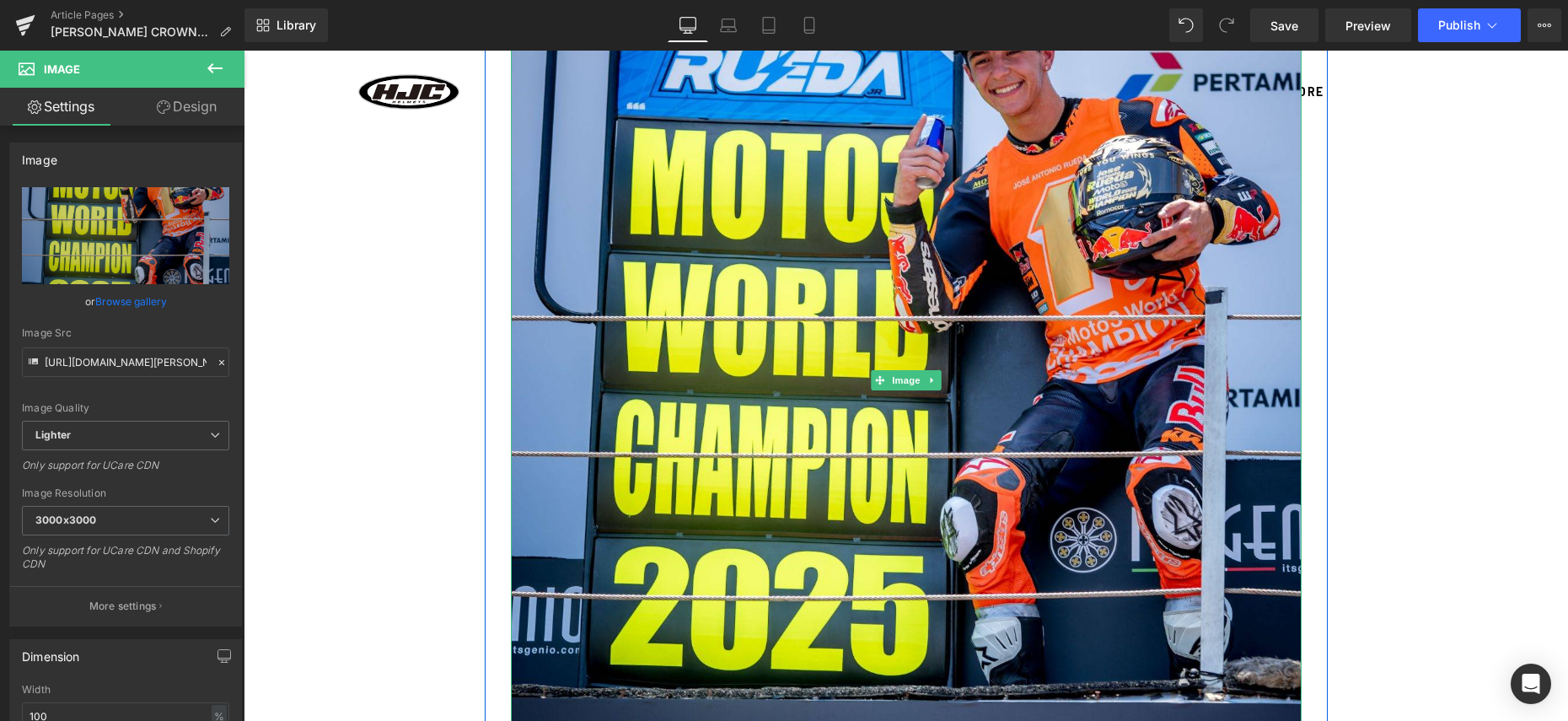
drag, startPoint x: 877, startPoint y: 365, endPoint x: 880, endPoint y: 412, distance: 47.1
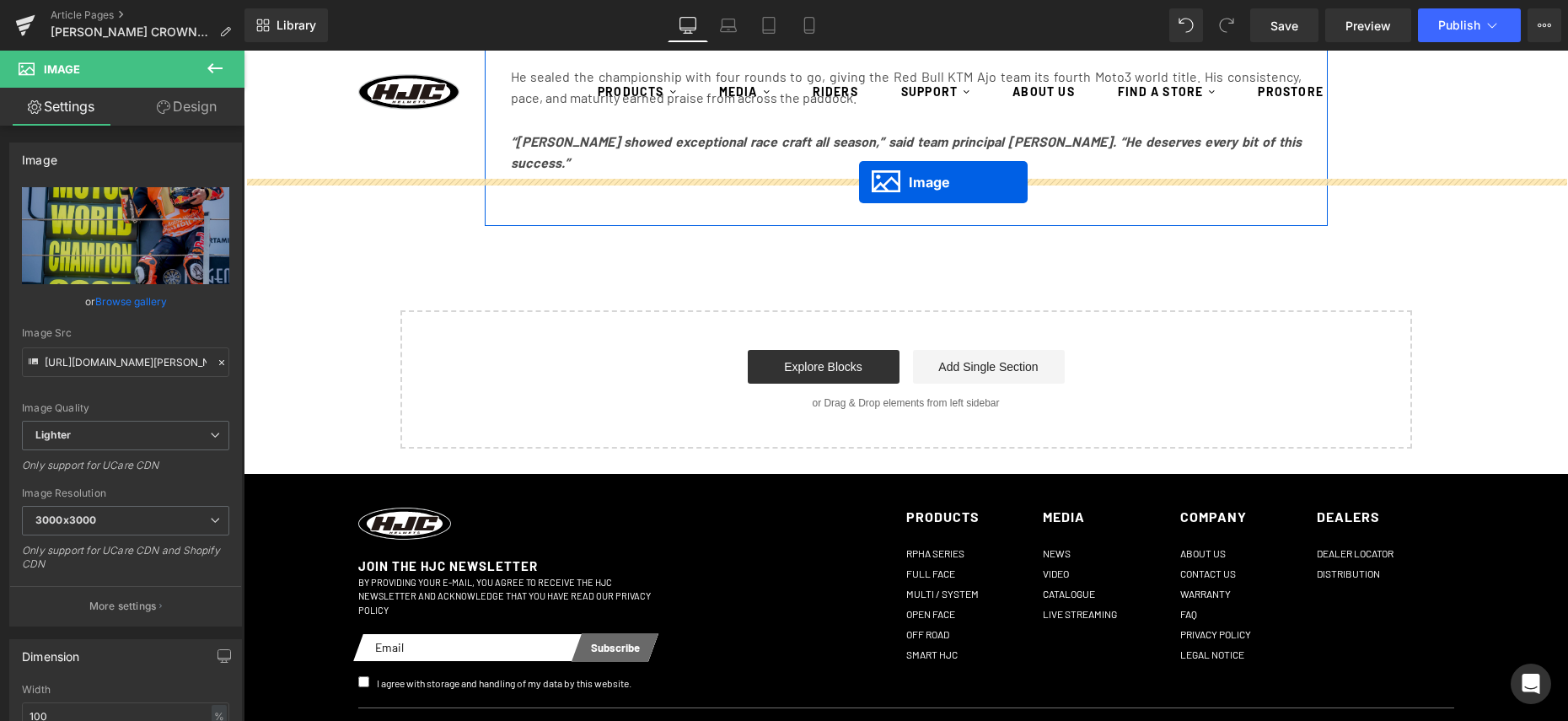
scroll to position [3771, 0]
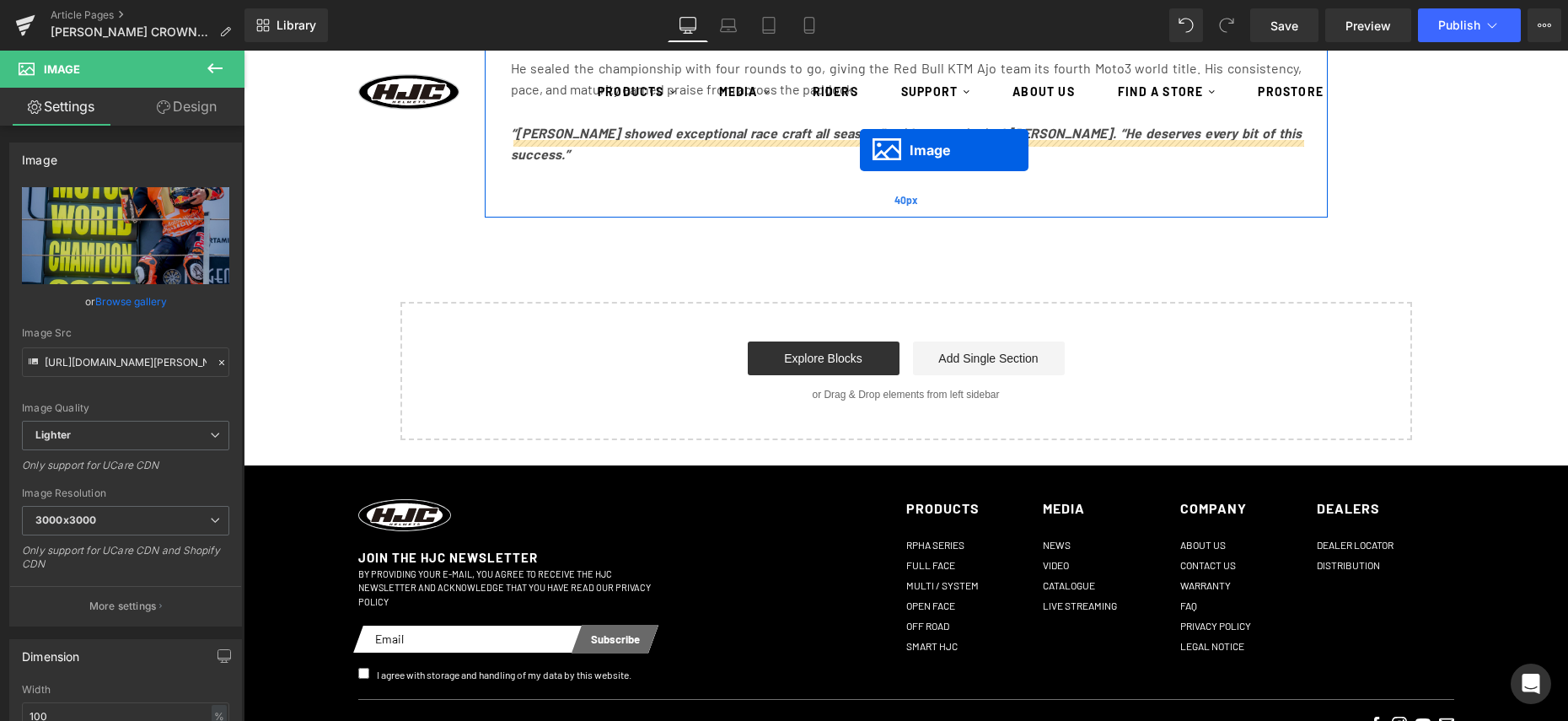
drag, startPoint x: 880, startPoint y: 412, endPoint x: 860, endPoint y: 150, distance: 262.8
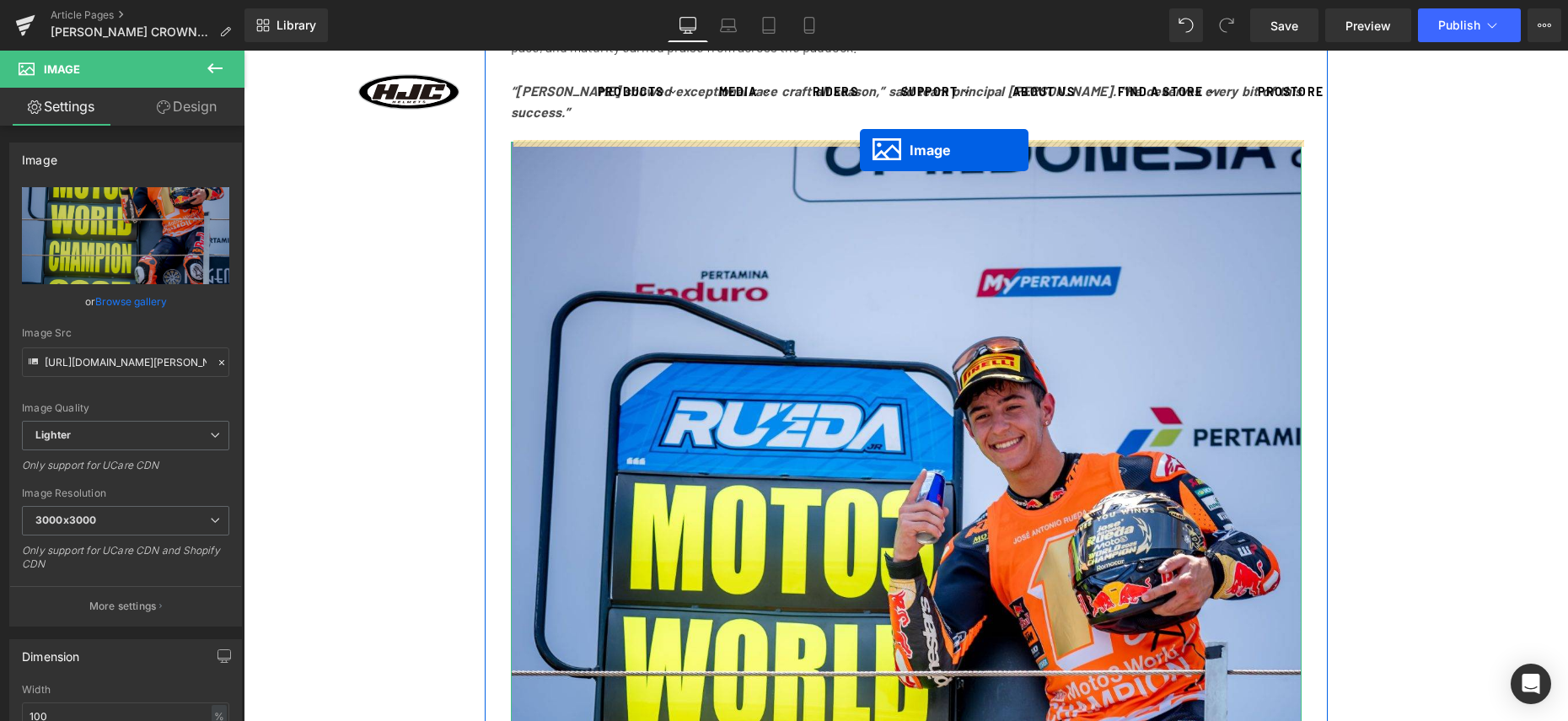
scroll to position [3709, 0]
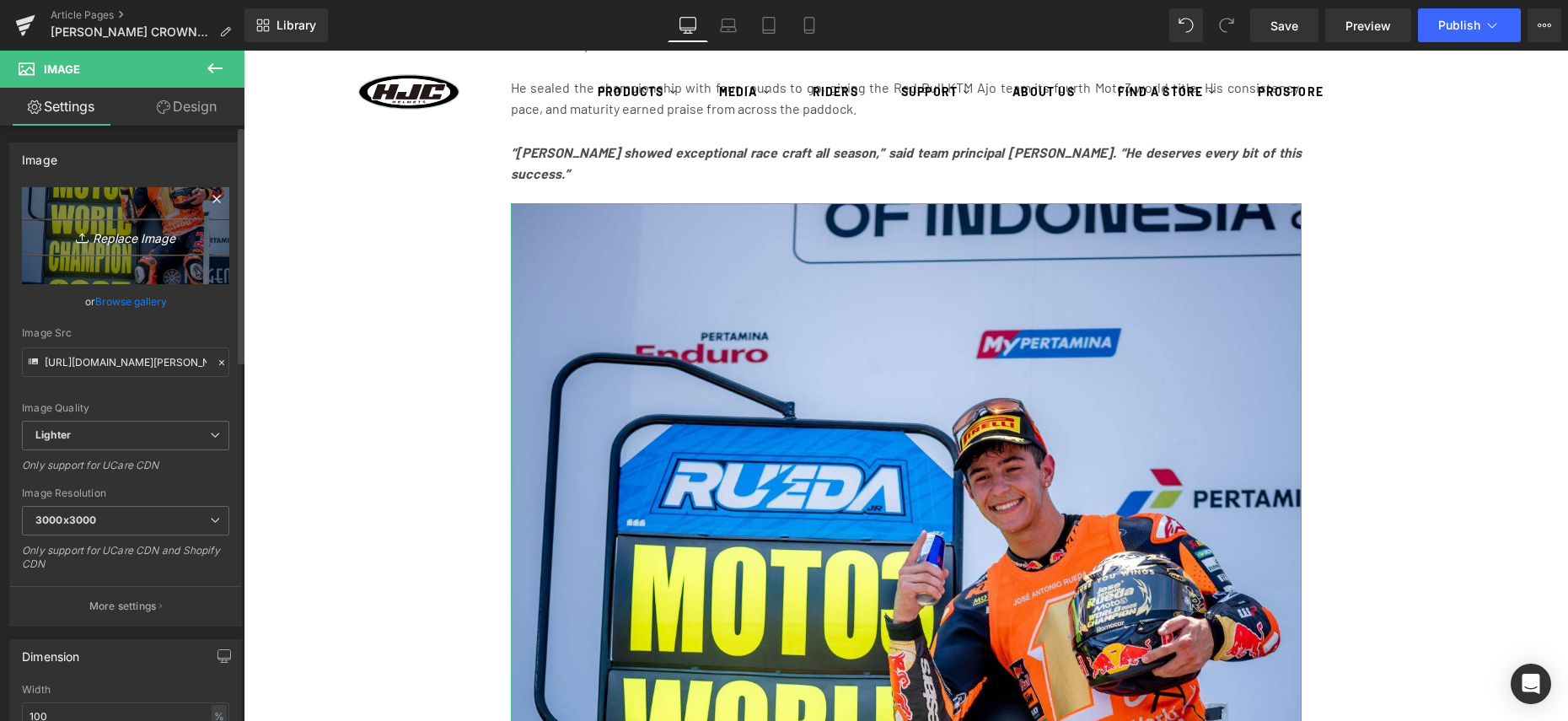
click at [65, 236] on icon "Replace Image" at bounding box center [125, 236] width 135 height 21
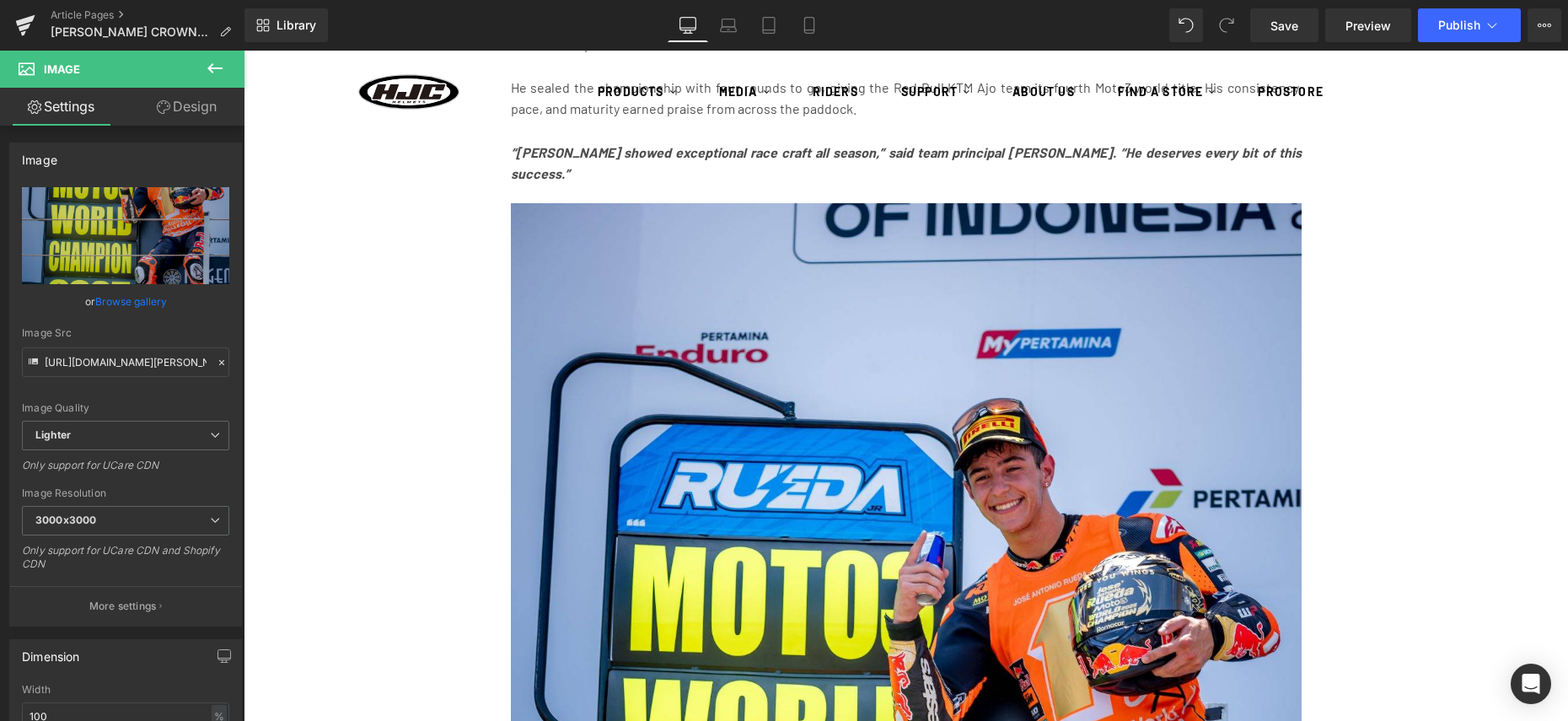
type input "C:\fakepath\[PERSON_NAME]-[PERSON_NAME]-Lekl-[PERSON_NAME]-05.-Oktober-2025-12-…"
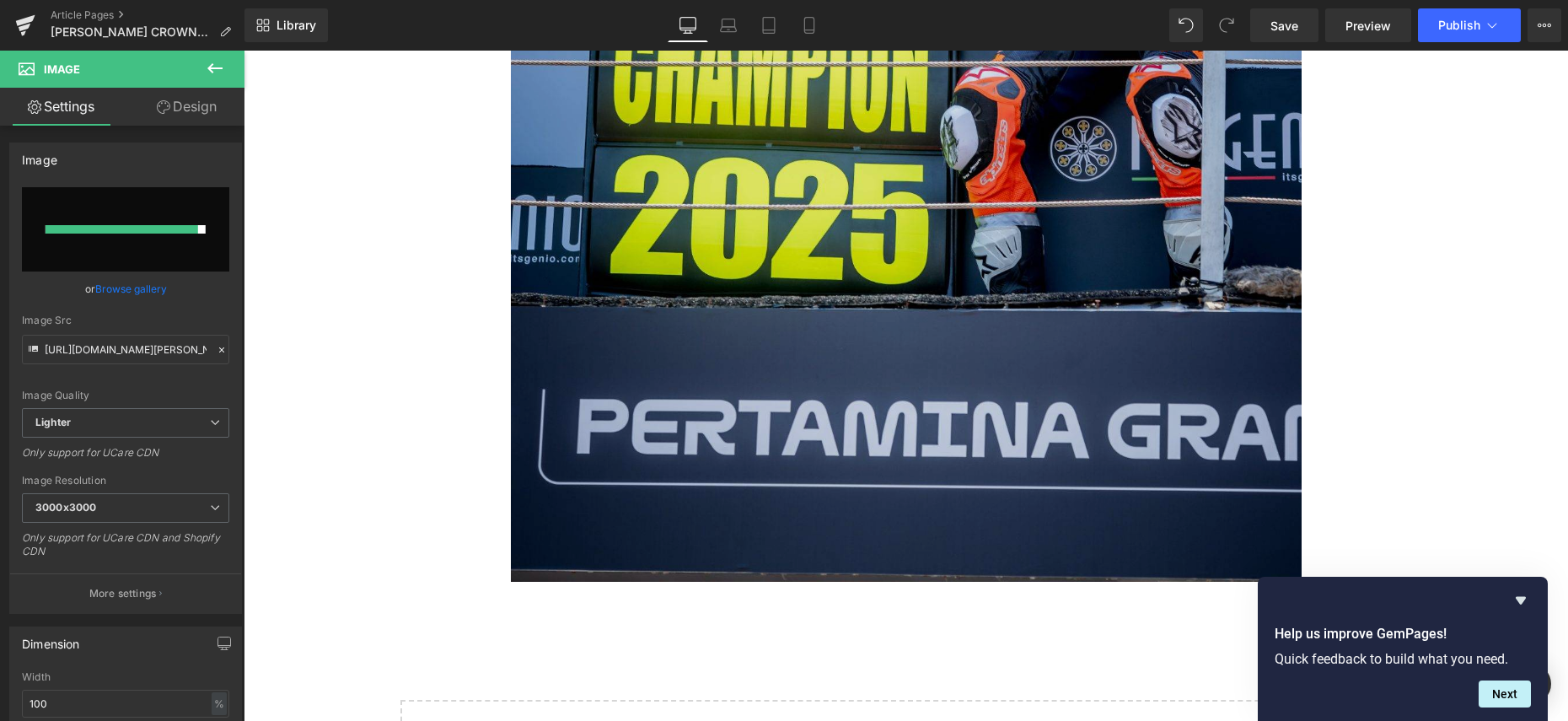
scroll to position [4060, 0]
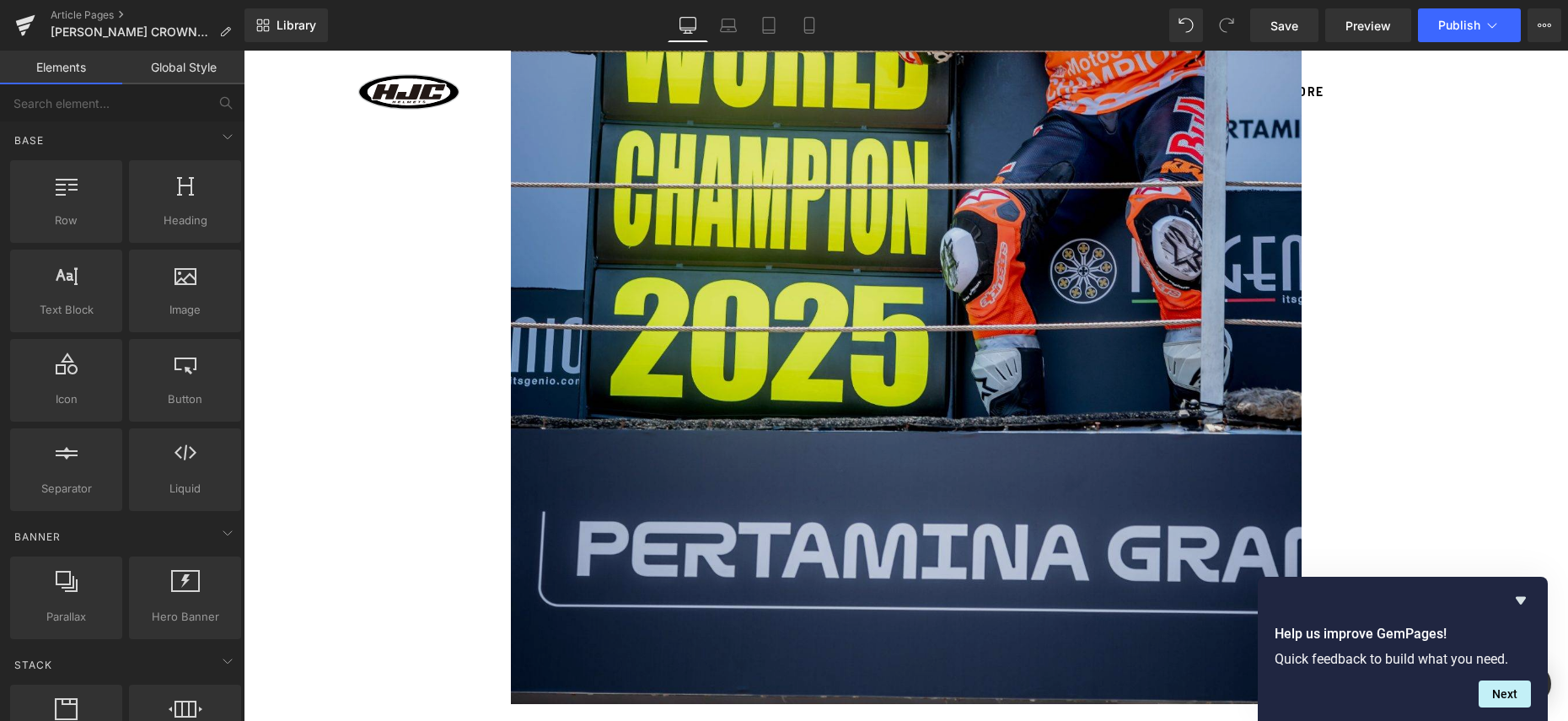
click at [742, 340] on img at bounding box center [906, 110] width 791 height 1187
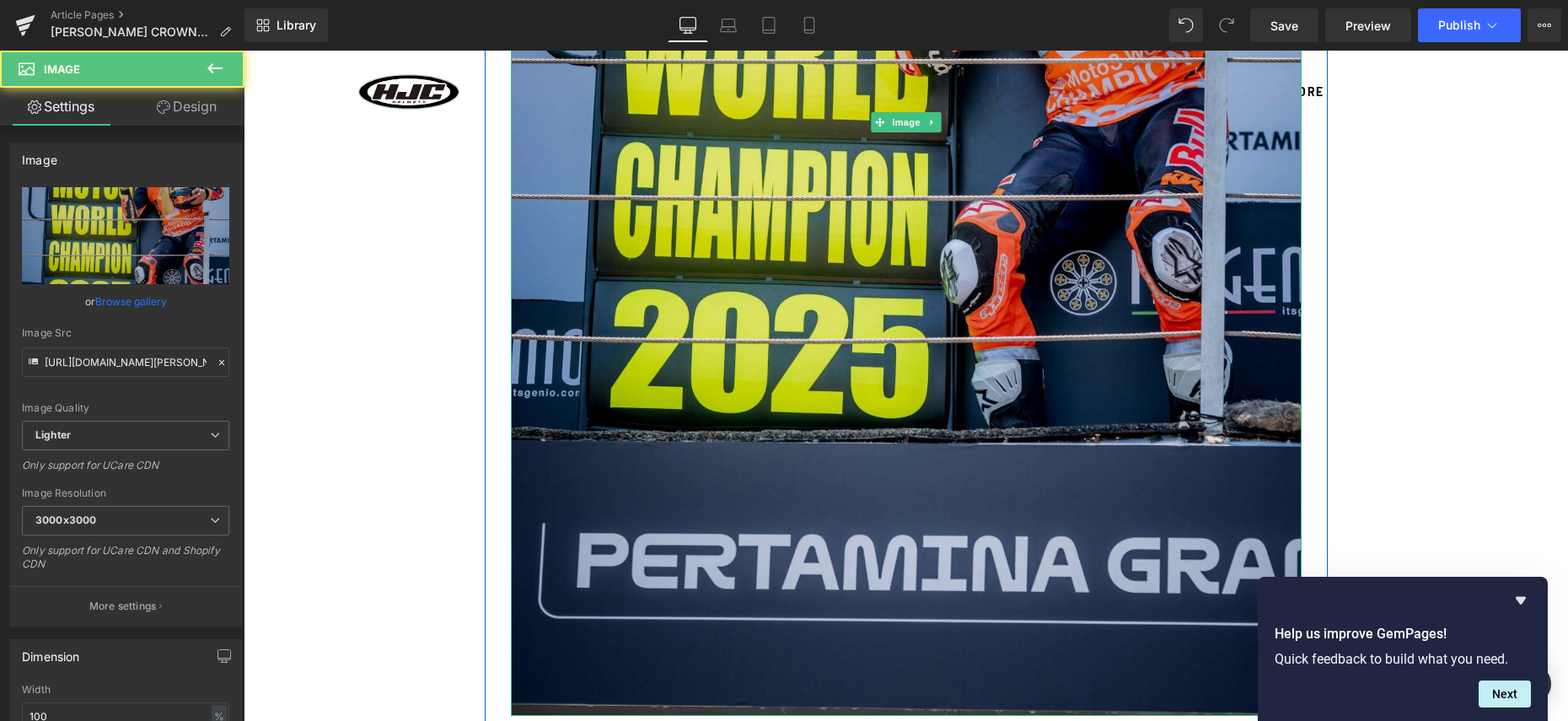
click at [742, 340] on img at bounding box center [906, 123] width 791 height 1187
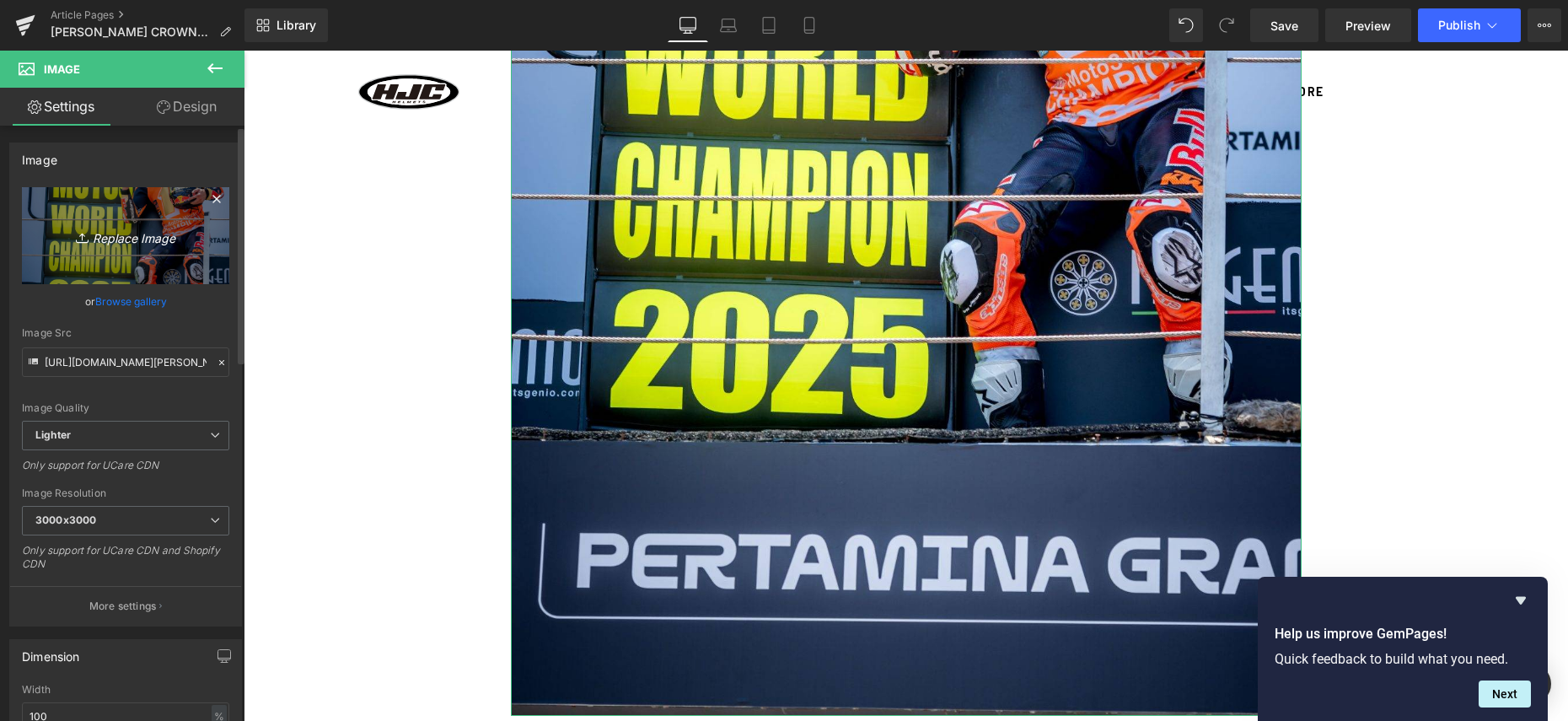
click at [147, 234] on icon "Replace Image" at bounding box center [125, 236] width 135 height 21
type input "C:\fakepath\[PERSON_NAME]-[PERSON_NAME]-Lekl-[PERSON_NAME]-05.-Oktober-2025-12-…"
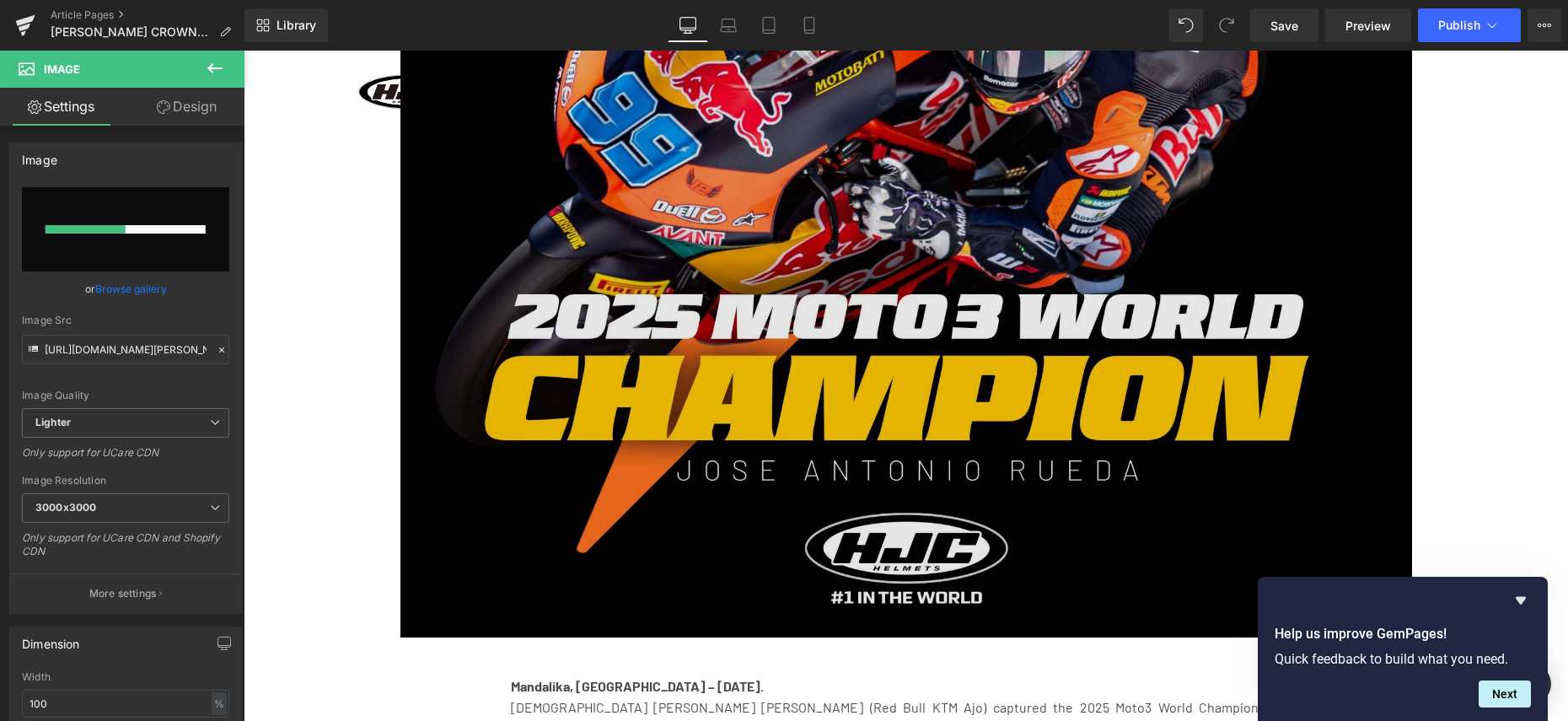
scroll to position [0, 0]
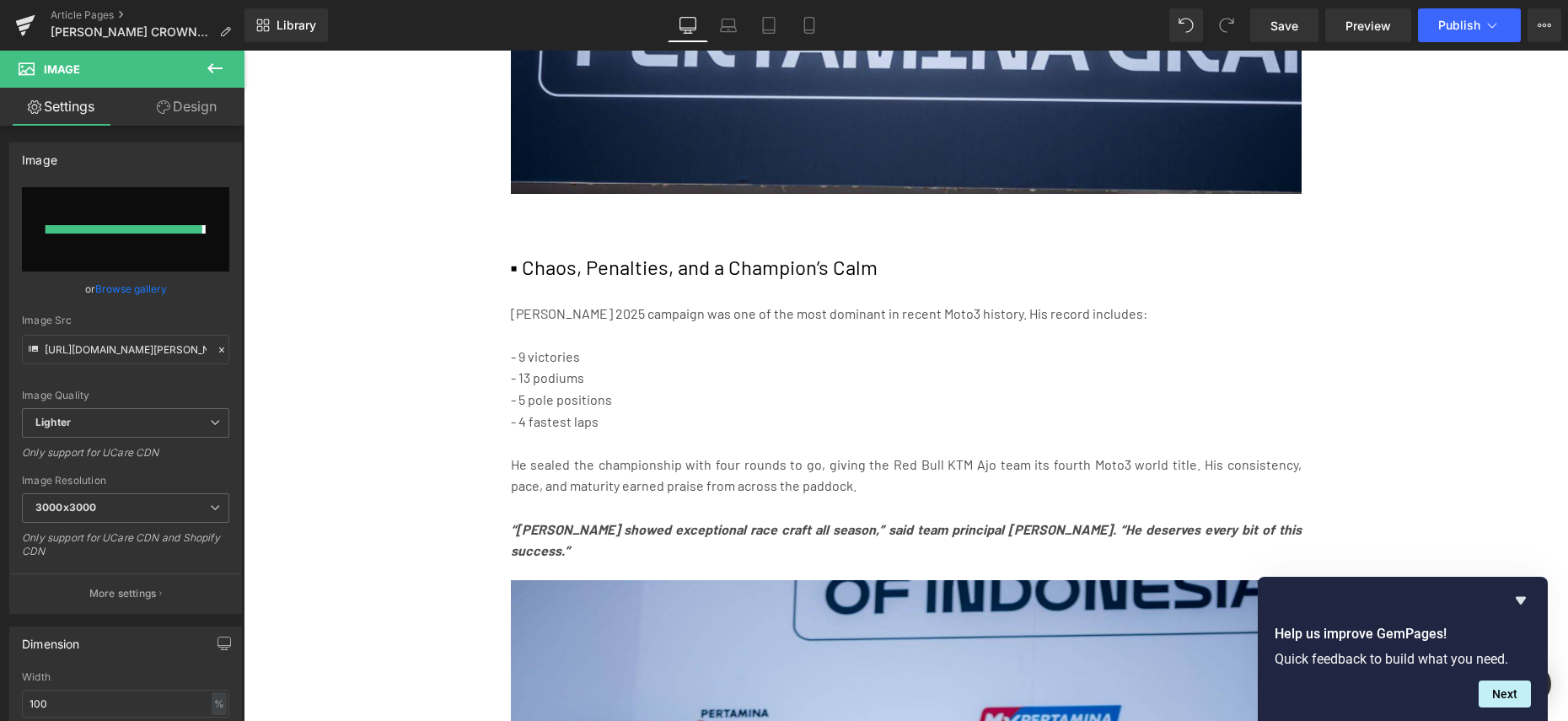
type input "[URL][DOMAIN_NAME][PERSON_NAME][PERSON_NAME][PERSON_NAME]"
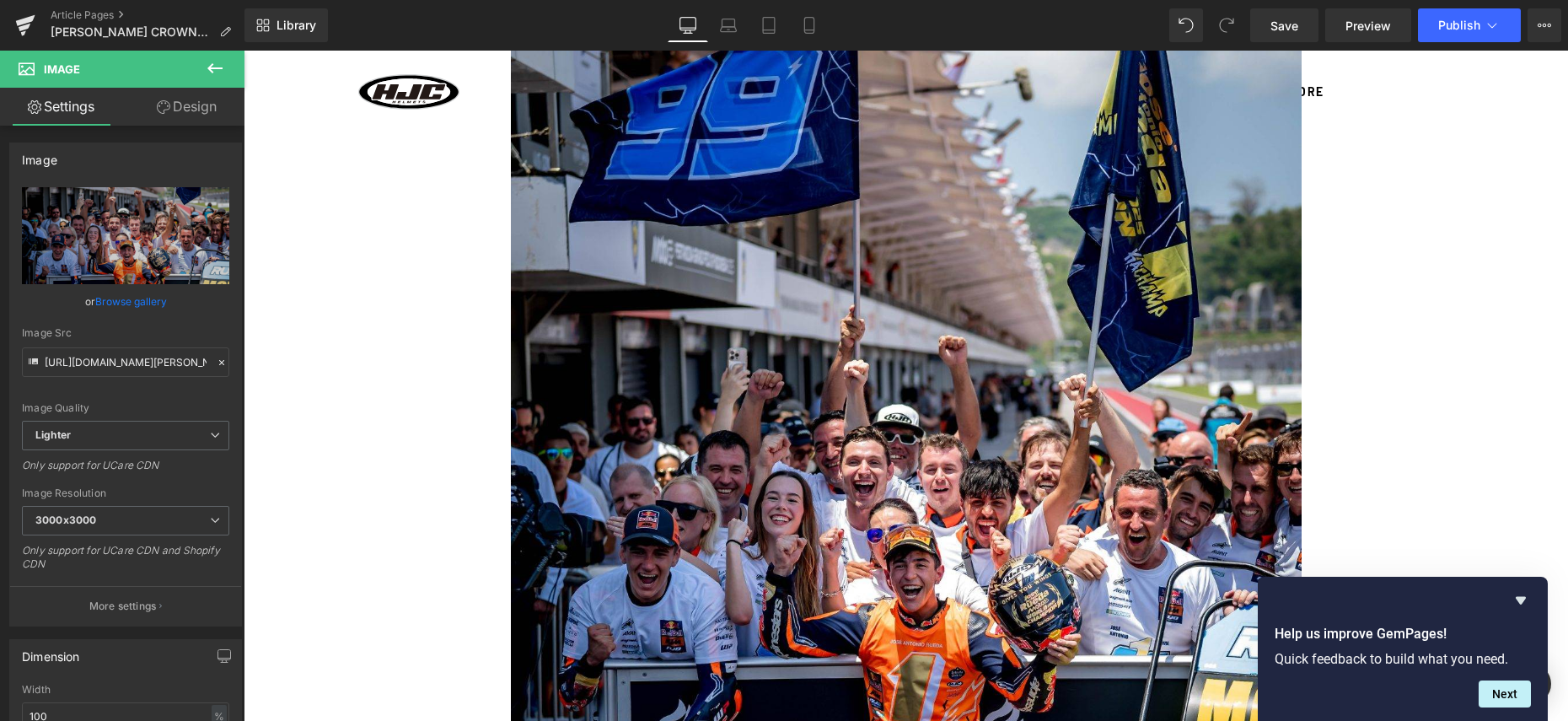
scroll to position [3211, 0]
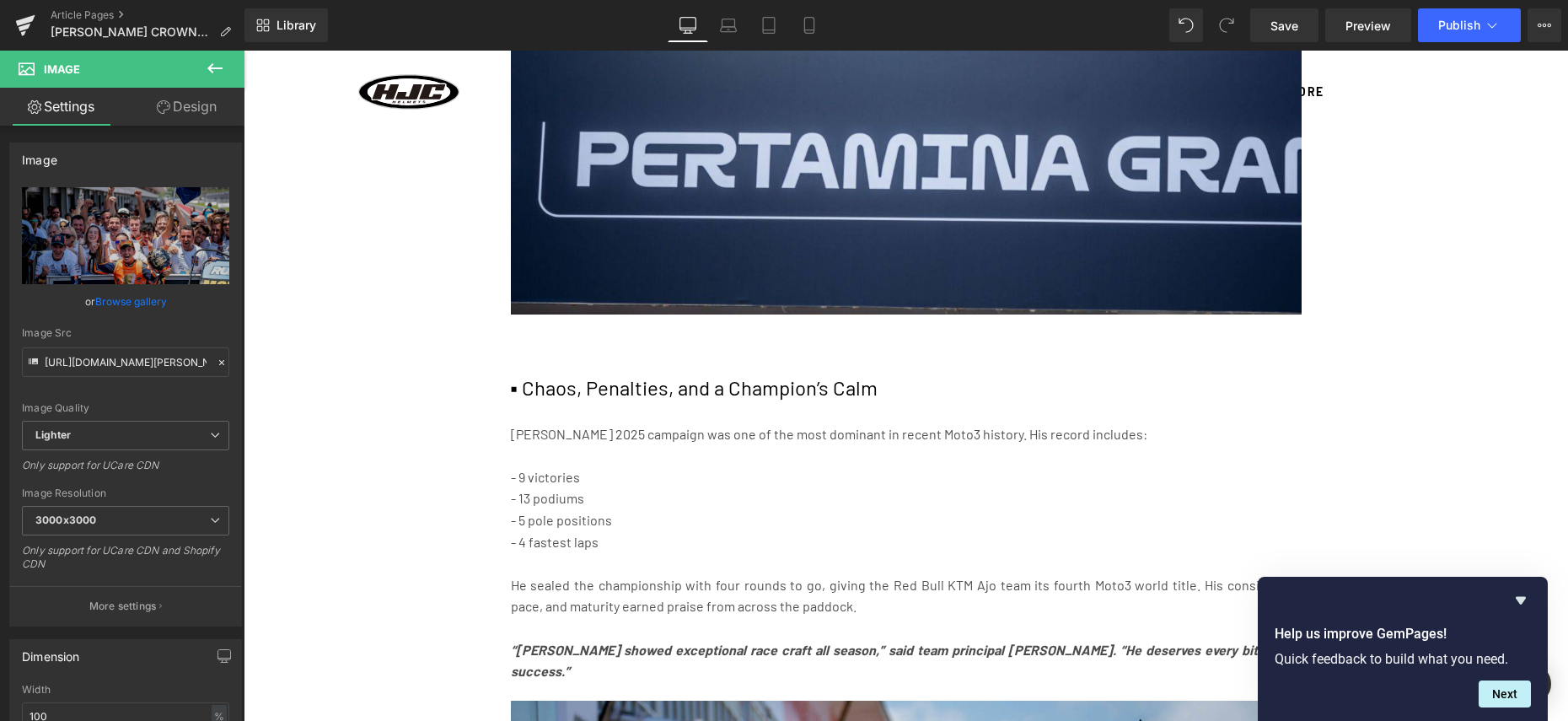
click at [728, 340] on div at bounding box center [906, 345] width 791 height 61
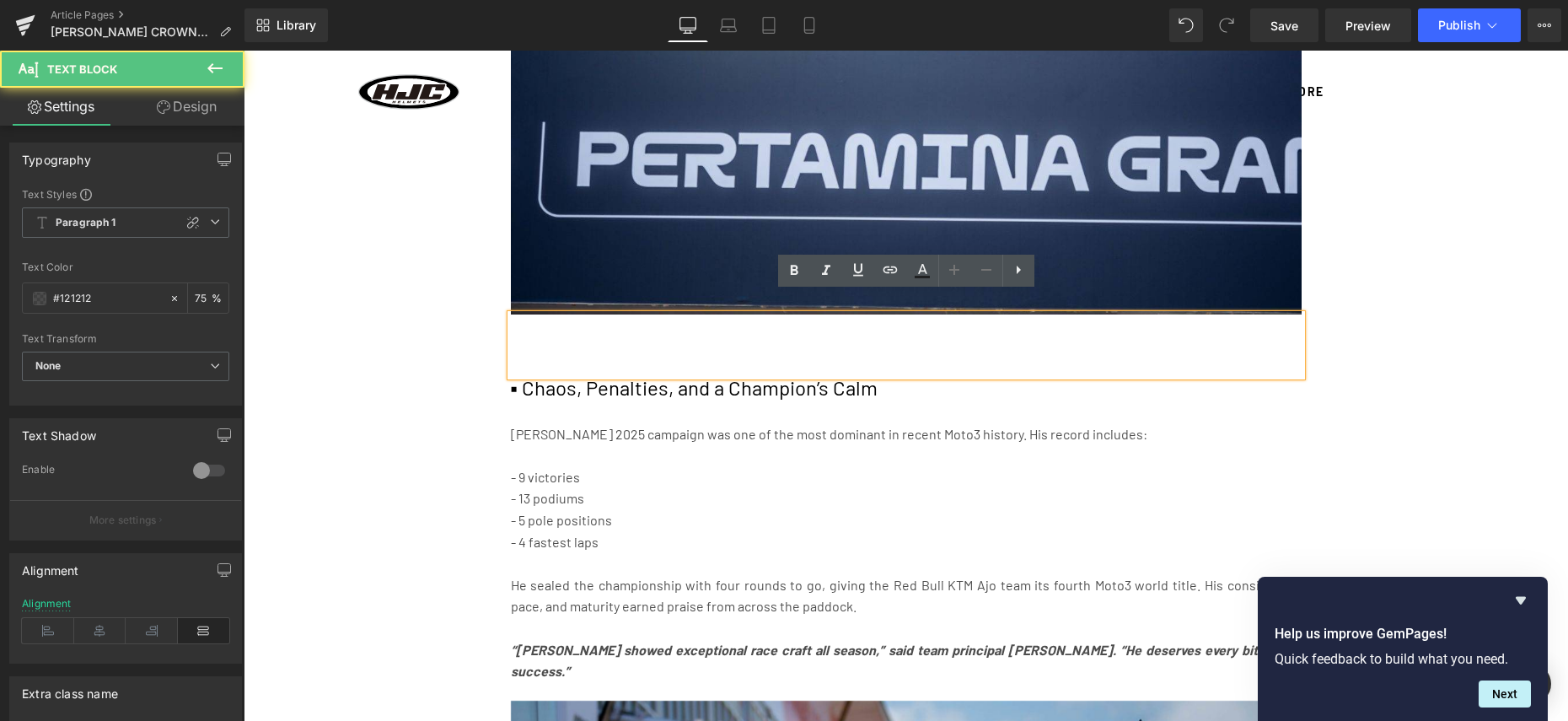
click at [584, 336] on p at bounding box center [906, 347] width 791 height 22
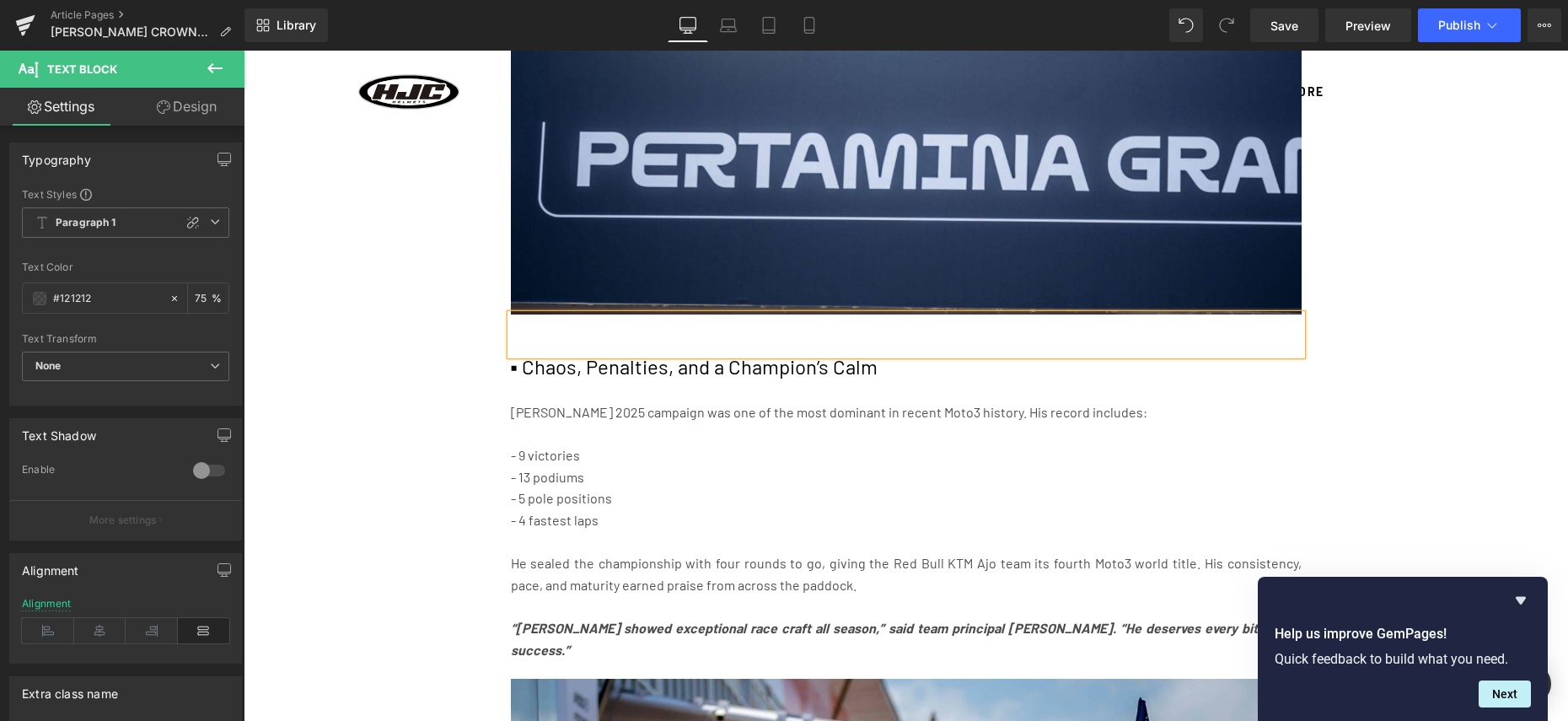
drag, startPoint x: 477, startPoint y: 293, endPoint x: 516, endPoint y: 297, distance: 39.2
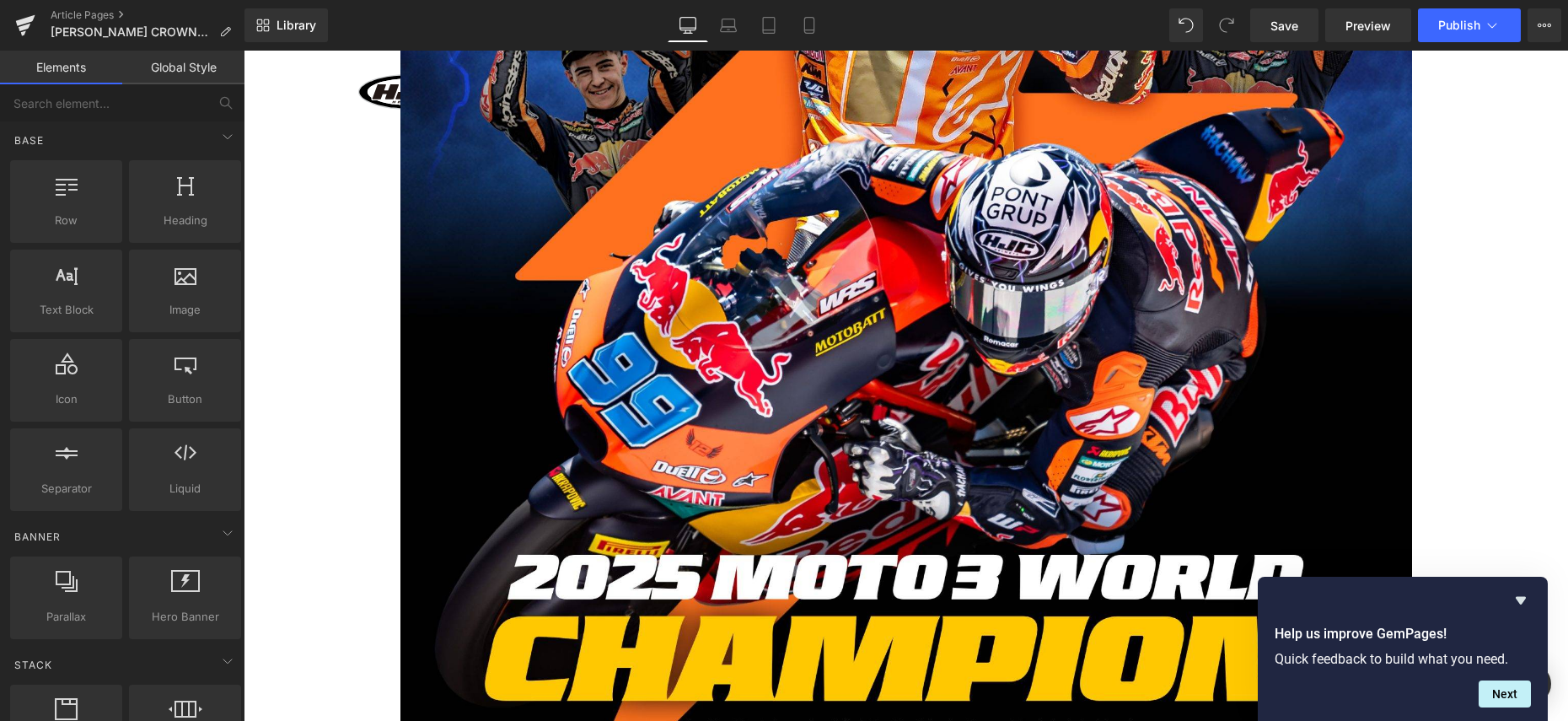
scroll to position [0, 0]
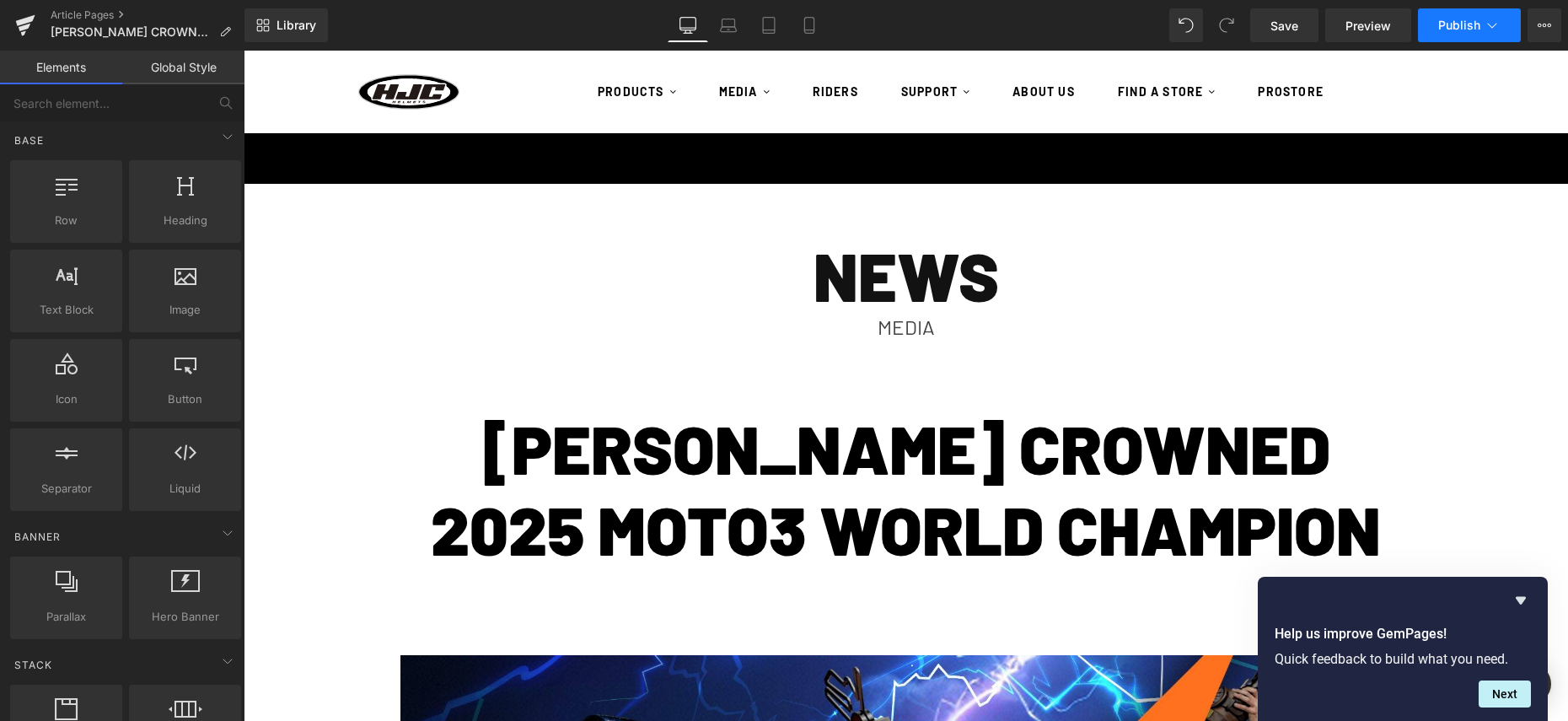
click at [1471, 41] on button "Publish" at bounding box center [1469, 25] width 103 height 34
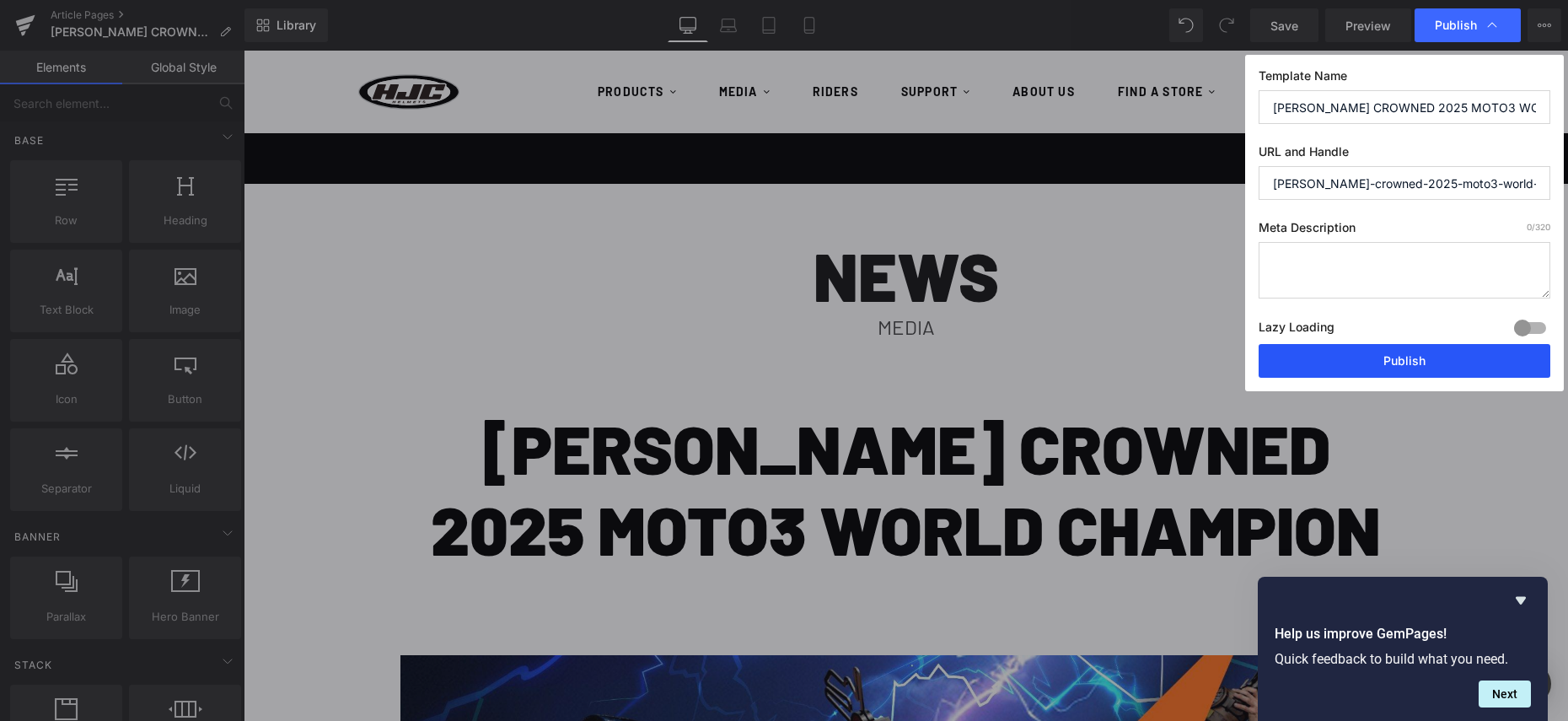
click at [1393, 358] on button "Publish" at bounding box center [1405, 361] width 292 height 34
